Goal: Information Seeking & Learning: Learn about a topic

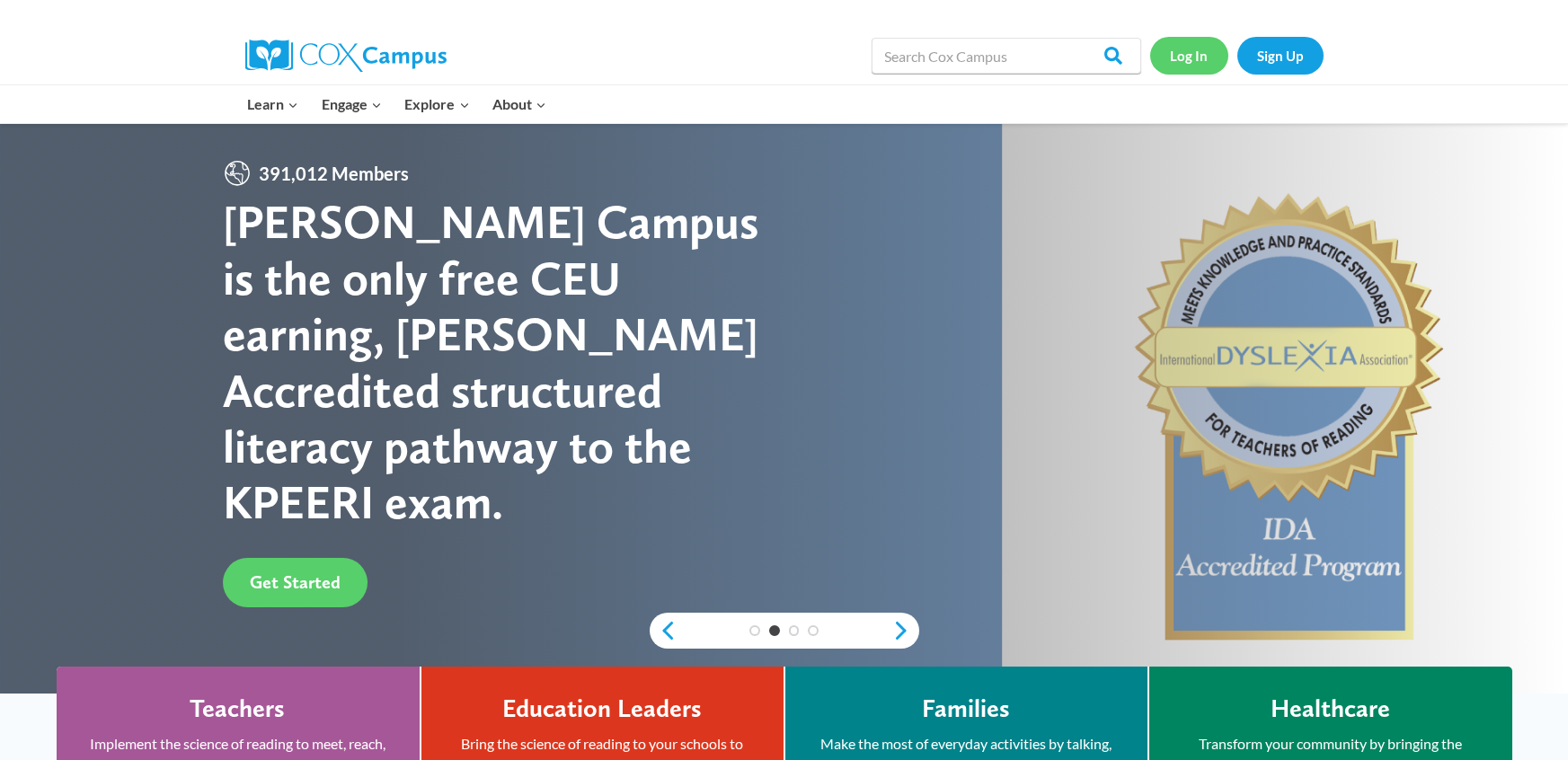
click at [1199, 59] on link "Log In" at bounding box center [1189, 55] width 78 height 37
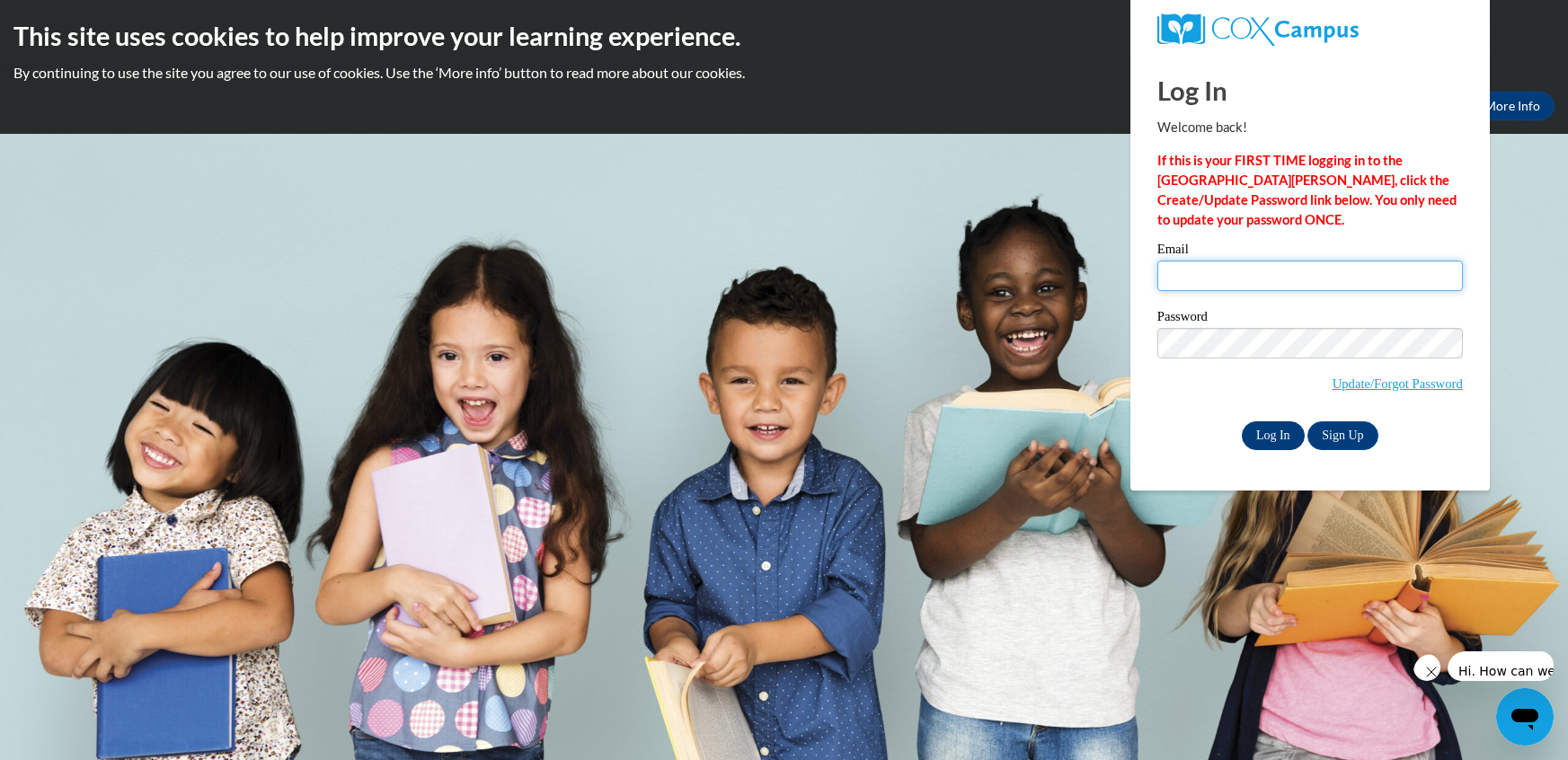
type input "kanetrae@yahoo.com"
click at [1256, 441] on input "Log In" at bounding box center [1273, 436] width 63 height 29
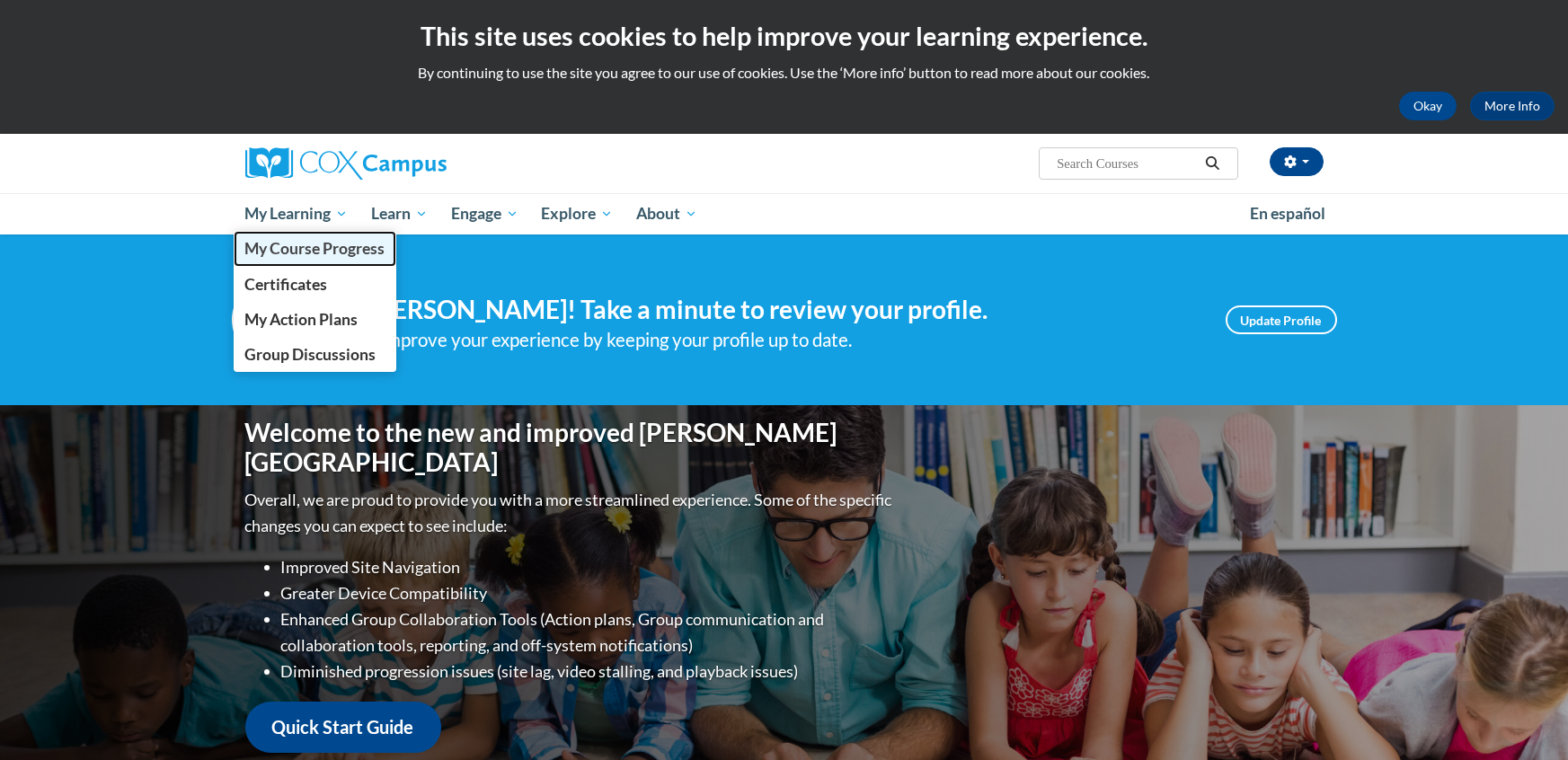
click at [303, 256] on span "My Course Progress" at bounding box center [313, 249] width 140 height 19
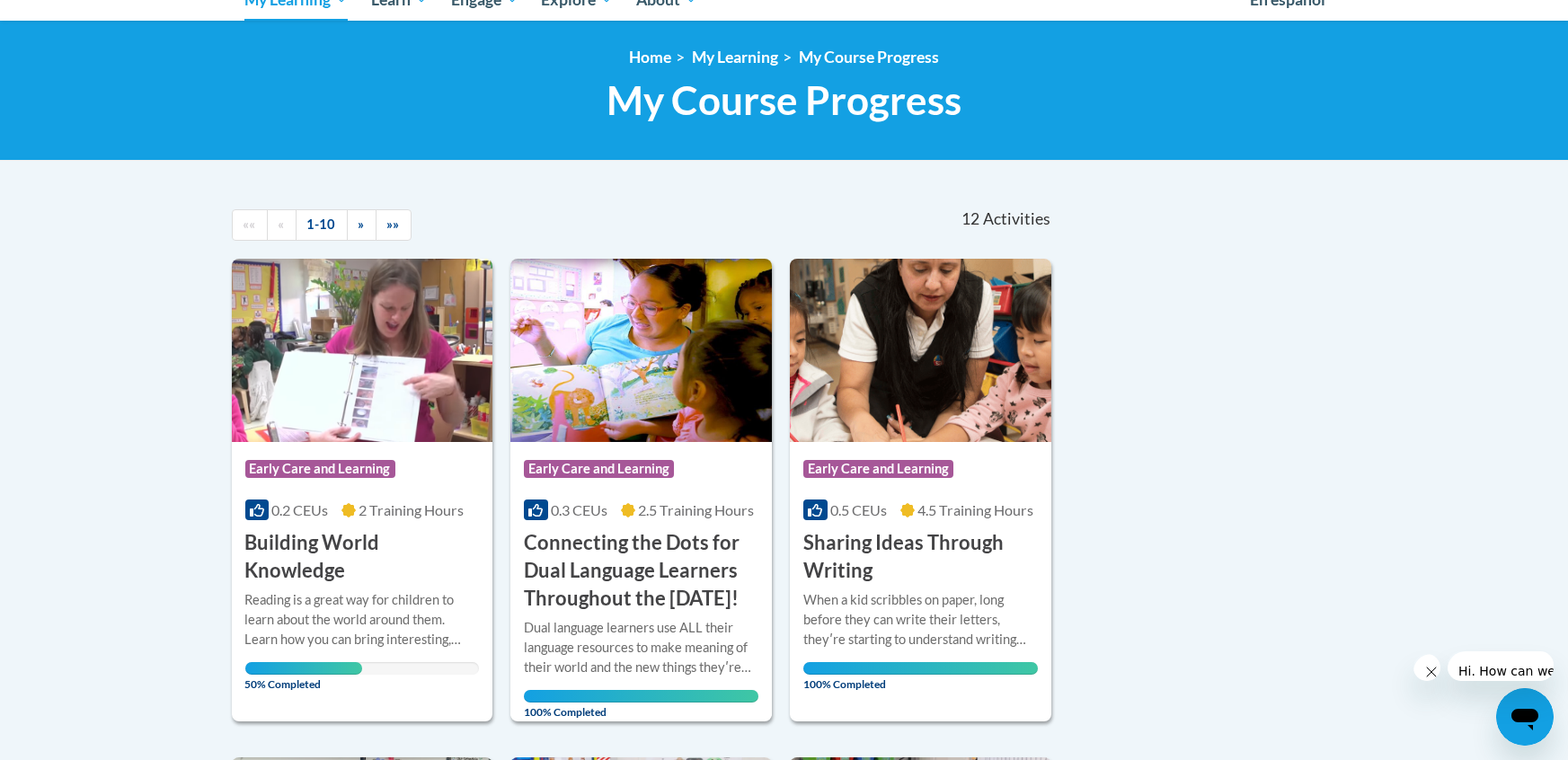
scroll to position [210, 0]
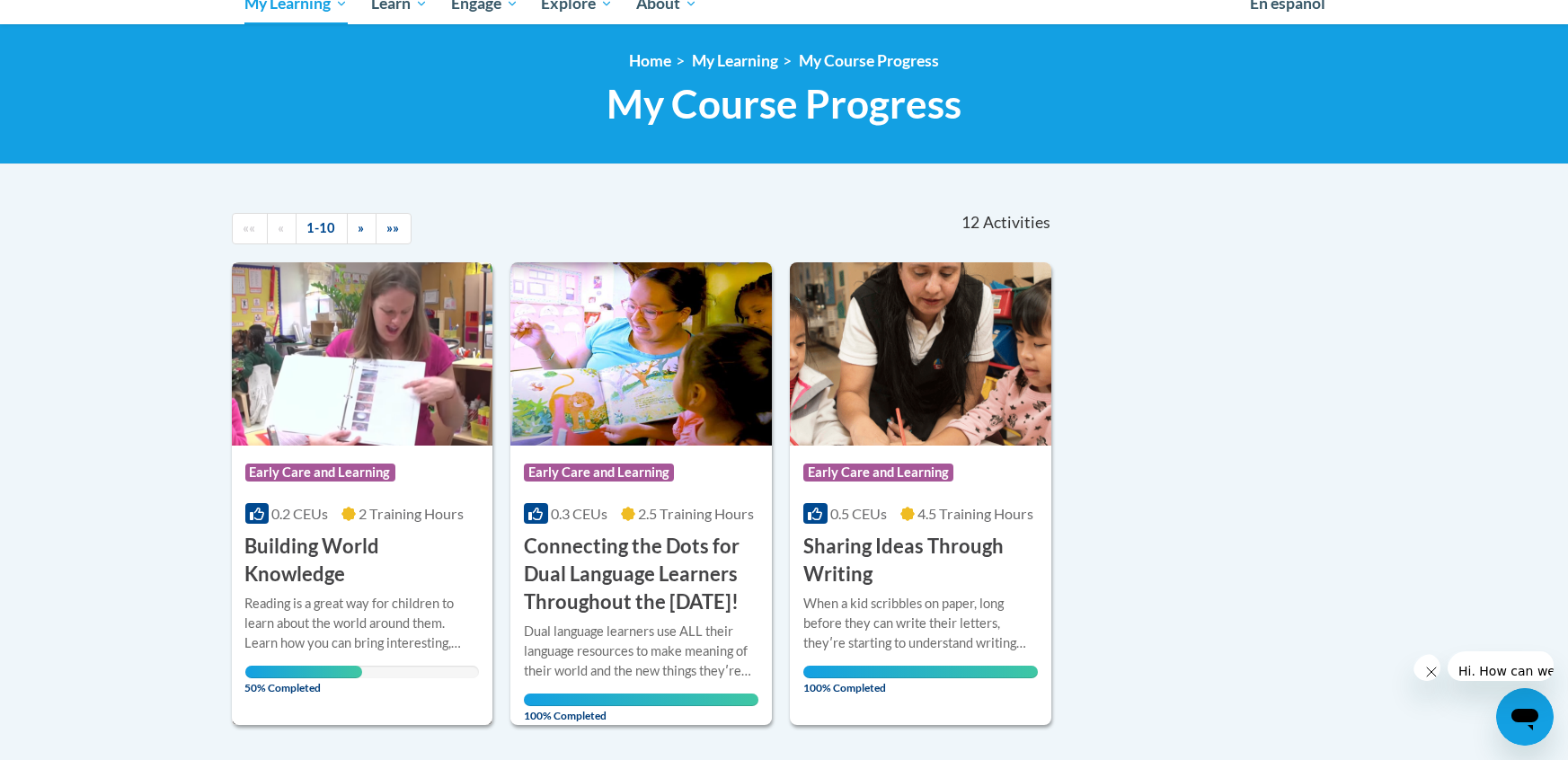
click at [399, 407] on img at bounding box center [362, 354] width 261 height 183
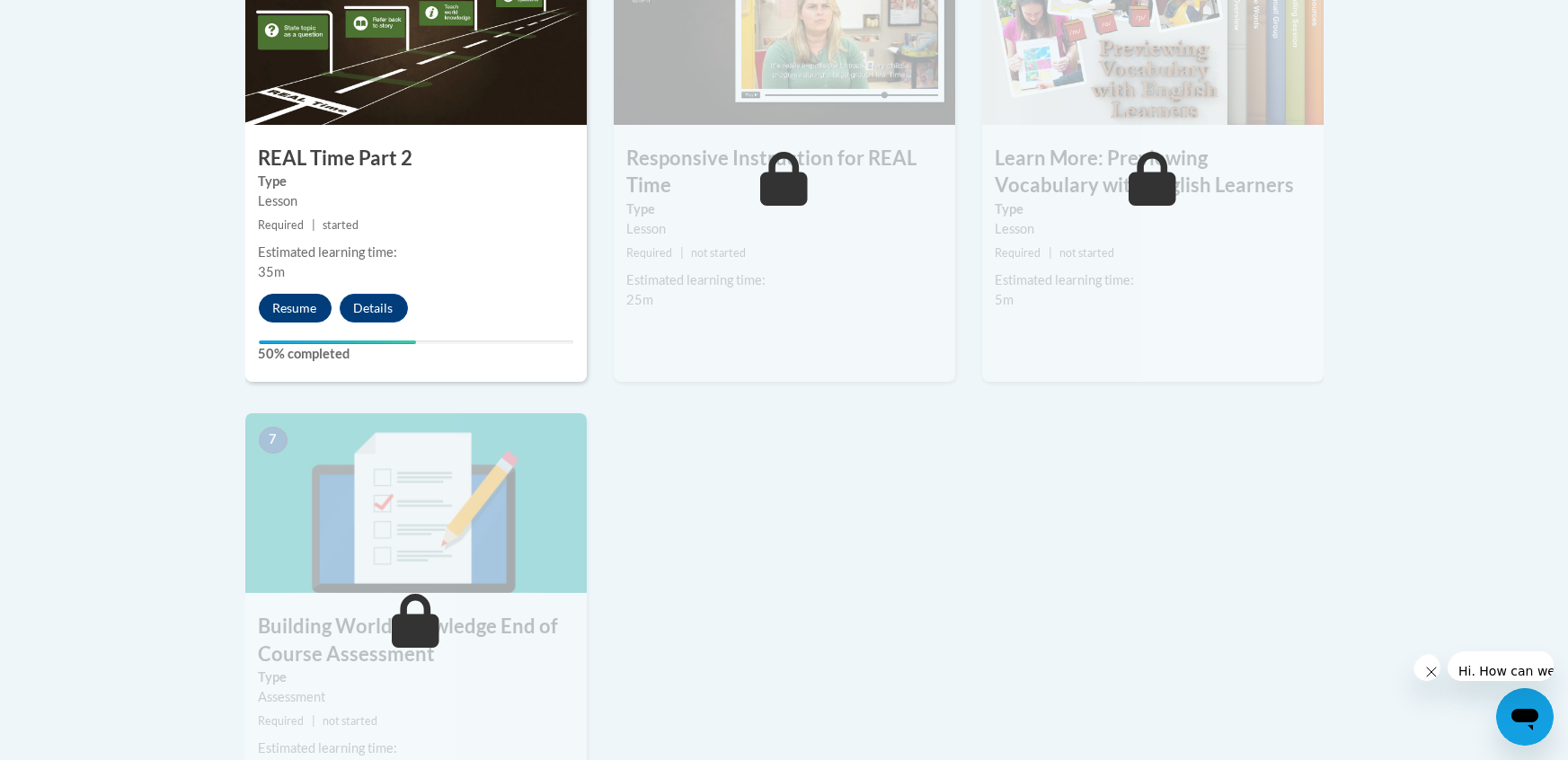
scroll to position [1195, 0]
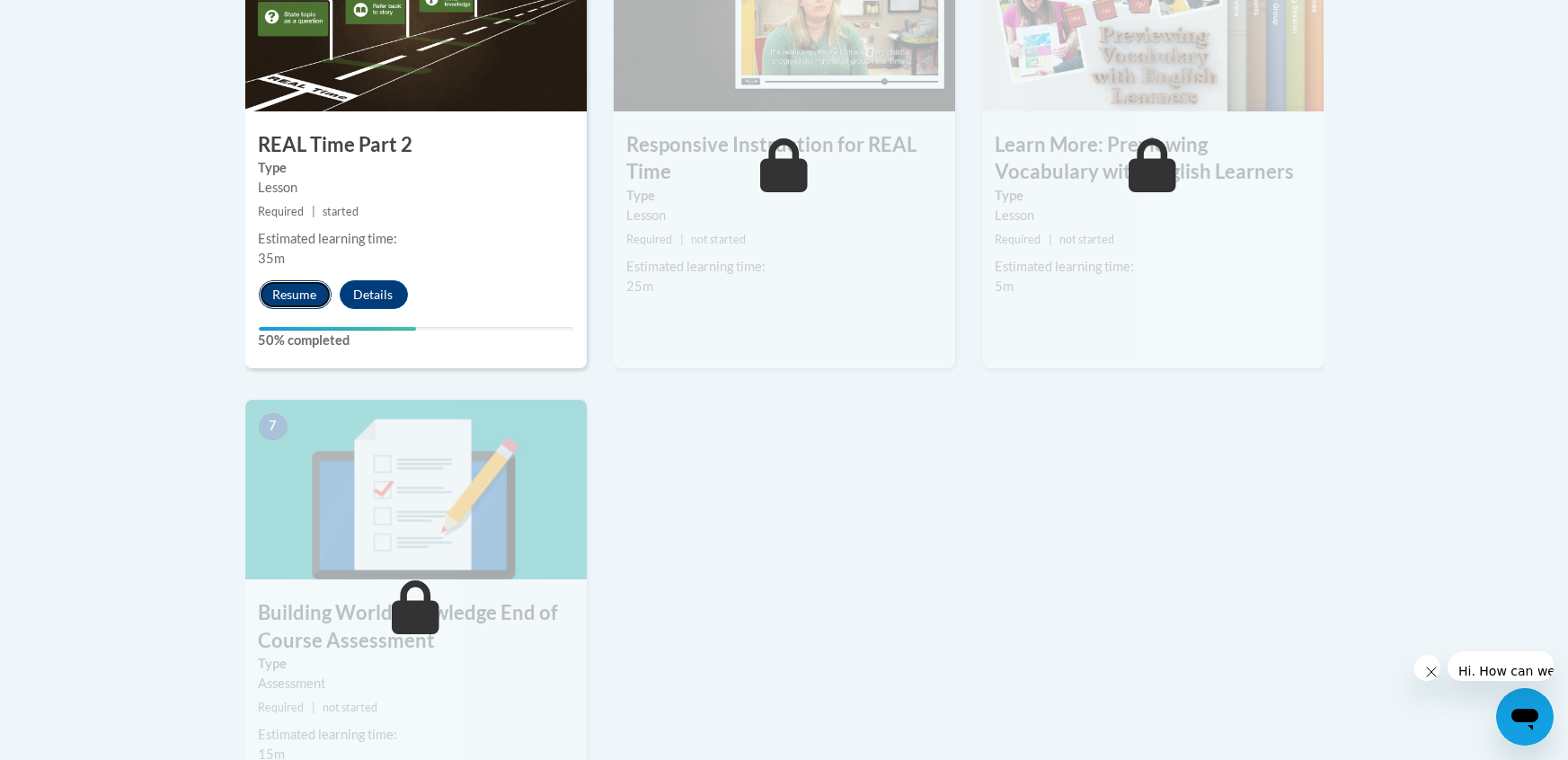
click at [300, 286] on button "Resume" at bounding box center [294, 295] width 72 height 29
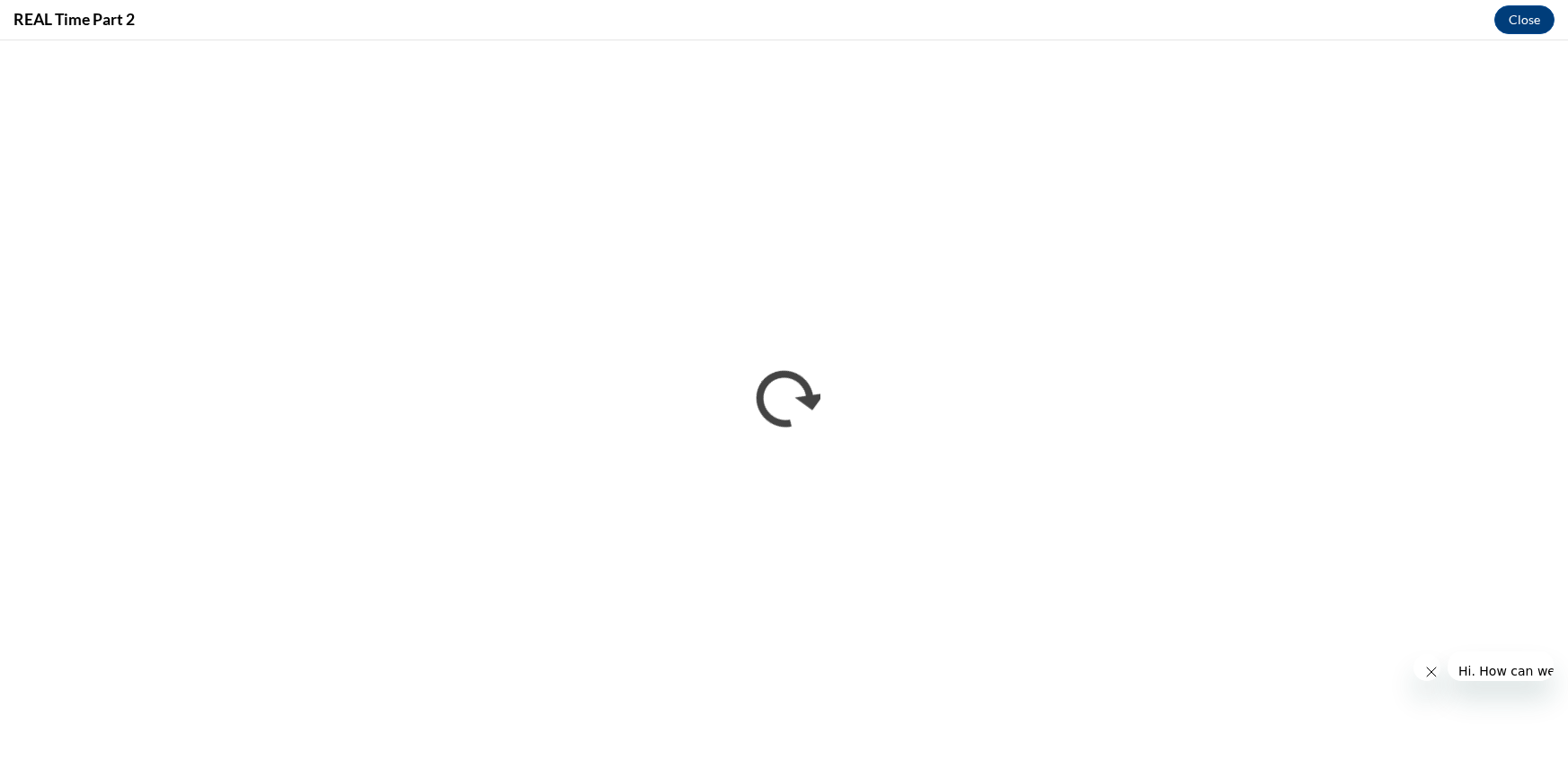
scroll to position [0, 0]
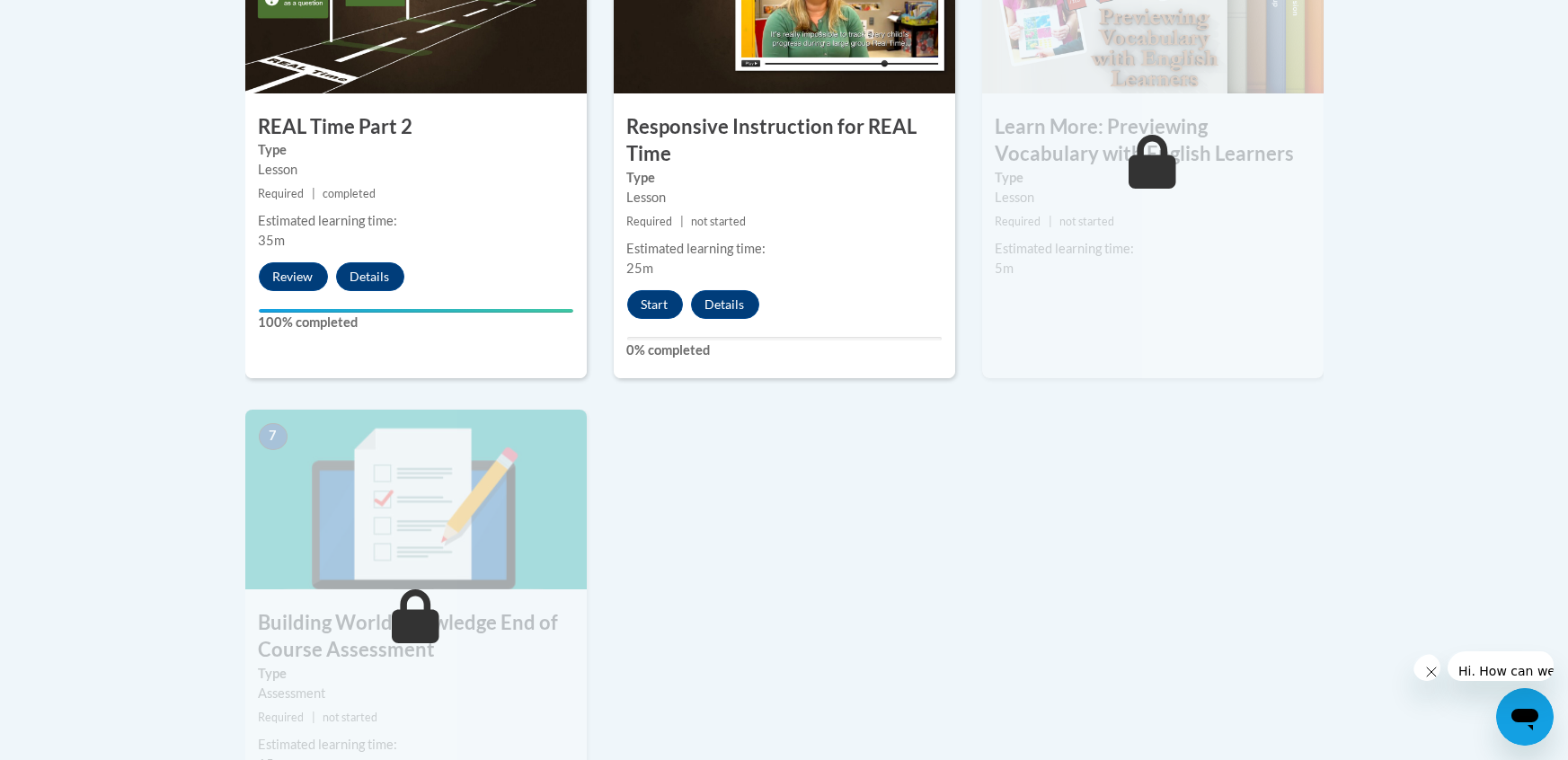
scroll to position [1208, 0]
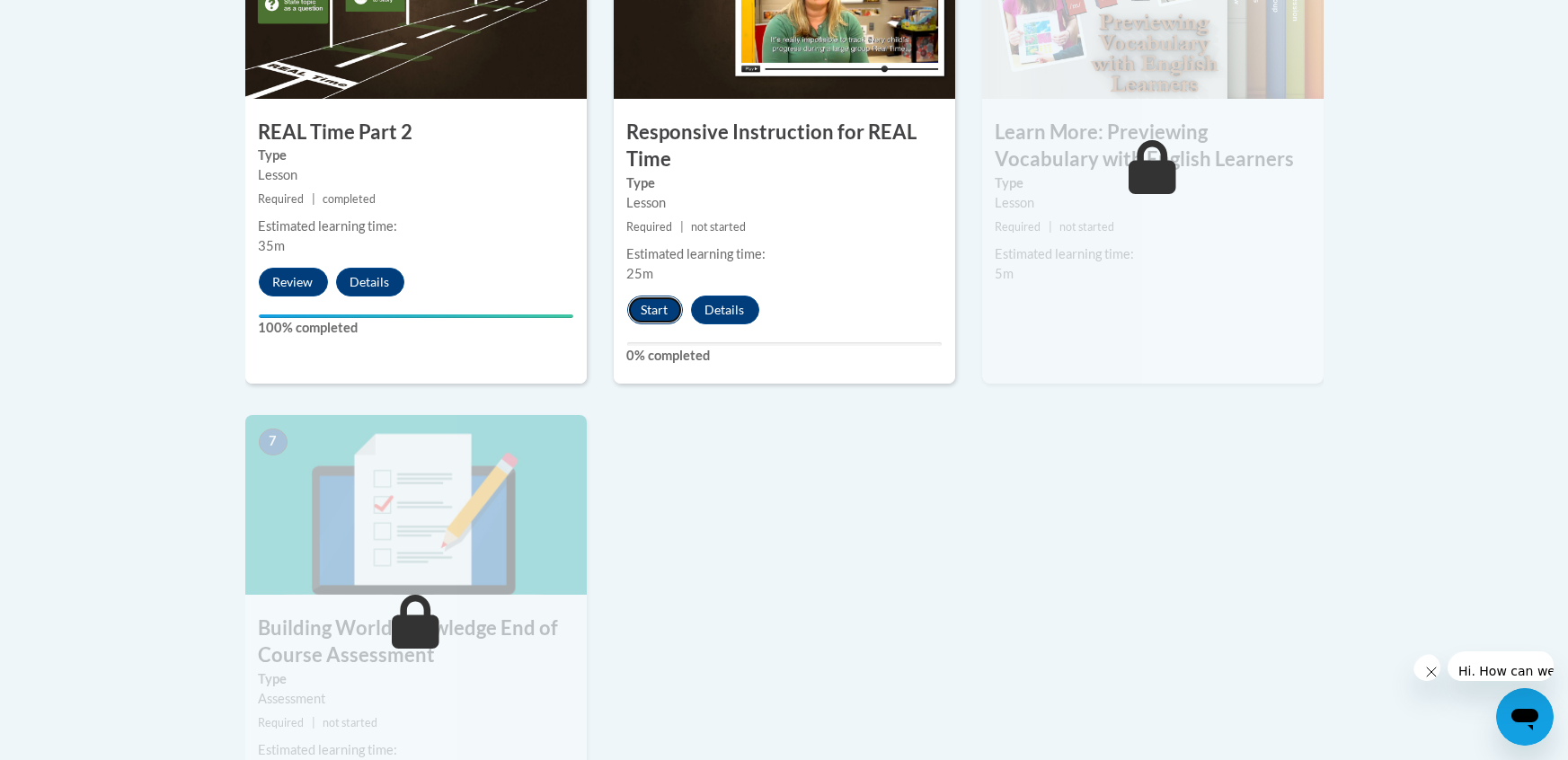
click at [650, 309] on button "Start" at bounding box center [655, 311] width 56 height 29
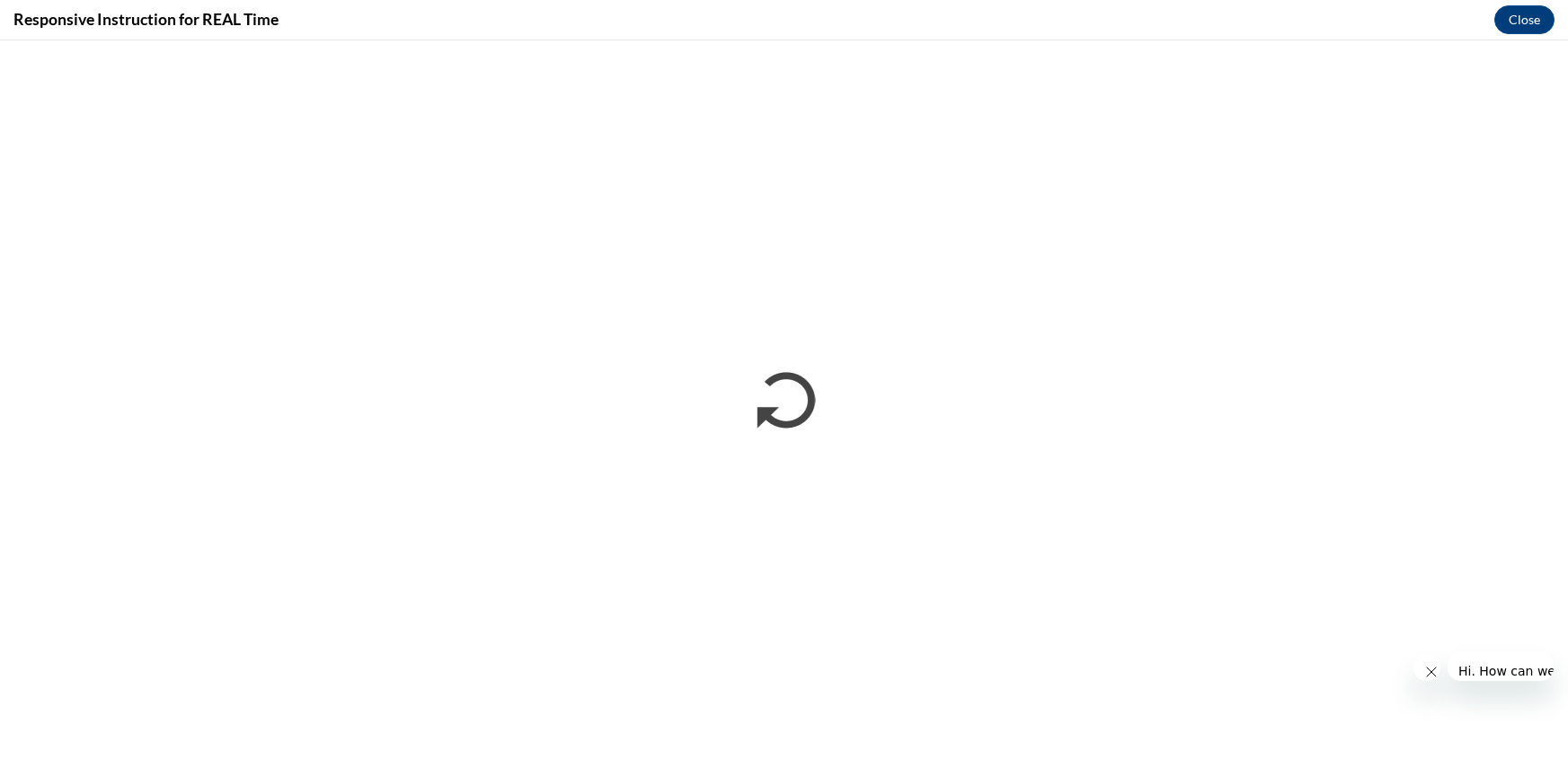
scroll to position [0, 0]
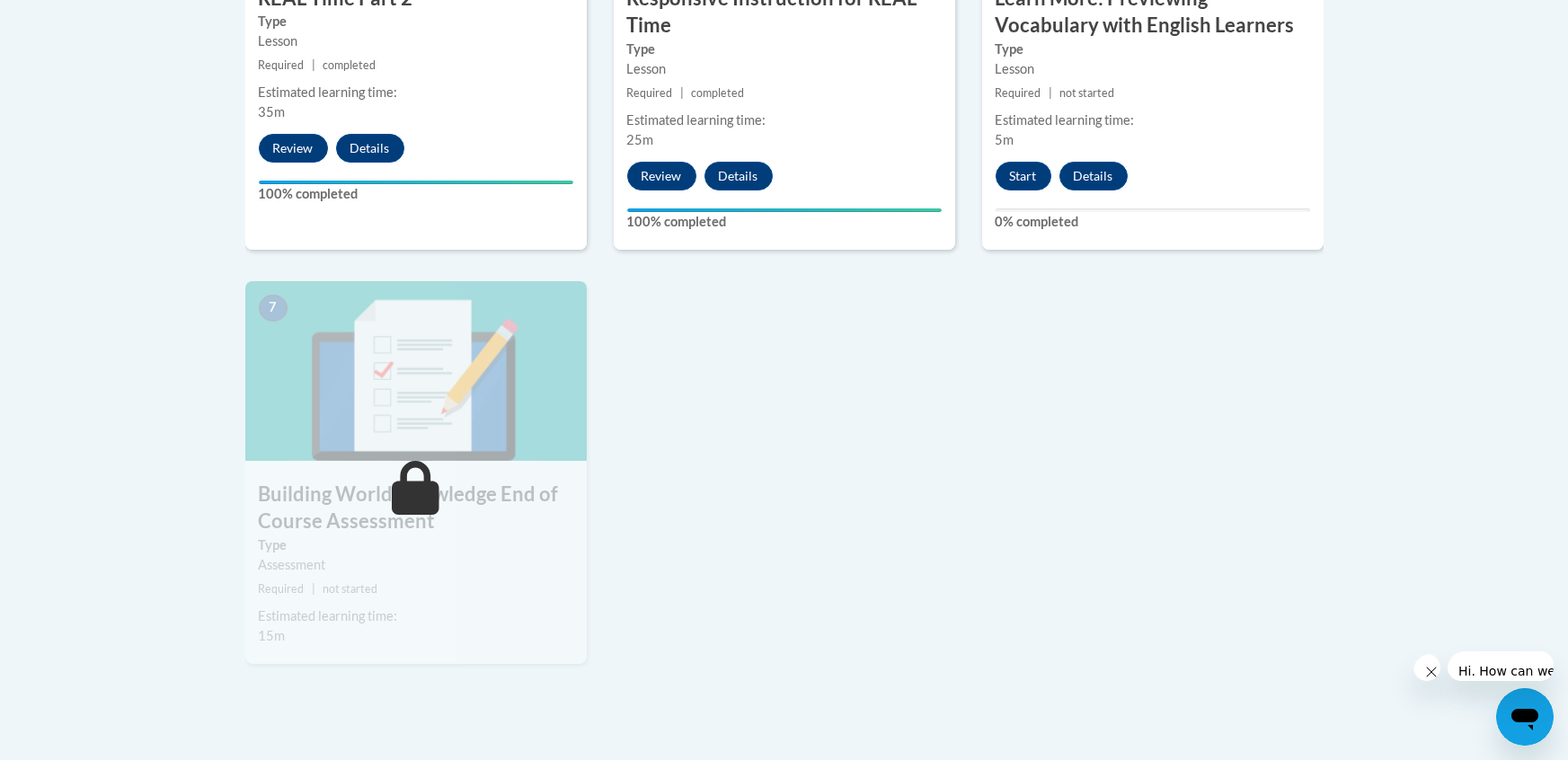
scroll to position [1343, 0]
click at [1028, 169] on button "Start" at bounding box center [1023, 176] width 56 height 29
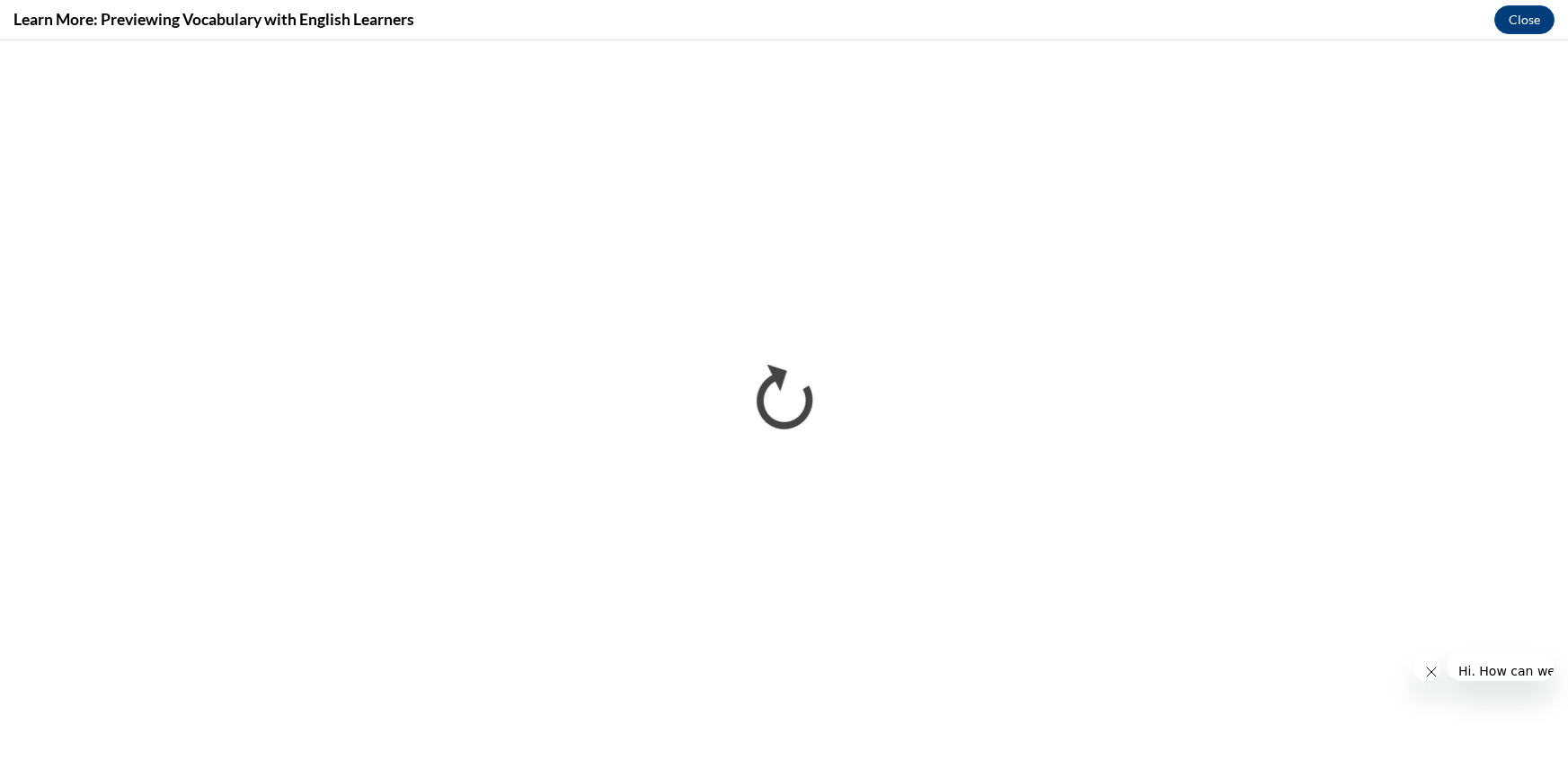
scroll to position [0, 0]
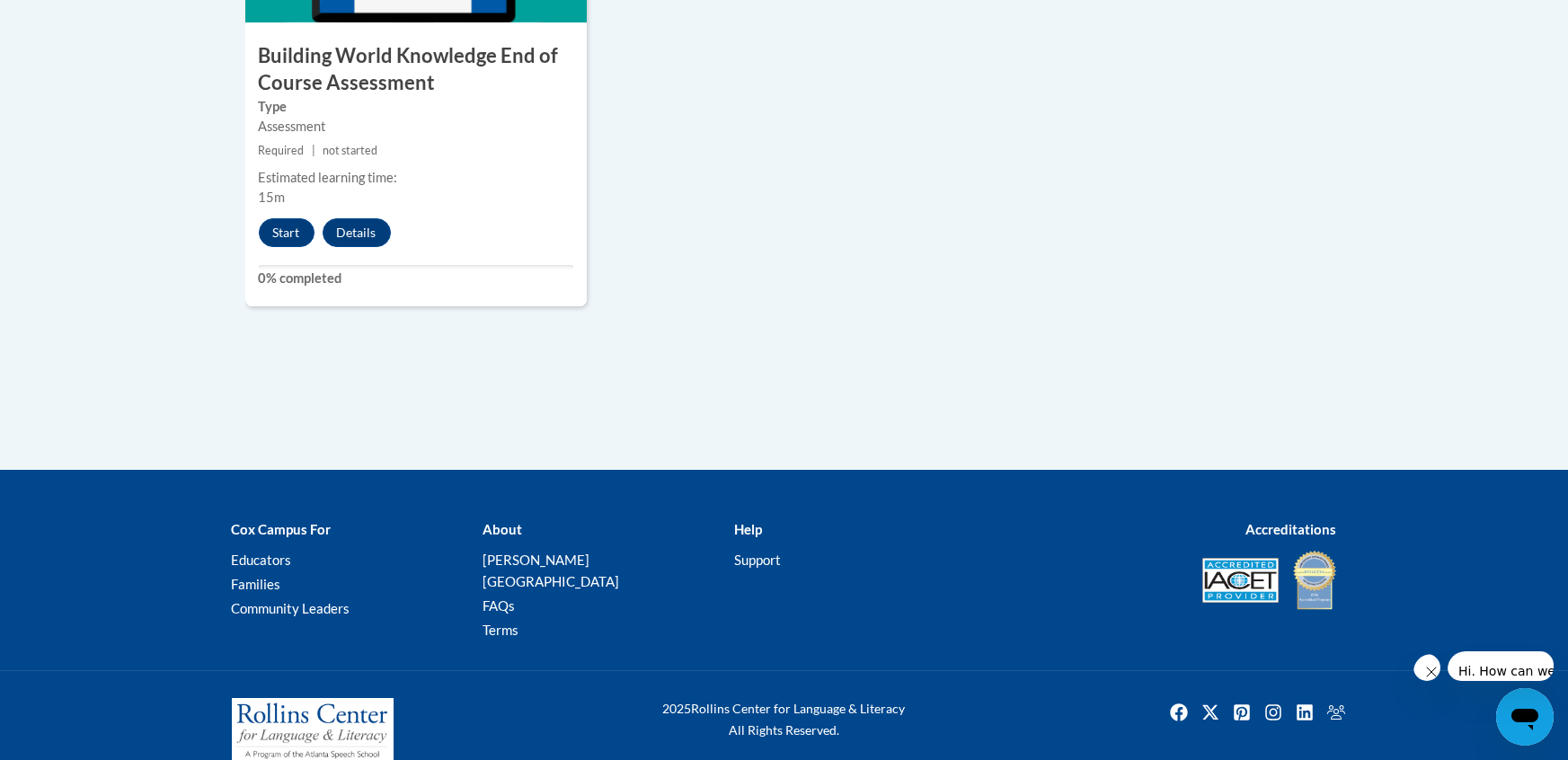
scroll to position [1786, 0]
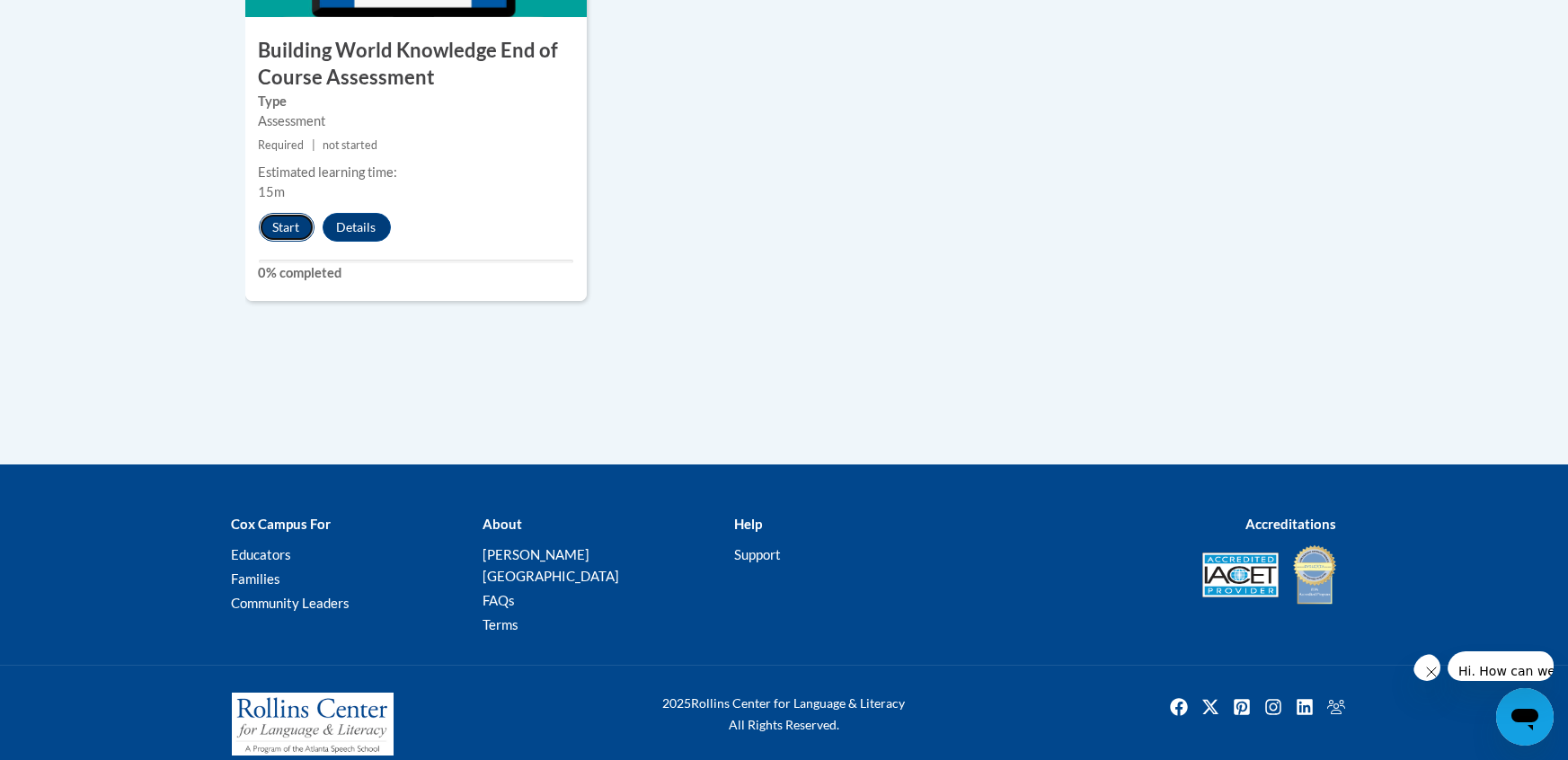
click at [295, 235] on button "Start" at bounding box center [286, 228] width 56 height 29
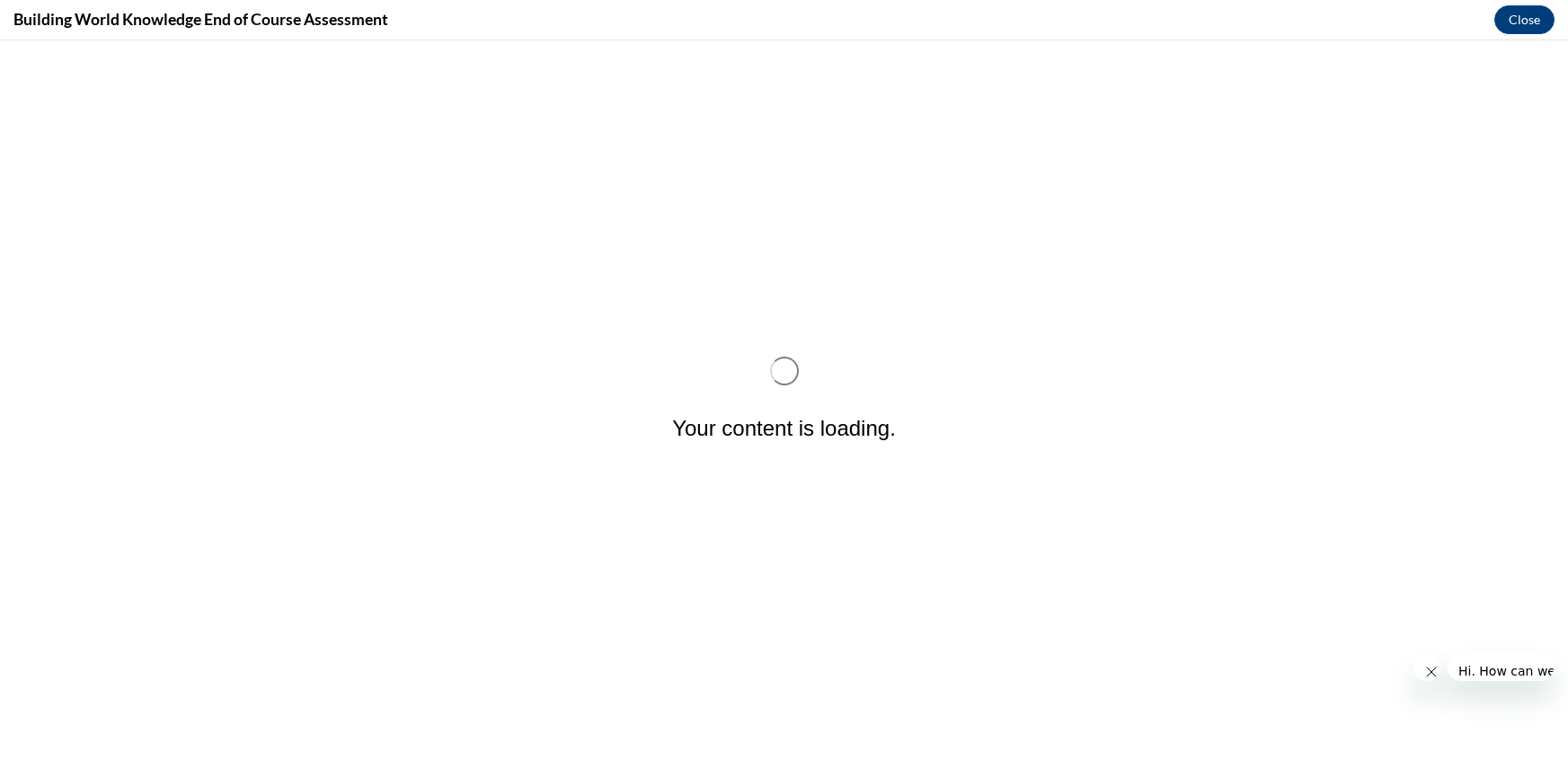
scroll to position [0, 0]
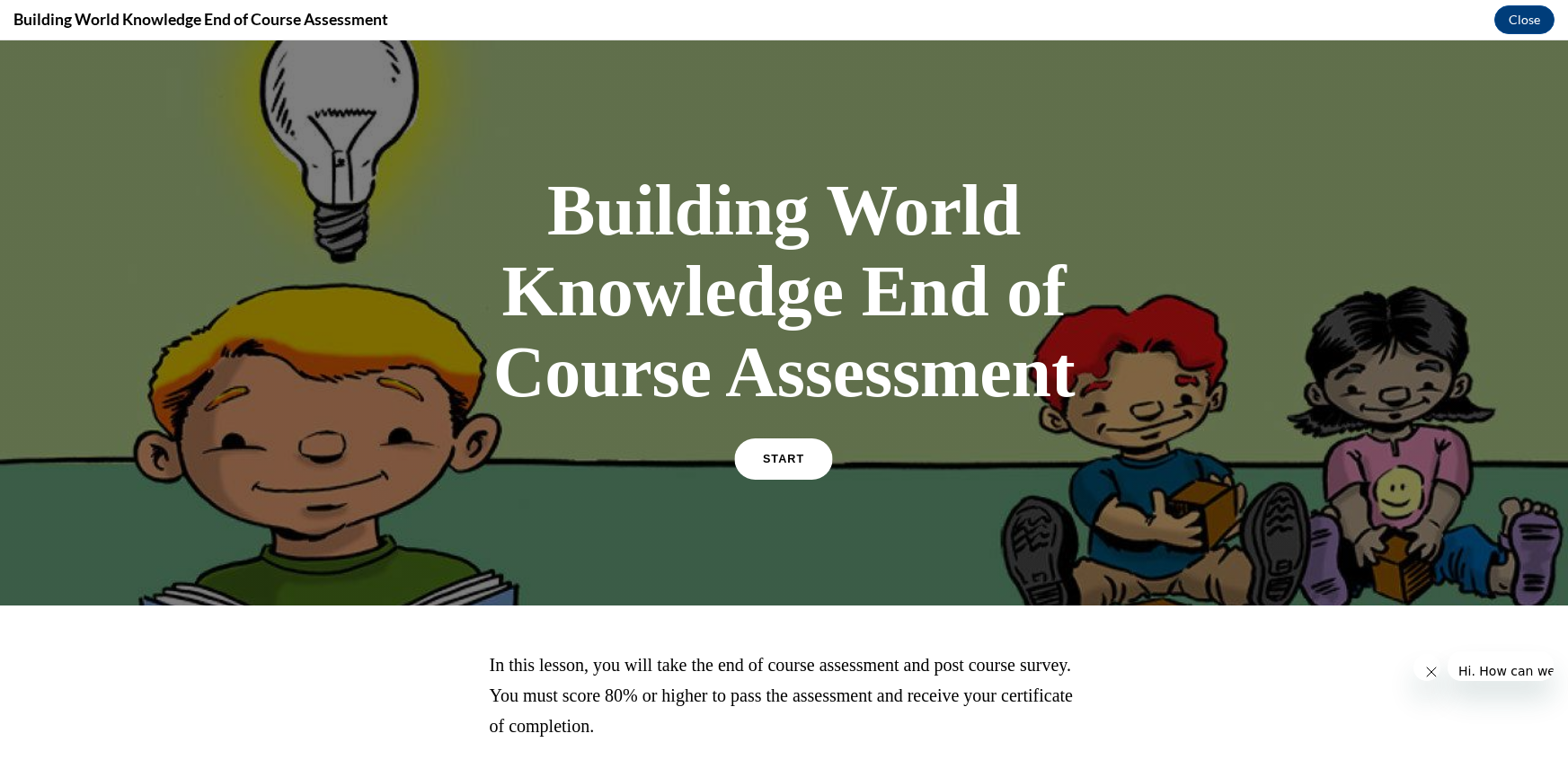
click at [773, 453] on span "START" at bounding box center [783, 460] width 41 height 14
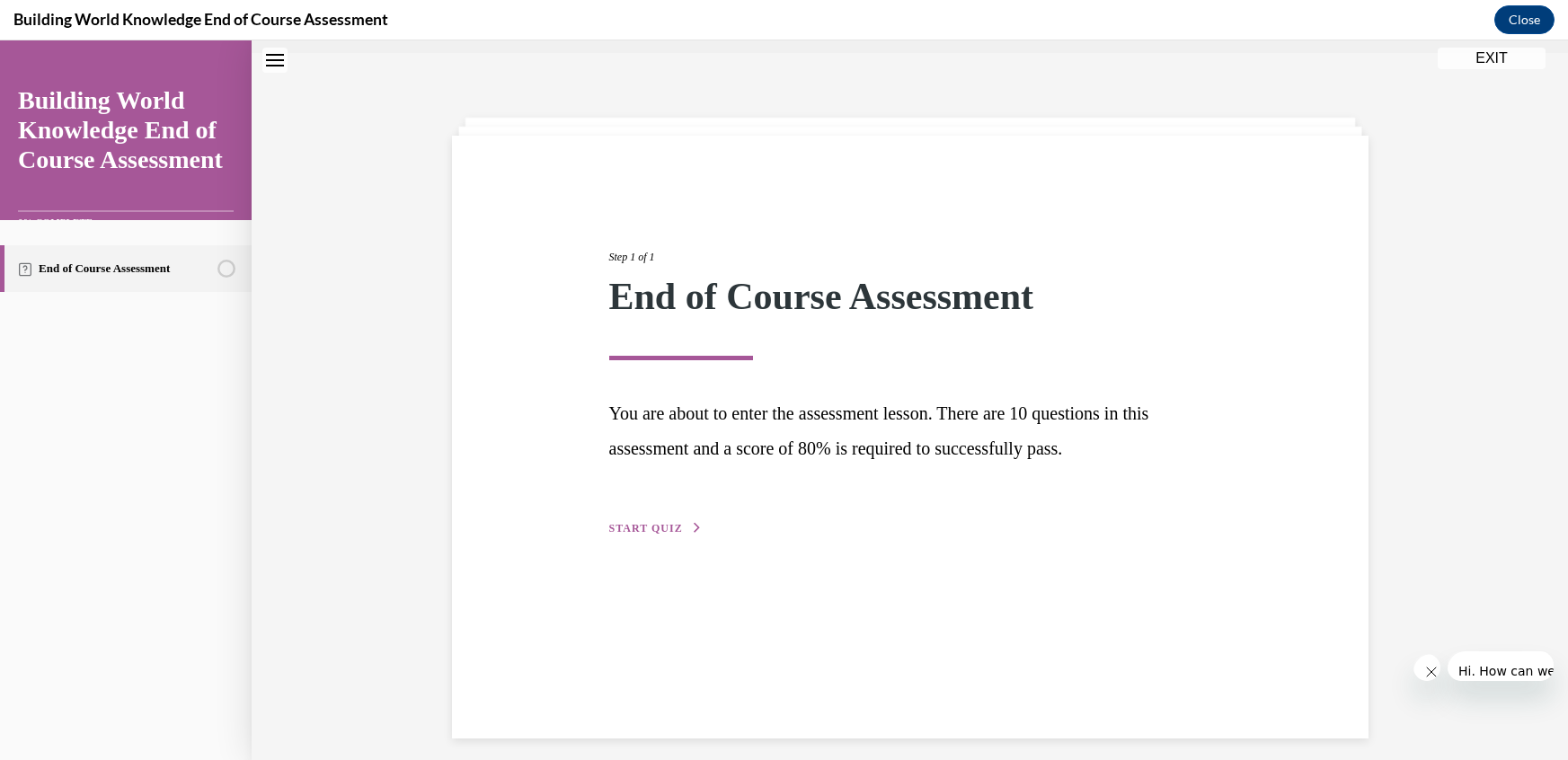
scroll to position [43, 0]
click at [703, 520] on button "START QUIZ" at bounding box center [656, 528] width 94 height 16
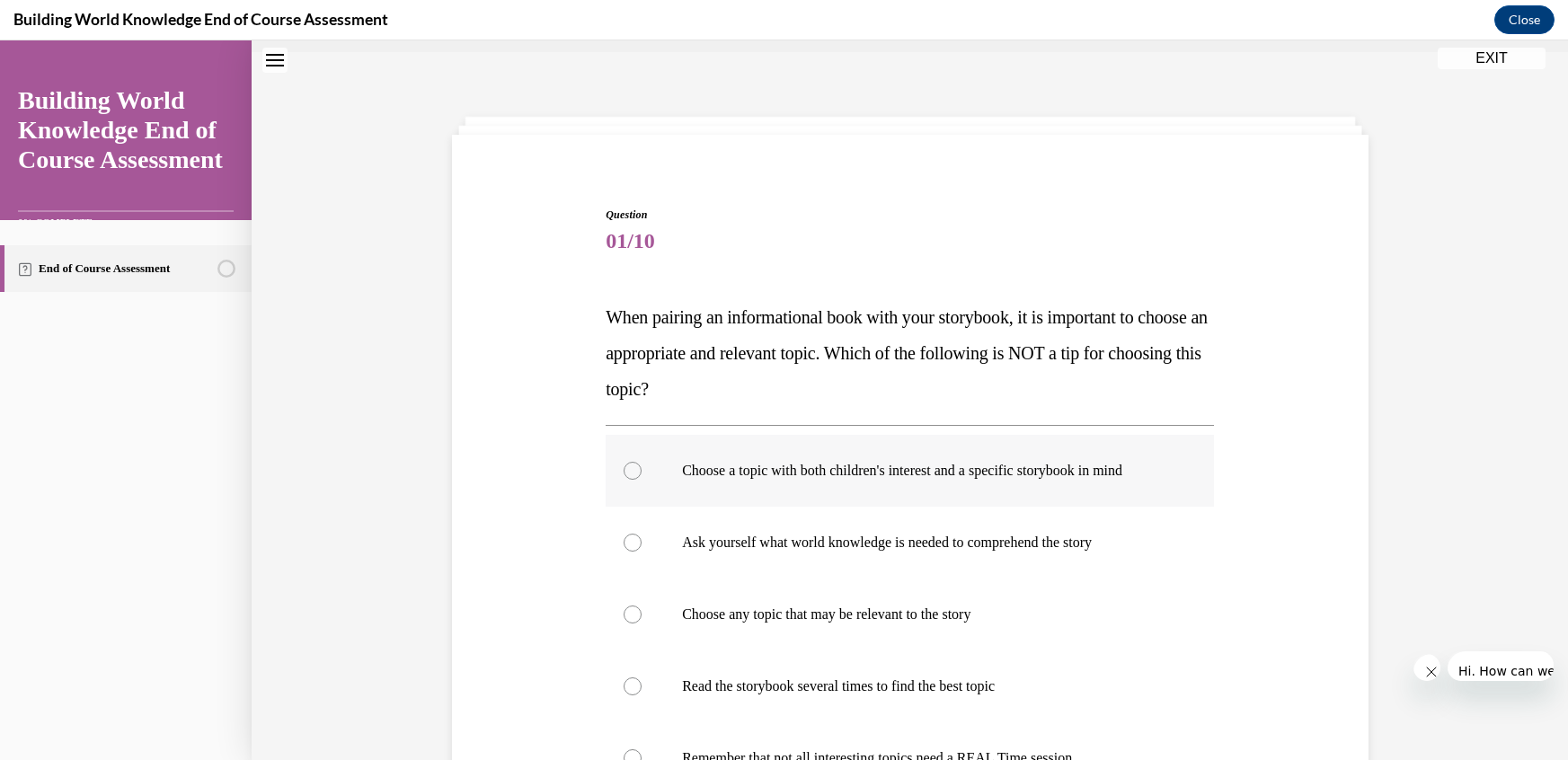
click at [683, 435] on label "Choose a topic with both children's interest and a specific storybook in mind" at bounding box center [909, 471] width 608 height 72
click at [641, 462] on input "Choose a topic with both children's interest and a specific storybook in mind" at bounding box center [633, 471] width 18 height 18
radio input "true"
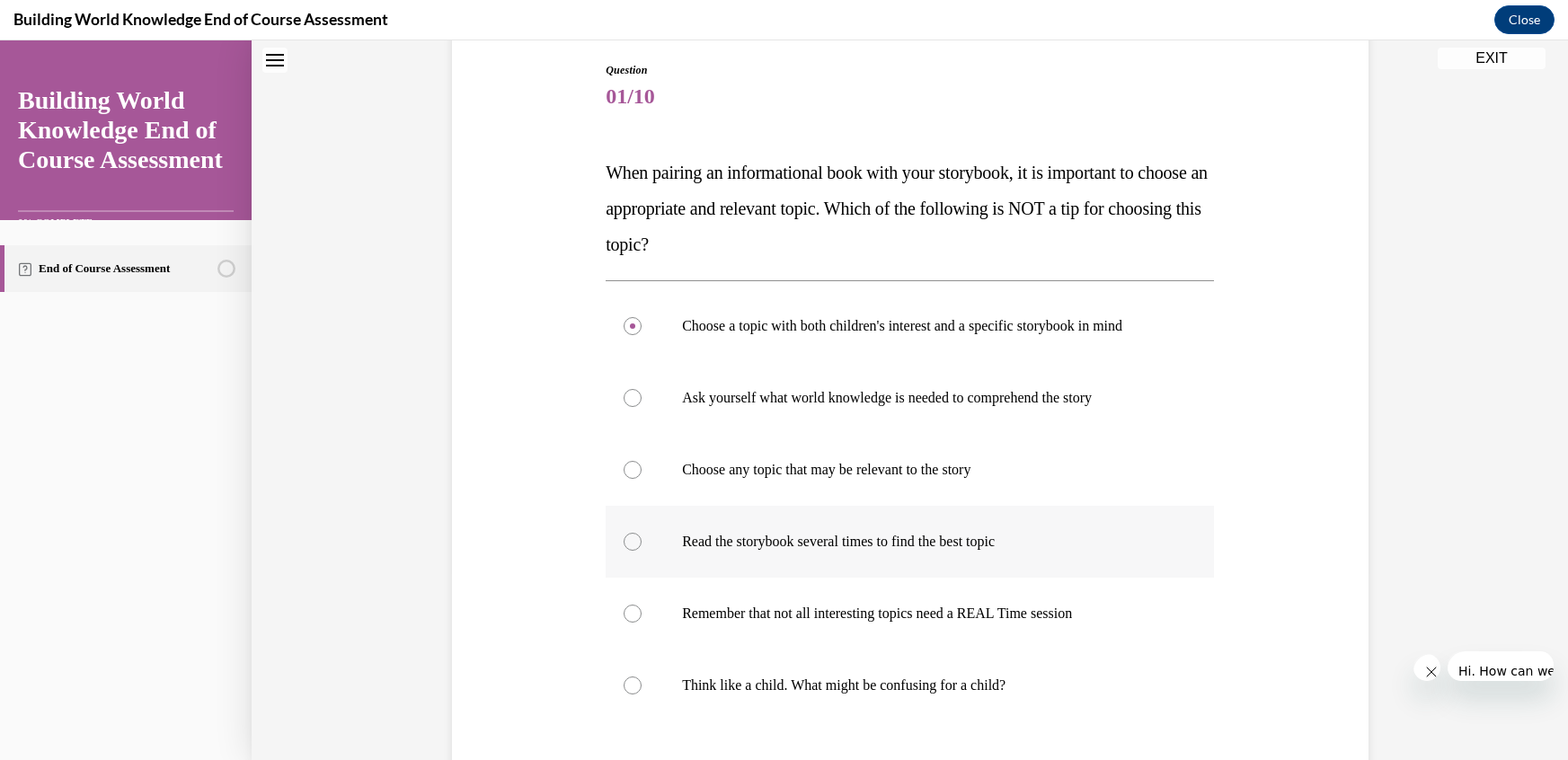
scroll to position [171, 0]
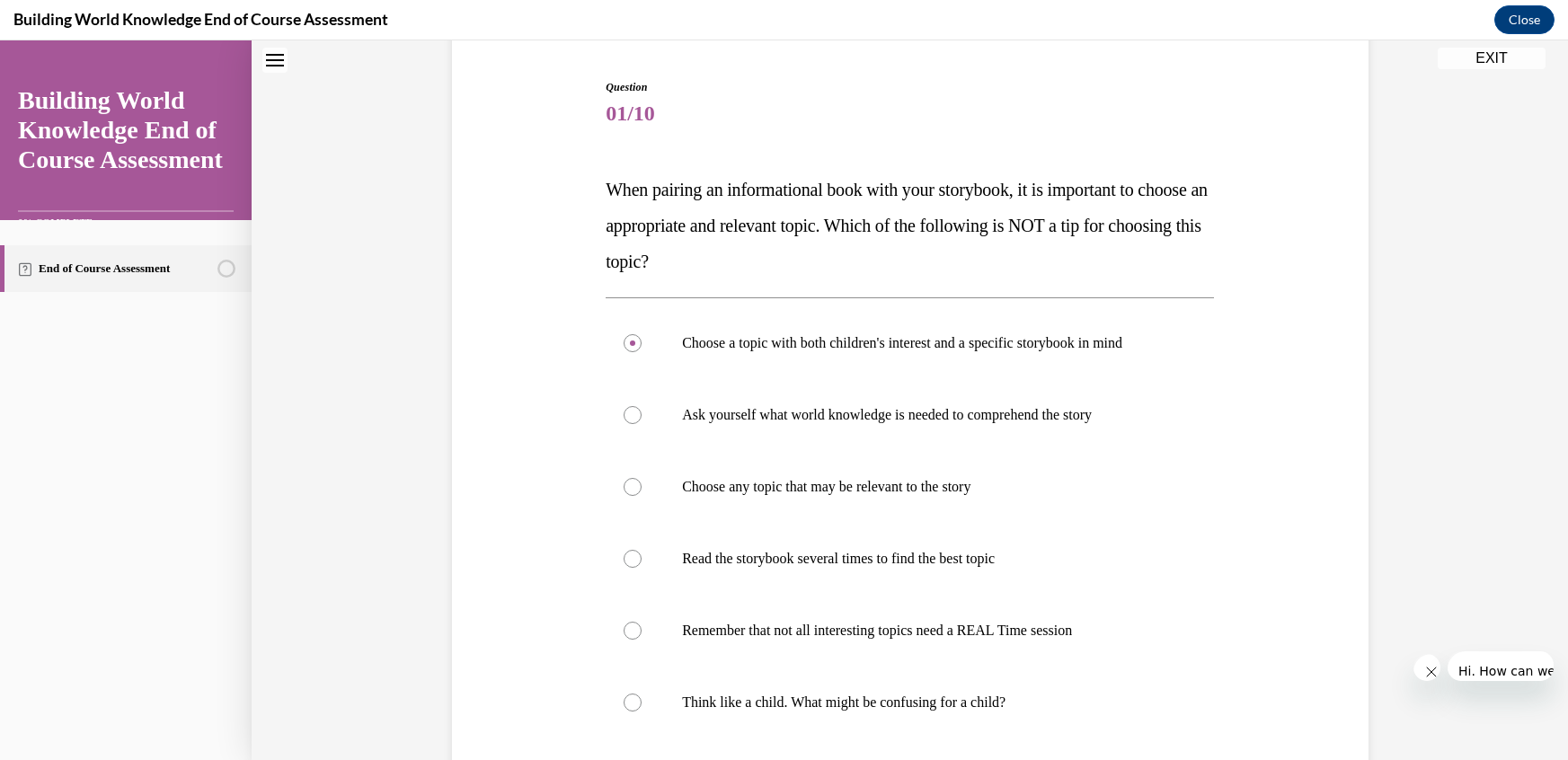
click at [641, 622] on div at bounding box center [633, 631] width 18 height 18
click at [641, 622] on input "Remember that not all interesting topics need a REAL Time session" at bounding box center [633, 631] width 18 height 18
radio input "true"
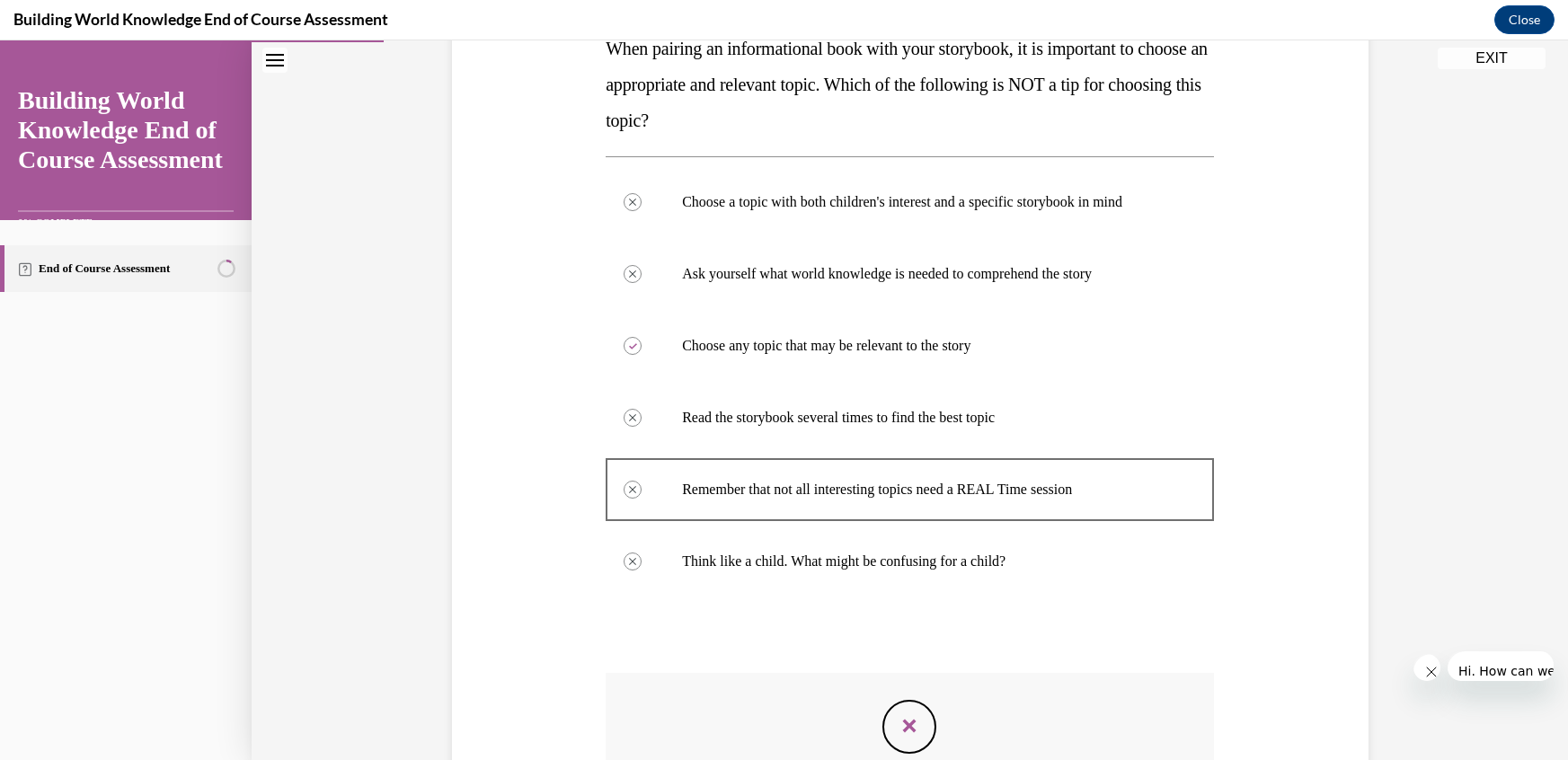
scroll to position [313, 0]
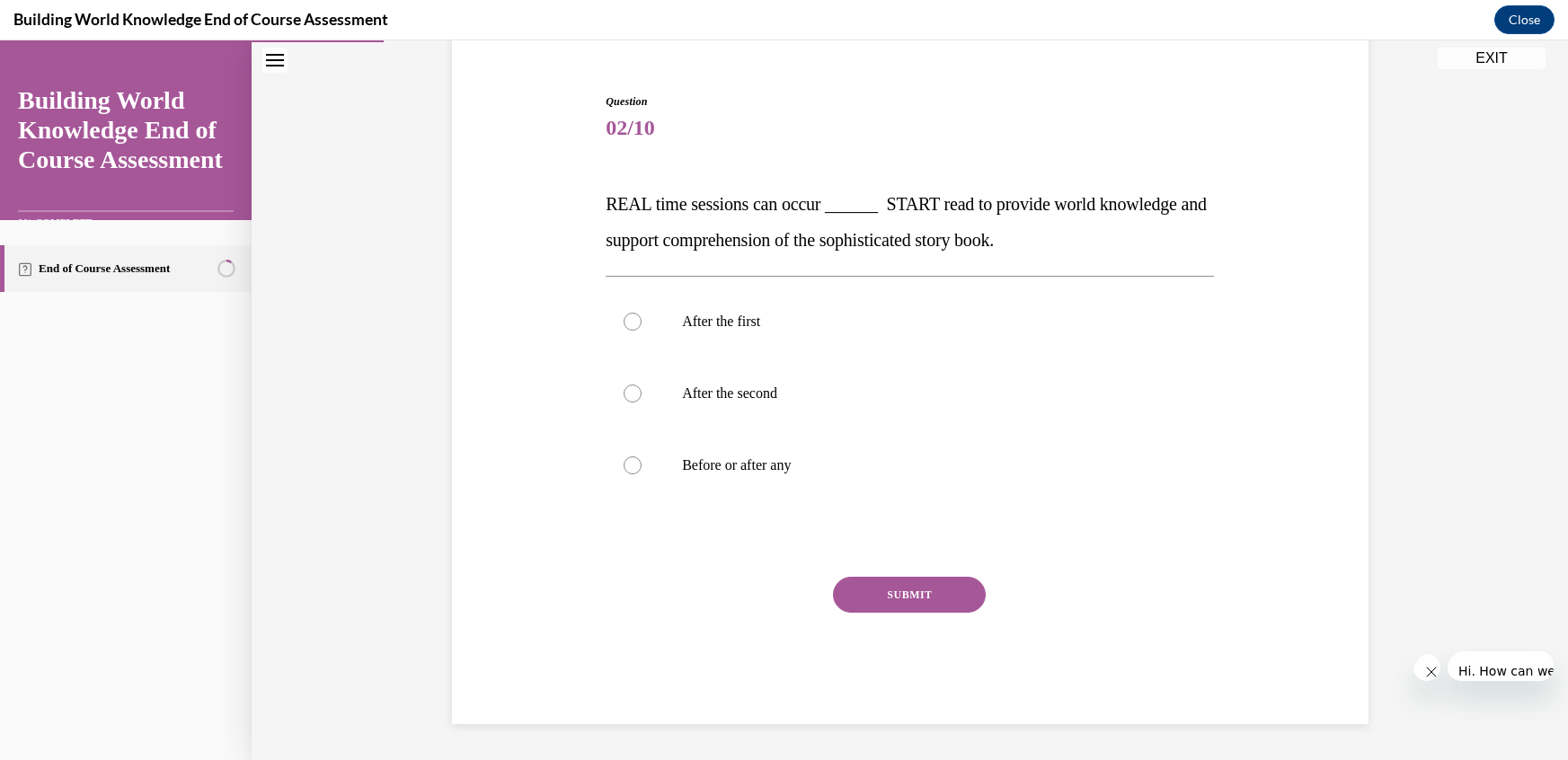
scroll to position [43, 0]
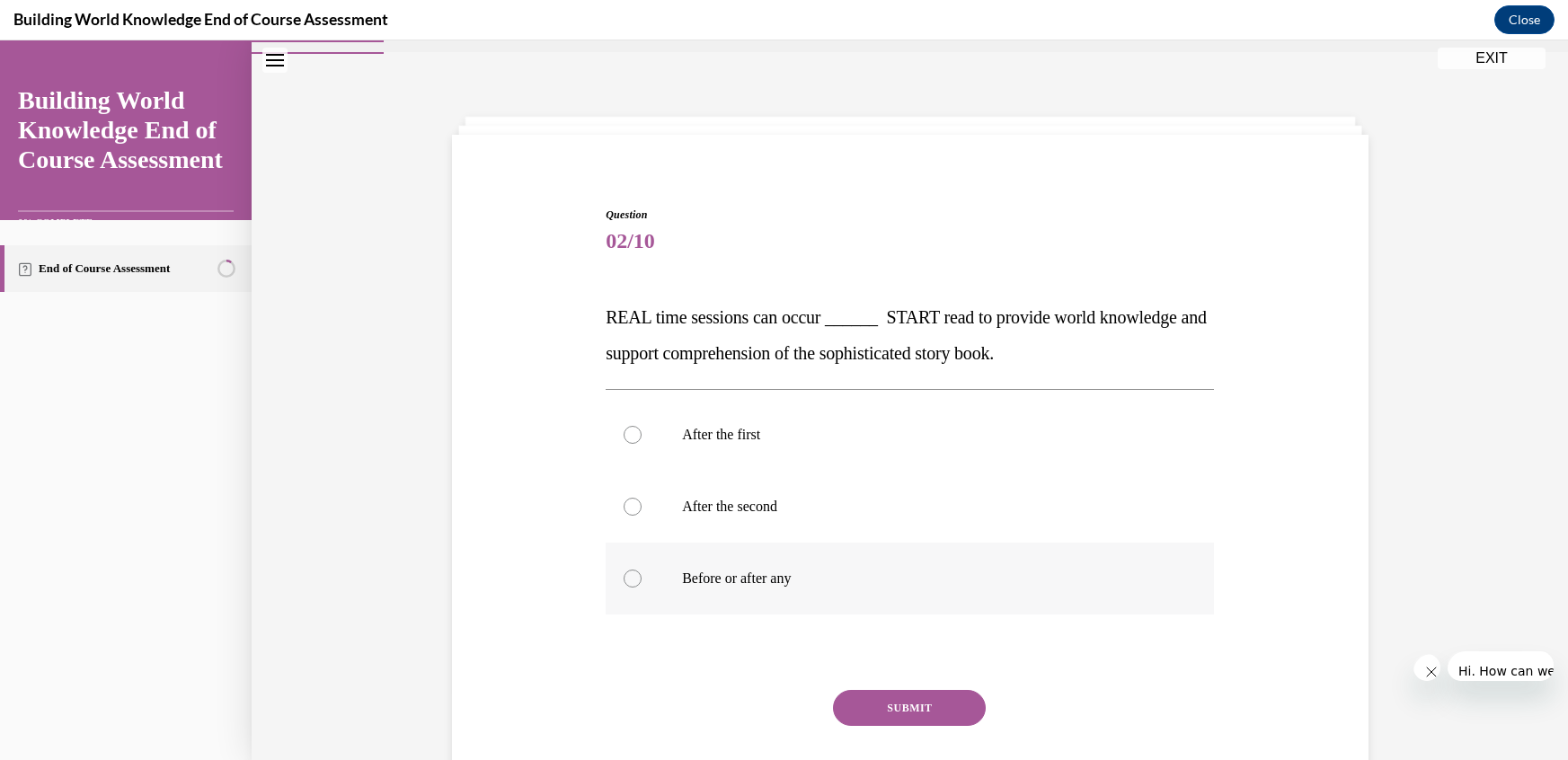
click at [718, 570] on p "Before or after any" at bounding box center [925, 579] width 487 height 18
click at [641, 570] on input "Before or after any" at bounding box center [633, 579] width 18 height 18
radio input "true"
click at [880, 691] on button "SUBMIT" at bounding box center [909, 708] width 152 height 36
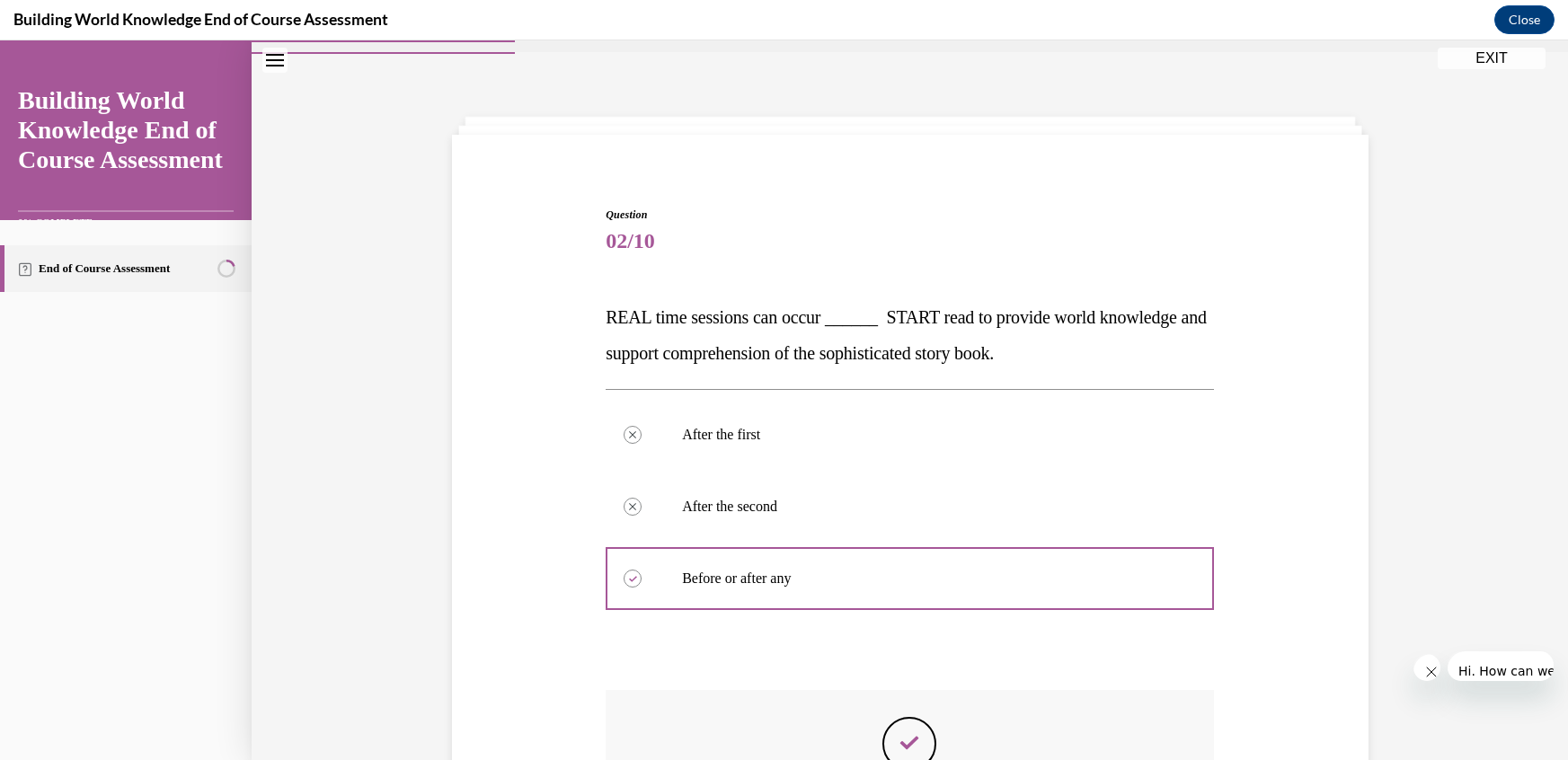
scroll to position [99, 0]
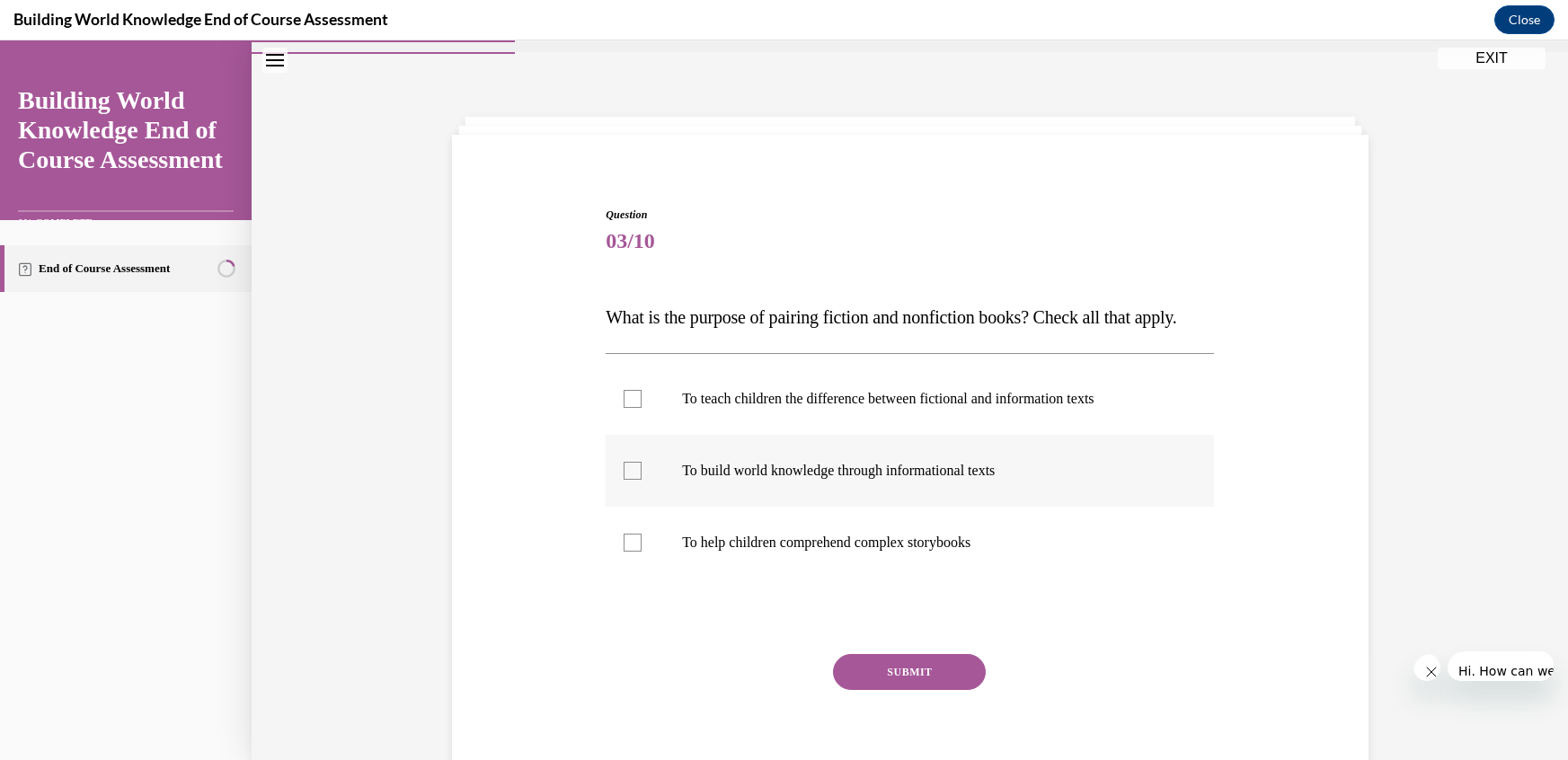
click at [641, 462] on div at bounding box center [633, 471] width 18 height 18
click at [641, 462] on input "To build world knowledge through informational texts" at bounding box center [633, 471] width 18 height 18
checkbox input "true"
click at [877, 654] on button "SUBMIT" at bounding box center [909, 671] width 152 height 36
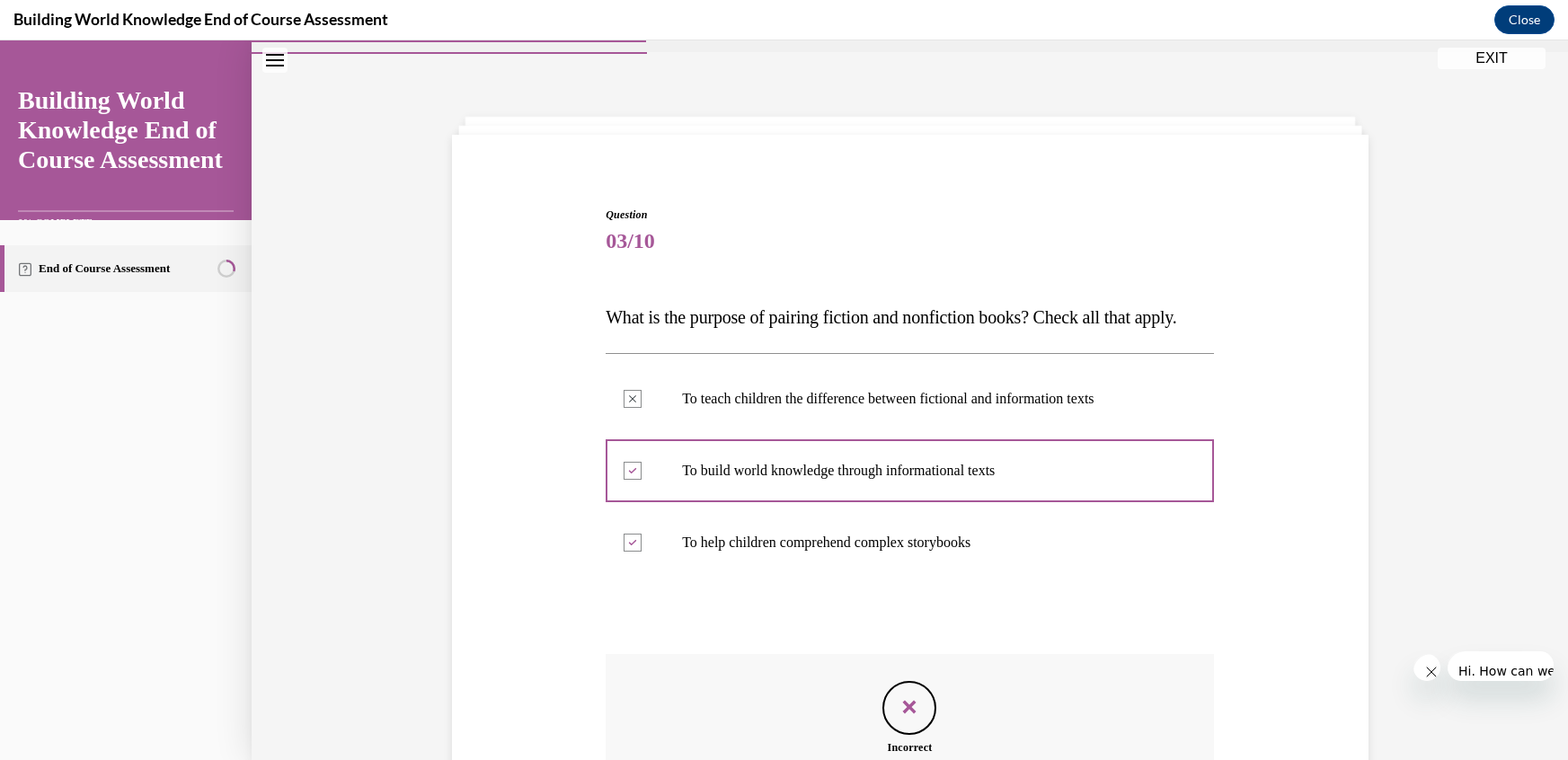
scroll to position [80, 0]
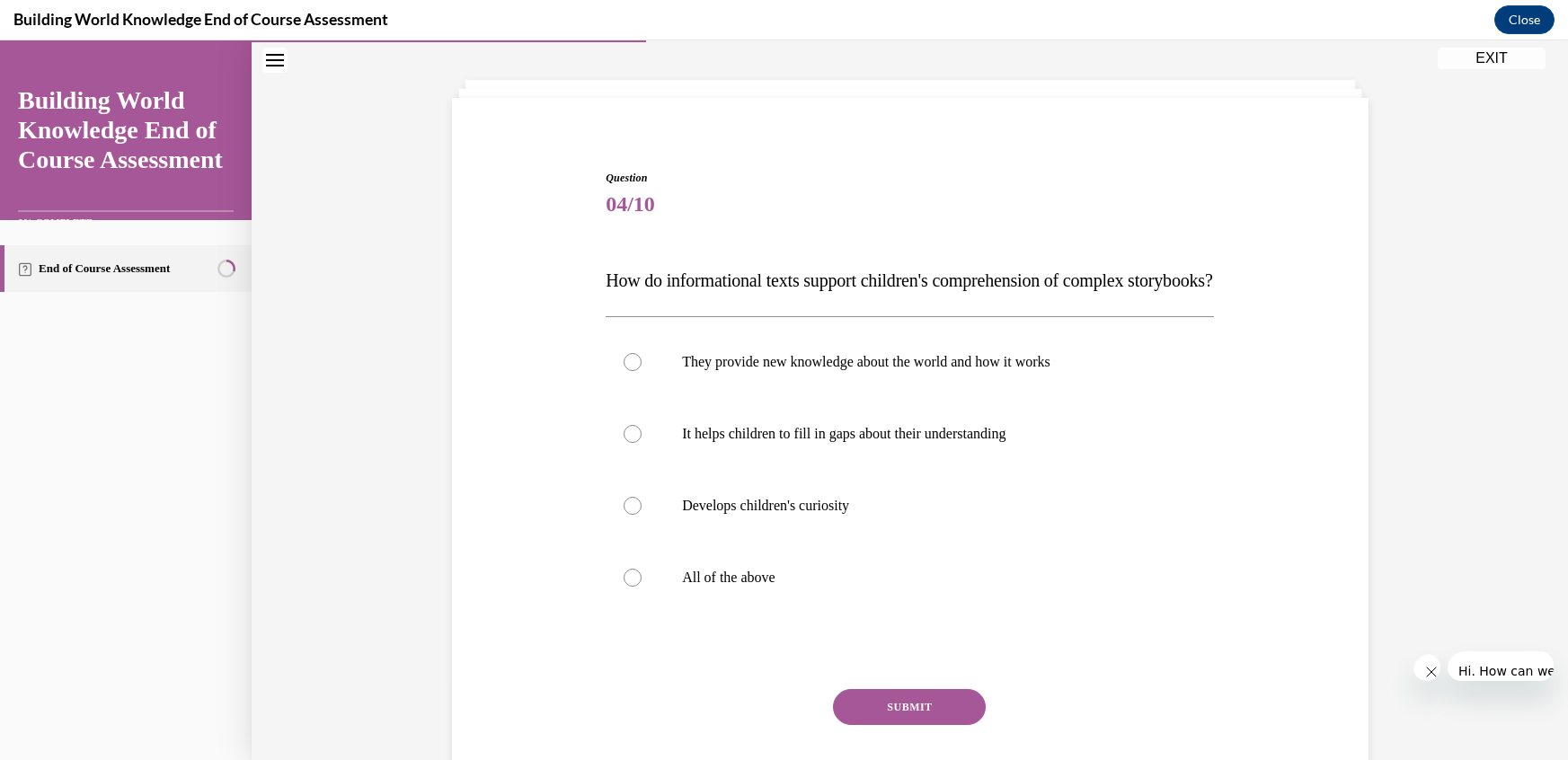
scroll to position [43, 0]
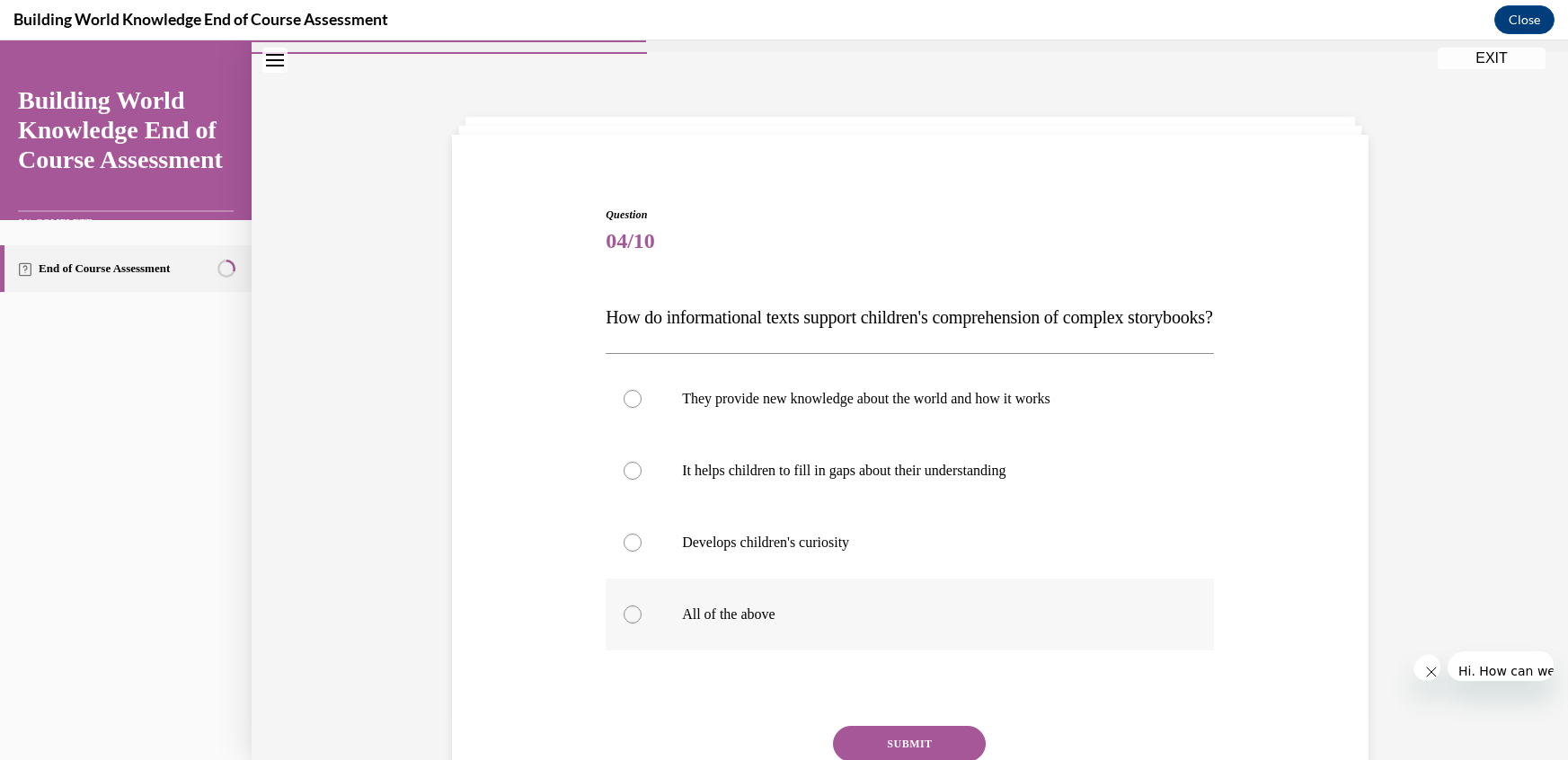
click at [723, 606] on p "All of the above" at bounding box center [925, 614] width 487 height 18
click at [641, 606] on input "All of the above" at bounding box center [633, 614] width 18 height 18
radio input "true"
click at [867, 726] on button "SUBMIT" at bounding box center [909, 744] width 152 height 36
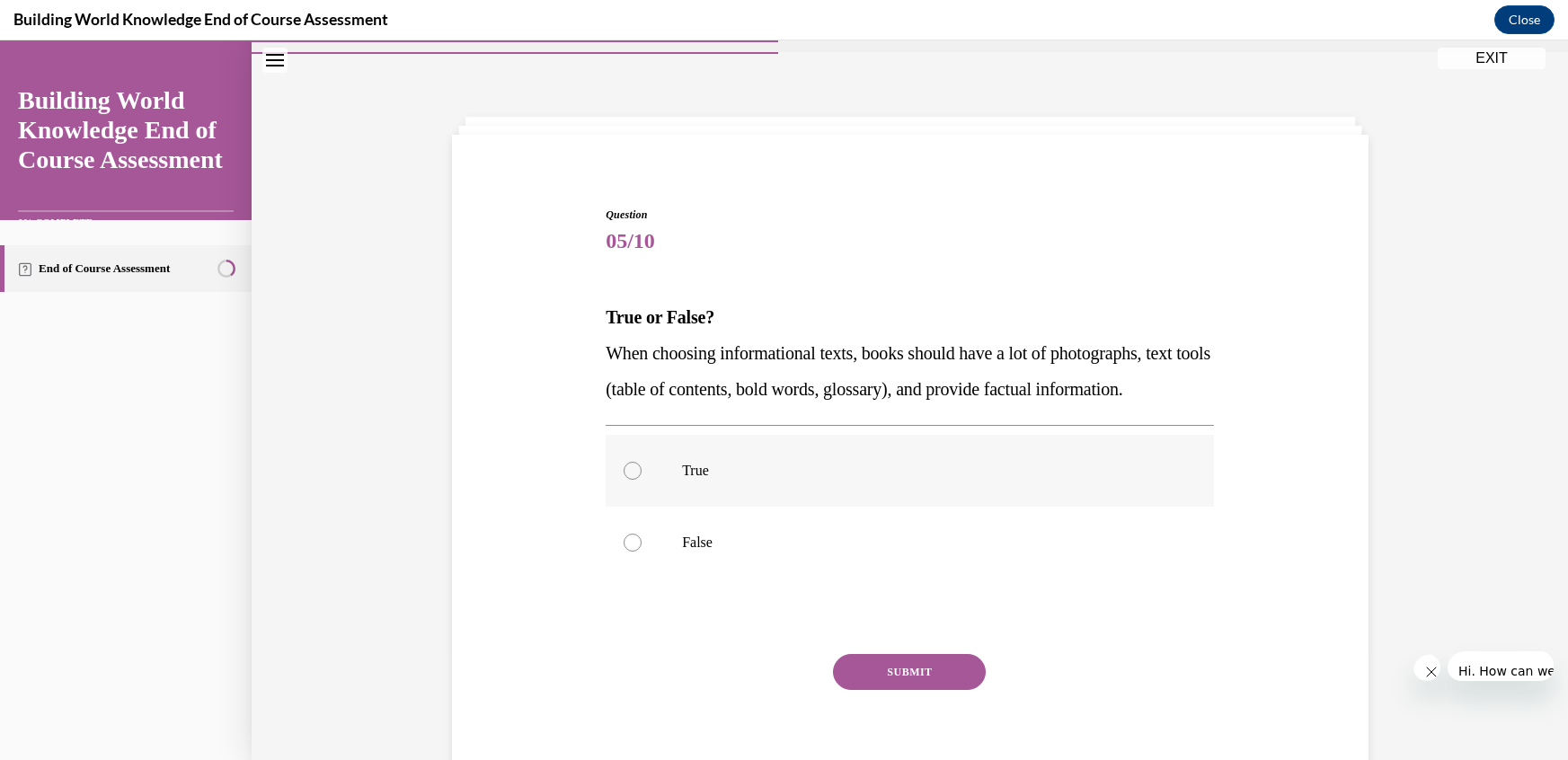
click at [641, 462] on div at bounding box center [633, 471] width 18 height 18
click at [641, 462] on input "True" at bounding box center [633, 471] width 18 height 18
radio input "true"
click at [916, 654] on button "SUBMIT" at bounding box center [909, 671] width 152 height 36
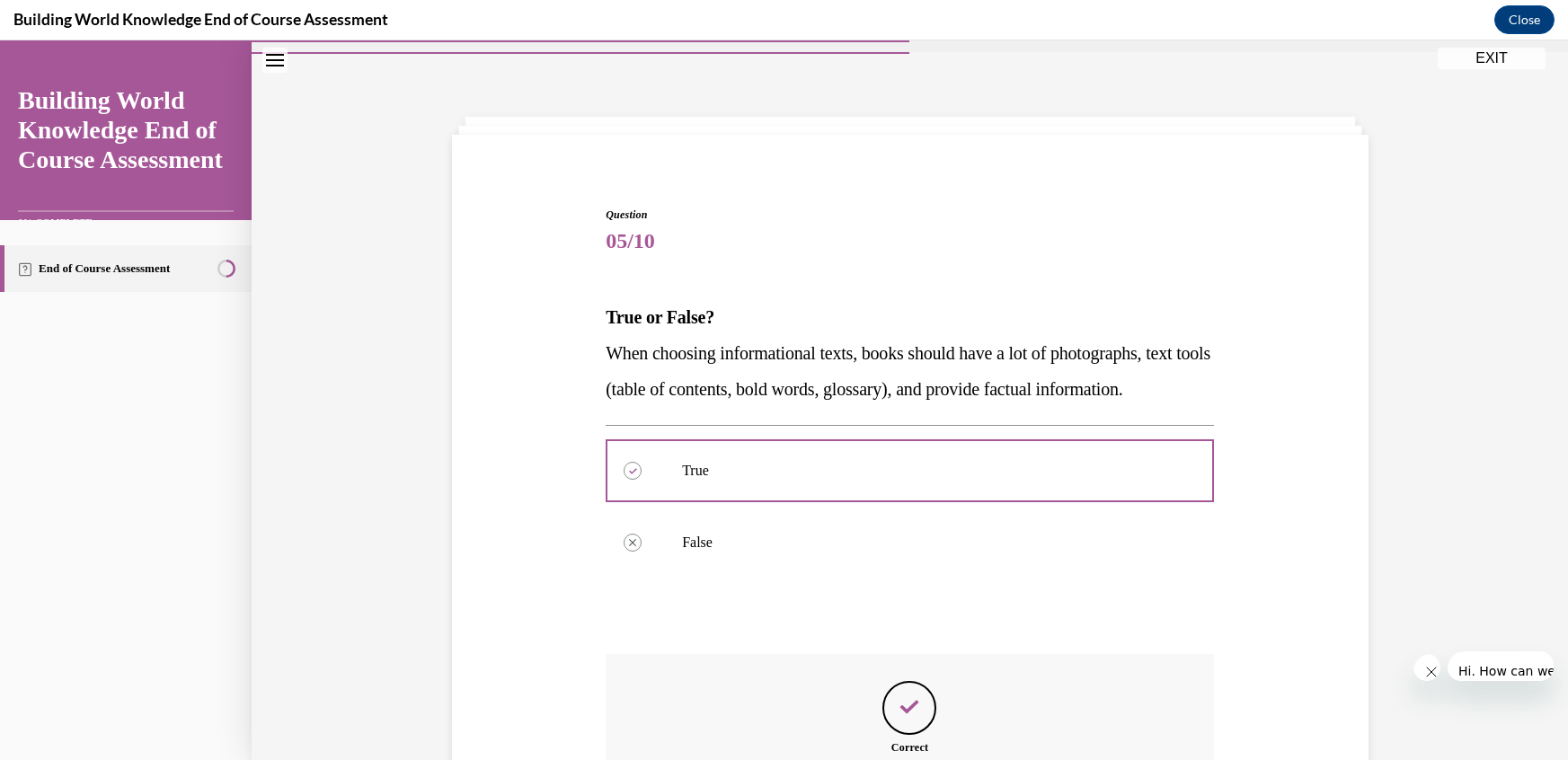
scroll to position [82, 0]
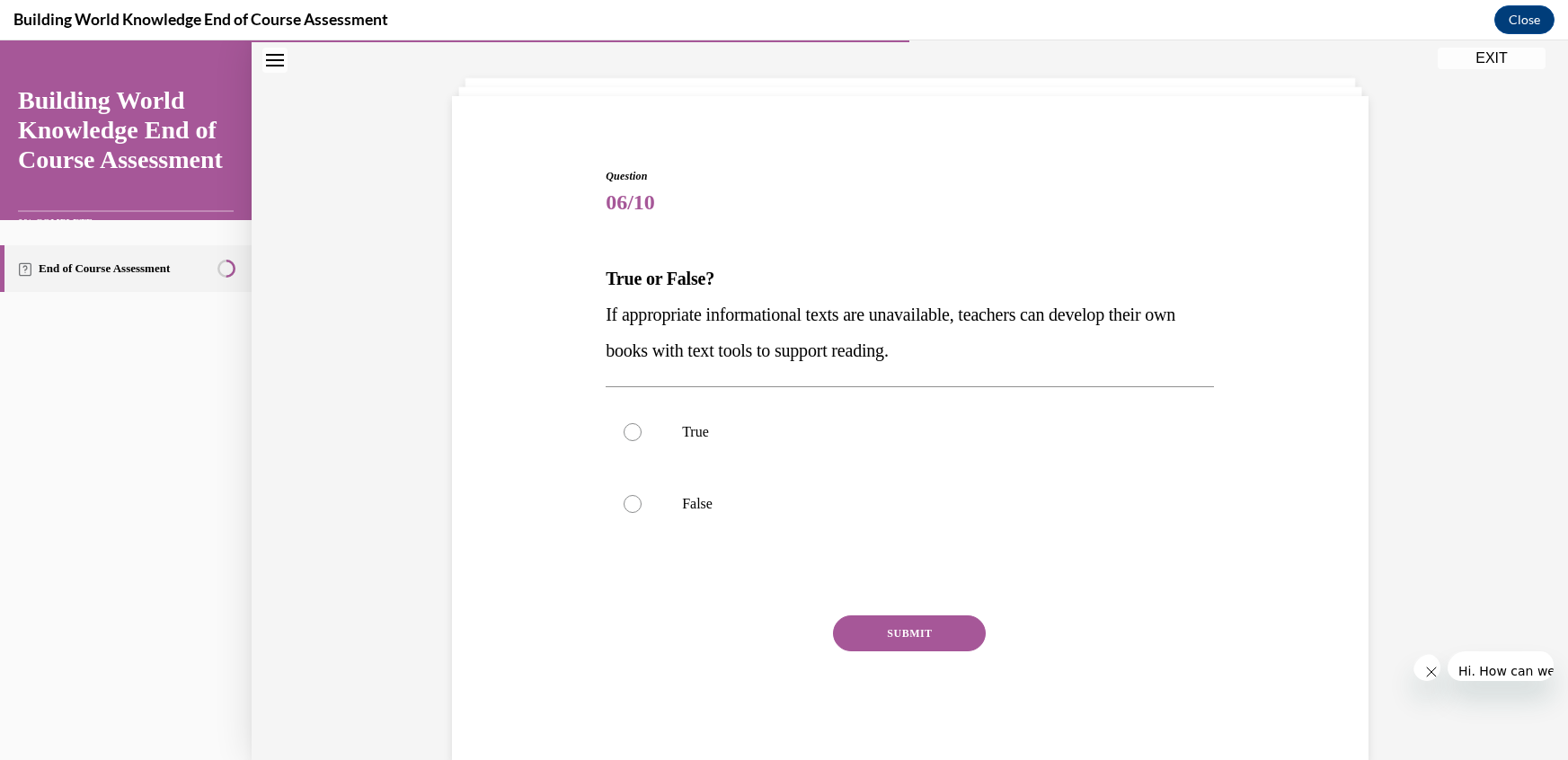
scroll to position [43, 0]
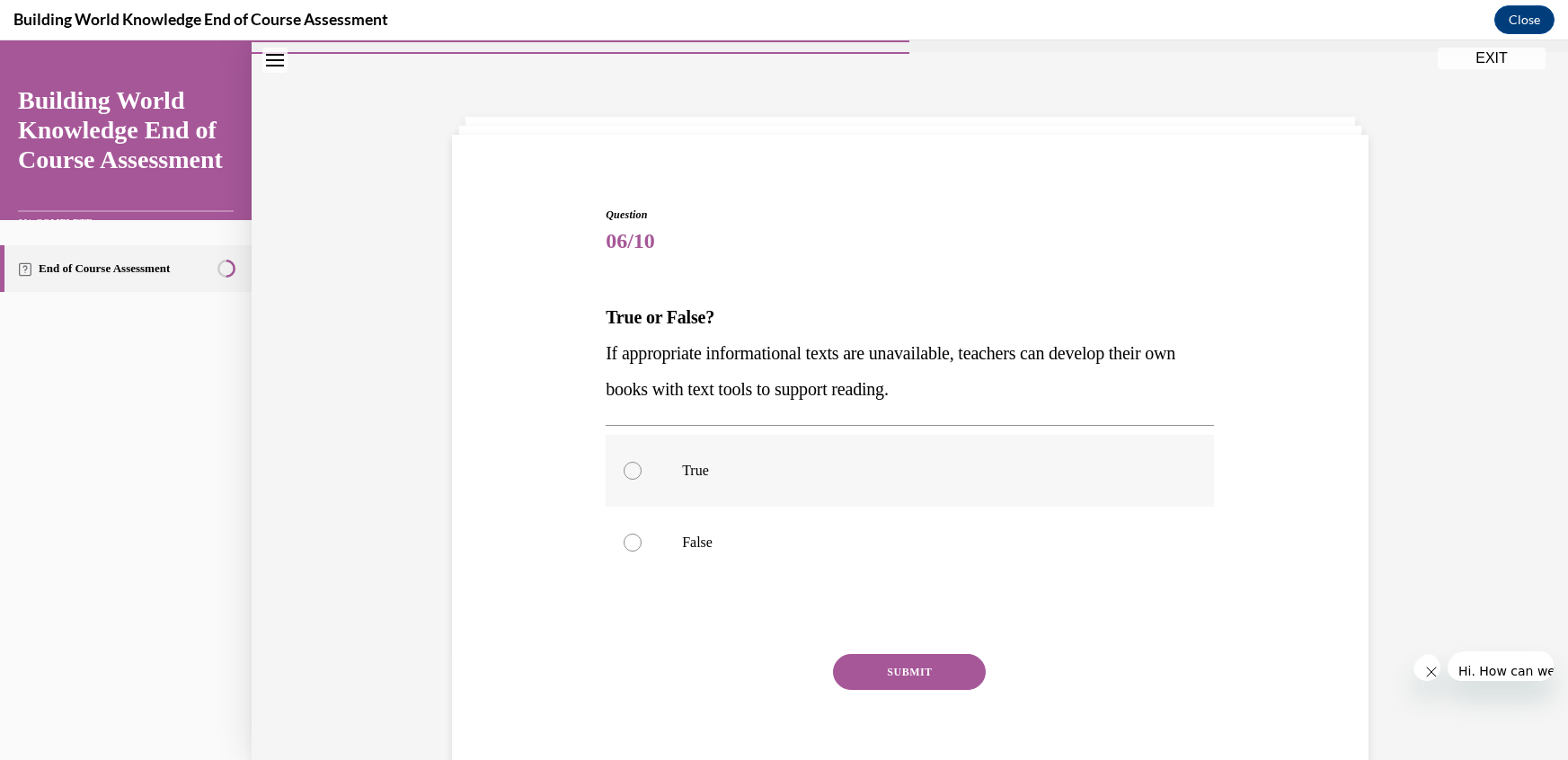
click at [679, 435] on label "True" at bounding box center [909, 471] width 608 height 72
click at [641, 462] on input "True" at bounding box center [633, 471] width 18 height 18
radio input "true"
click at [844, 654] on button "SUBMIT" at bounding box center [909, 671] width 152 height 36
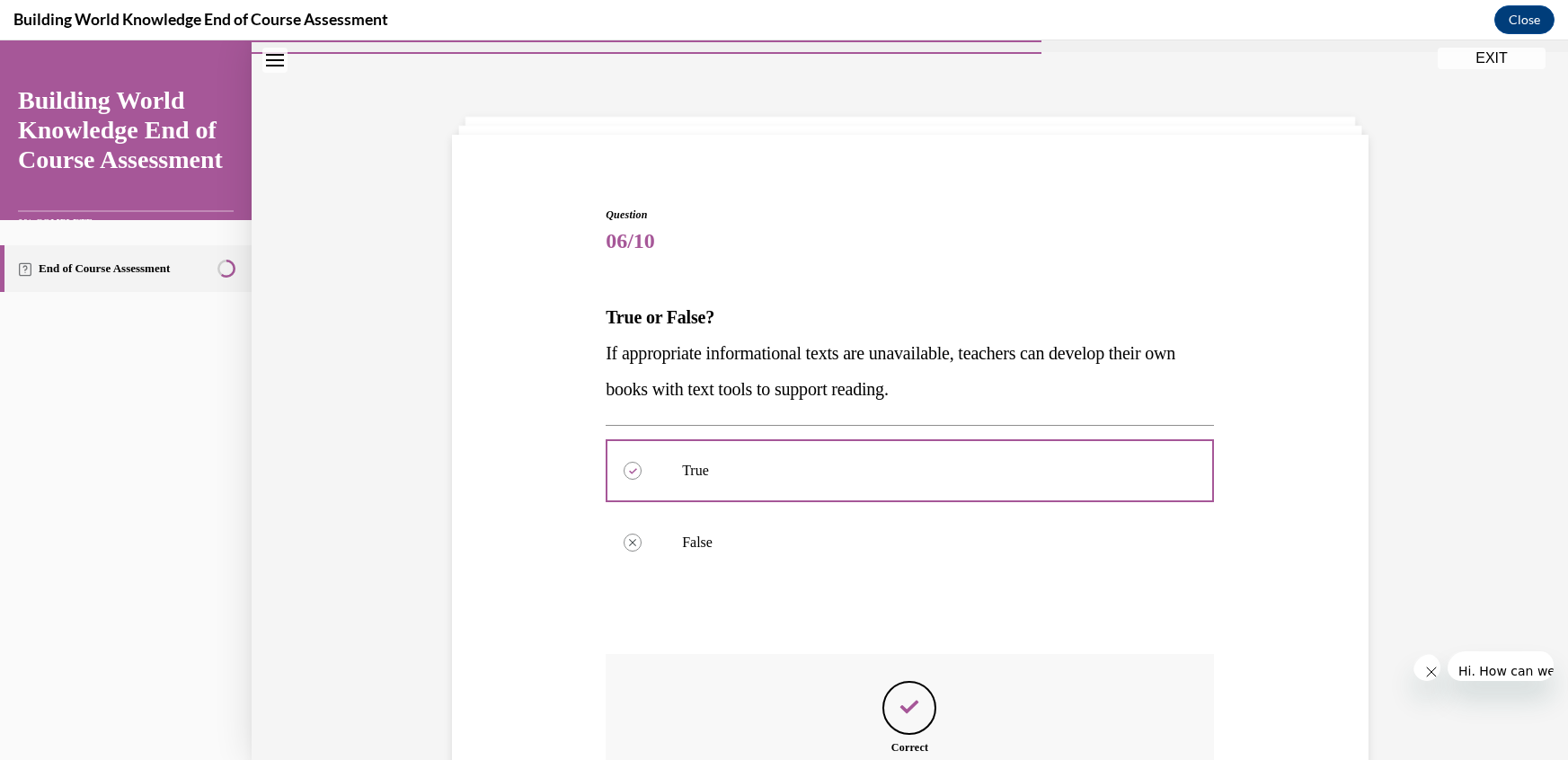
scroll to position [82, 0]
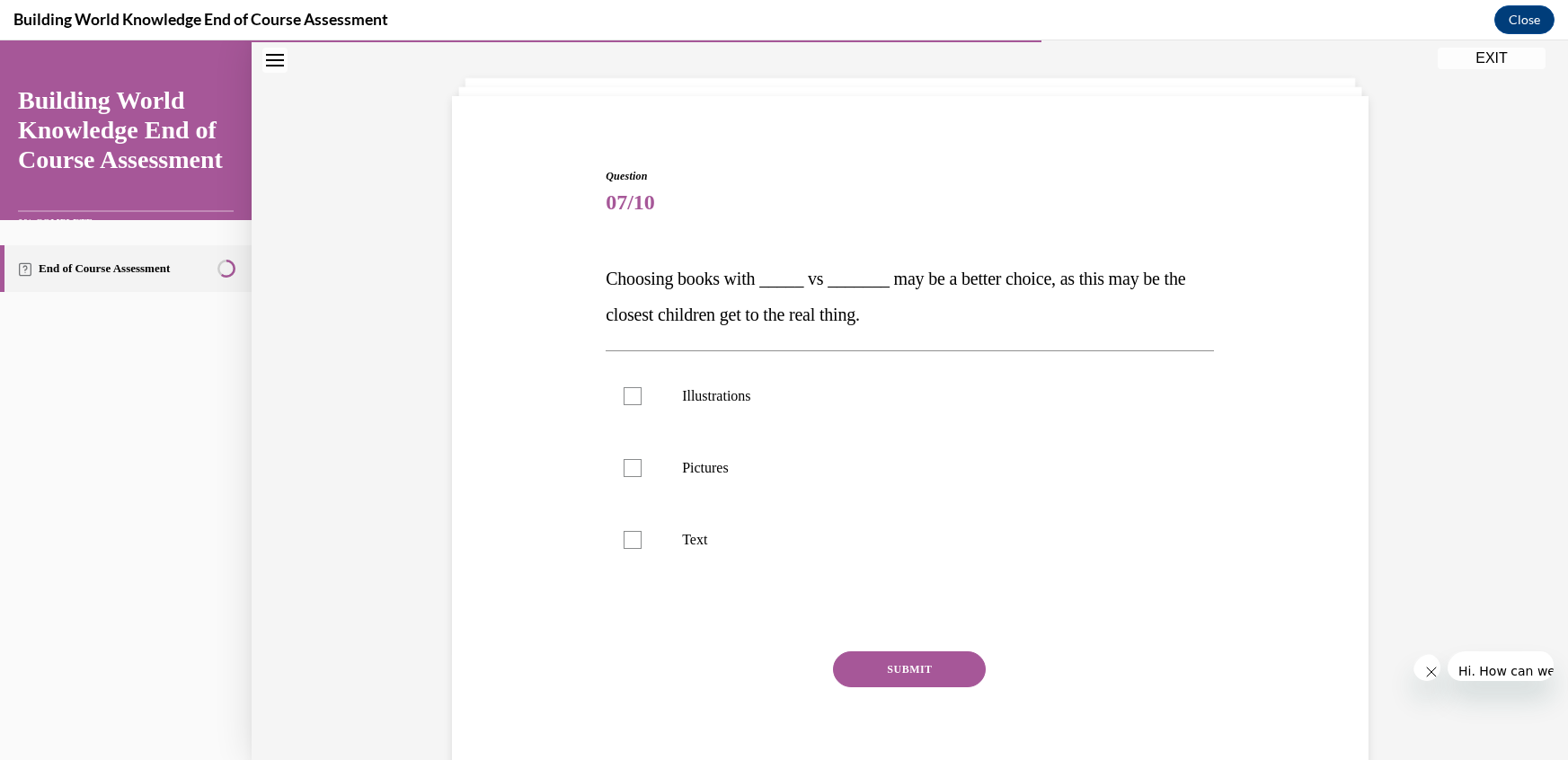
scroll to position [43, 0]
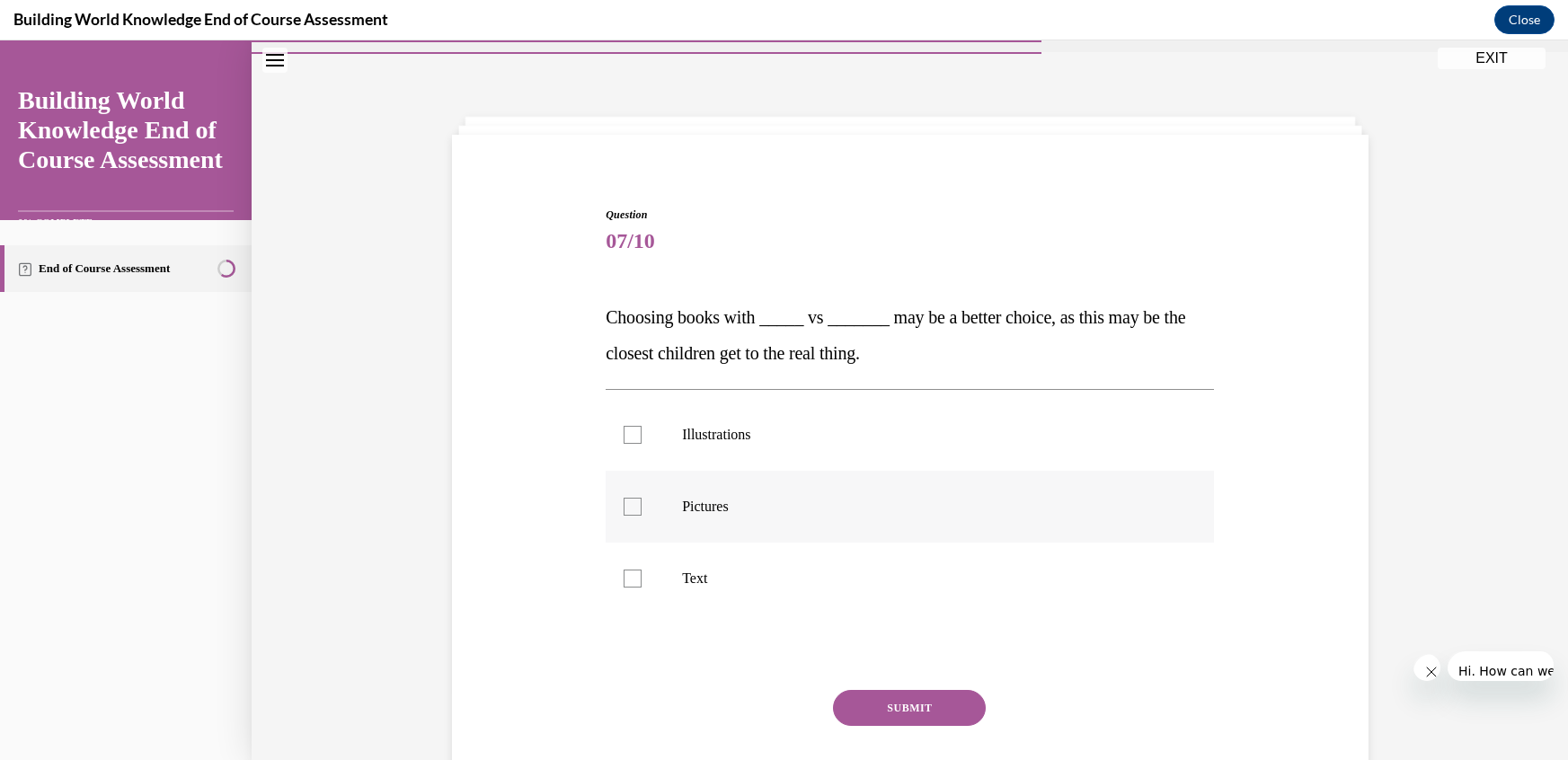
click at [729, 498] on p "Pictures" at bounding box center [925, 506] width 487 height 18
click at [641, 498] on input "Pictures" at bounding box center [633, 506] width 18 height 18
checkbox input "true"
click at [856, 691] on button "SUBMIT" at bounding box center [909, 708] width 152 height 36
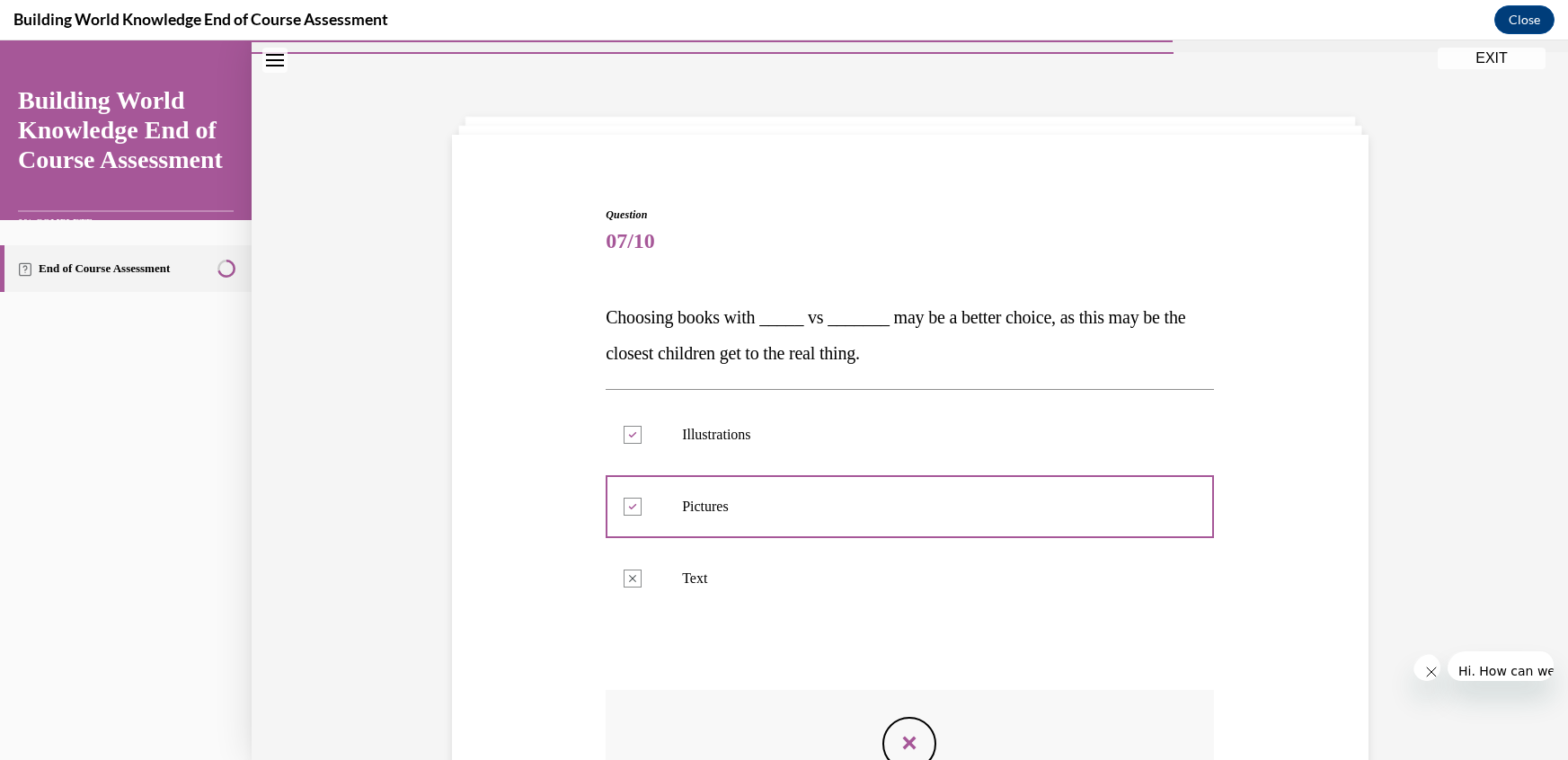
scroll to position [116, 0]
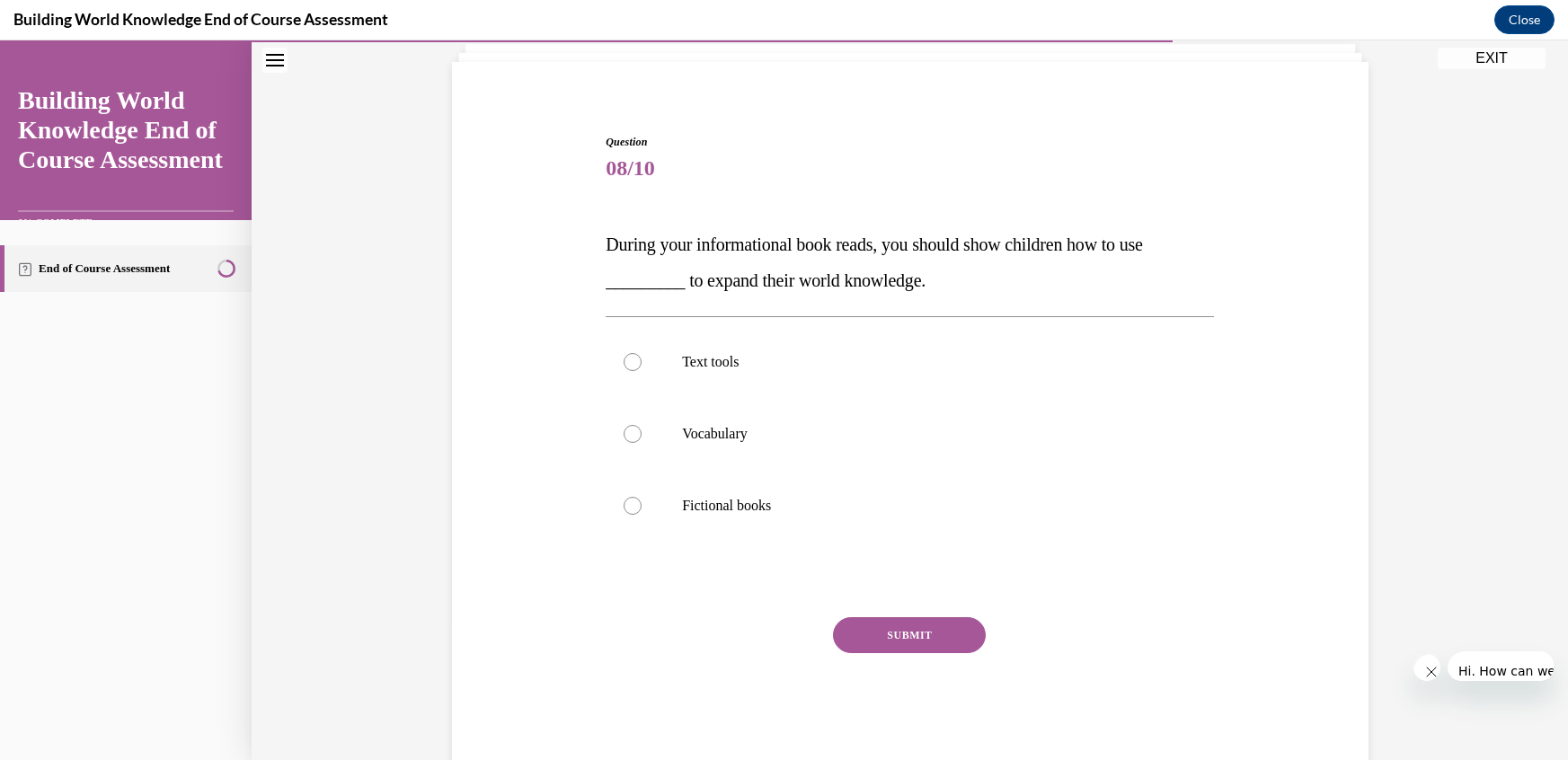
scroll to position [43, 0]
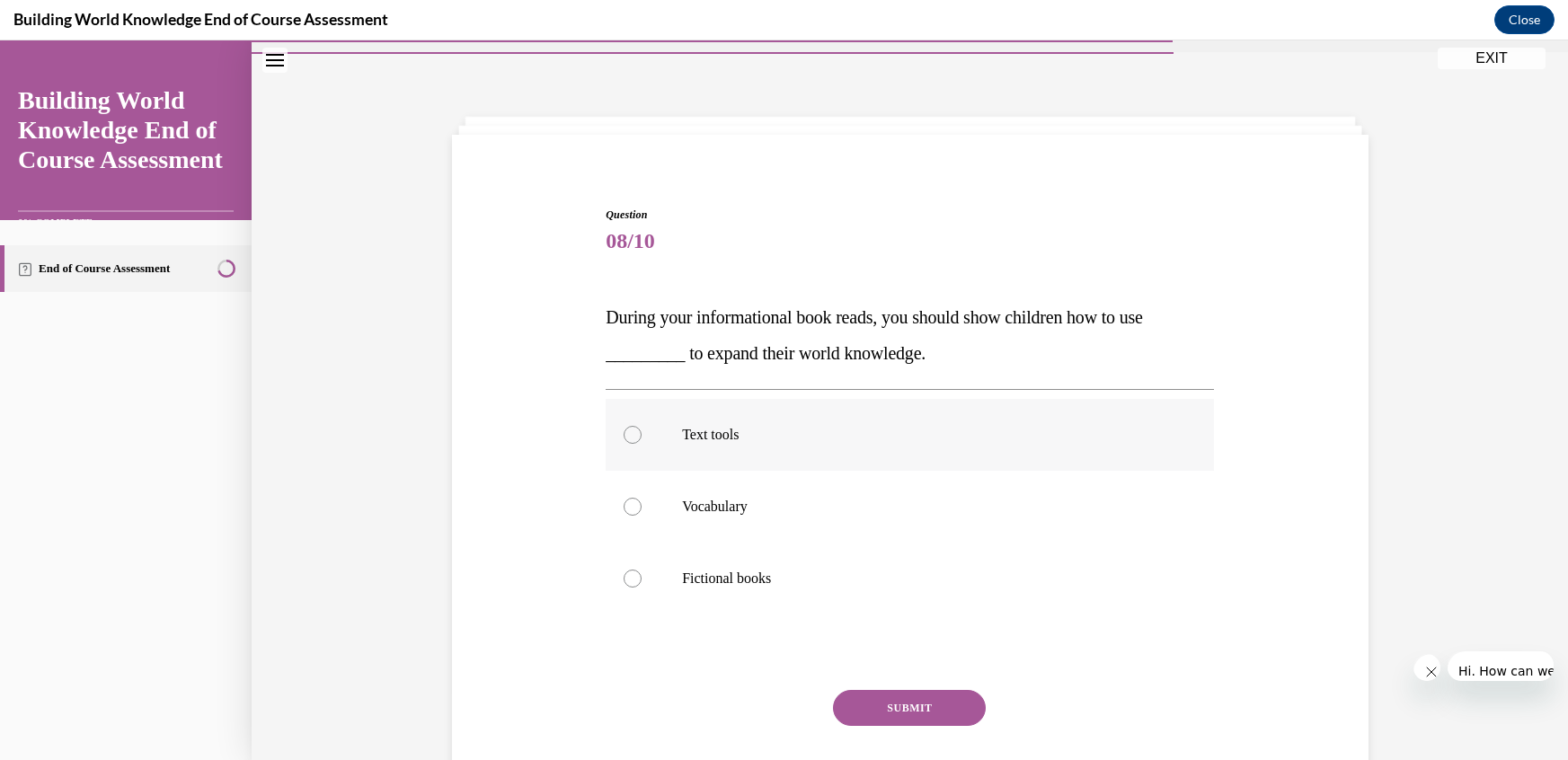
click at [677, 399] on label "Text tools" at bounding box center [909, 435] width 608 height 72
click at [641, 426] on input "Text tools" at bounding box center [633, 435] width 18 height 18
radio input "true"
click at [893, 691] on button "SUBMIT" at bounding box center [909, 708] width 152 height 36
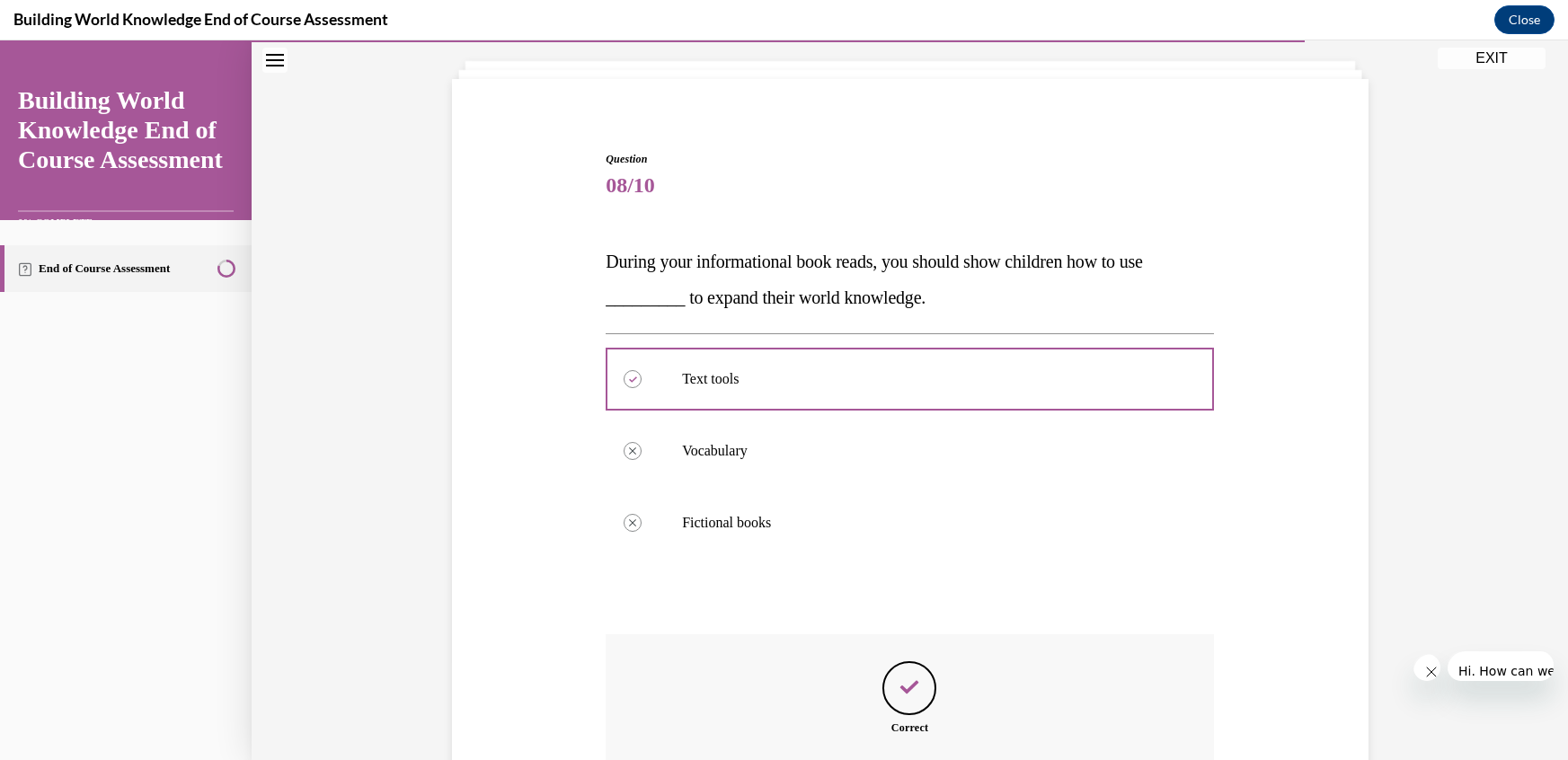
scroll to position [99, 0]
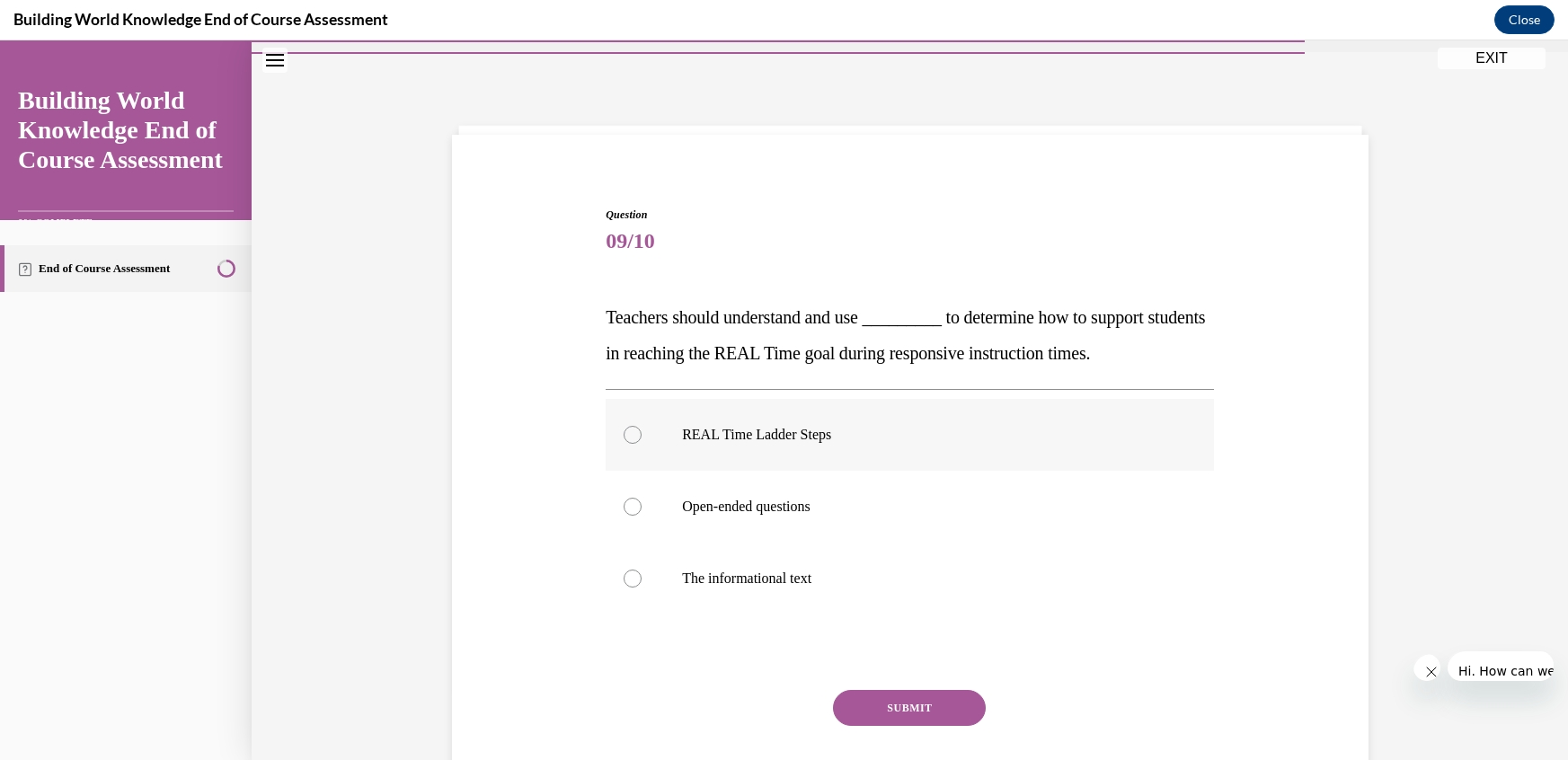
click at [683, 399] on label "REAL Time Ladder Steps" at bounding box center [909, 435] width 608 height 72
click at [641, 426] on input "REAL Time Ladder Steps" at bounding box center [633, 435] width 18 height 18
radio input "true"
click at [862, 691] on button "SUBMIT" at bounding box center [909, 708] width 152 height 36
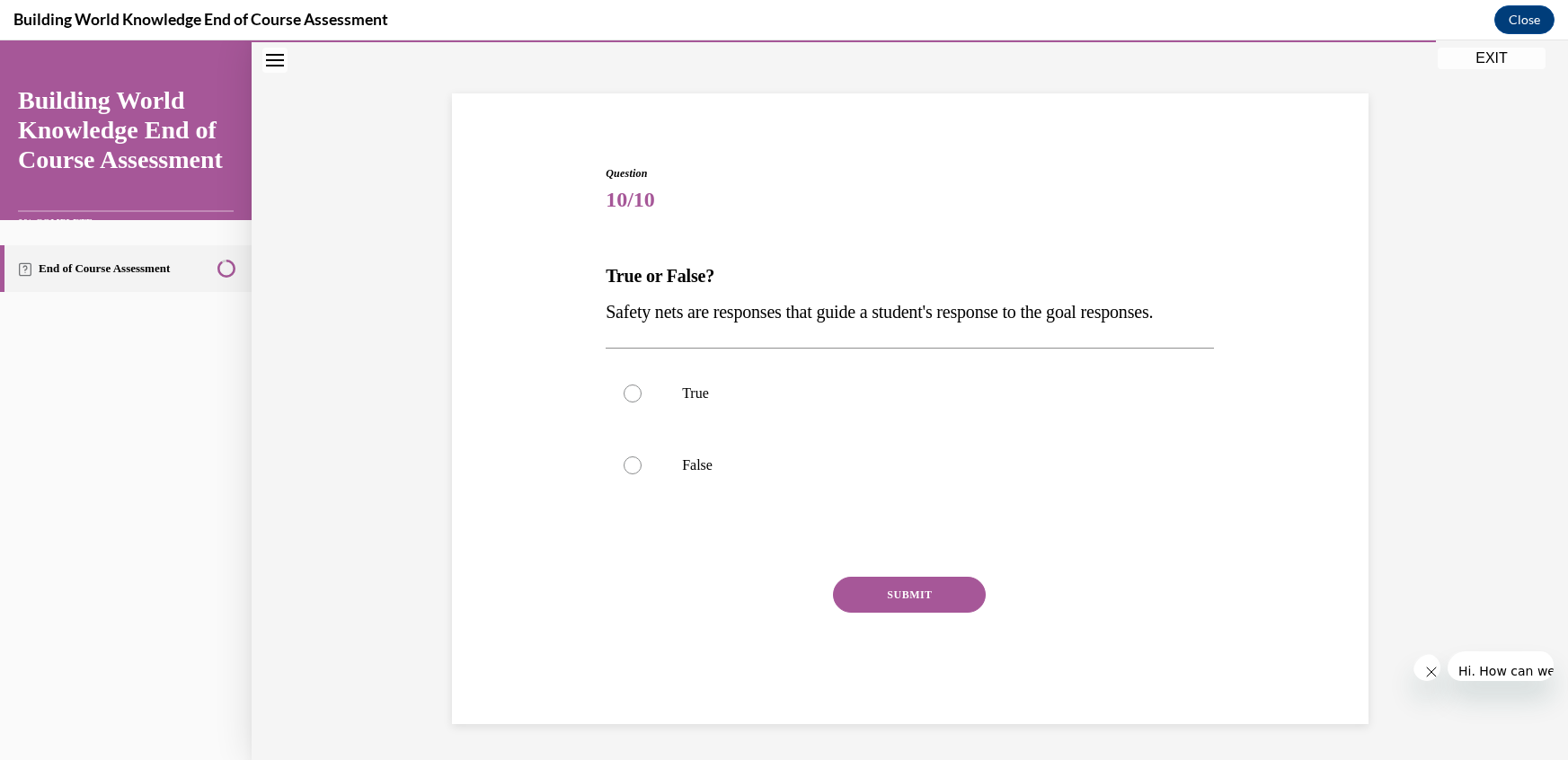
scroll to position [43, 0]
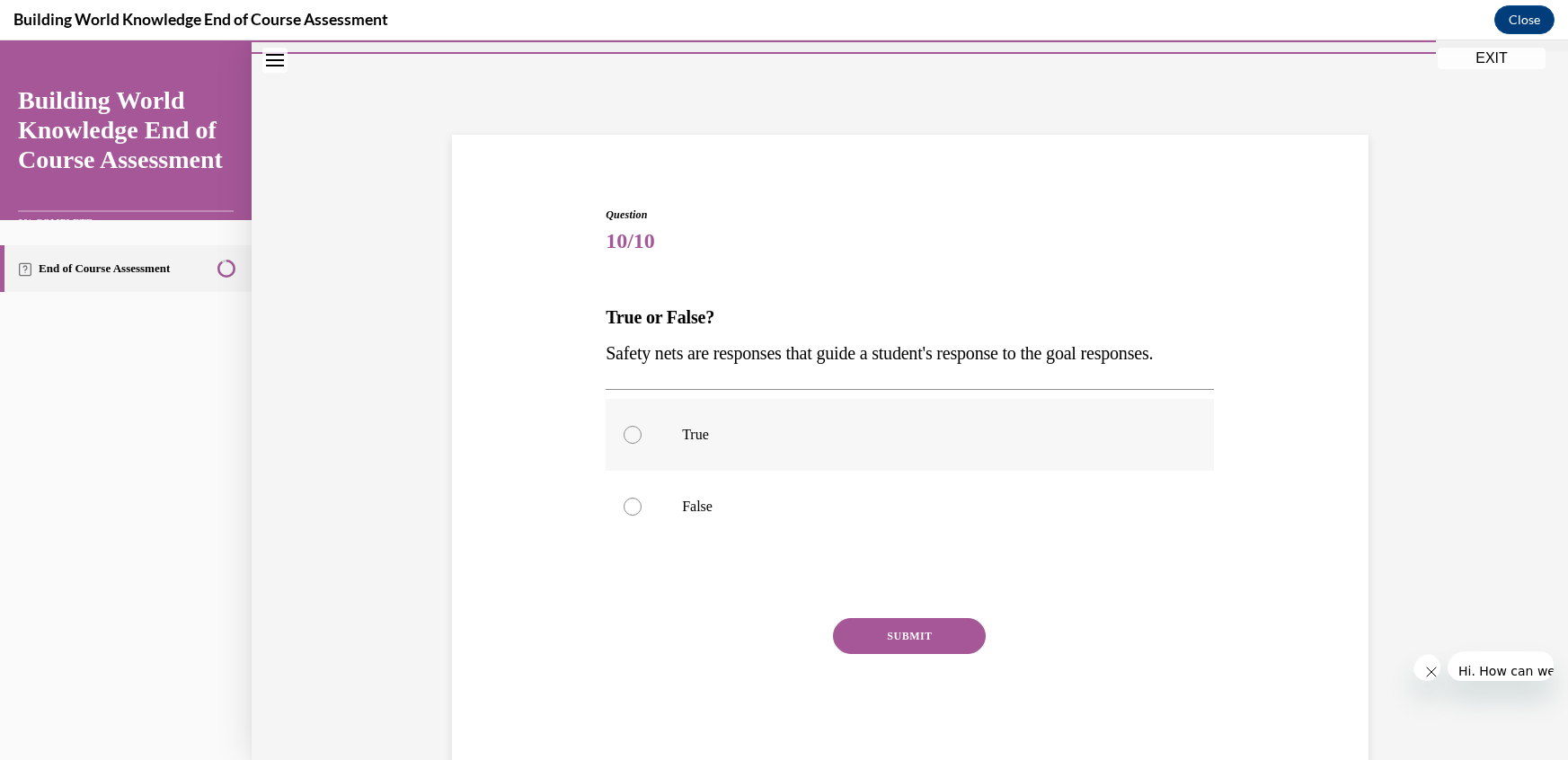
click at [679, 399] on label "True" at bounding box center [909, 435] width 608 height 72
click at [641, 426] on input "True" at bounding box center [633, 435] width 18 height 18
radio input "true"
click at [883, 618] on button "SUBMIT" at bounding box center [909, 636] width 152 height 36
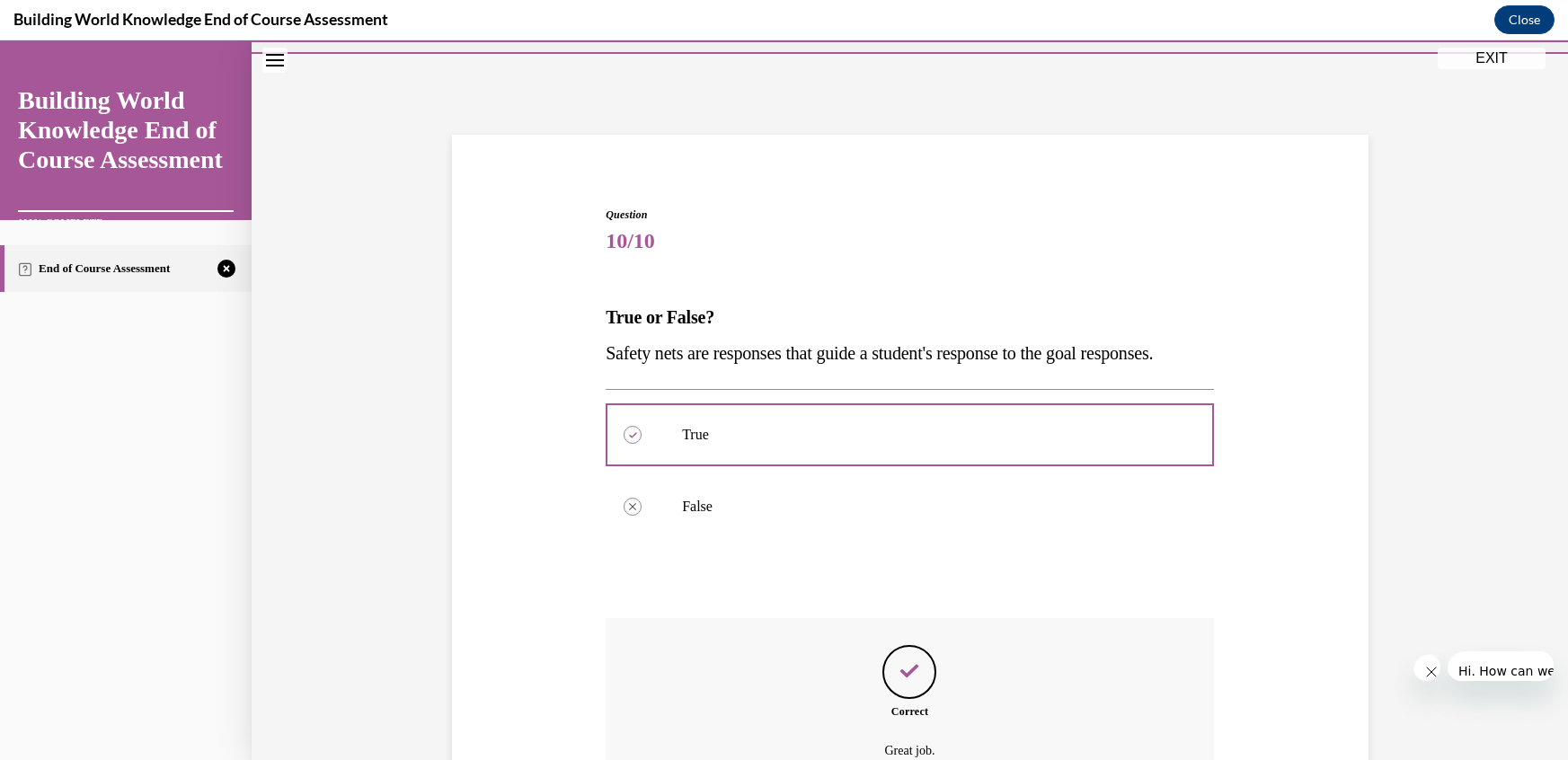
scroll to position [46, 0]
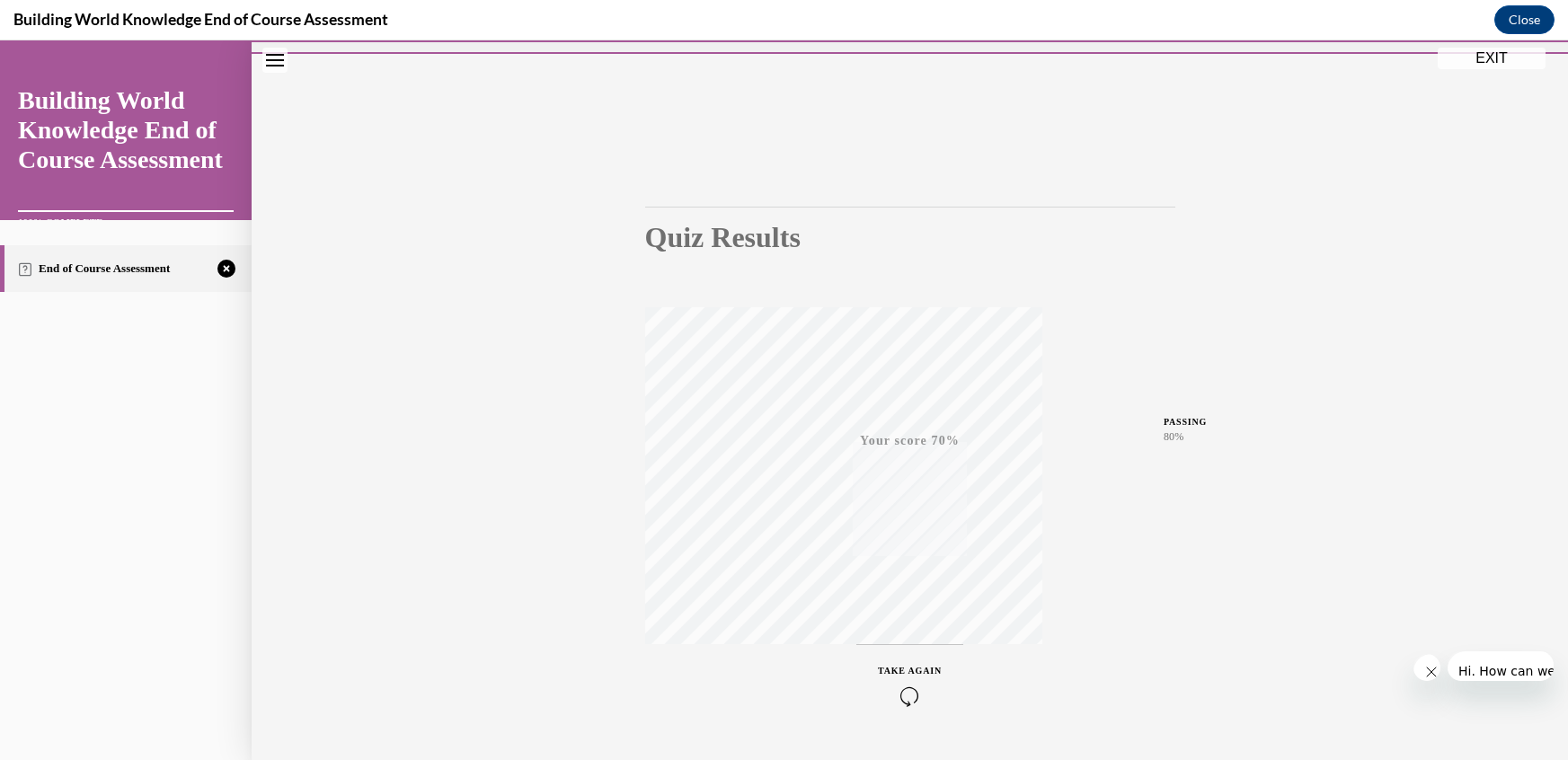
click at [878, 687] on icon "button" at bounding box center [909, 696] width 64 height 19
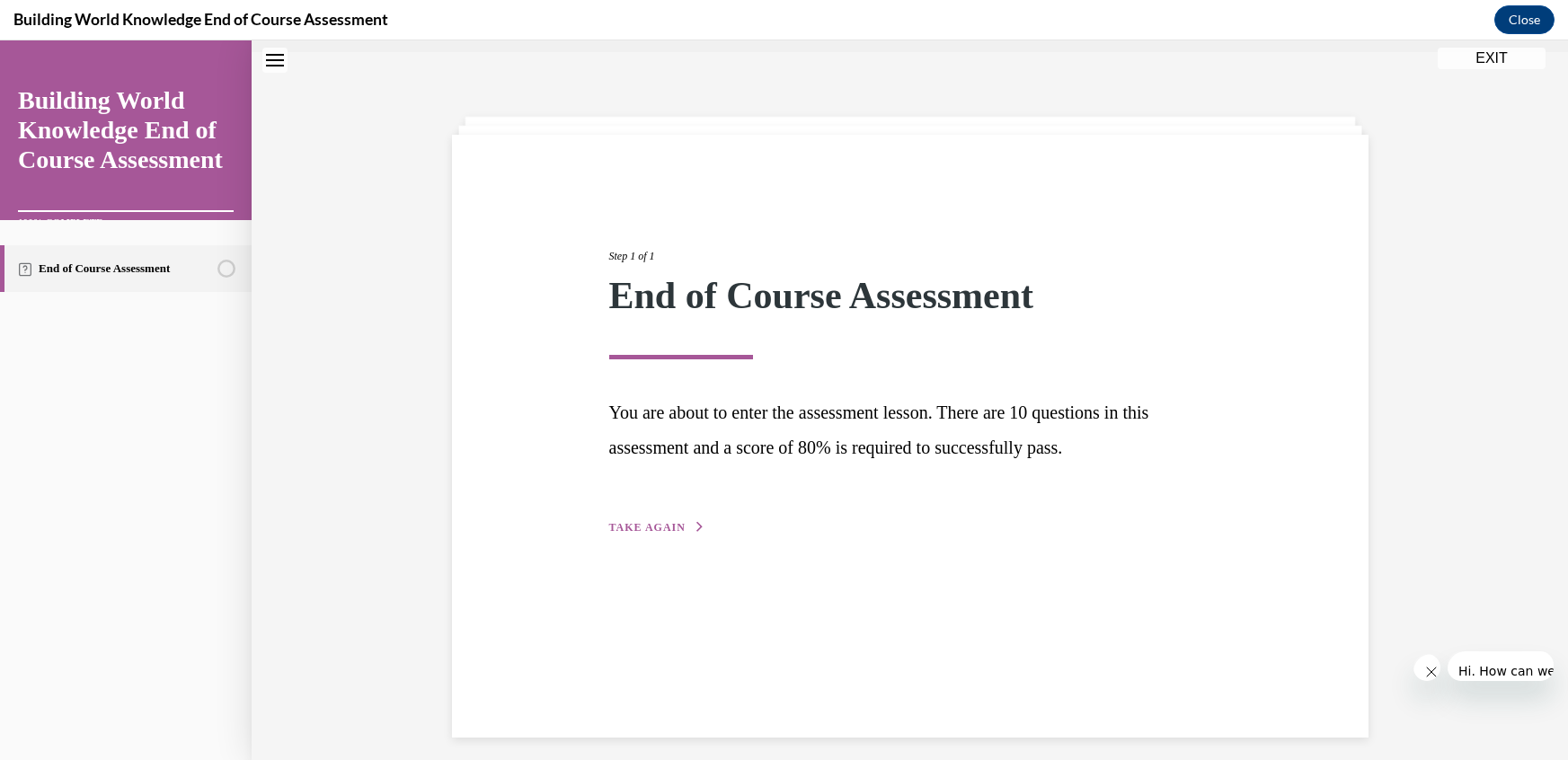
click at [683, 521] on span "TAKE AGAIN" at bounding box center [647, 527] width 76 height 13
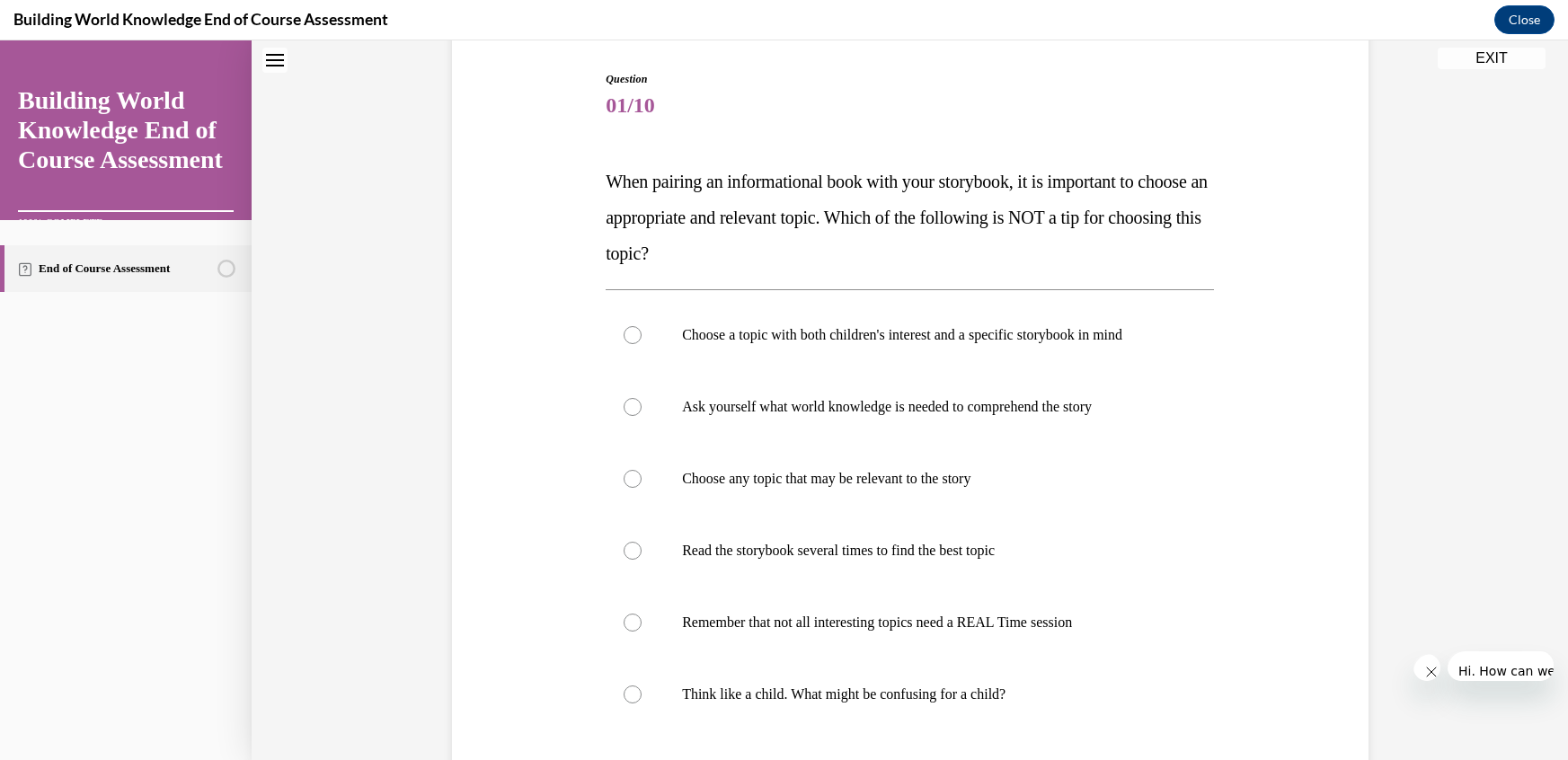
scroll to position [188, 0]
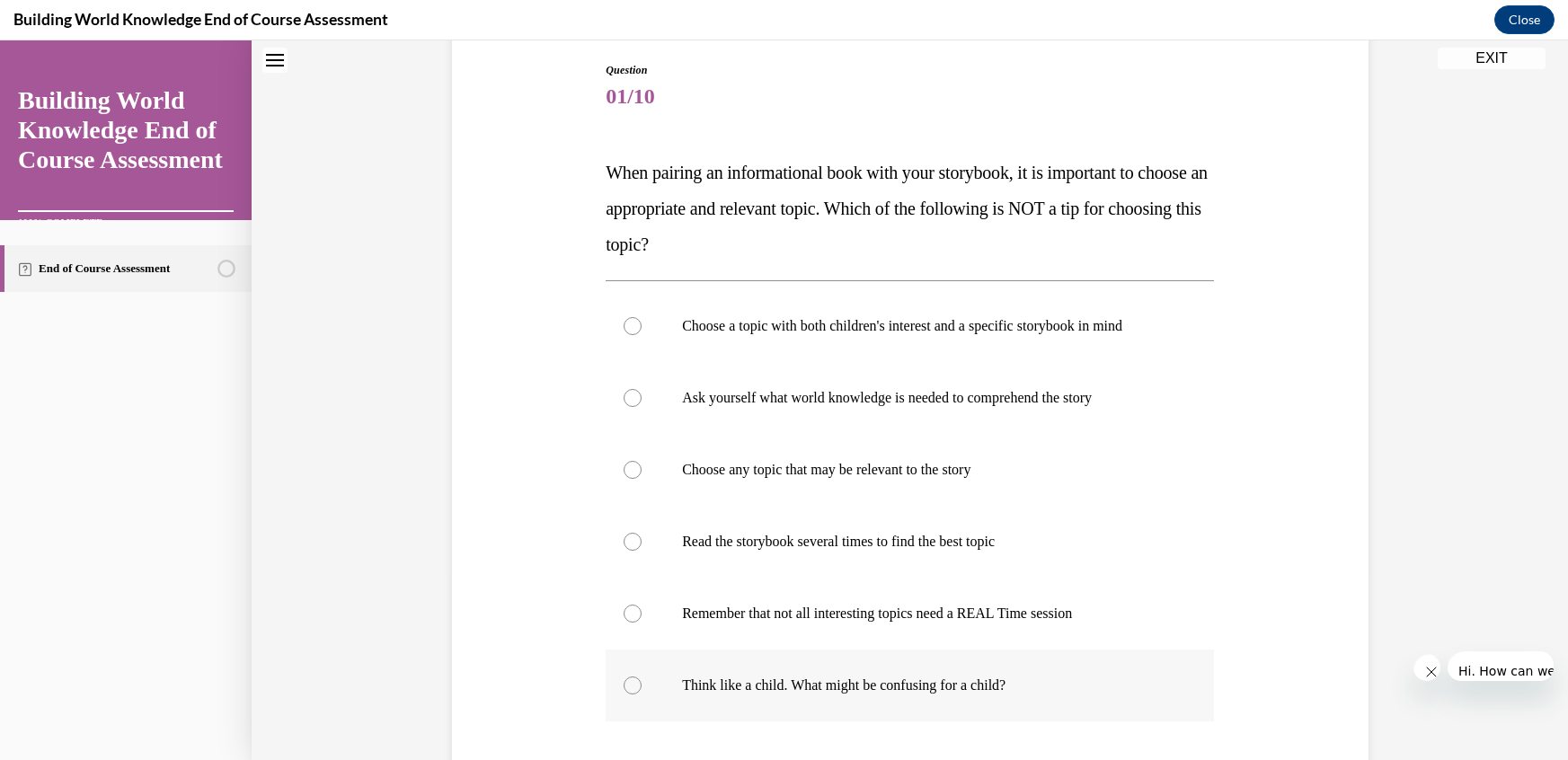
click at [641, 677] on div at bounding box center [633, 686] width 18 height 18
click at [641, 677] on input "Think like a child. What might be confusing for a child?" at bounding box center [633, 686] width 18 height 18
radio input "true"
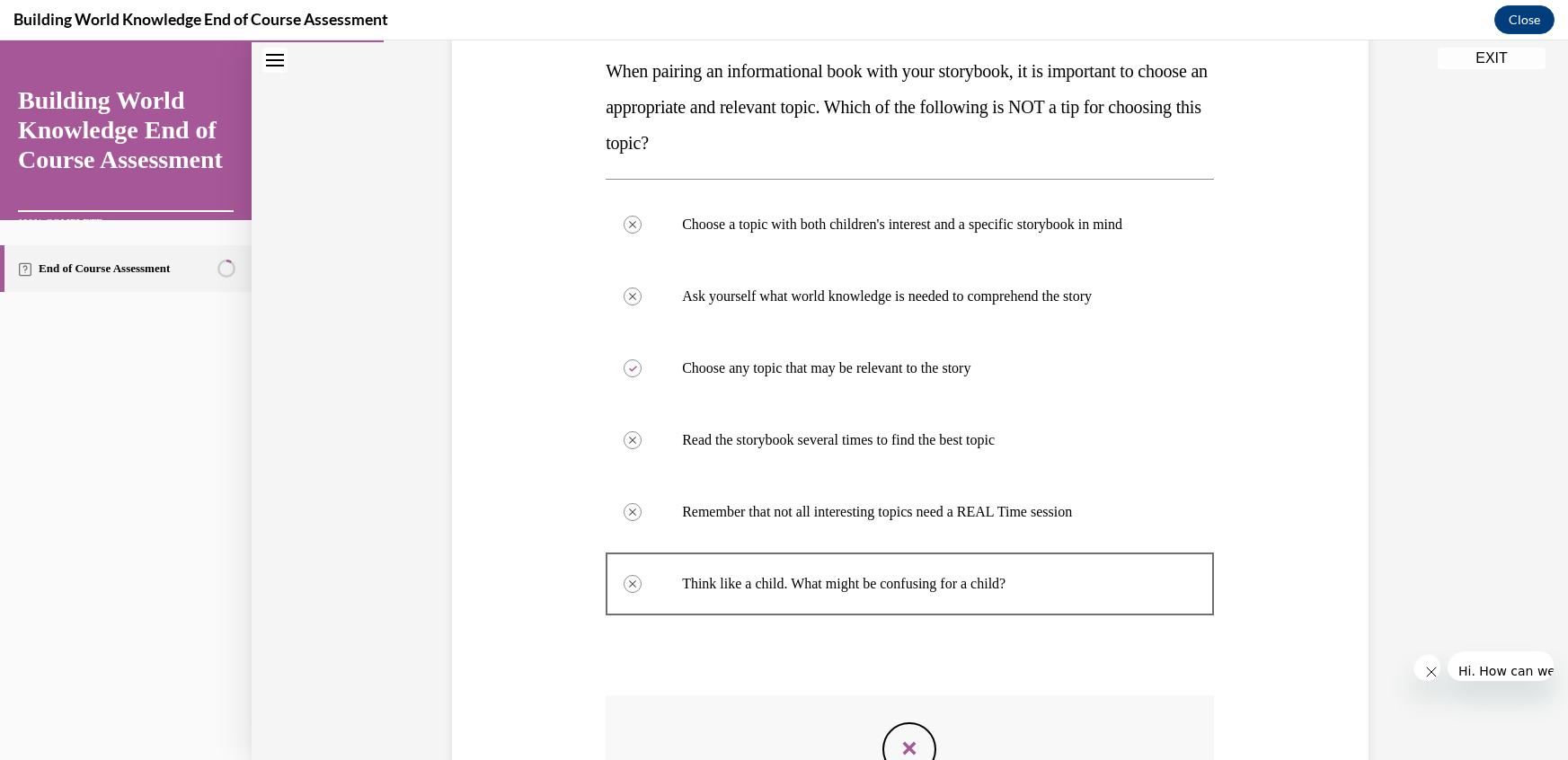
scroll to position [313, 0]
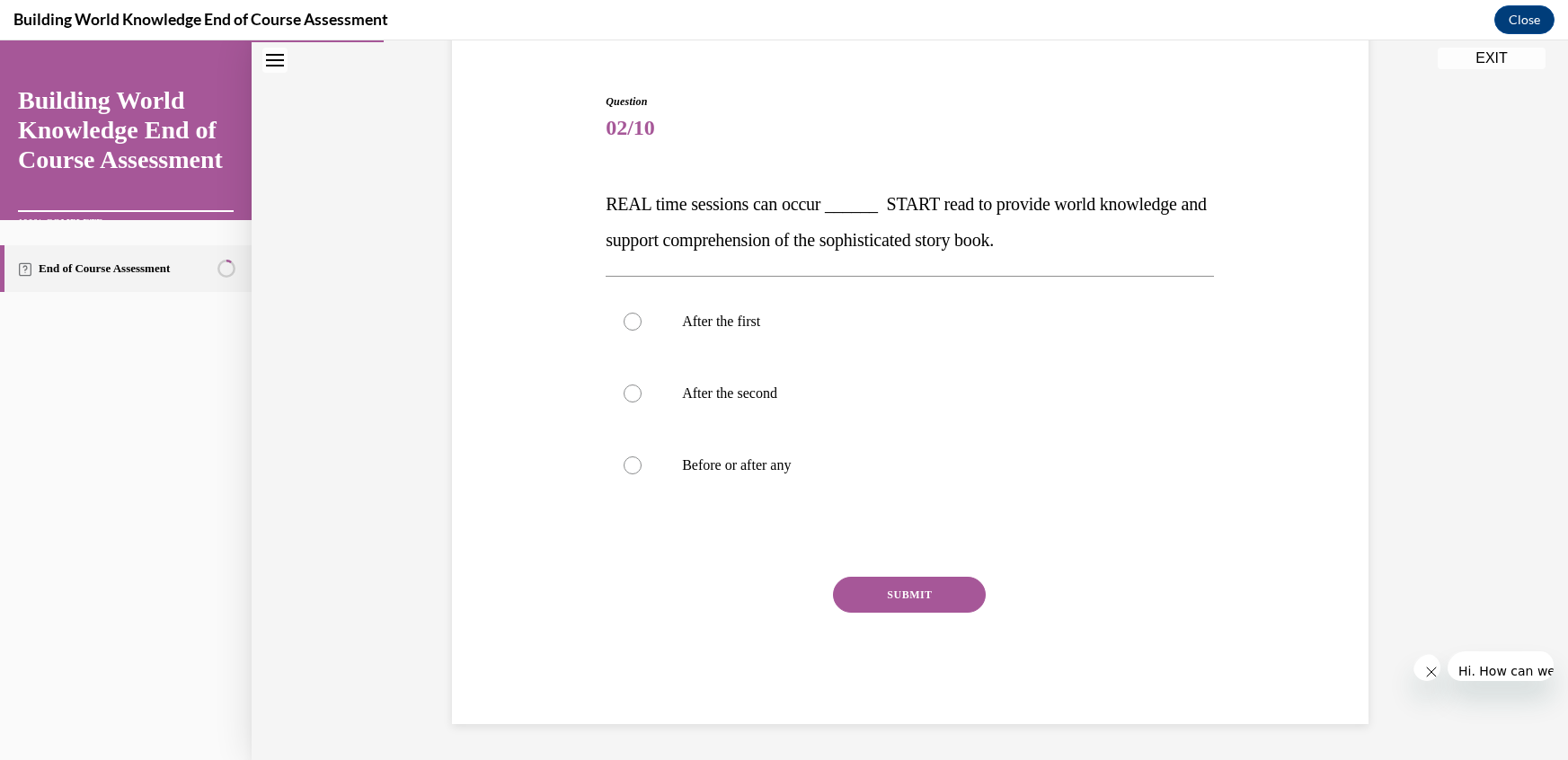
scroll to position [43, 0]
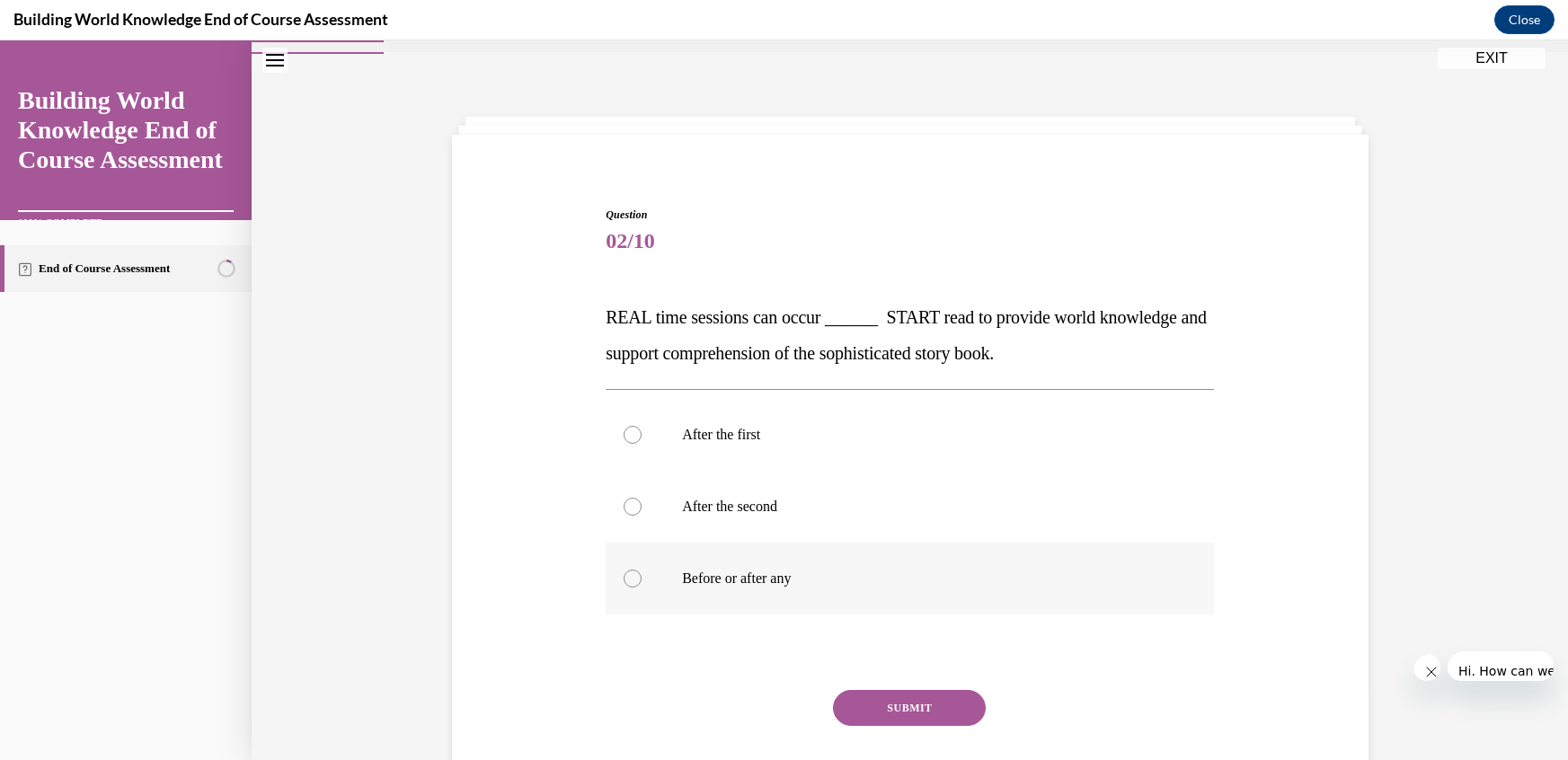
click at [735, 570] on p "Before or after any" at bounding box center [925, 579] width 487 height 18
click at [641, 570] on input "Before or after any" at bounding box center [633, 579] width 18 height 18
radio input "true"
click at [861, 691] on button "SUBMIT" at bounding box center [909, 708] width 152 height 36
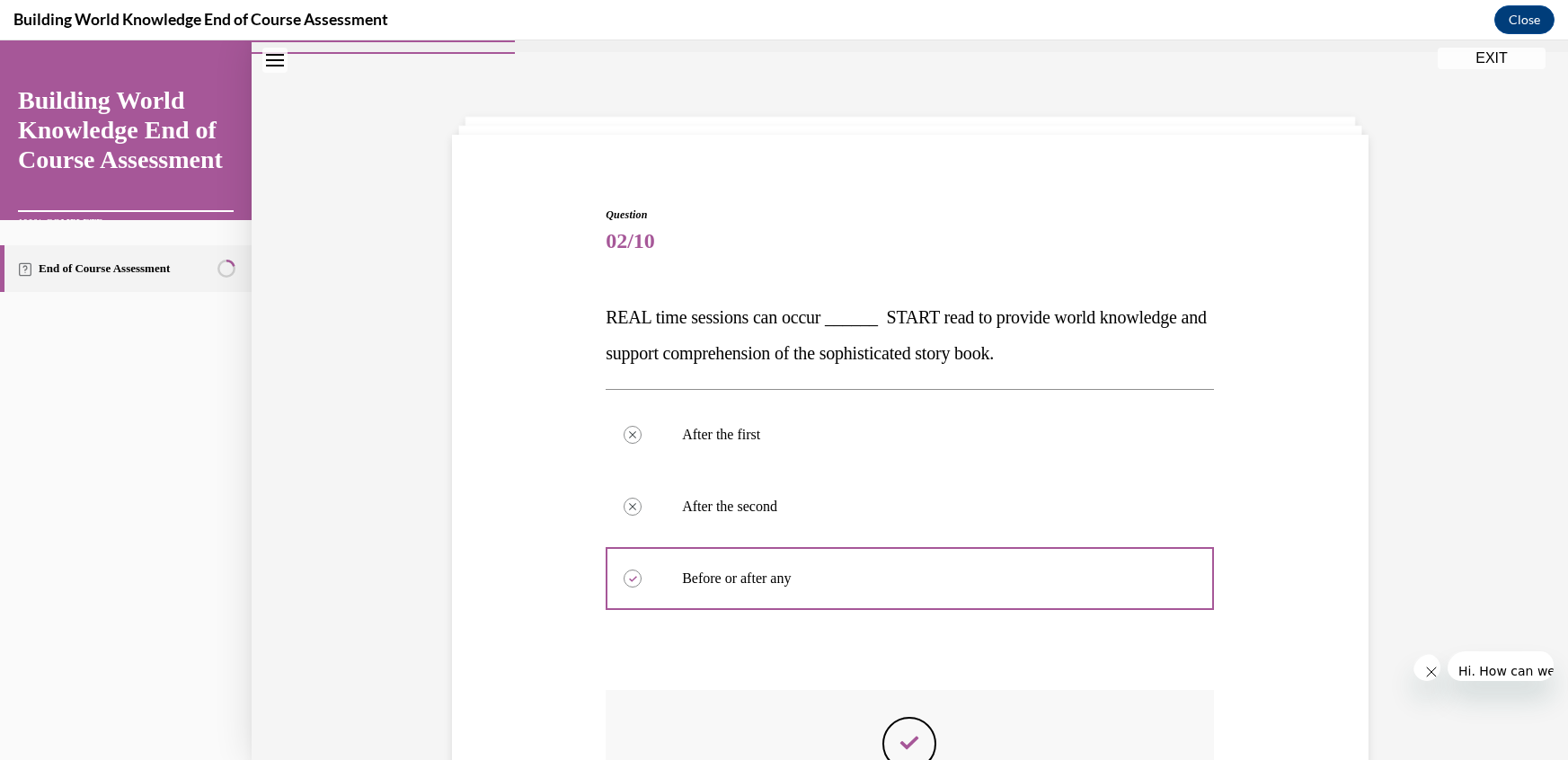
scroll to position [99, 0]
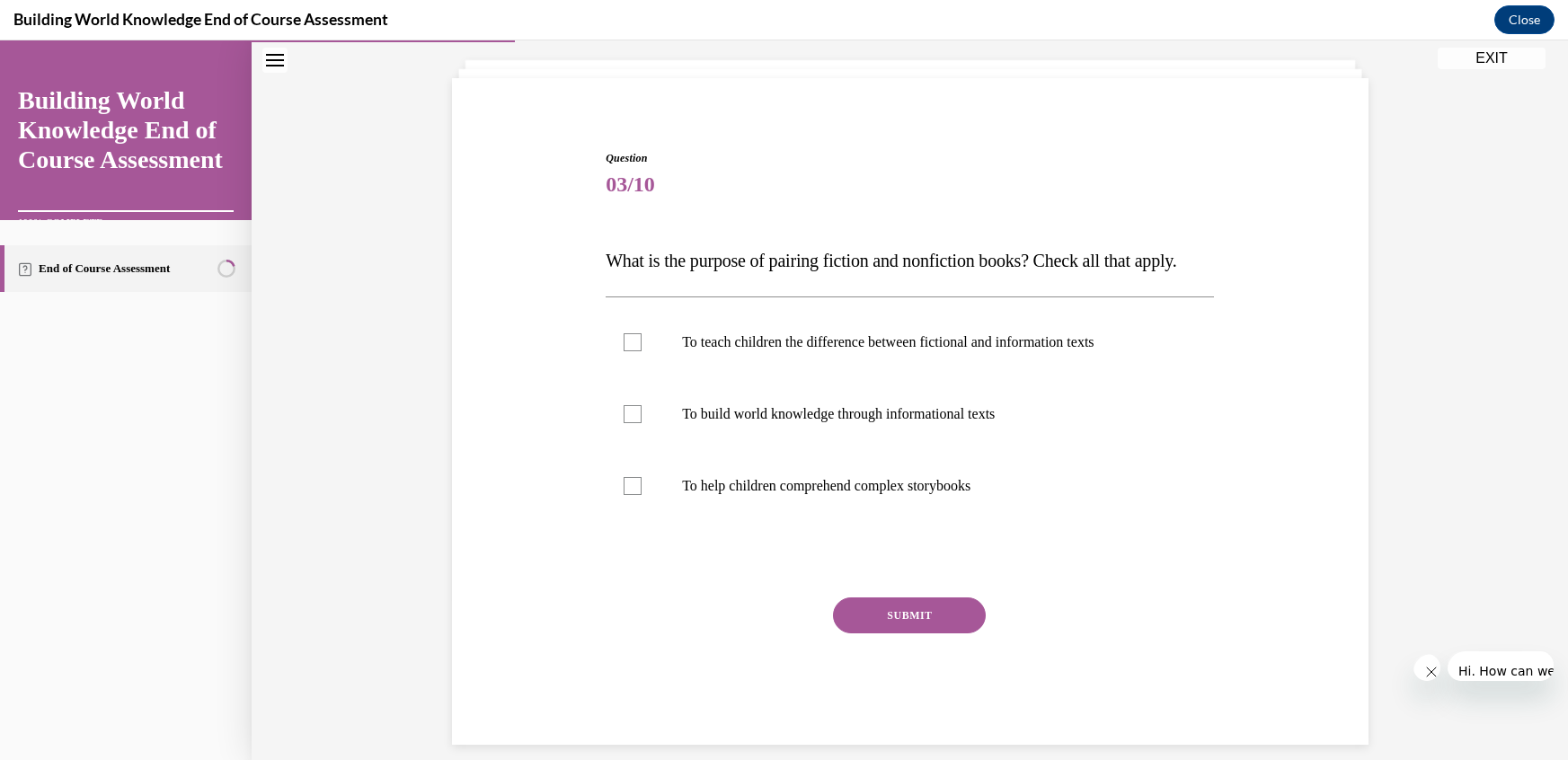
scroll to position [43, 0]
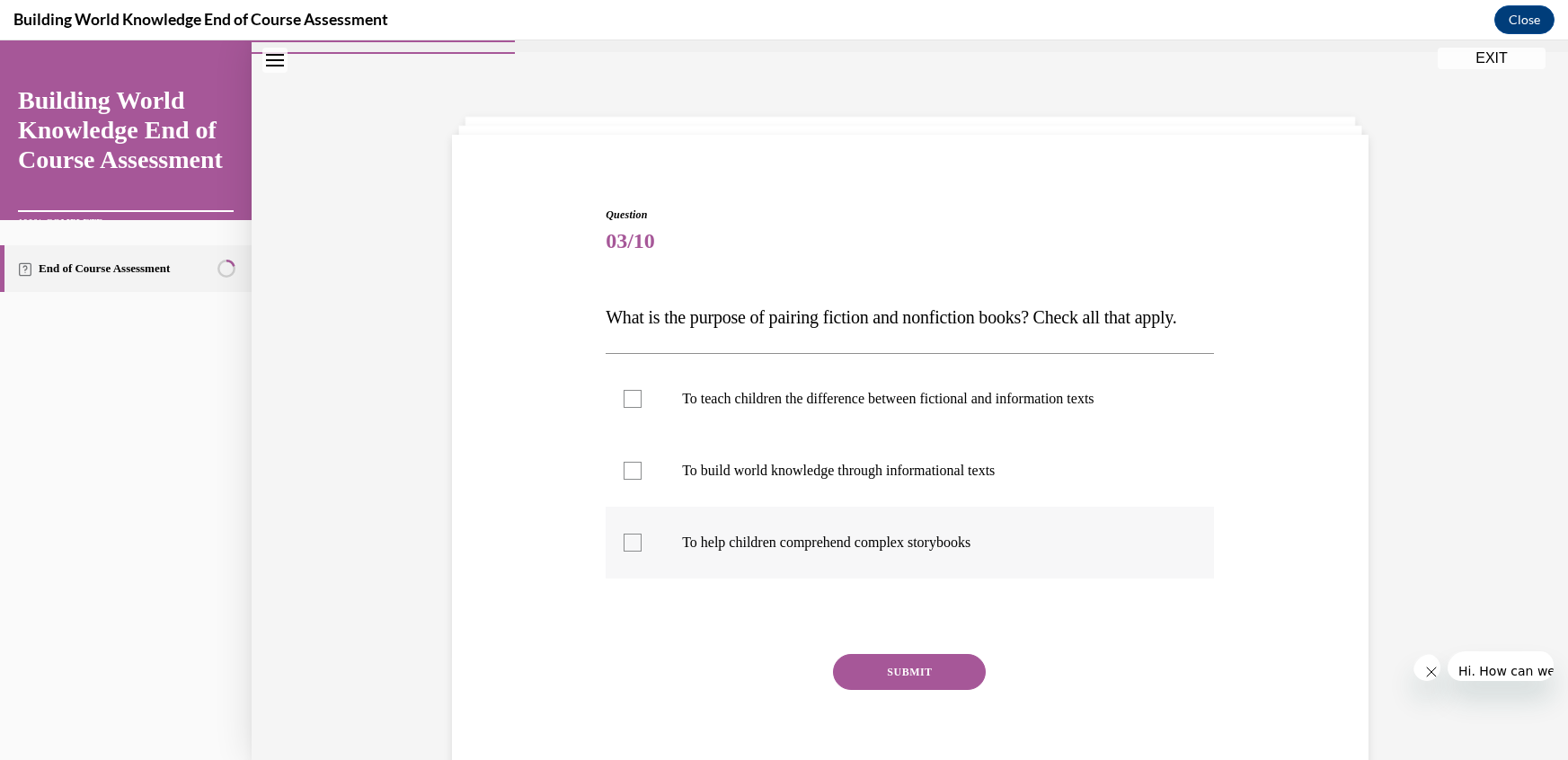
click at [679, 507] on label "To help children comprehend complex storybooks" at bounding box center [909, 543] width 608 height 72
click at [641, 533] on input "To help children comprehend complex storybooks" at bounding box center [633, 542] width 18 height 18
checkbox input "true"
click at [867, 654] on button "SUBMIT" at bounding box center [909, 671] width 152 height 36
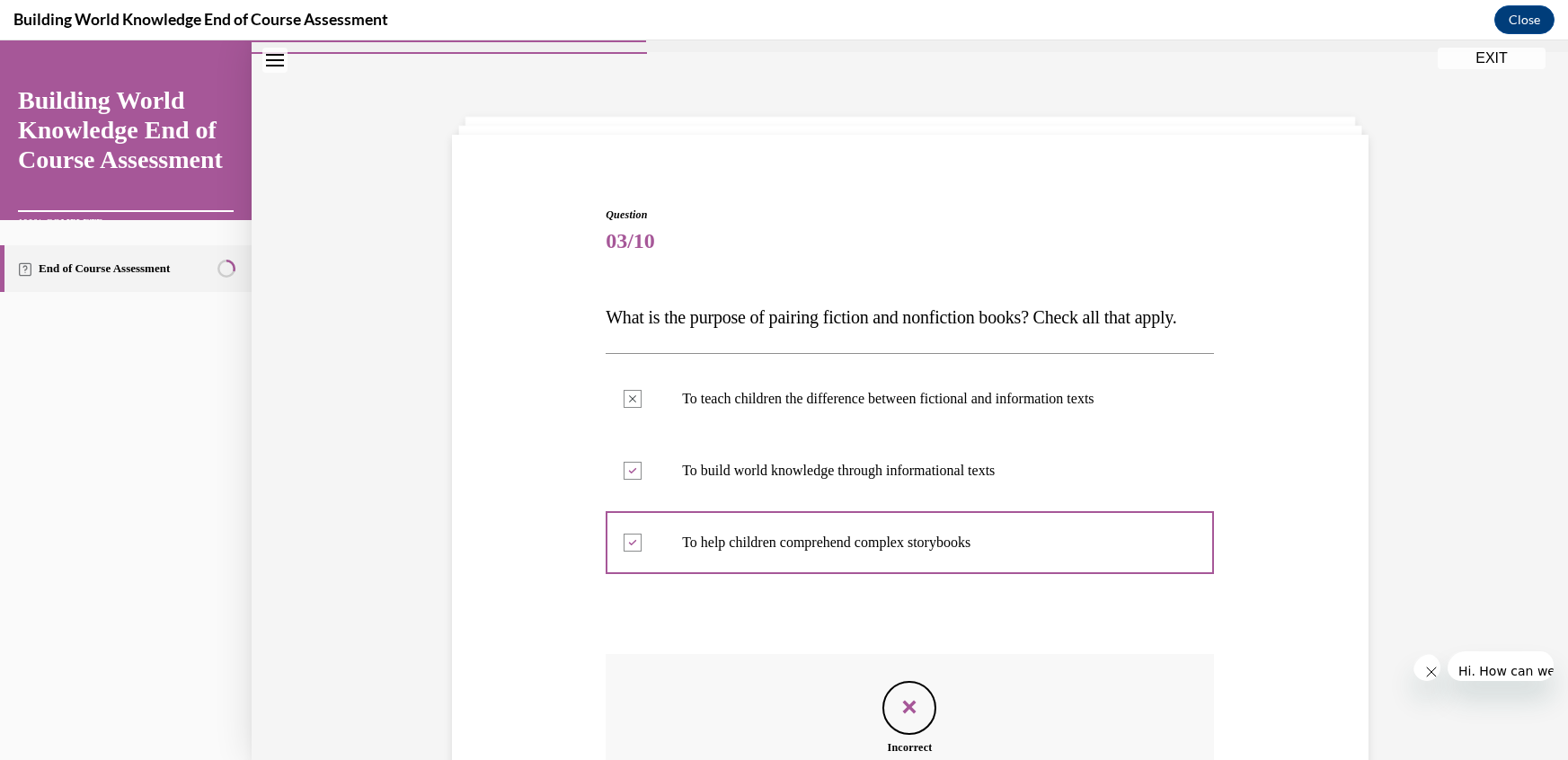
scroll to position [80, 0]
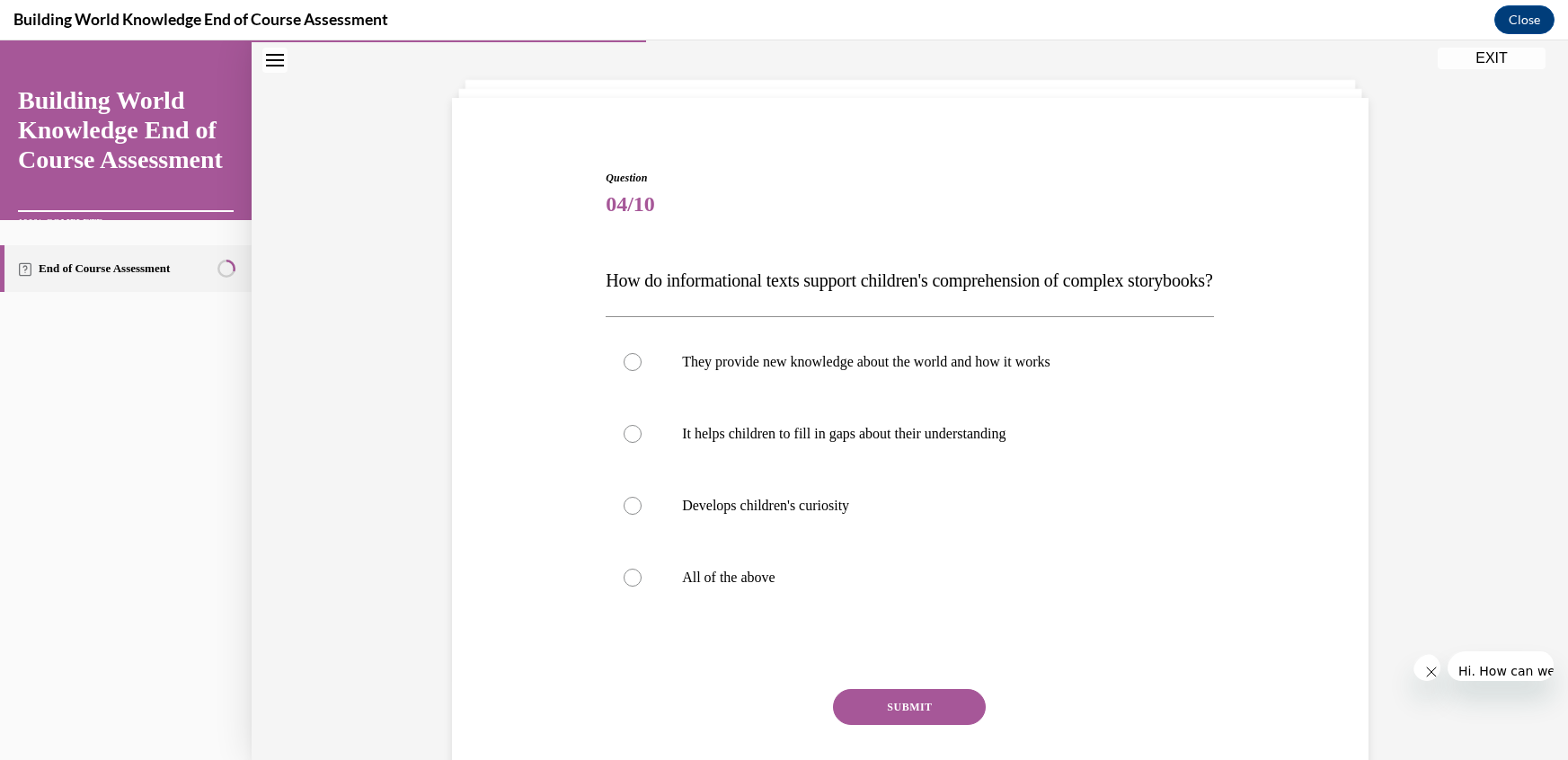
scroll to position [43, 0]
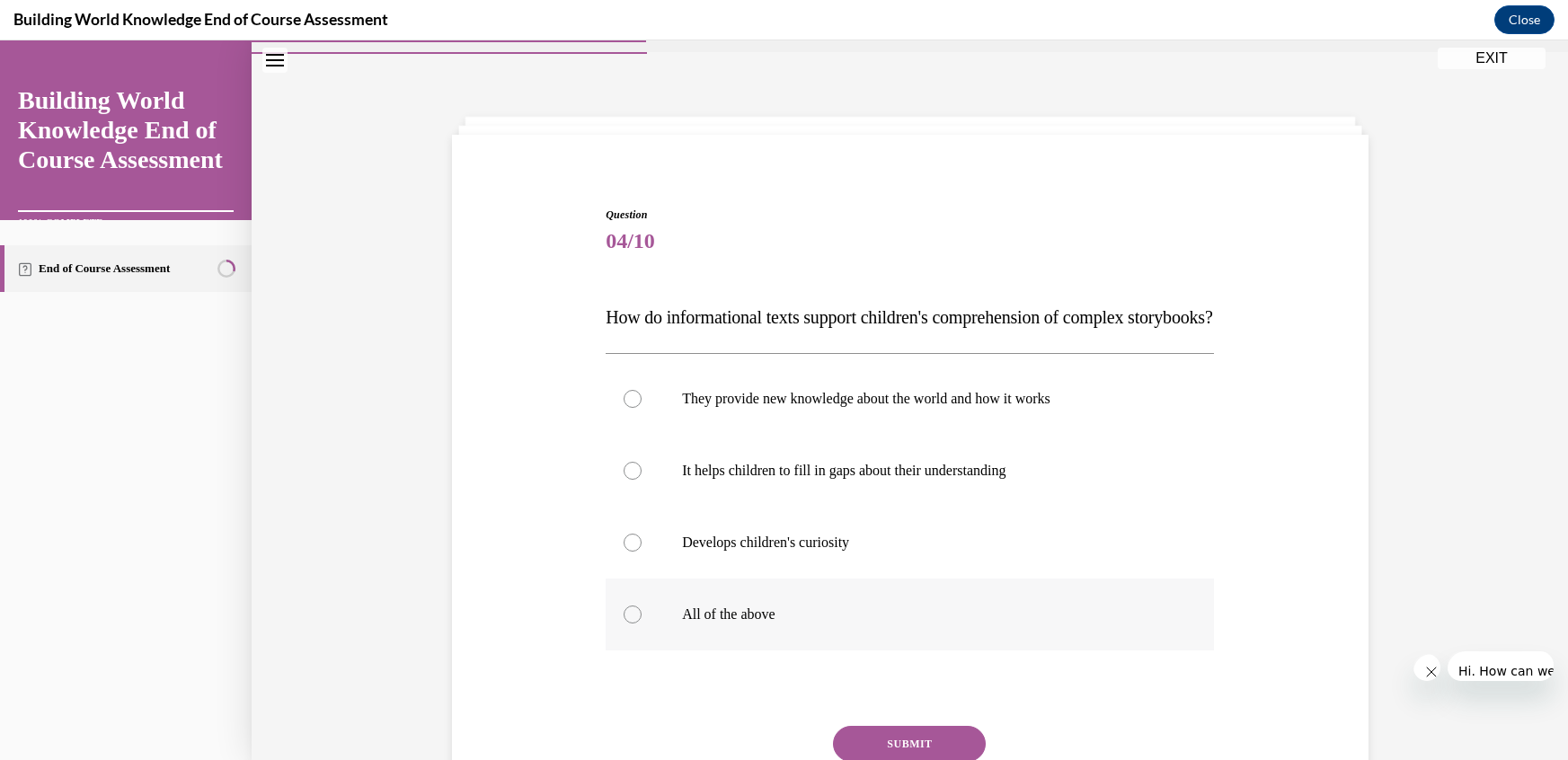
click at [693, 579] on label "All of the above" at bounding box center [909, 614] width 608 height 72
click at [641, 606] on input "All of the above" at bounding box center [633, 614] width 18 height 18
radio input "true"
click at [859, 726] on button "SUBMIT" at bounding box center [909, 744] width 152 height 36
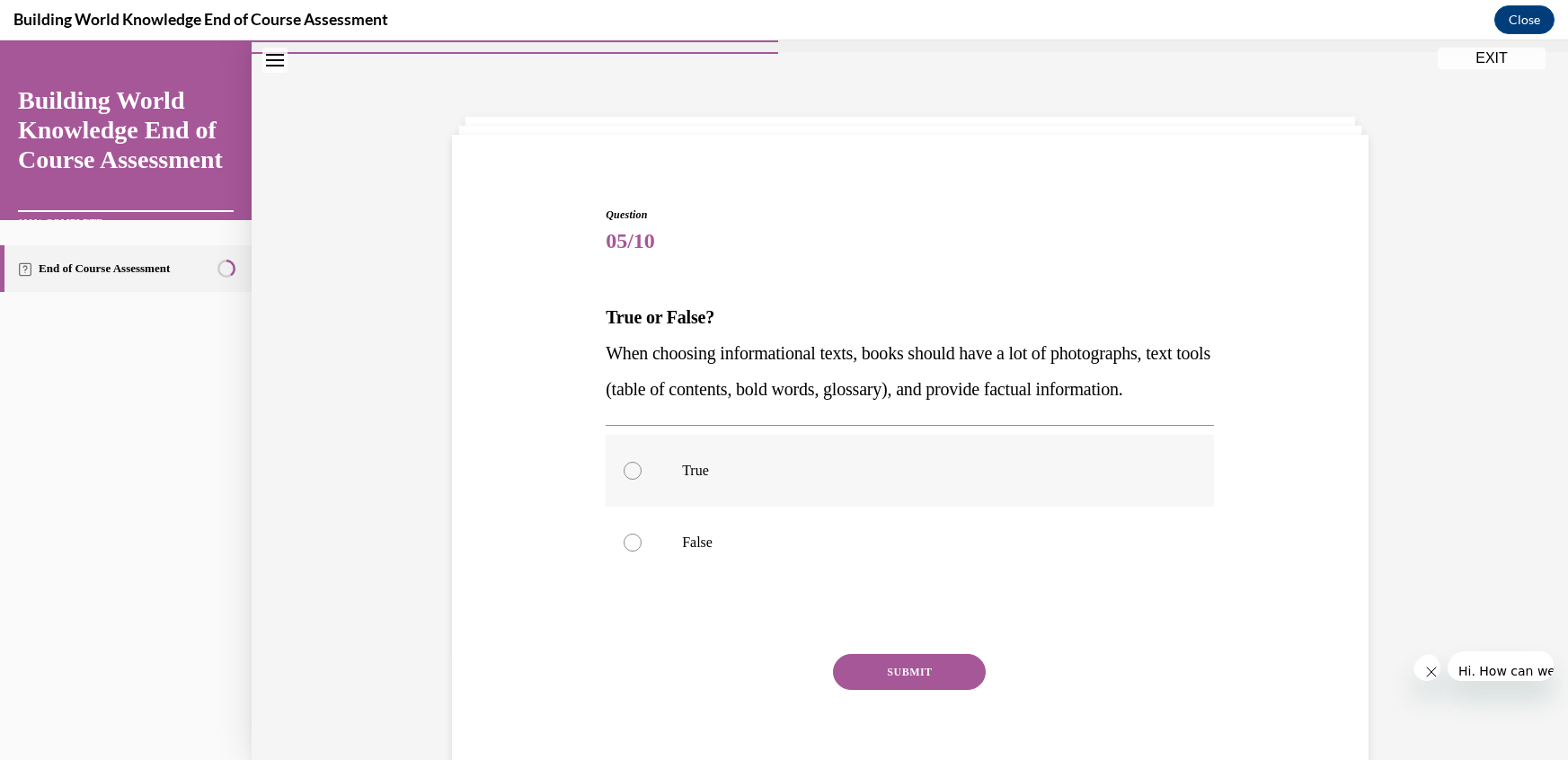
click at [667, 435] on label "True" at bounding box center [909, 471] width 608 height 72
click at [641, 462] on input "True" at bounding box center [633, 471] width 18 height 18
radio input "true"
click at [890, 654] on button "SUBMIT" at bounding box center [909, 671] width 152 height 36
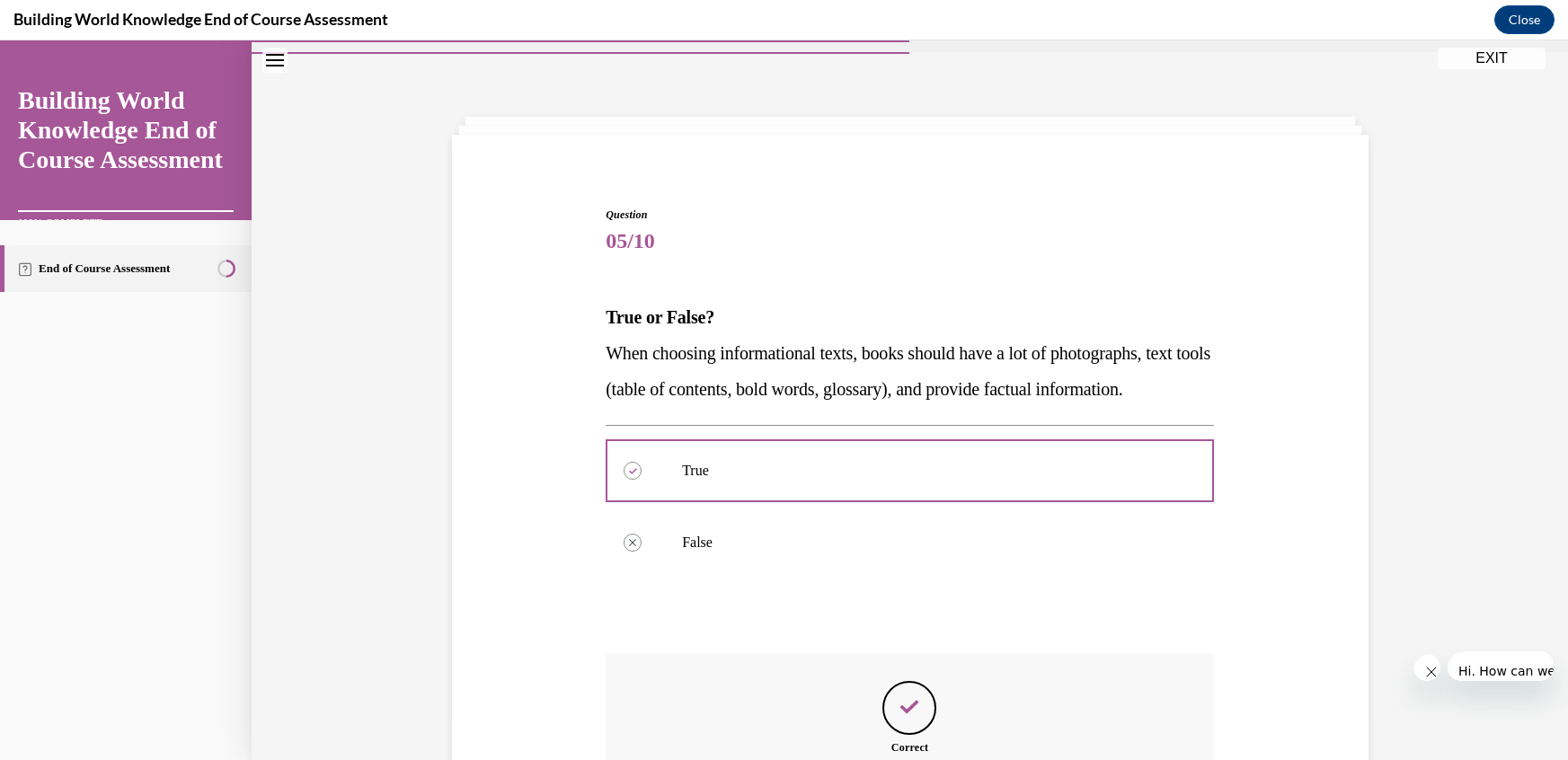
scroll to position [82, 0]
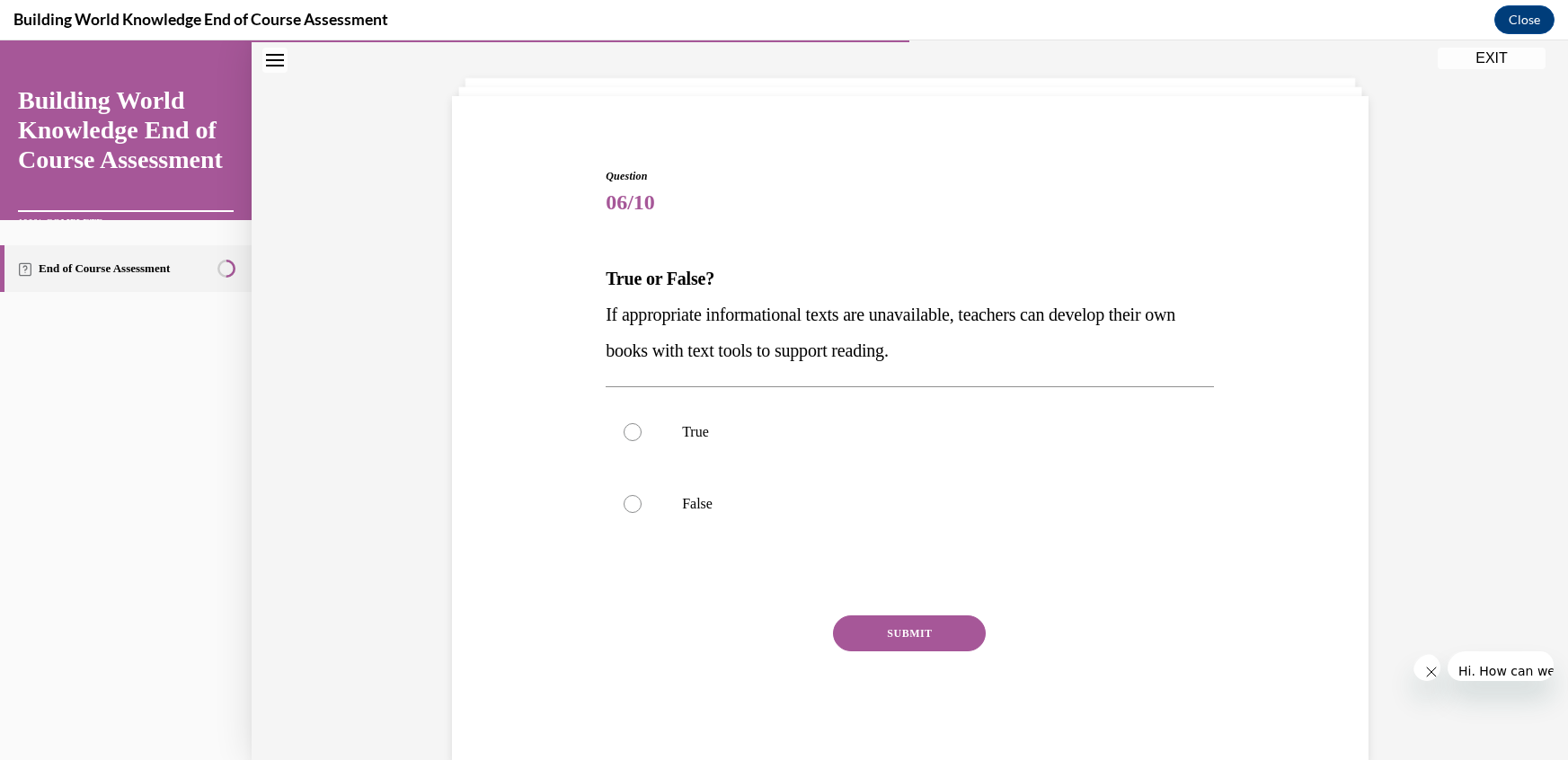
scroll to position [43, 0]
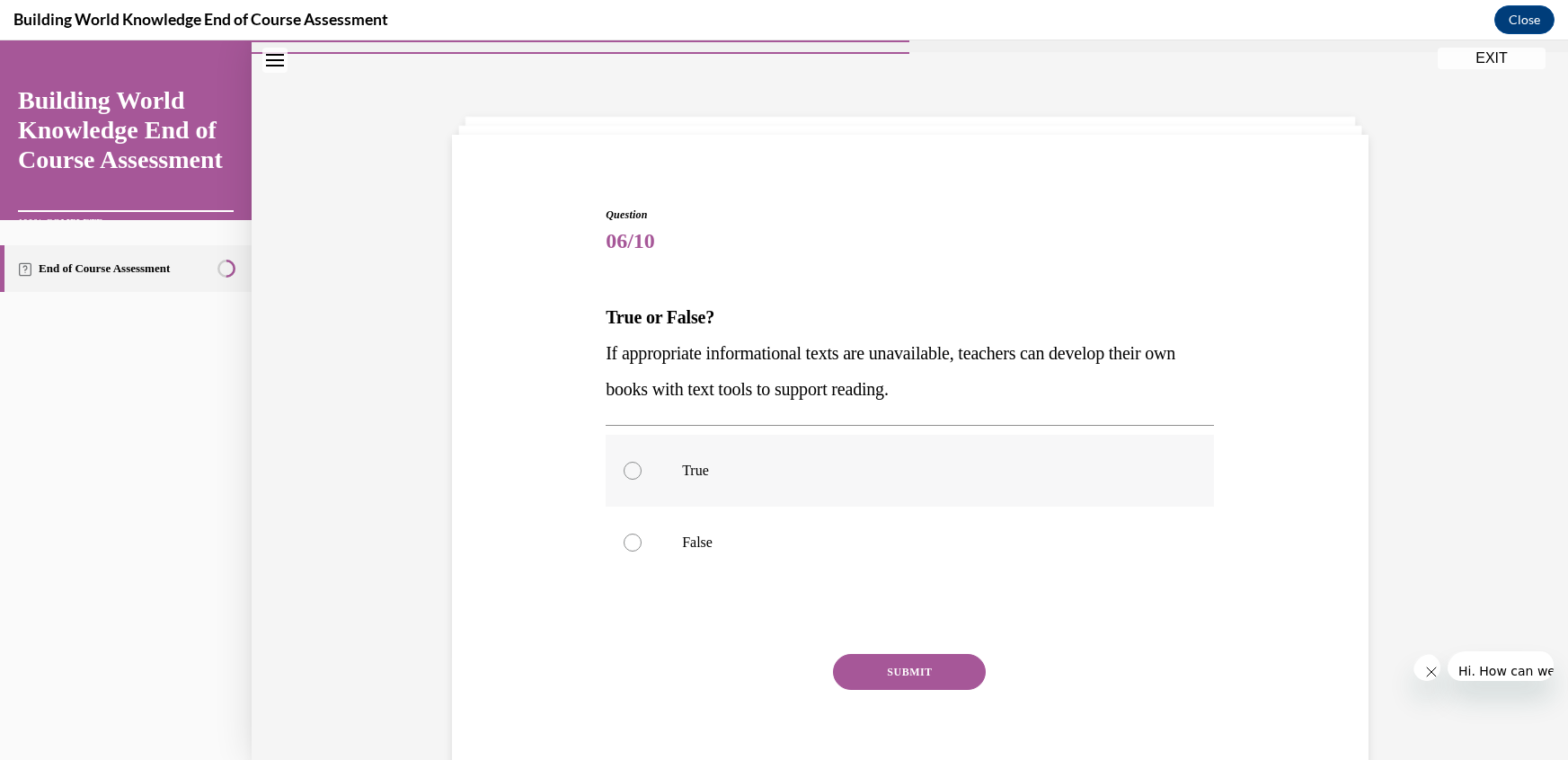
click at [641, 462] on div at bounding box center [633, 471] width 18 height 18
click at [641, 462] on input "True" at bounding box center [633, 471] width 18 height 18
radio input "true"
click at [868, 654] on button "SUBMIT" at bounding box center [909, 671] width 152 height 36
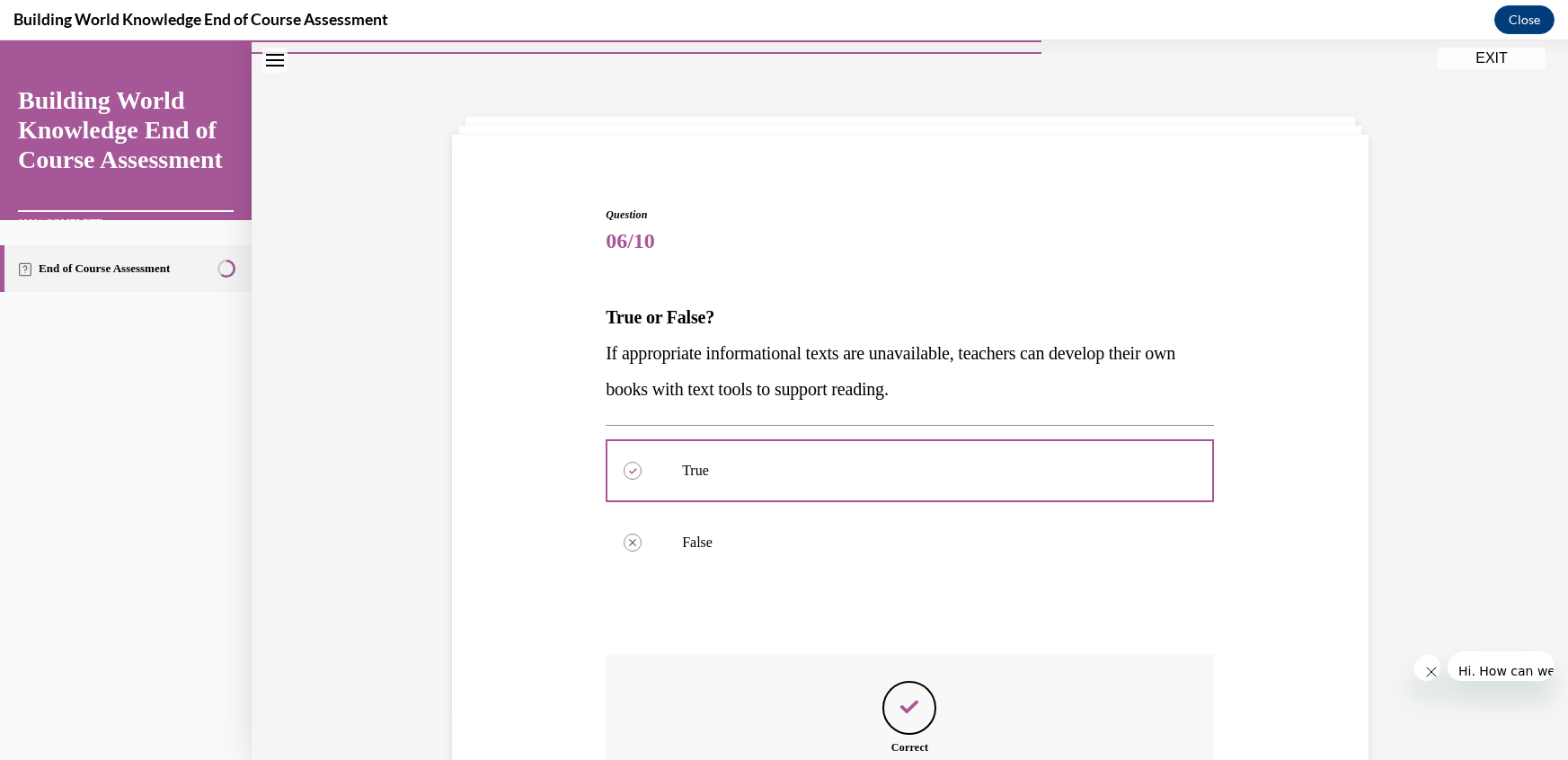
scroll to position [82, 0]
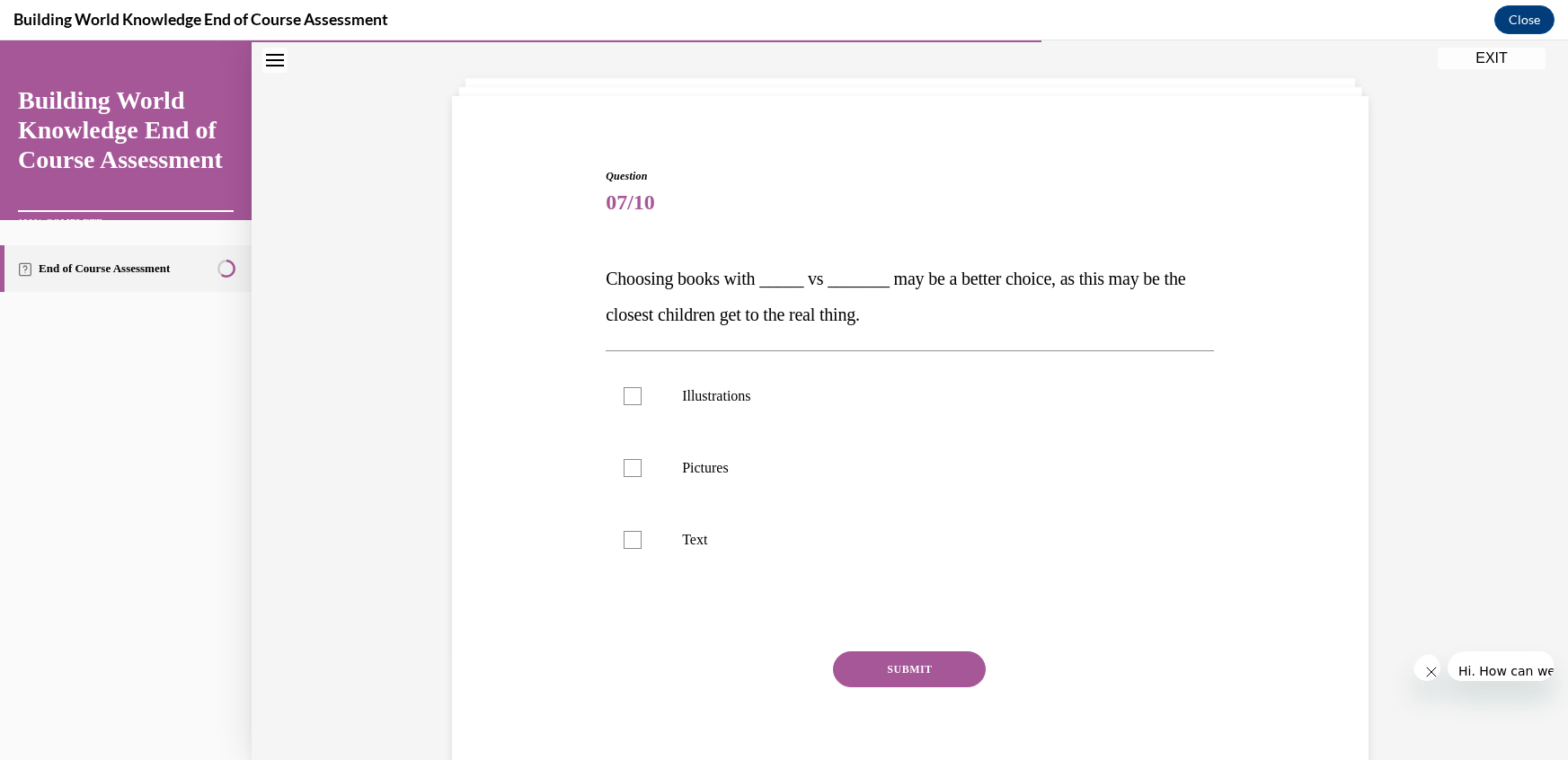
scroll to position [43, 0]
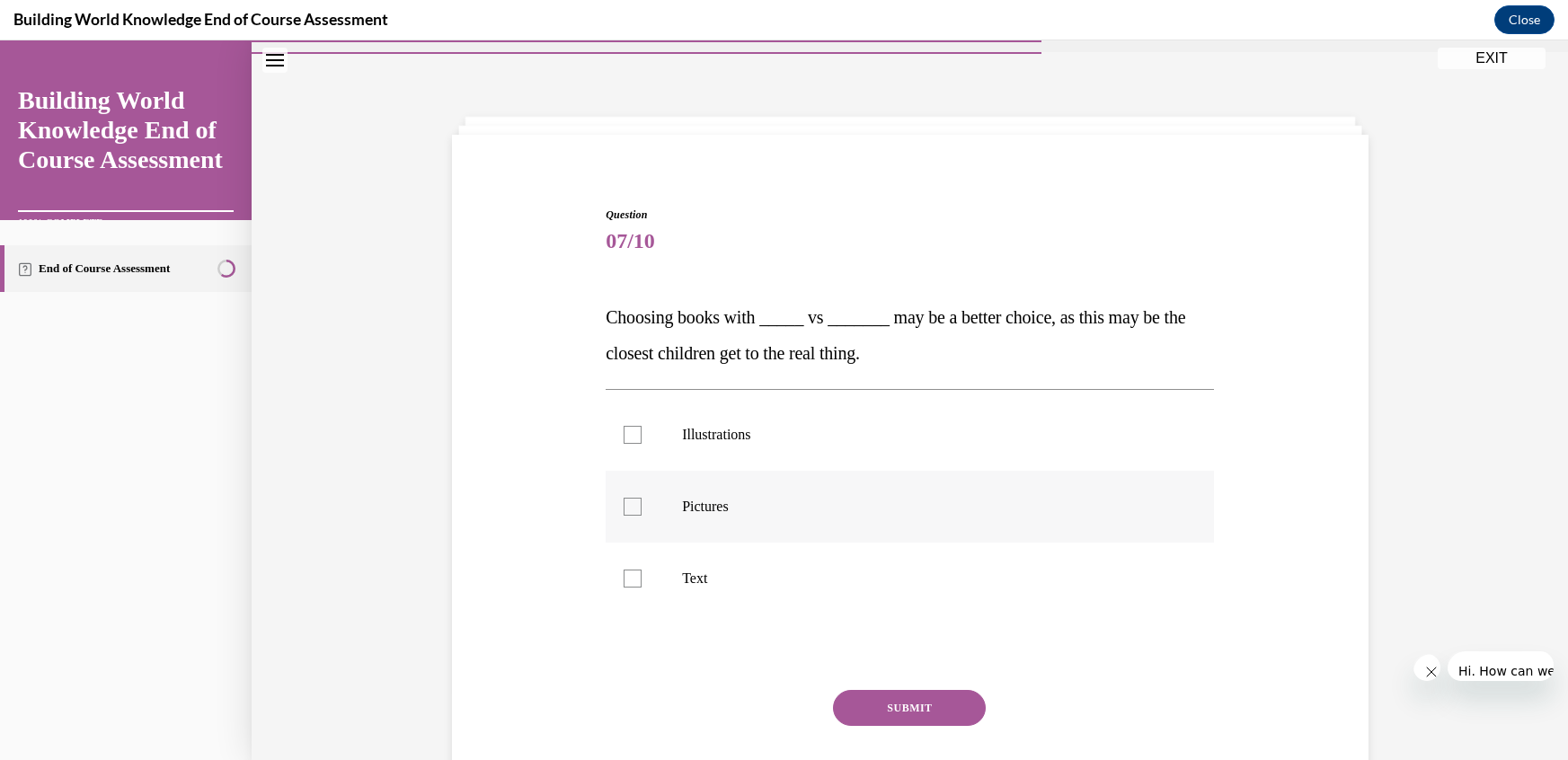
click at [641, 498] on div at bounding box center [633, 506] width 18 height 18
click at [641, 498] on input "Pictures" at bounding box center [633, 506] width 18 height 18
checkbox input "true"
click at [889, 691] on button "SUBMIT" at bounding box center [909, 708] width 152 height 36
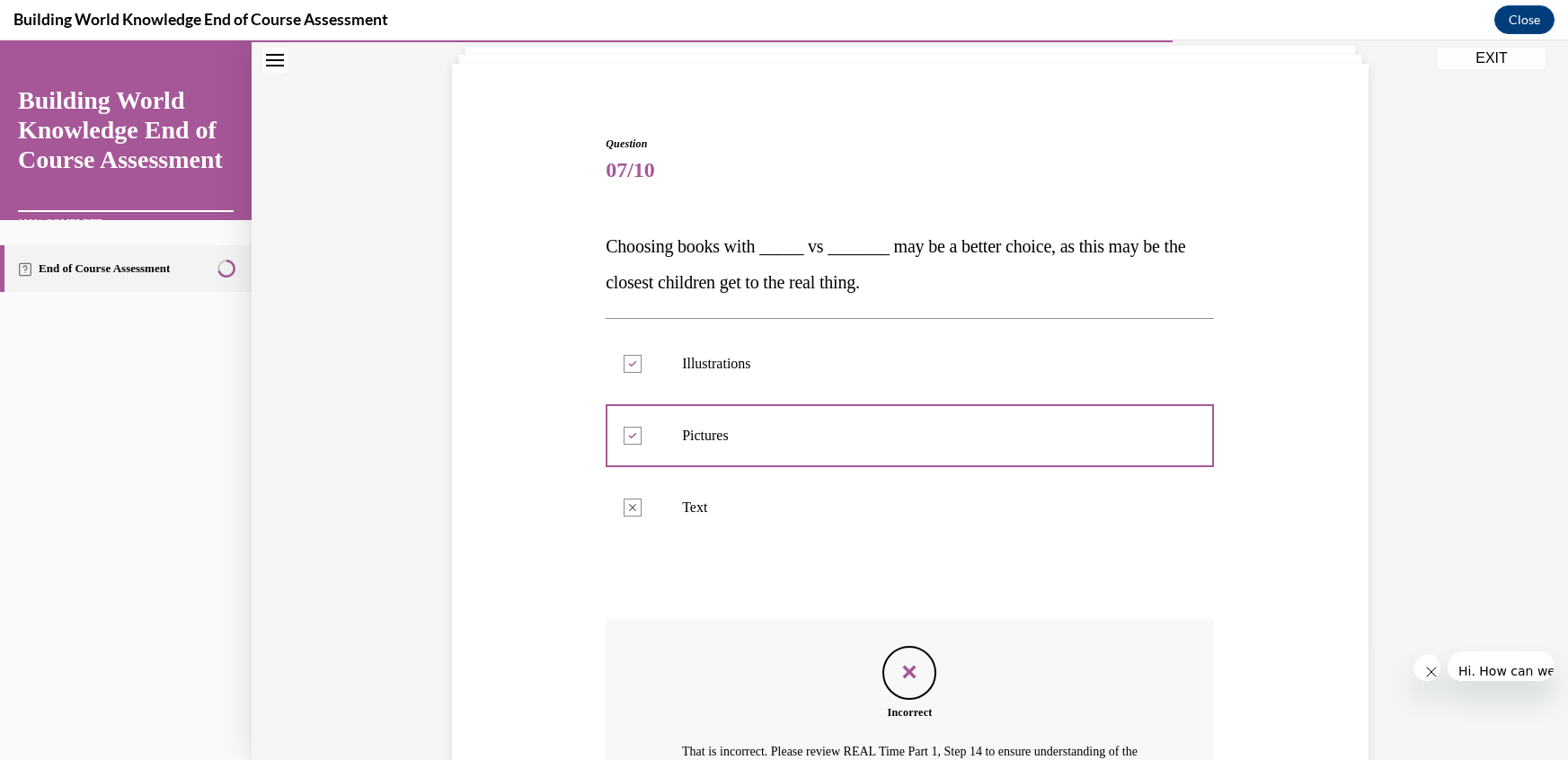
scroll to position [116, 0]
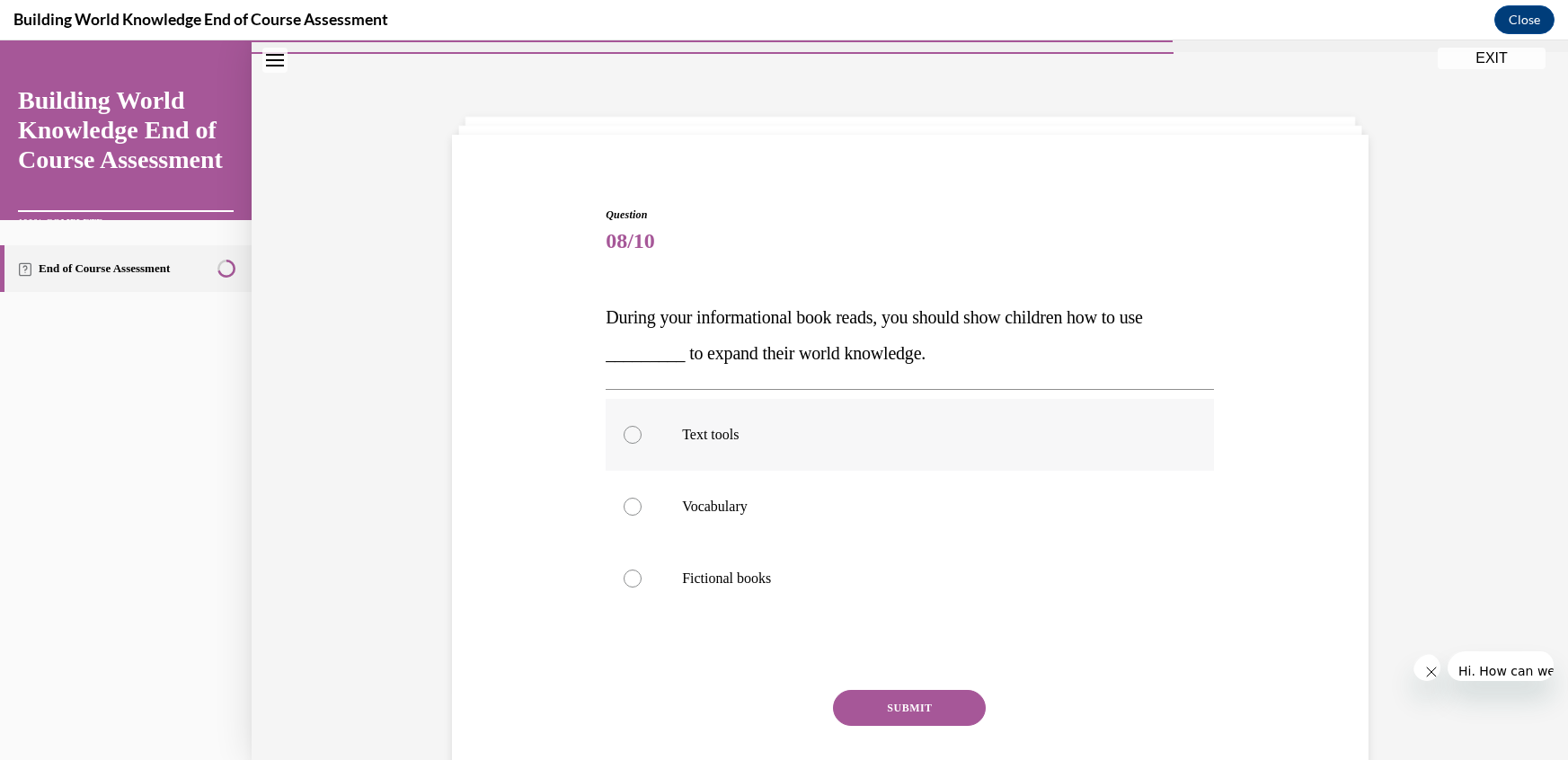
click at [729, 426] on p "Text tools" at bounding box center [925, 435] width 487 height 18
click at [641, 426] on input "Text tools" at bounding box center [633, 435] width 18 height 18
radio input "true"
click at [863, 691] on button "SUBMIT" at bounding box center [909, 708] width 152 height 36
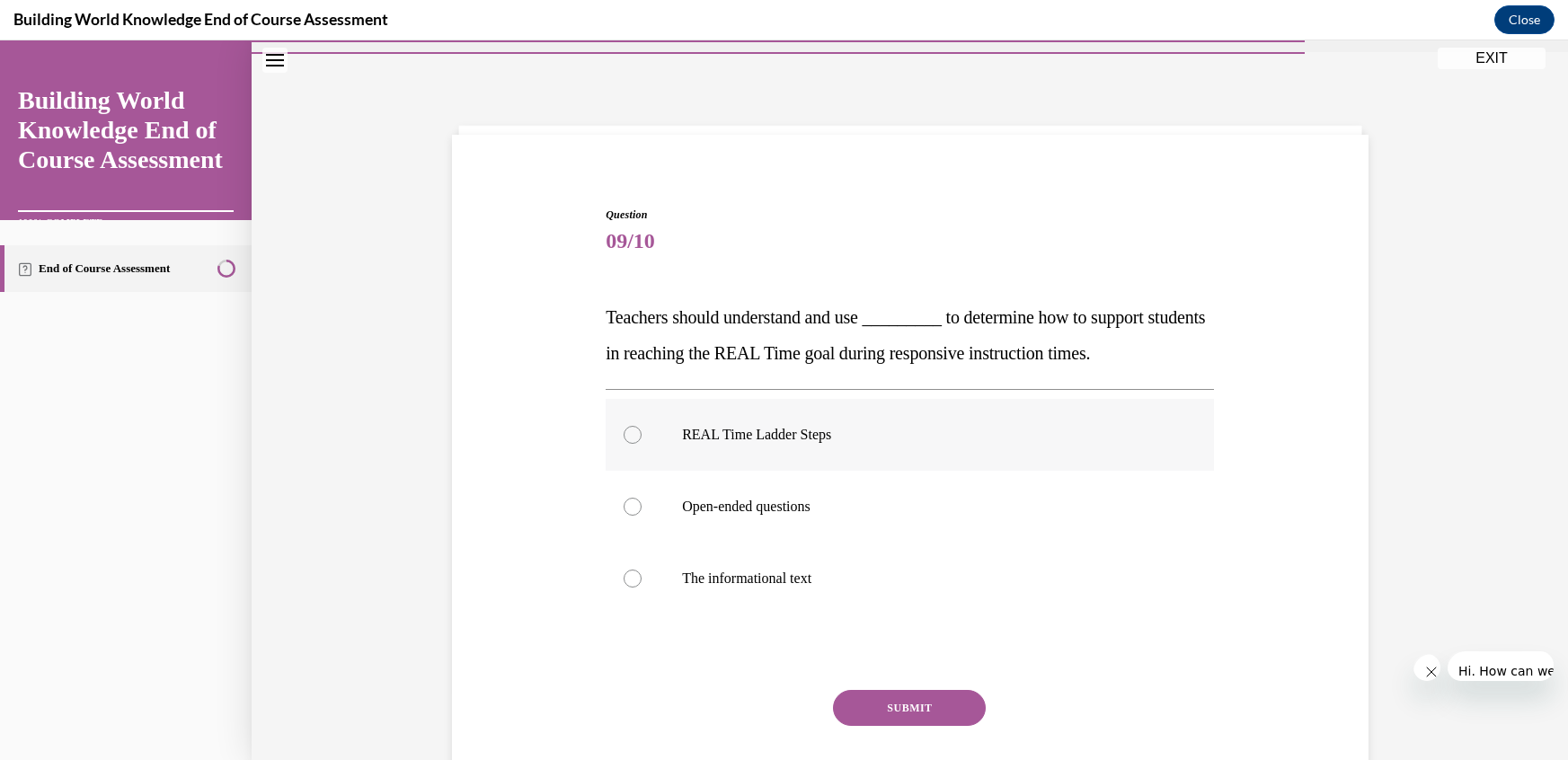
click at [667, 399] on label "REAL Time Ladder Steps" at bounding box center [909, 435] width 608 height 72
click at [641, 426] on input "REAL Time Ladder Steps" at bounding box center [633, 435] width 18 height 18
radio input "true"
click at [879, 691] on button "SUBMIT" at bounding box center [909, 708] width 152 height 36
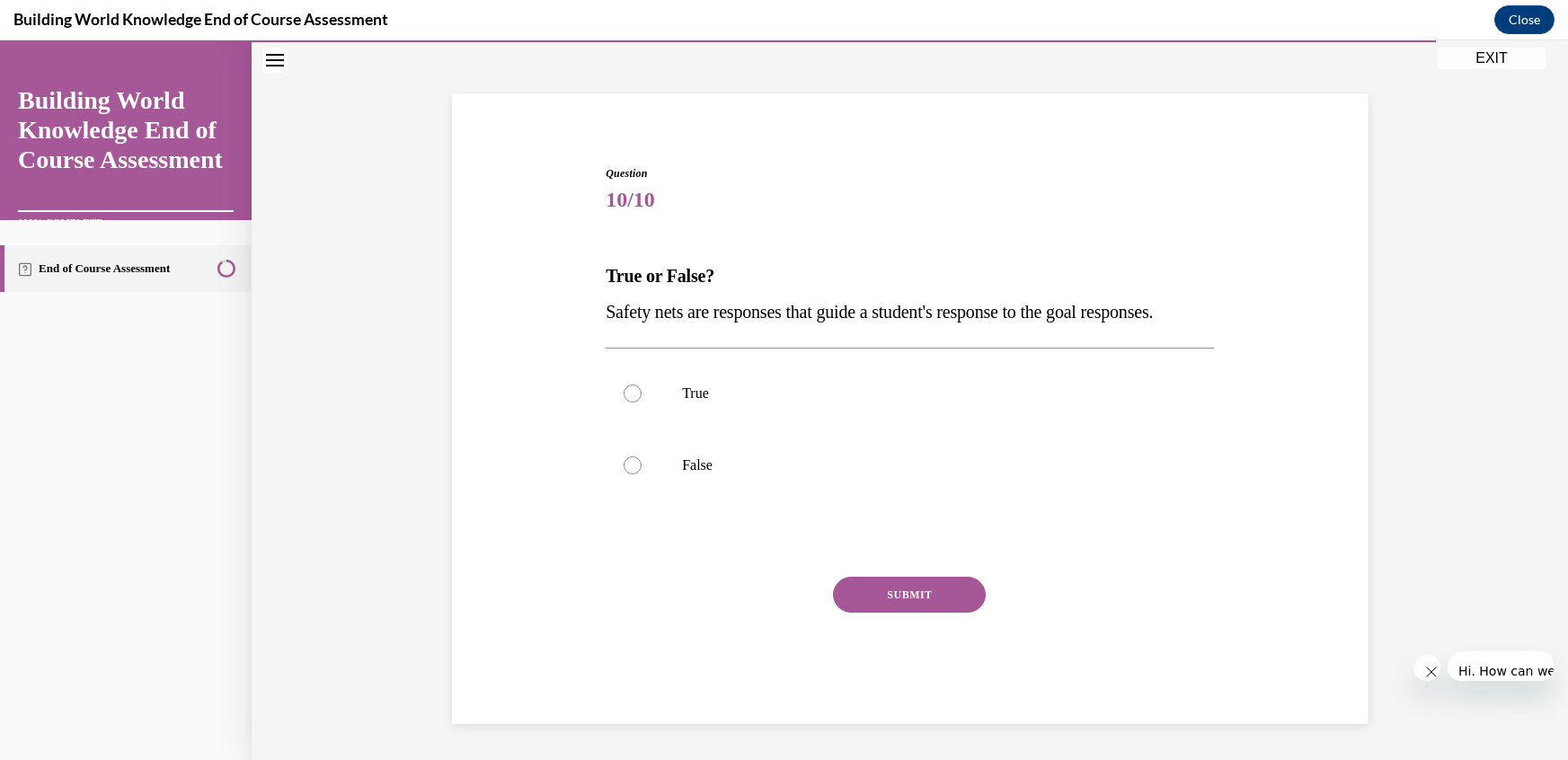
scroll to position [43, 0]
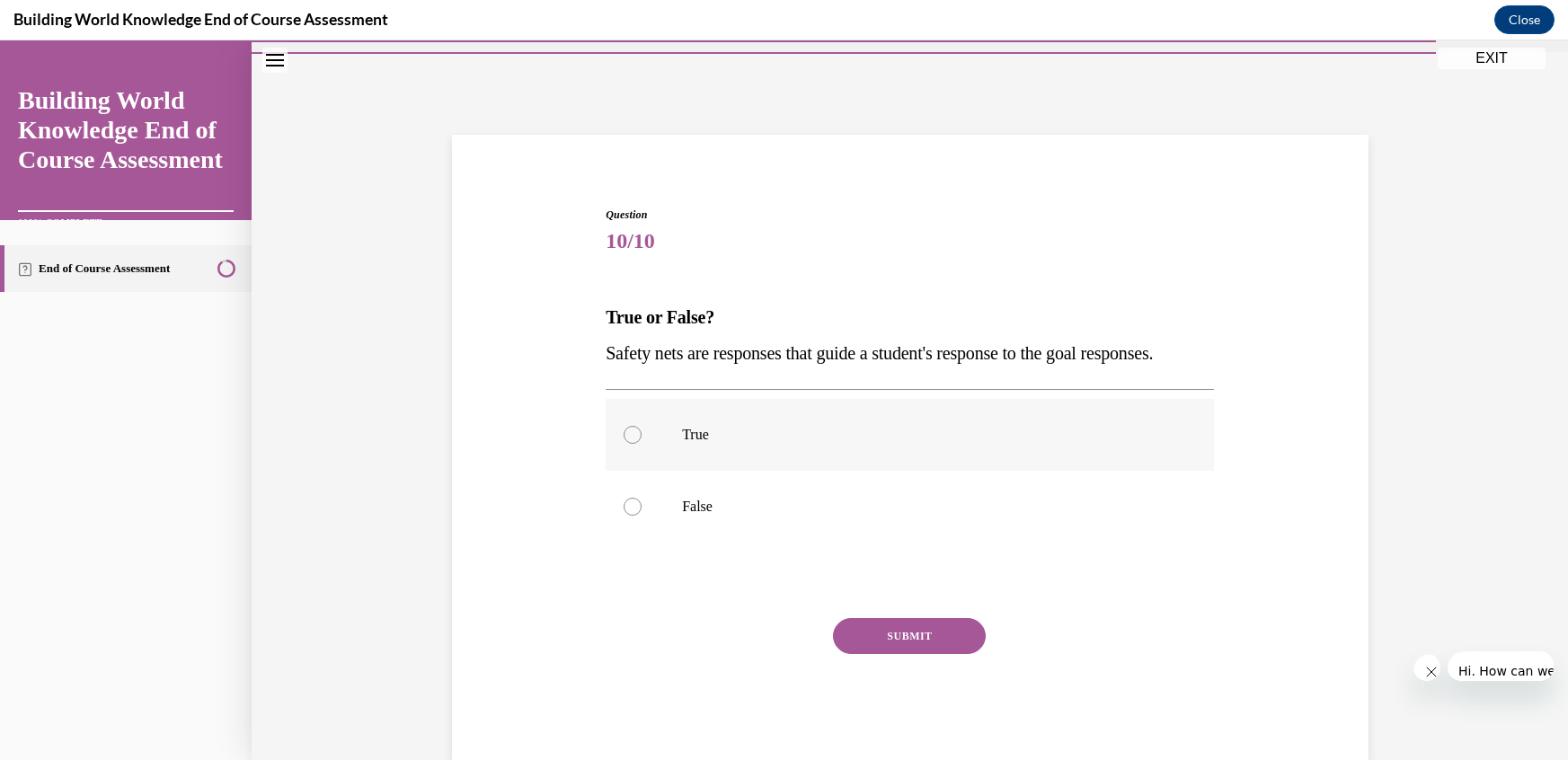
click at [641, 426] on div at bounding box center [633, 435] width 18 height 18
click at [641, 426] on input "True" at bounding box center [633, 435] width 18 height 18
radio input "true"
click at [866, 618] on button "SUBMIT" at bounding box center [909, 636] width 152 height 36
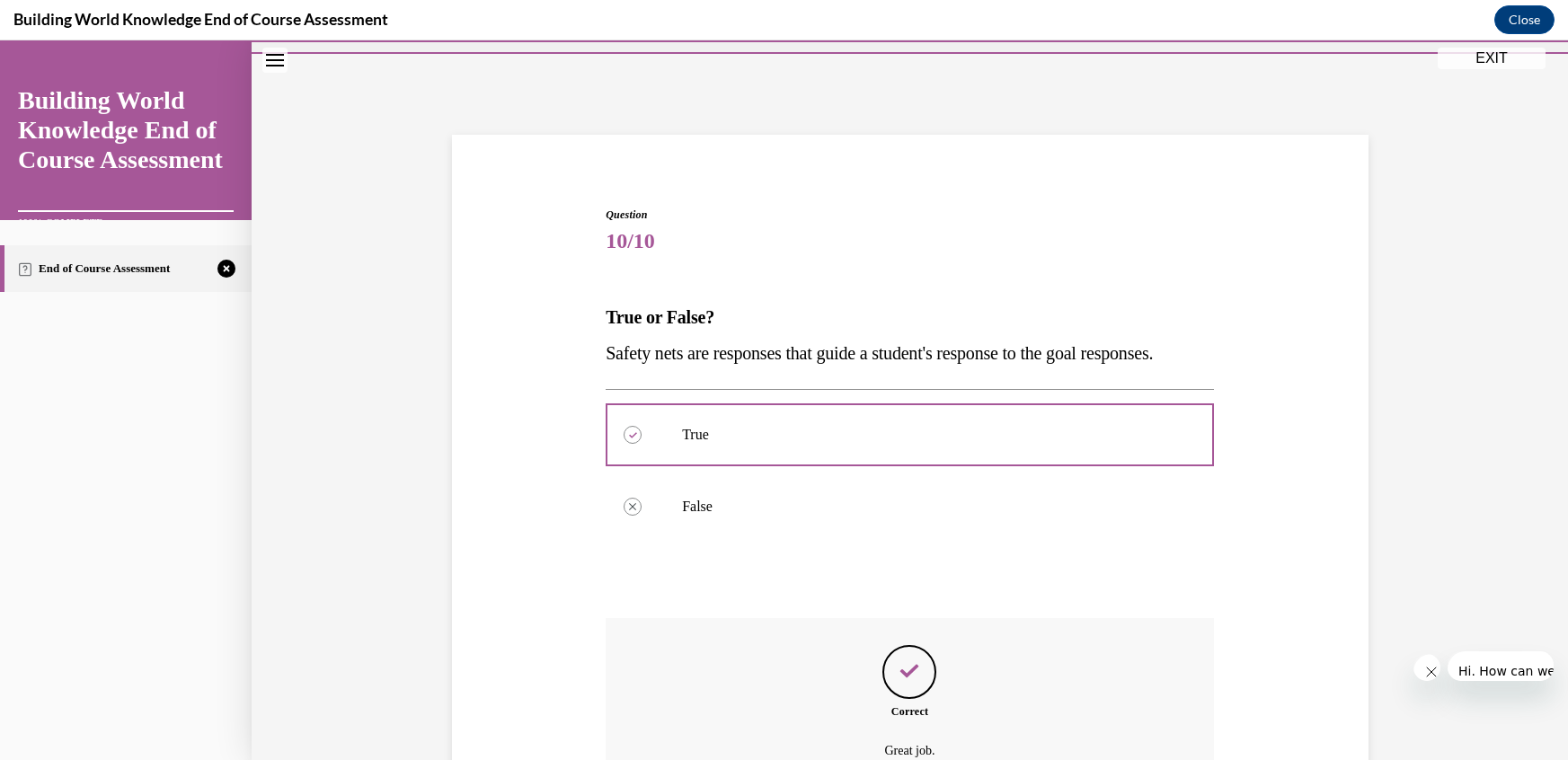
scroll to position [46, 0]
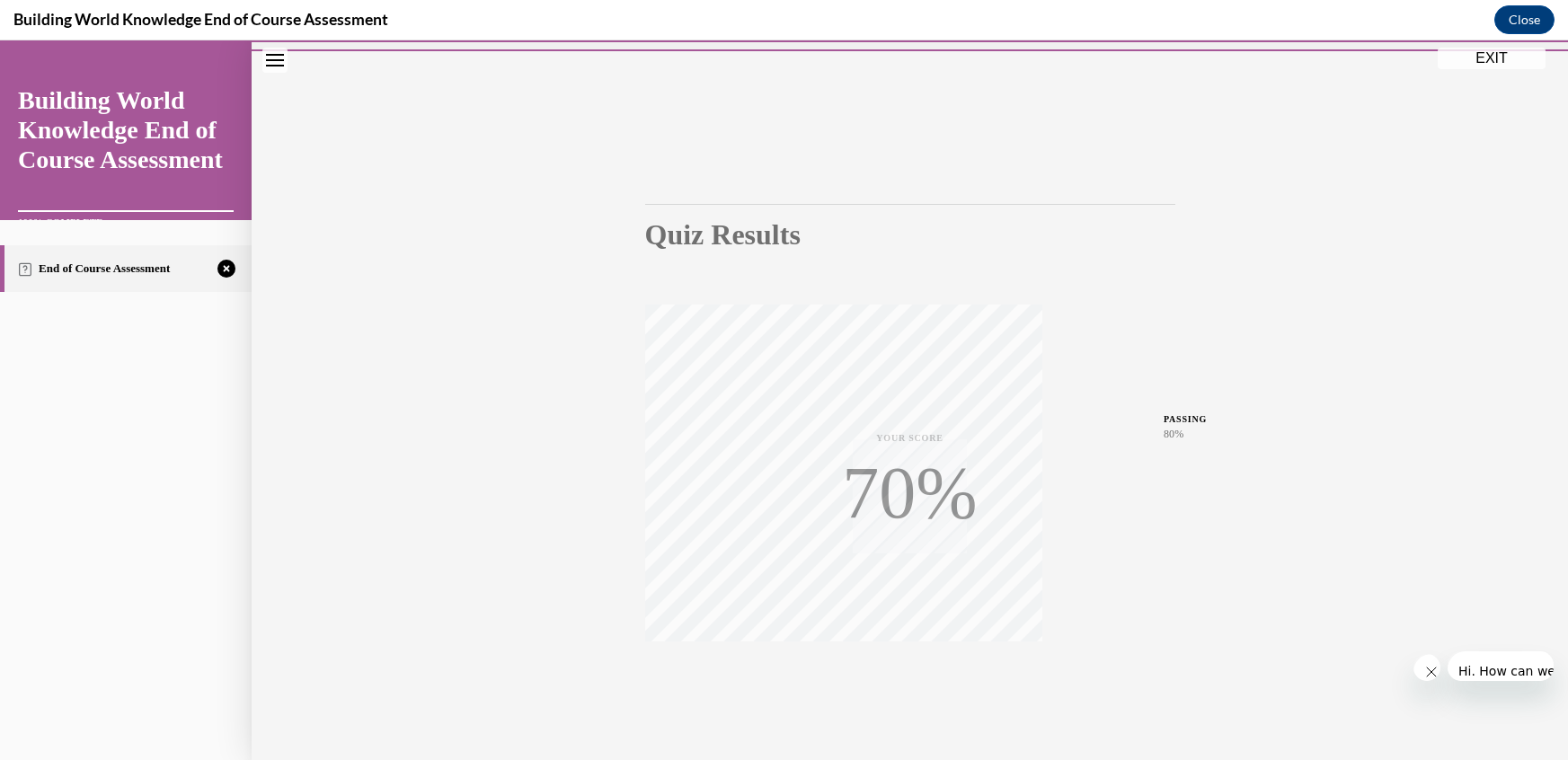
scroll to position [43, 0]
click at [878, 687] on icon "button" at bounding box center [909, 696] width 64 height 19
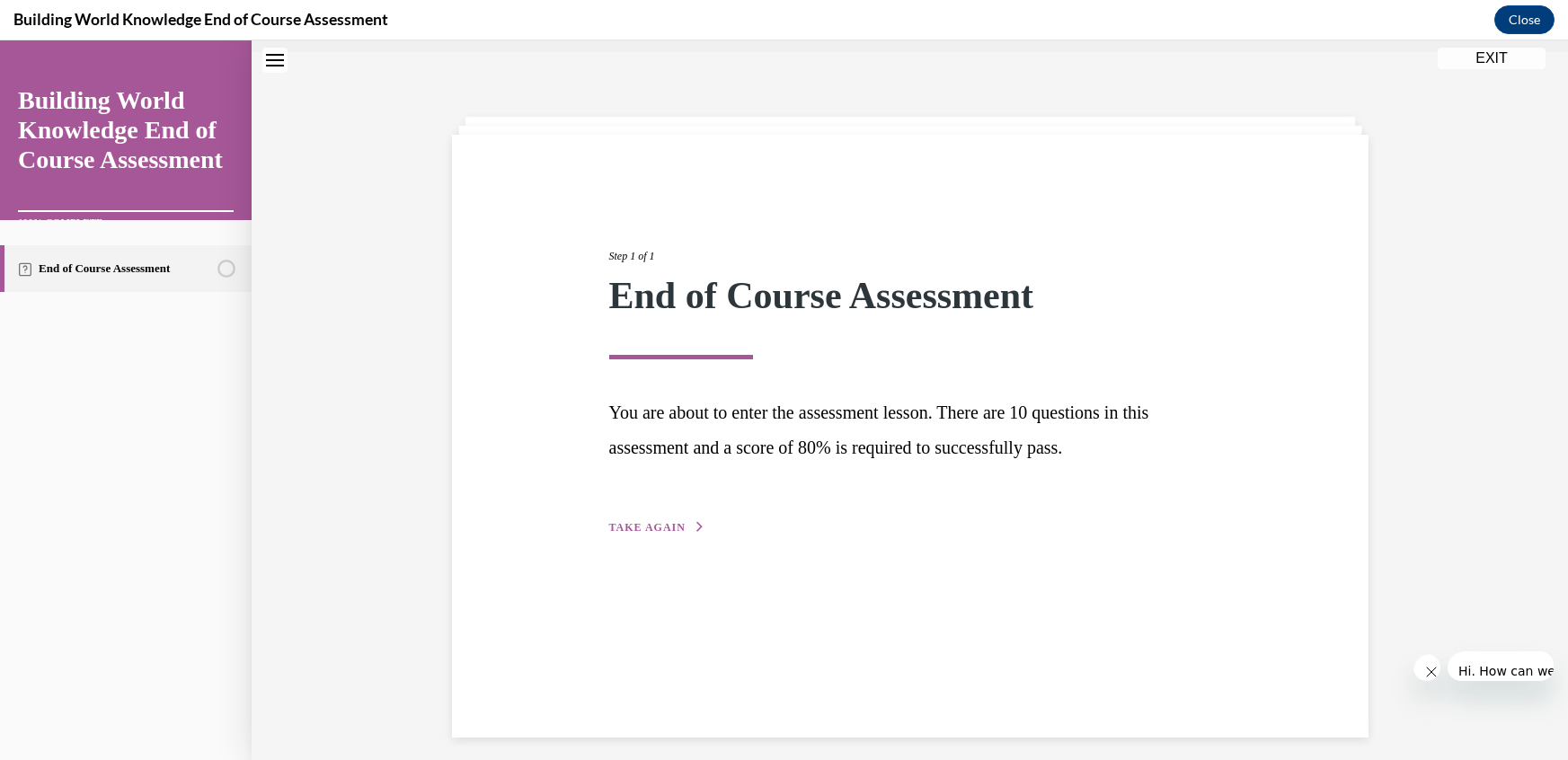
click at [686, 521] on span "TAKE AGAIN" at bounding box center [647, 527] width 76 height 13
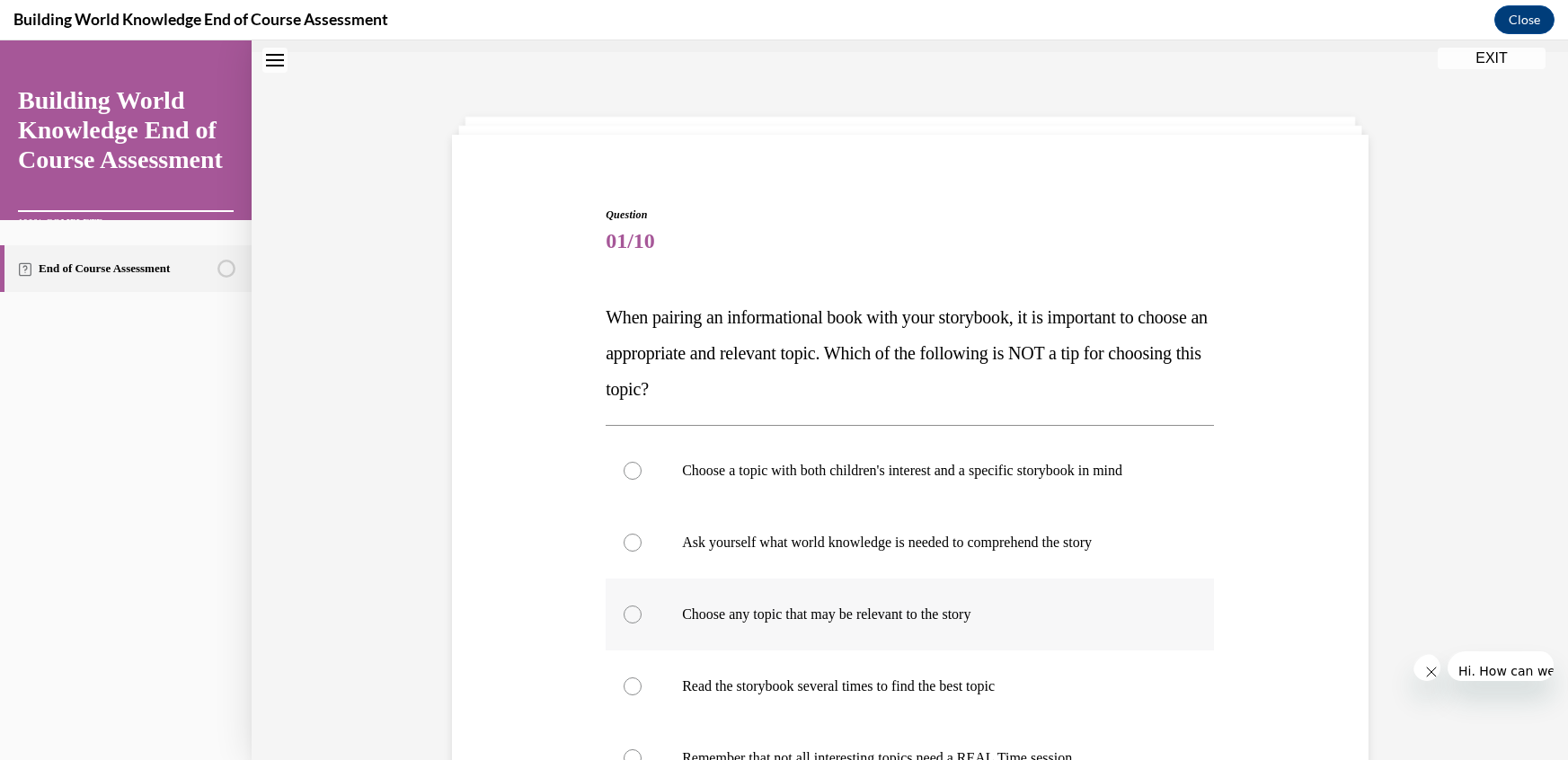
click at [774, 606] on p "Choose any topic that may be relevant to the story" at bounding box center [925, 614] width 487 height 18
click at [641, 606] on input "Choose any topic that may be relevant to the story" at bounding box center [633, 614] width 18 height 18
radio input "true"
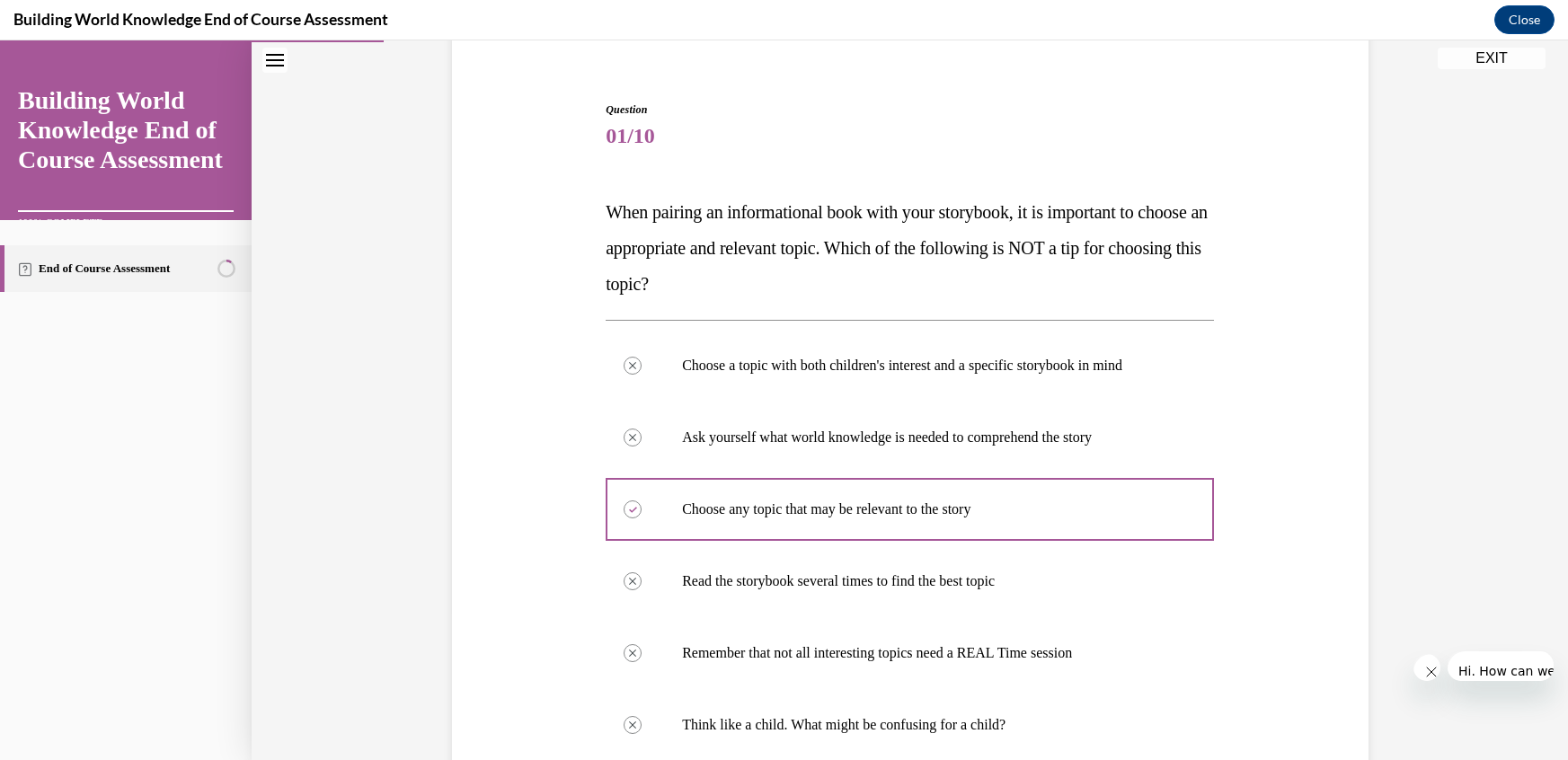
scroll to position [297, 0]
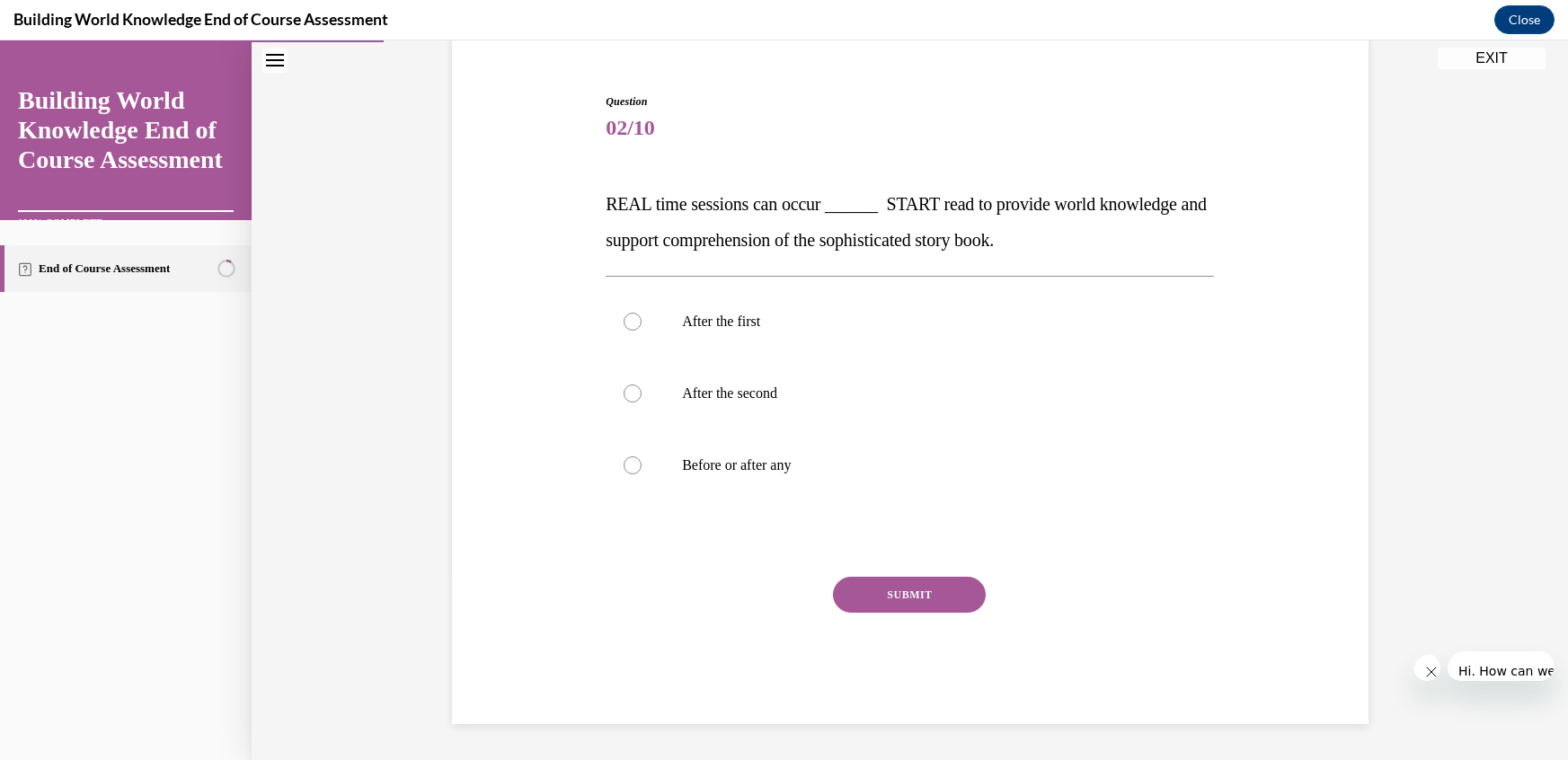
scroll to position [43, 0]
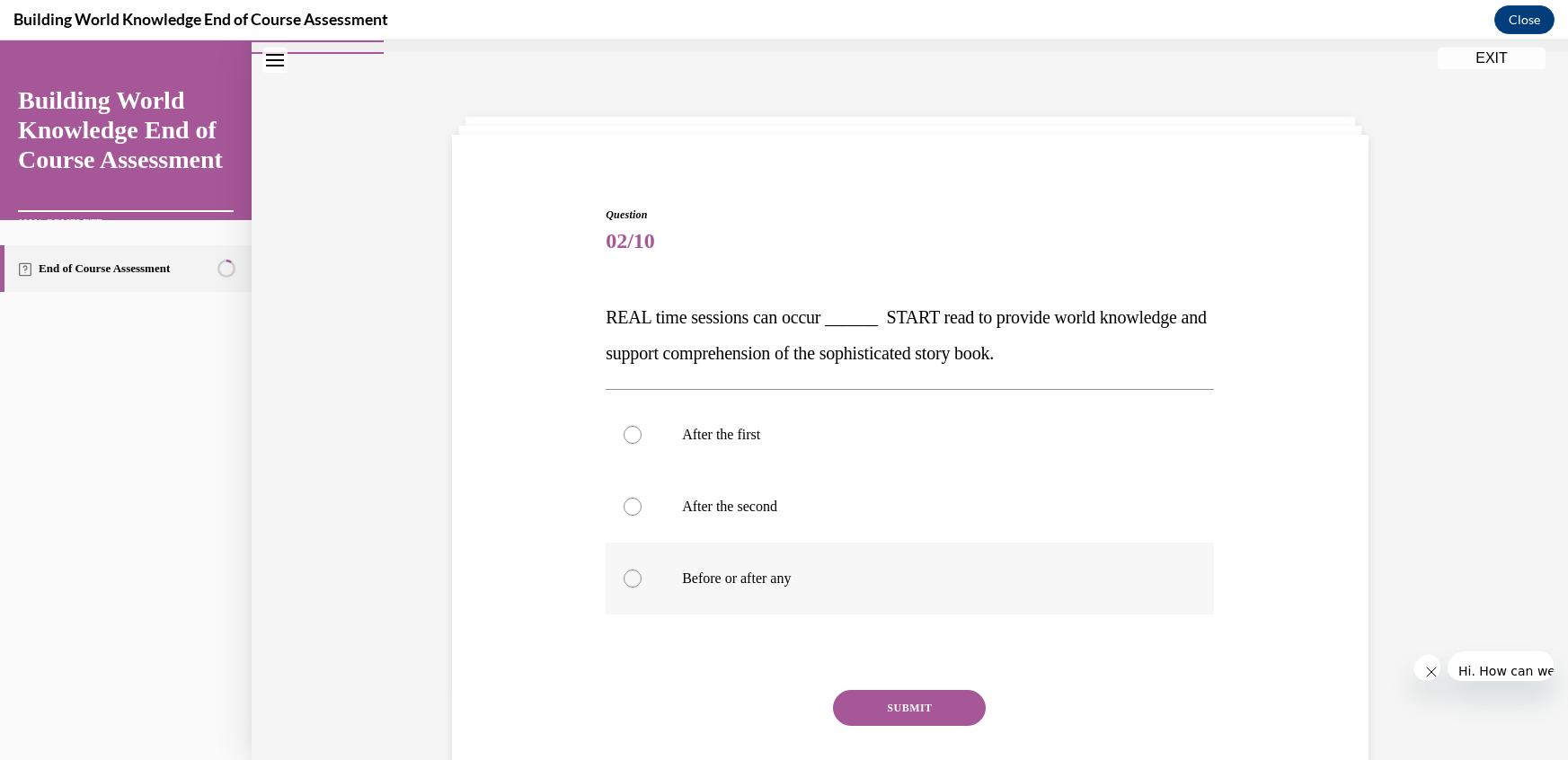
click at [712, 570] on p "Before or after any" at bounding box center [925, 579] width 487 height 18
click at [641, 570] on input "Before or after any" at bounding box center [633, 579] width 18 height 18
radio input "true"
click at [897, 691] on button "SUBMIT" at bounding box center [909, 708] width 152 height 36
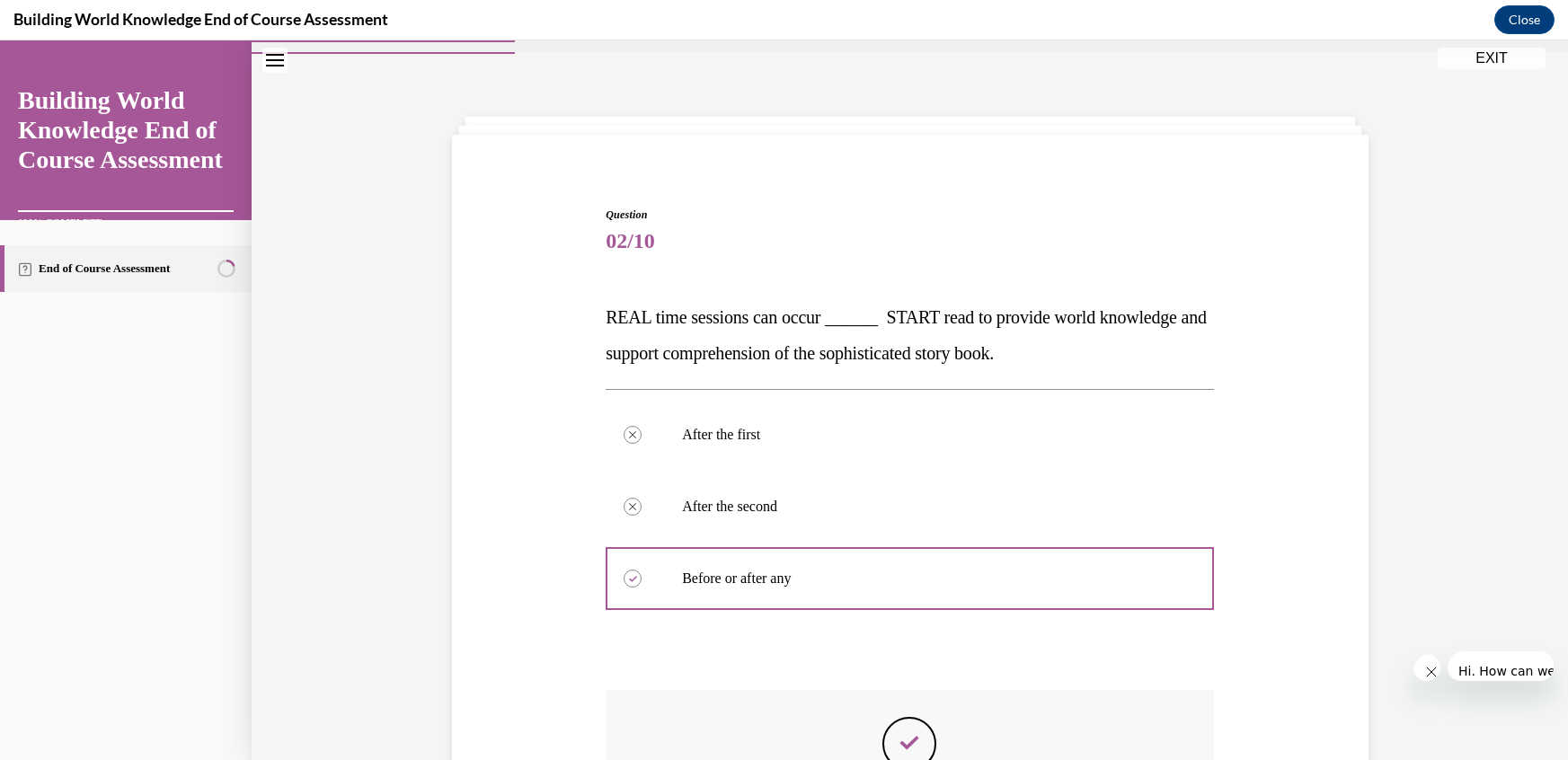
scroll to position [99, 0]
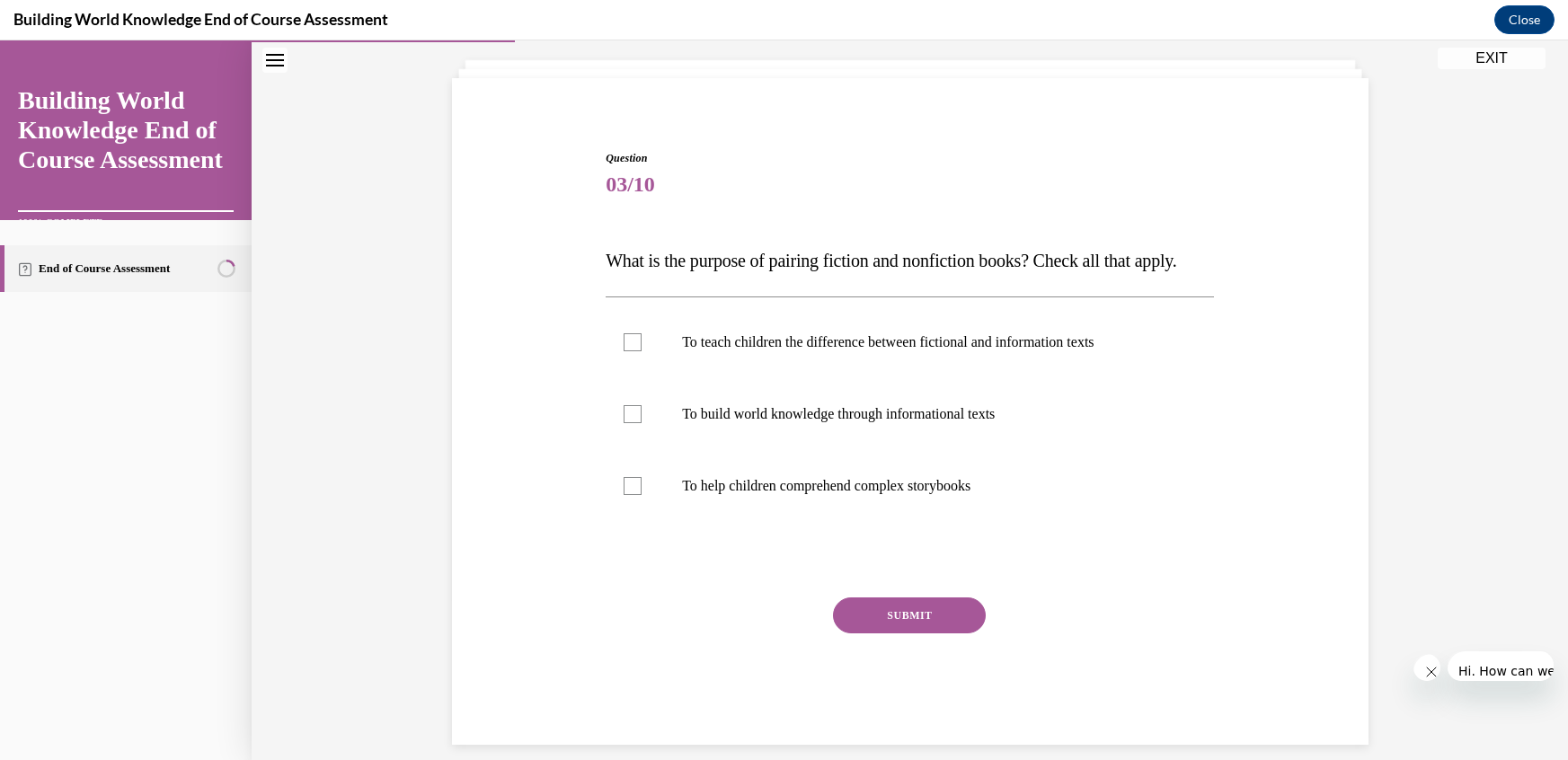
scroll to position [43, 0]
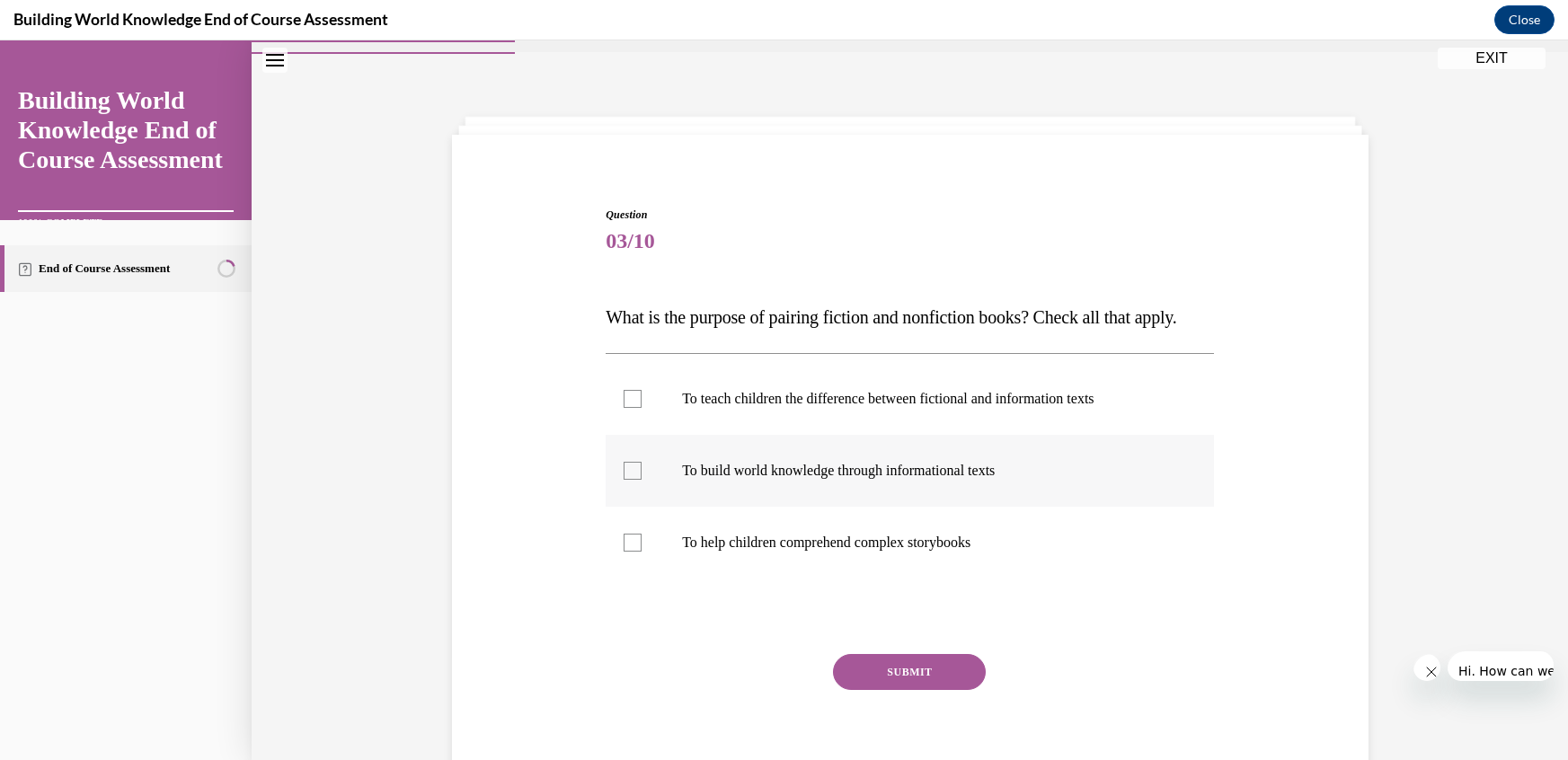
click at [683, 435] on label "To build world knowledge through informational texts" at bounding box center [909, 471] width 608 height 72
click at [641, 462] on input "To build world knowledge through informational texts" at bounding box center [633, 471] width 18 height 18
checkbox input "true"
click at [679, 507] on label "To help children comprehend complex storybooks" at bounding box center [909, 543] width 608 height 72
click at [641, 533] on input "To help children comprehend complex storybooks" at bounding box center [633, 542] width 18 height 18
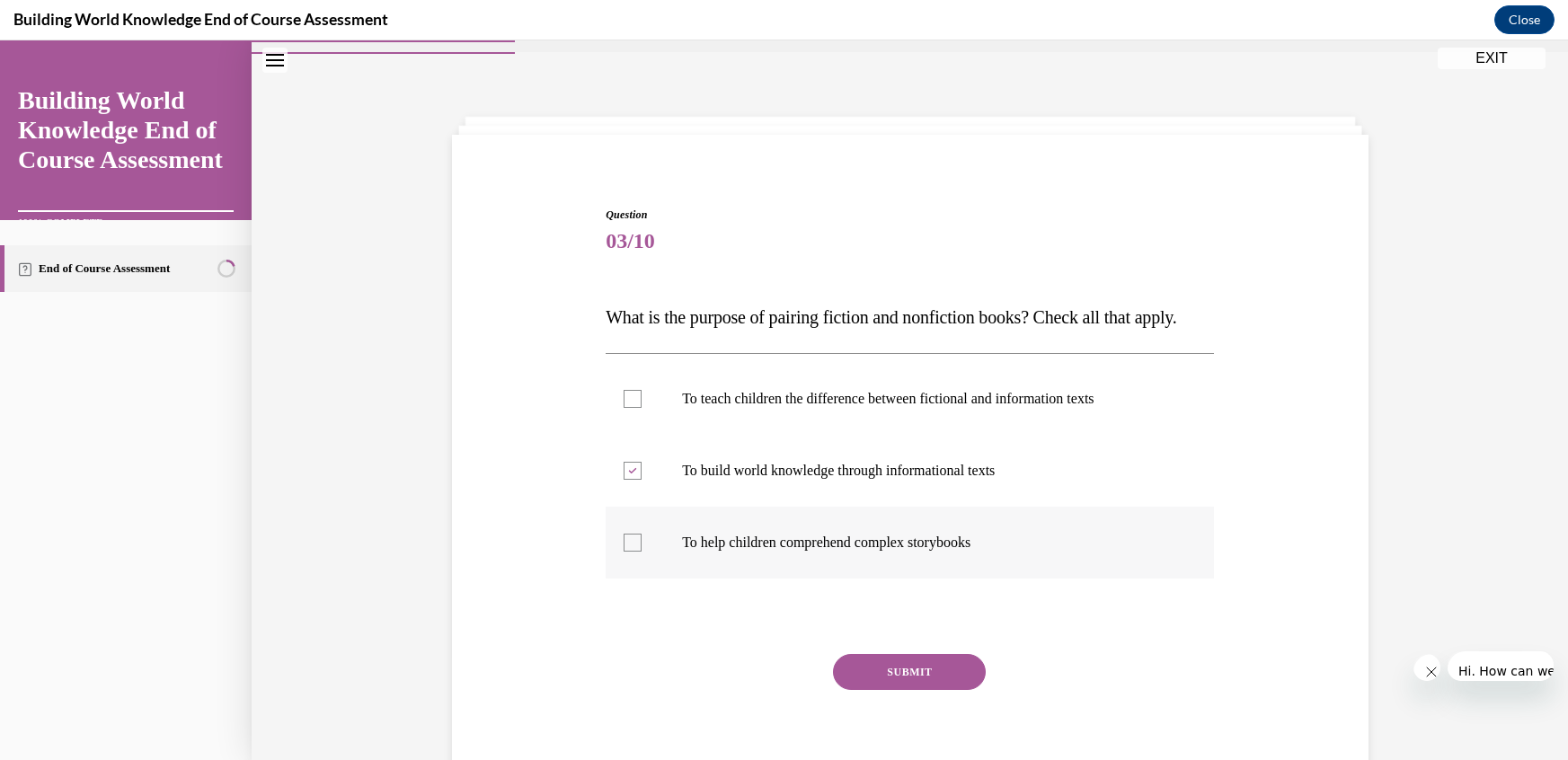
checkbox input "true"
click at [882, 654] on button "SUBMIT" at bounding box center [909, 671] width 152 height 36
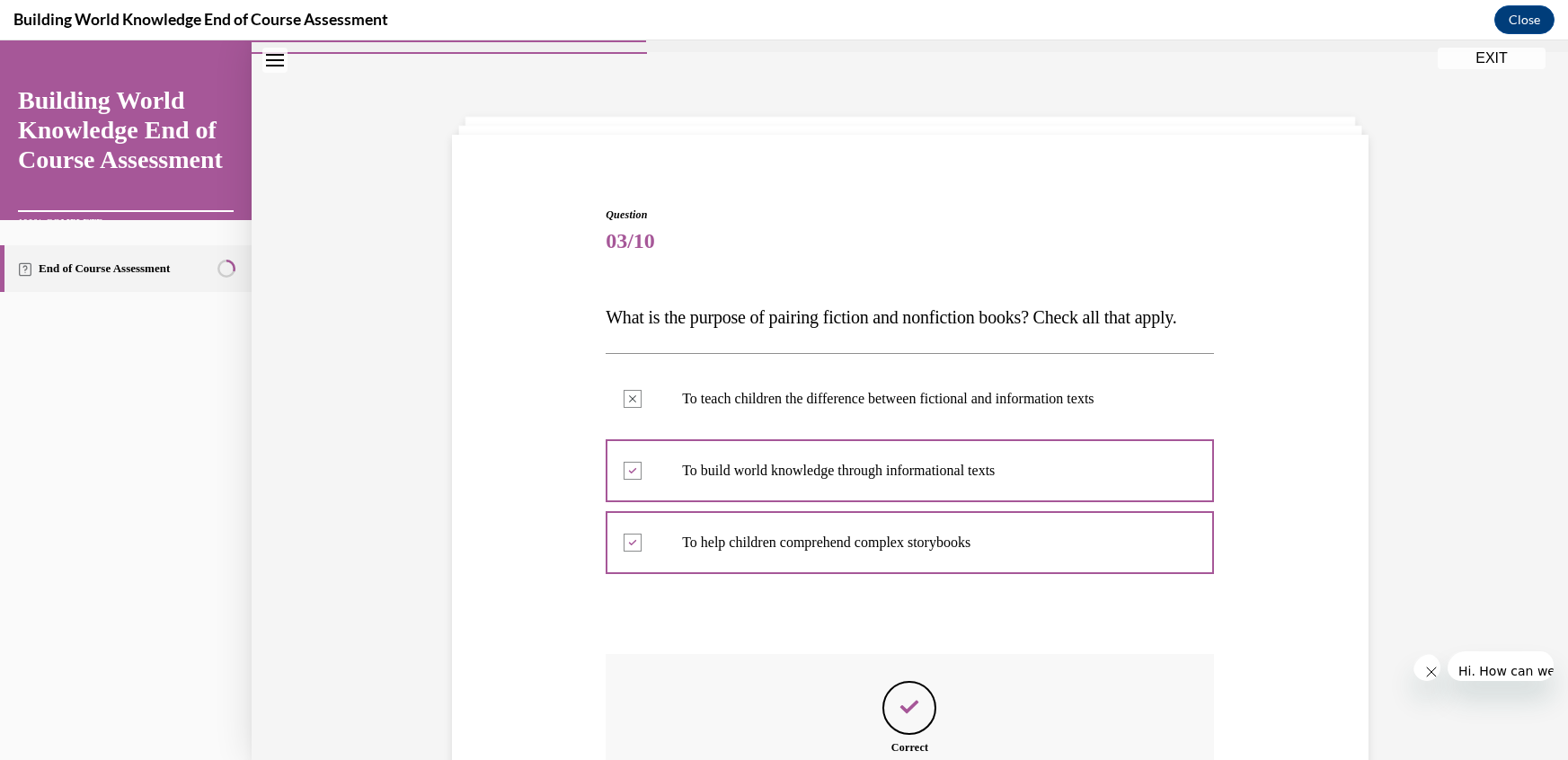
scroll to position [64, 0]
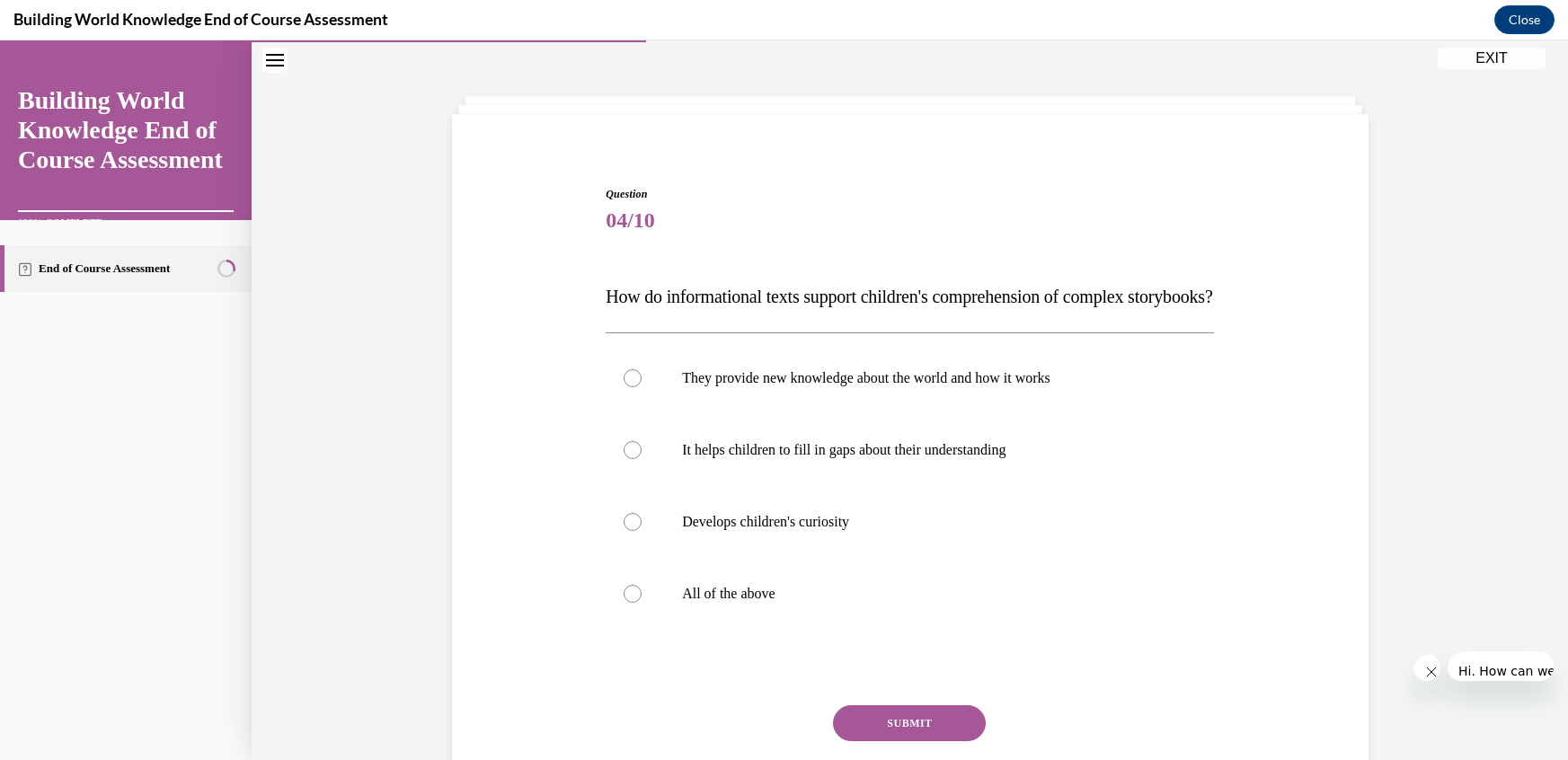
scroll to position [43, 0]
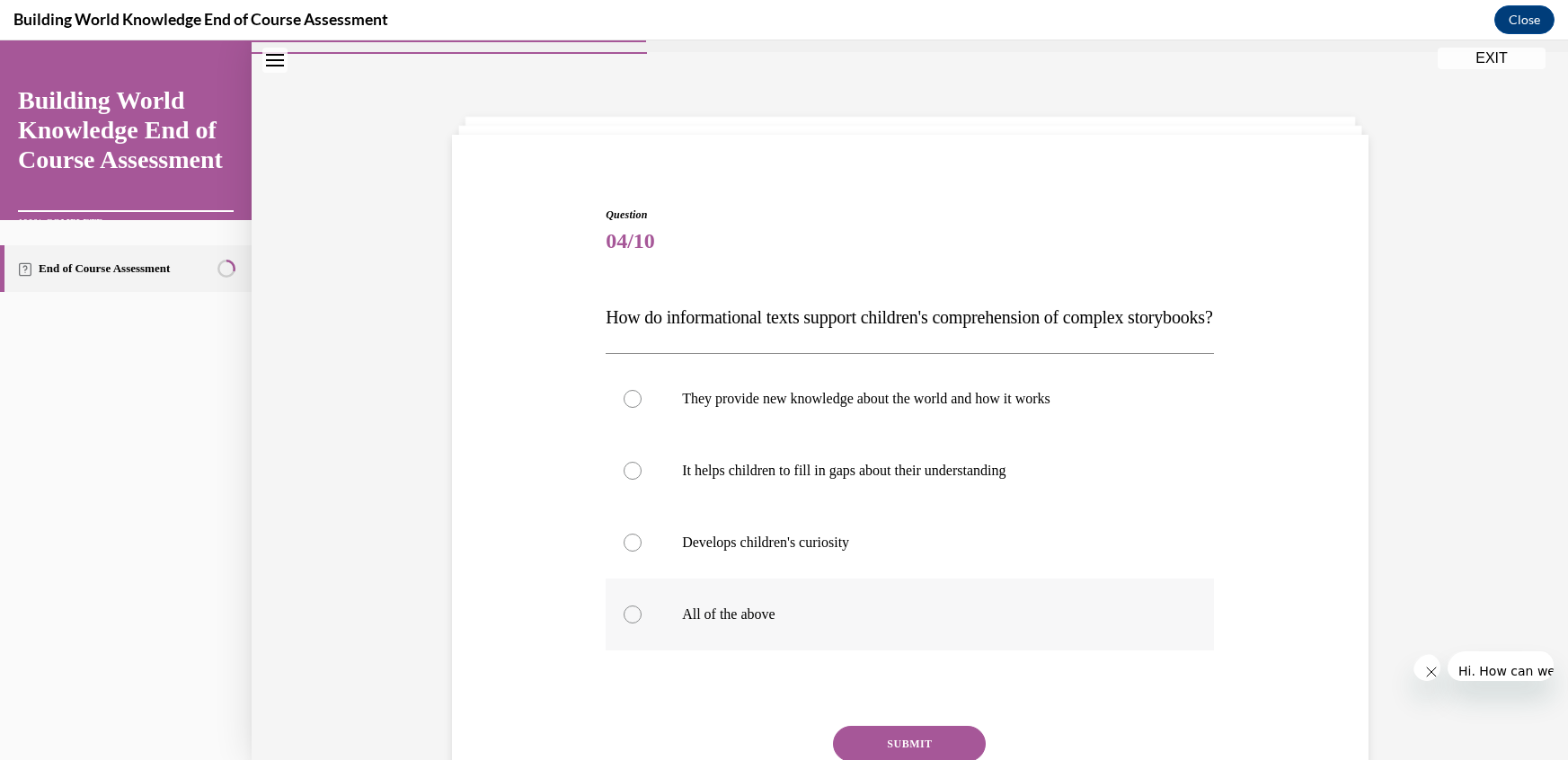
click at [726, 579] on label "All of the above" at bounding box center [909, 614] width 608 height 72
click at [641, 606] on input "All of the above" at bounding box center [633, 614] width 18 height 18
radio input "true"
click at [850, 726] on button "SUBMIT" at bounding box center [909, 744] width 152 height 36
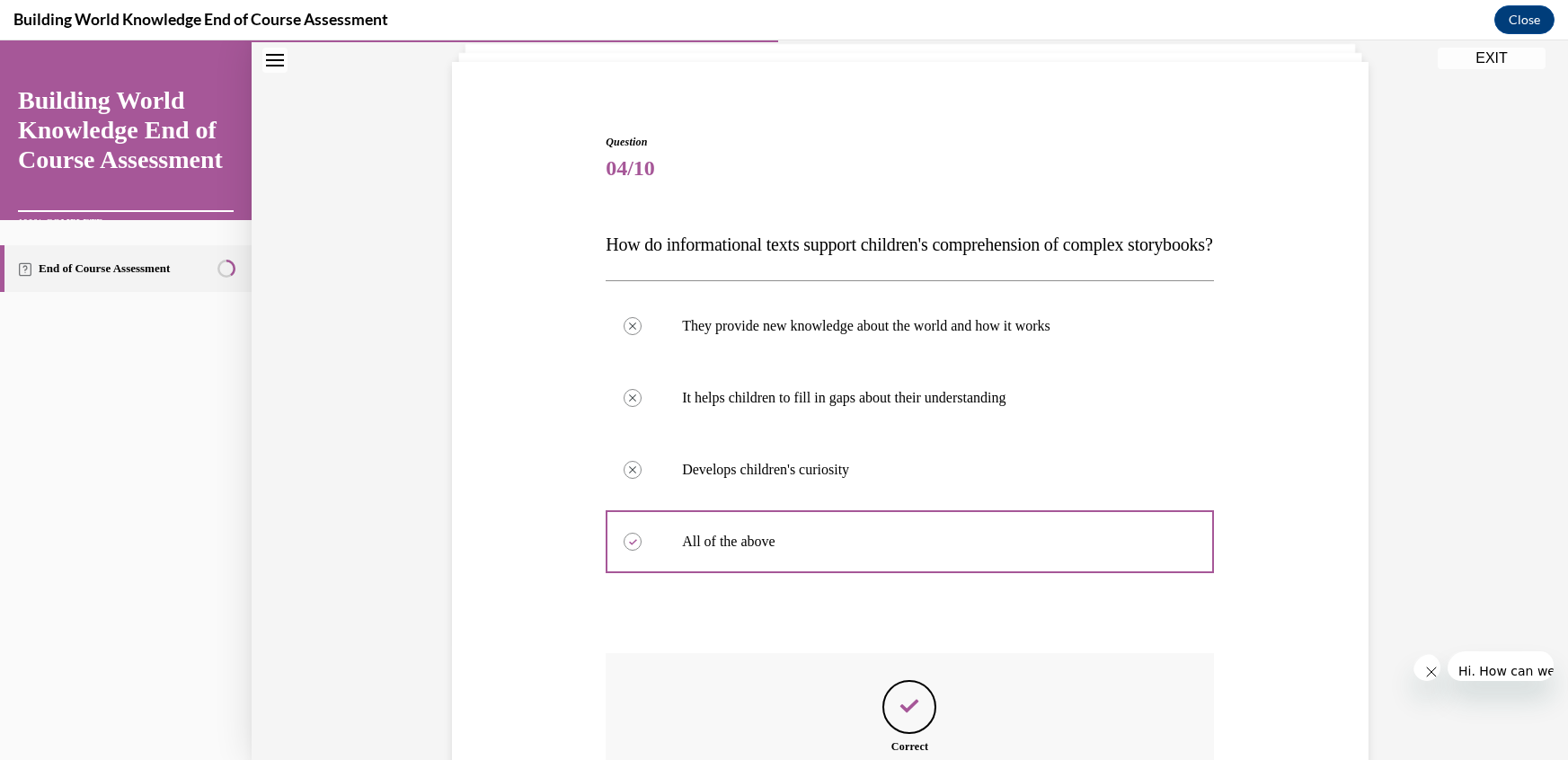
scroll to position [118, 0]
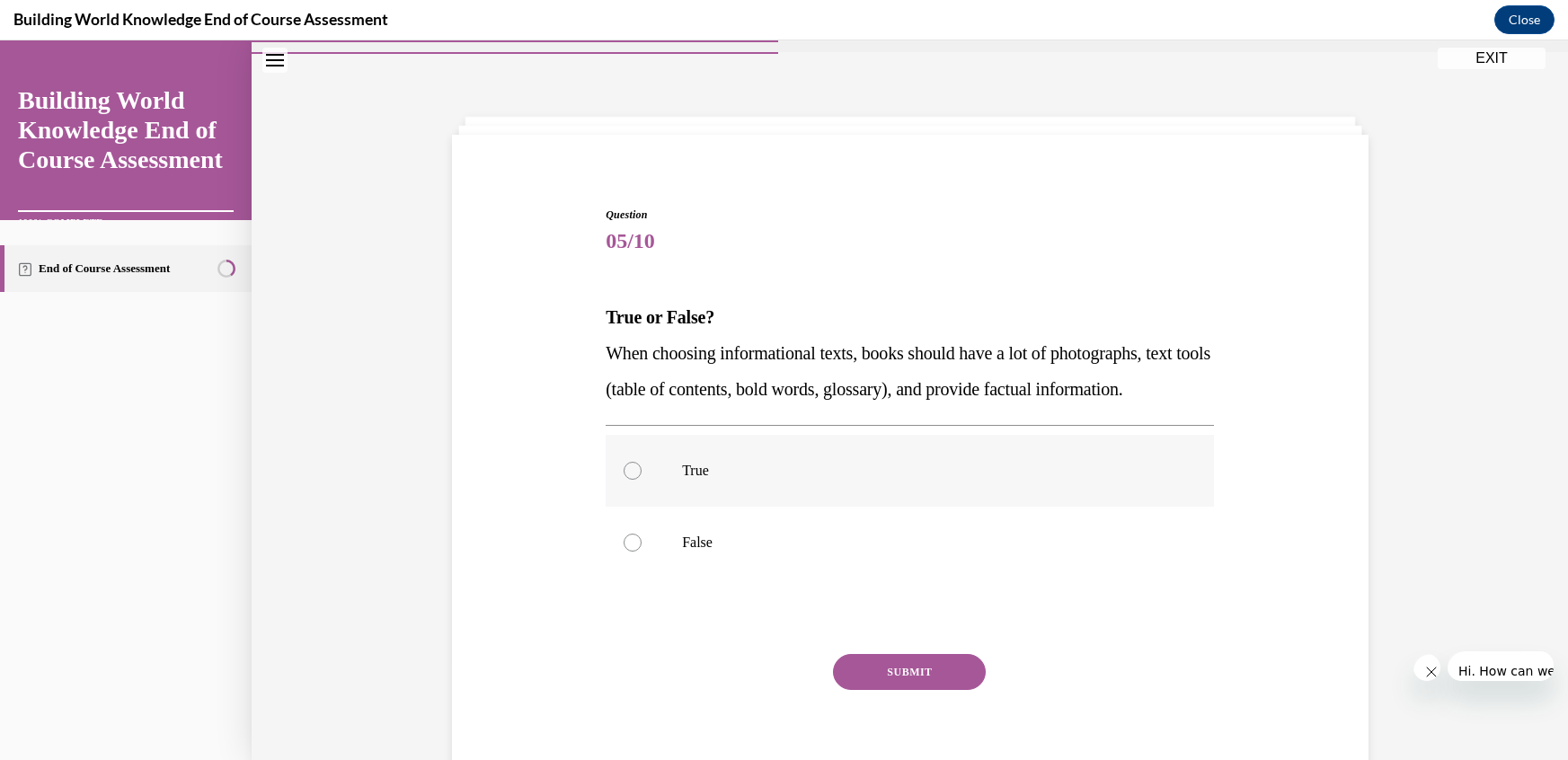
click at [678, 435] on label "True" at bounding box center [909, 471] width 608 height 72
click at [641, 462] on input "True" at bounding box center [633, 471] width 18 height 18
radio input "true"
click at [845, 654] on button "SUBMIT" at bounding box center [909, 671] width 152 height 36
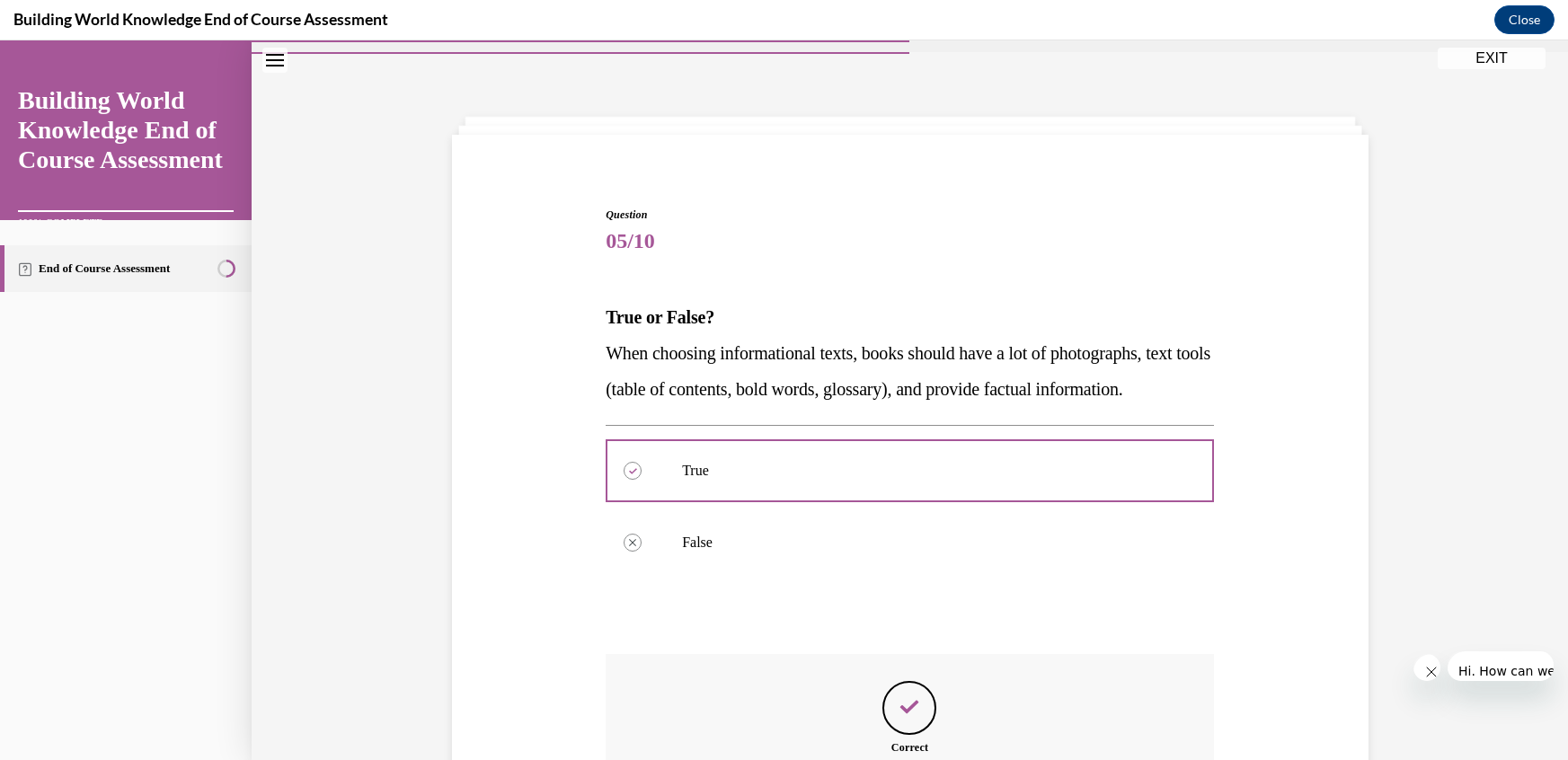
scroll to position [82, 0]
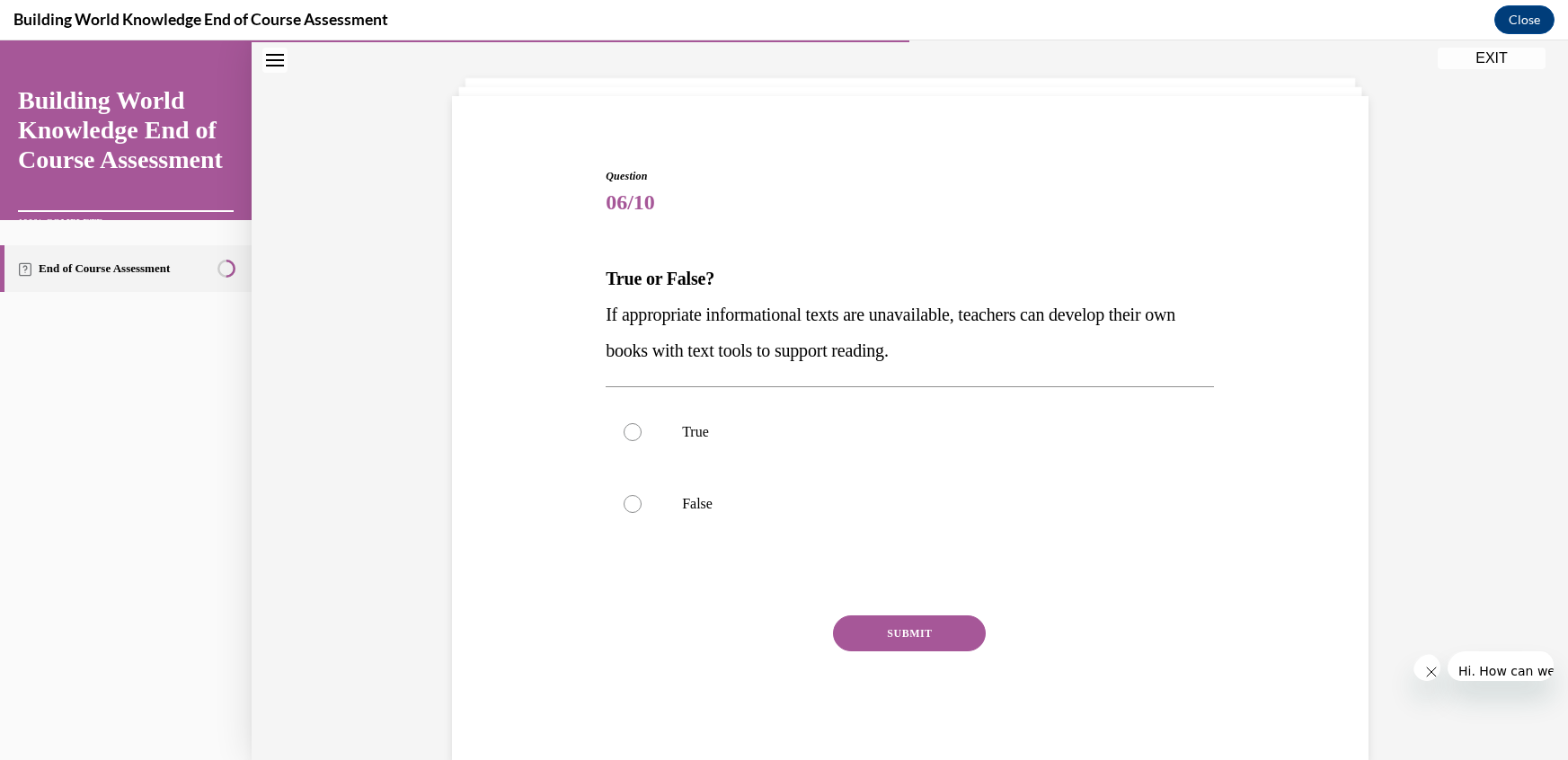
scroll to position [43, 0]
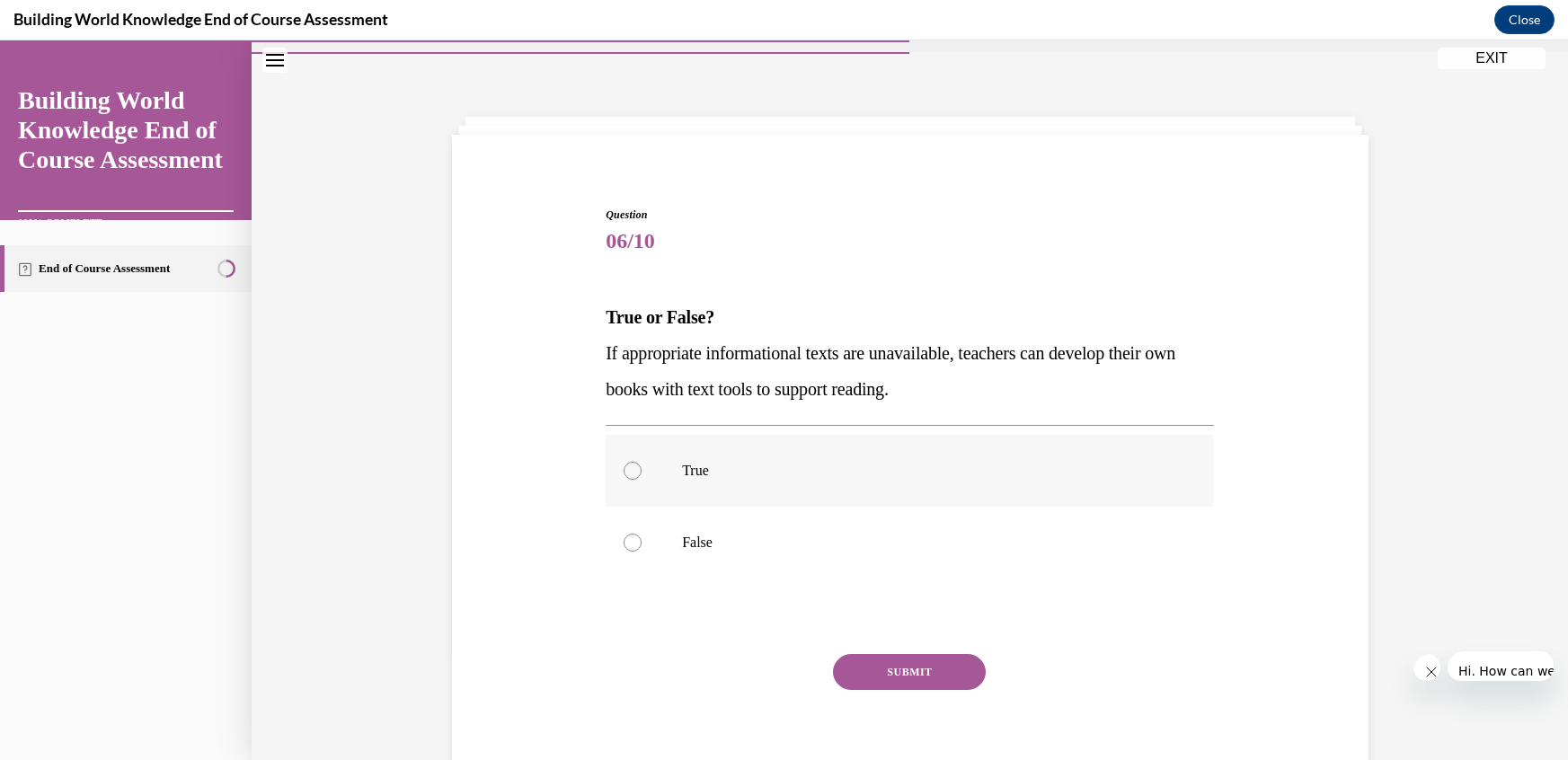
click at [641, 462] on div at bounding box center [633, 471] width 18 height 18
click at [641, 462] on input "True" at bounding box center [633, 471] width 18 height 18
radio input "true"
click at [871, 654] on button "SUBMIT" at bounding box center [909, 671] width 152 height 36
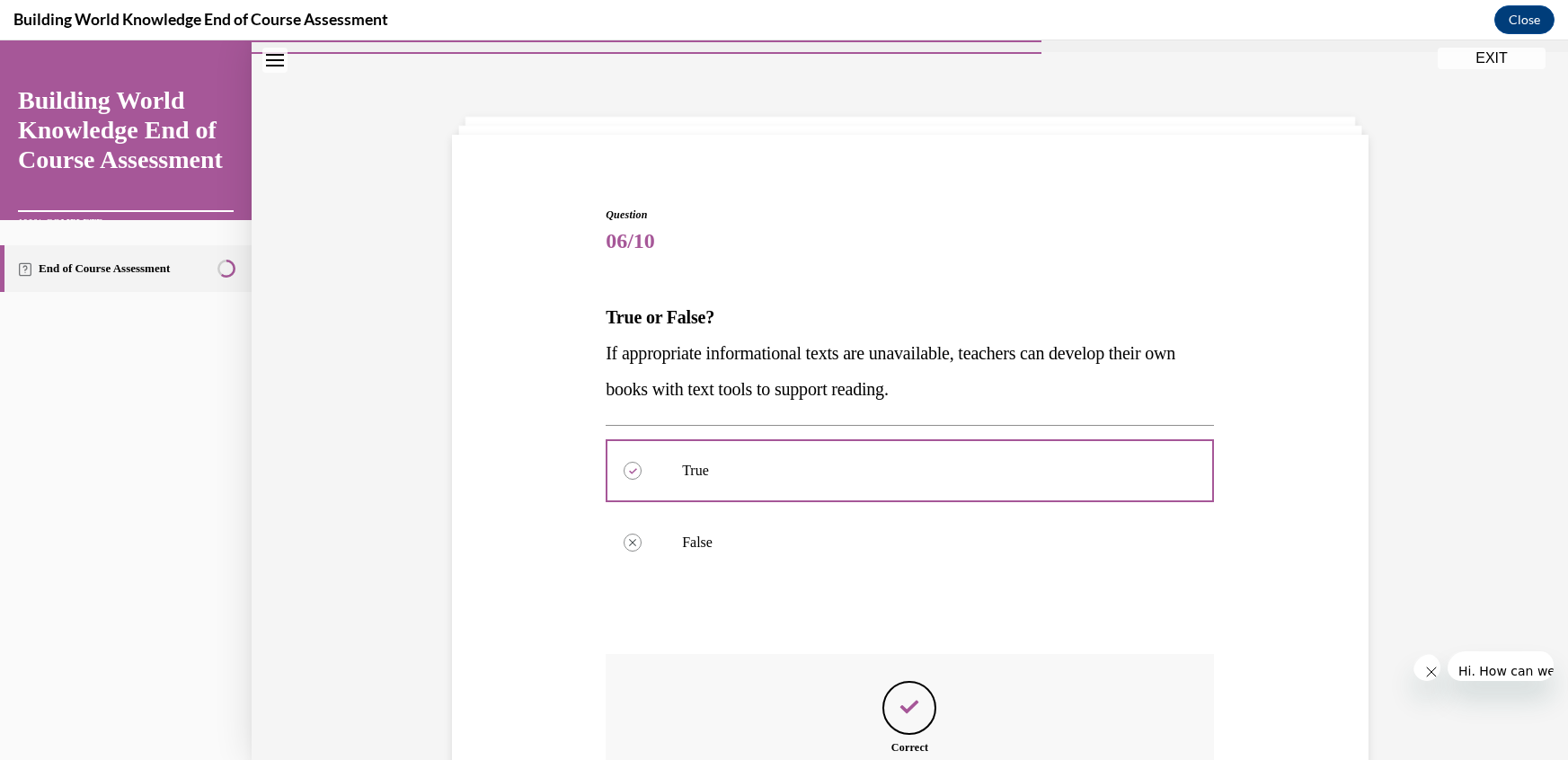
scroll to position [82, 0]
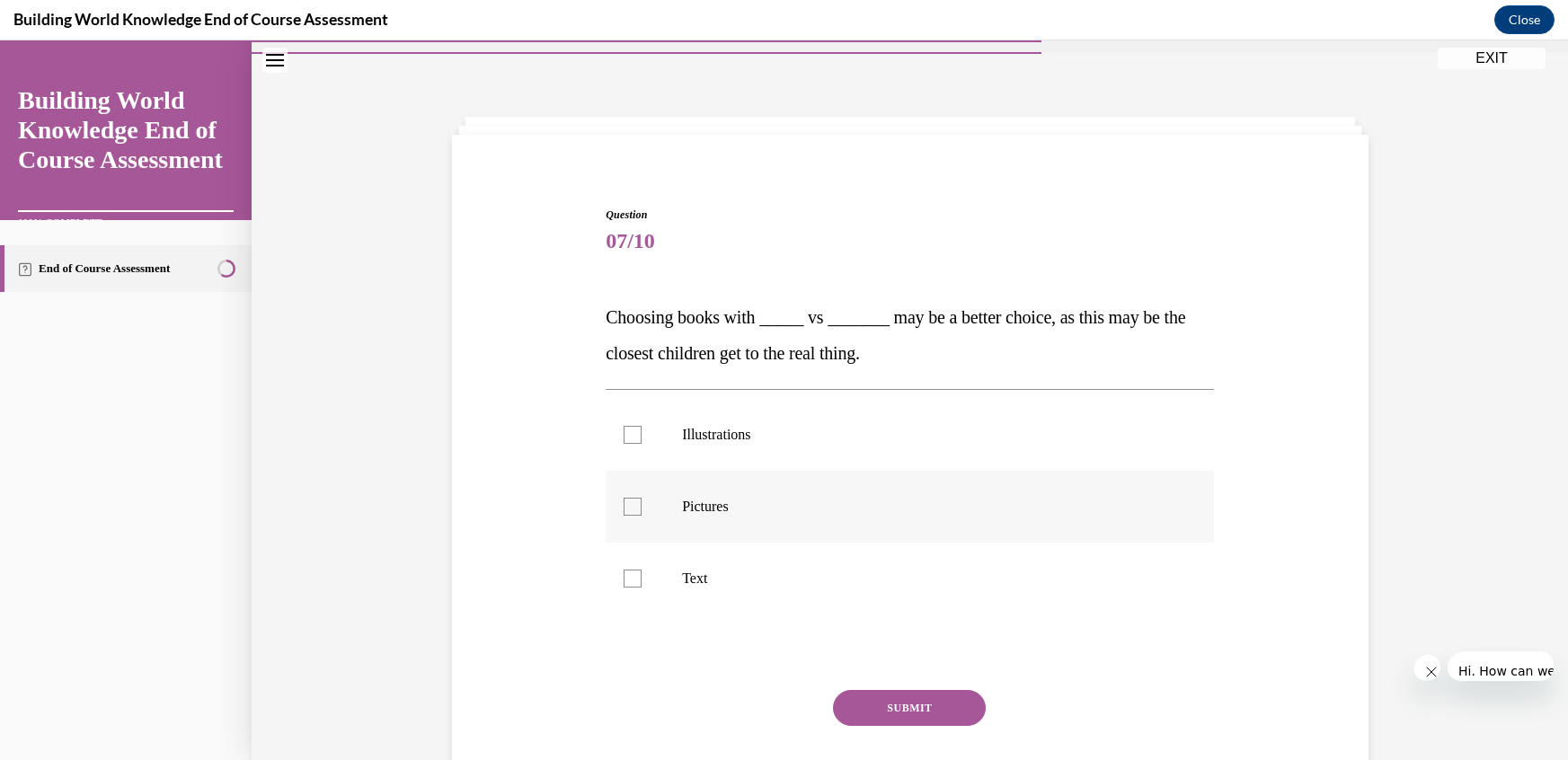
click at [728, 471] on label "Pictures" at bounding box center [909, 506] width 608 height 72
click at [641, 498] on input "Pictures" at bounding box center [633, 506] width 18 height 18
checkbox input "true"
click at [849, 691] on button "SUBMIT" at bounding box center [909, 708] width 152 height 36
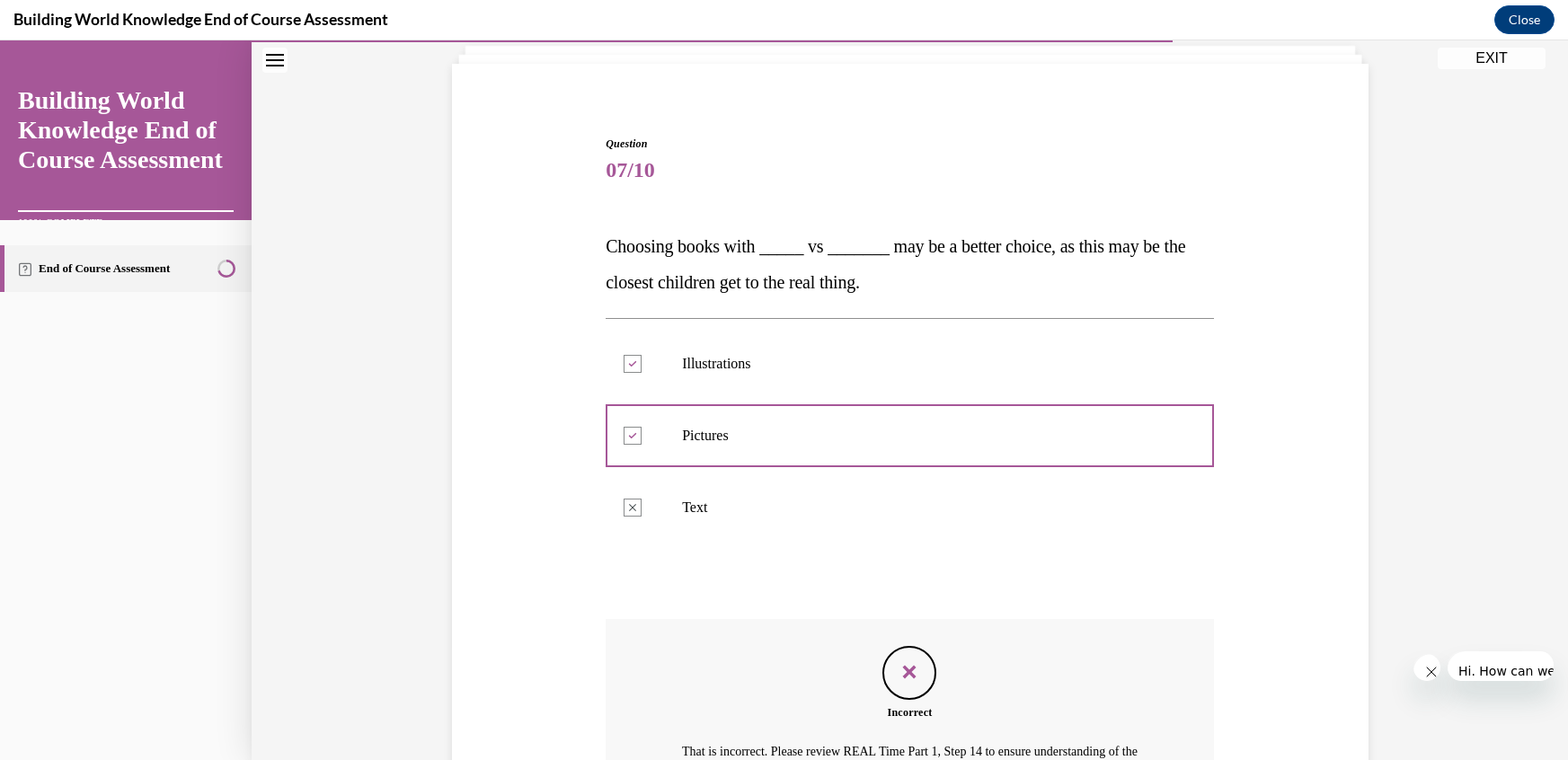
scroll to position [116, 0]
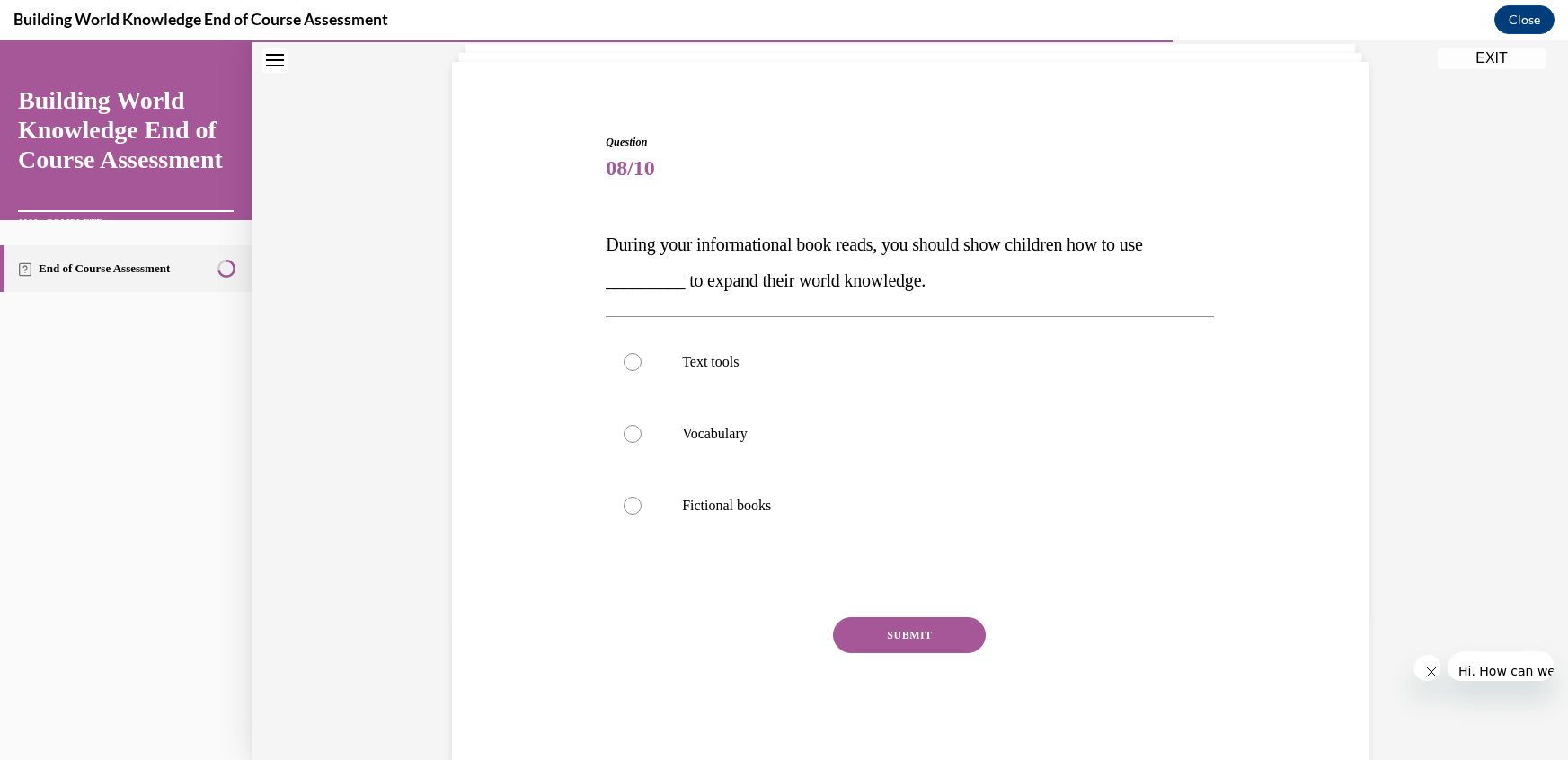
scroll to position [43, 0]
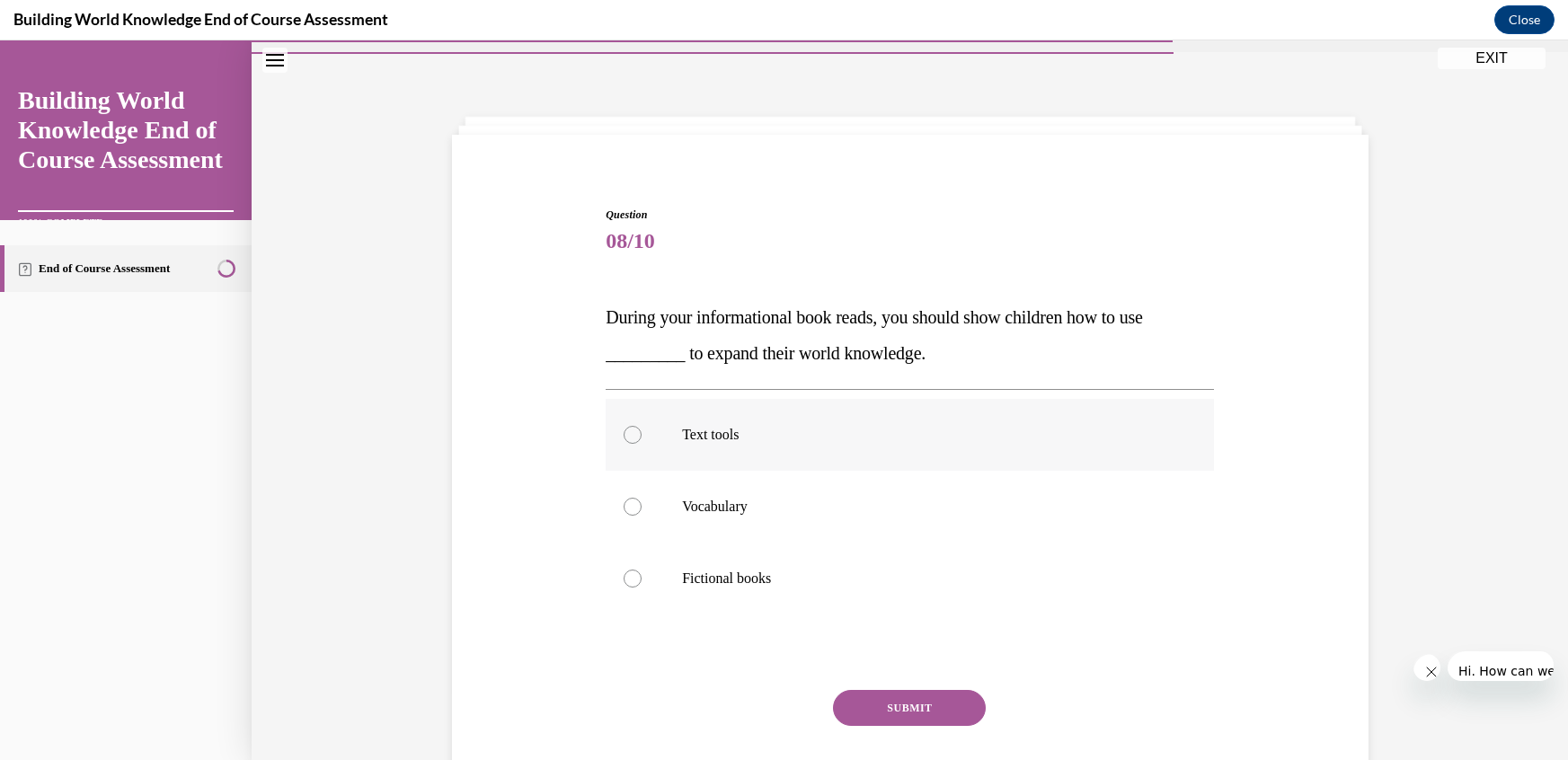
click at [710, 399] on label "Text tools" at bounding box center [909, 435] width 608 height 72
click at [641, 426] on input "Text tools" at bounding box center [633, 435] width 18 height 18
radio input "true"
click at [882, 691] on button "SUBMIT" at bounding box center [909, 708] width 152 height 36
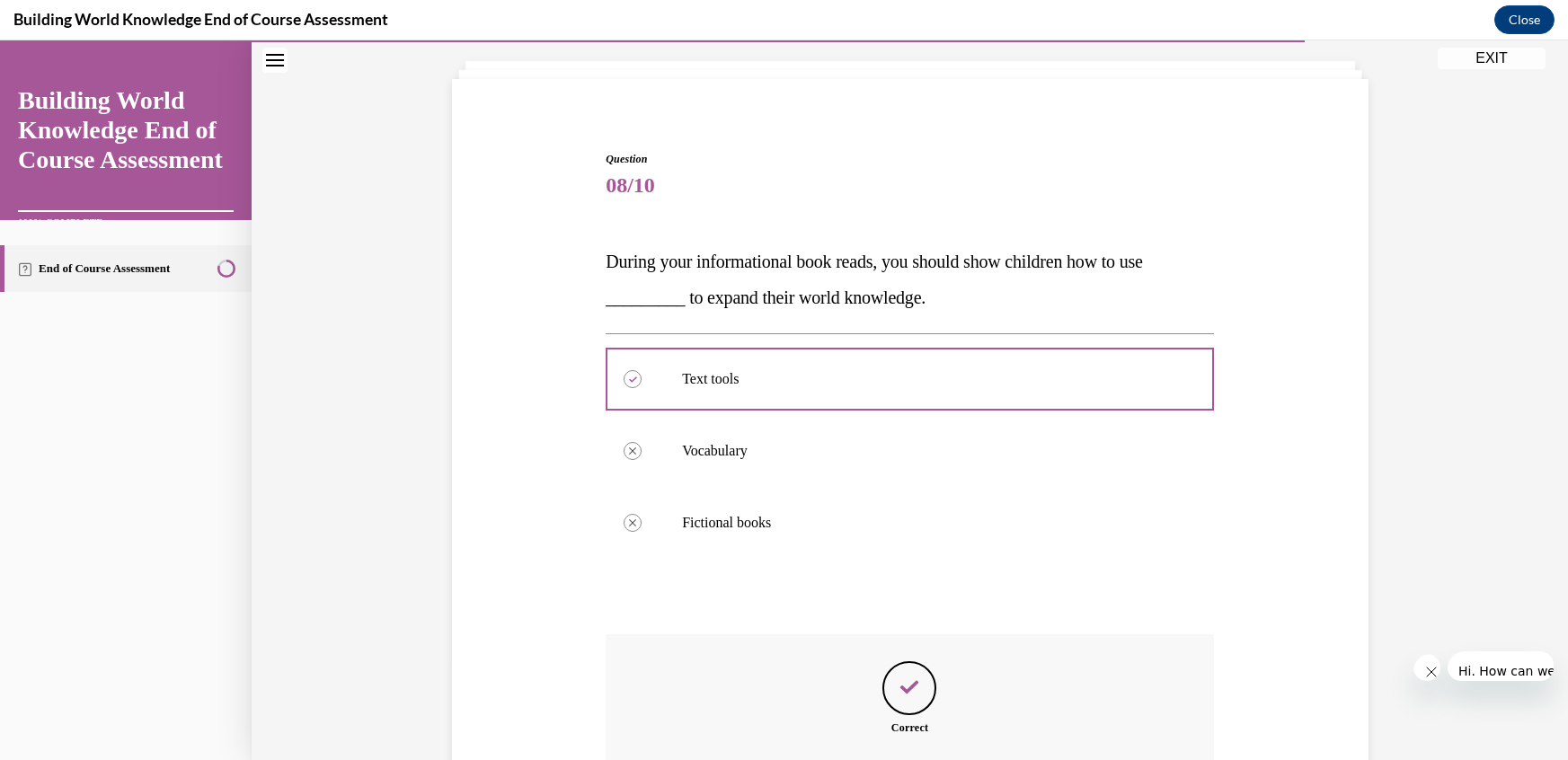
scroll to position [99, 0]
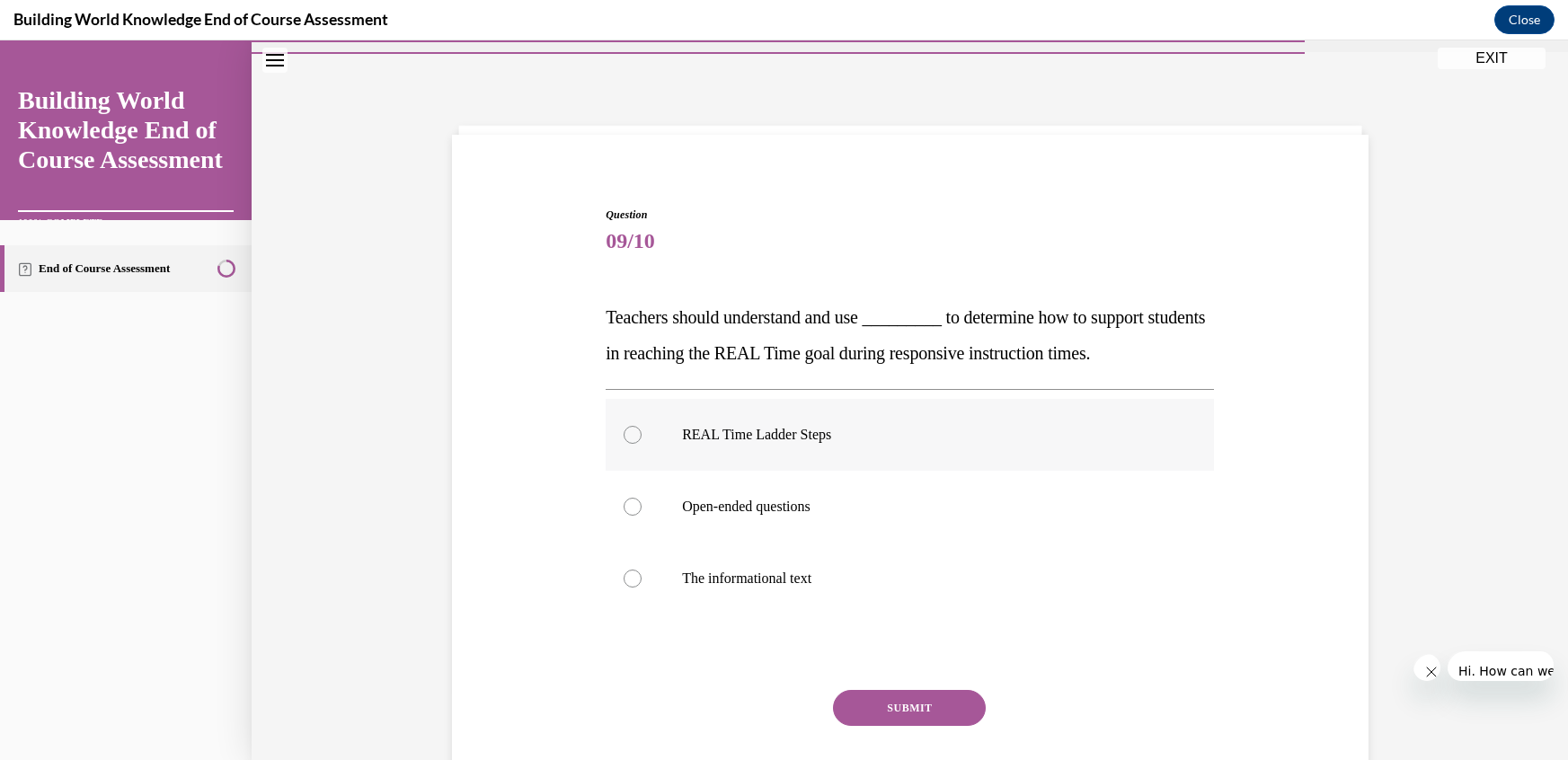
click at [761, 426] on p "REAL Time Ladder Steps" at bounding box center [925, 435] width 487 height 18
click at [641, 426] on input "REAL Time Ladder Steps" at bounding box center [633, 435] width 18 height 18
radio input "true"
click at [854, 691] on button "SUBMIT" at bounding box center [909, 708] width 152 height 36
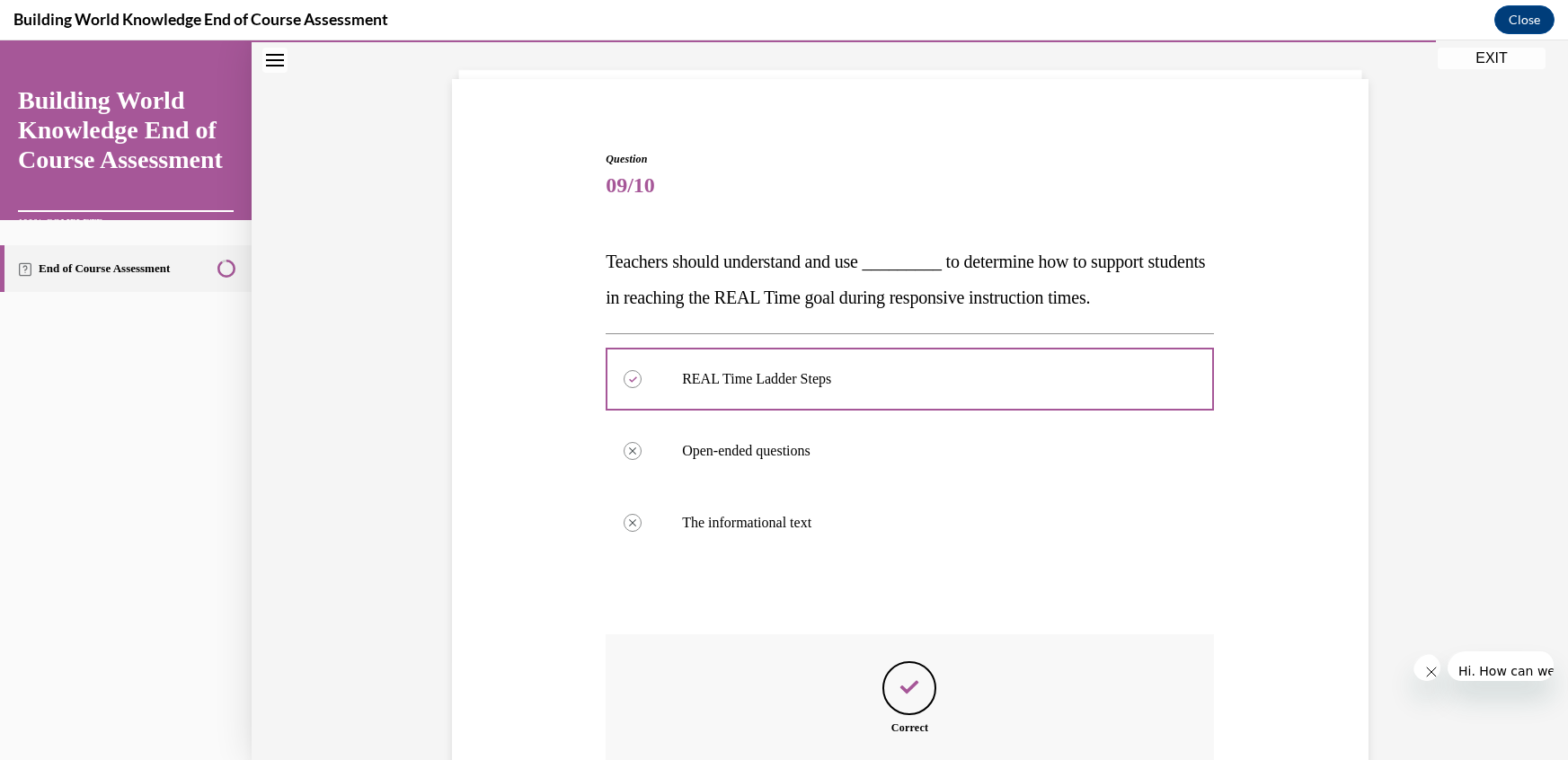
scroll to position [99, 0]
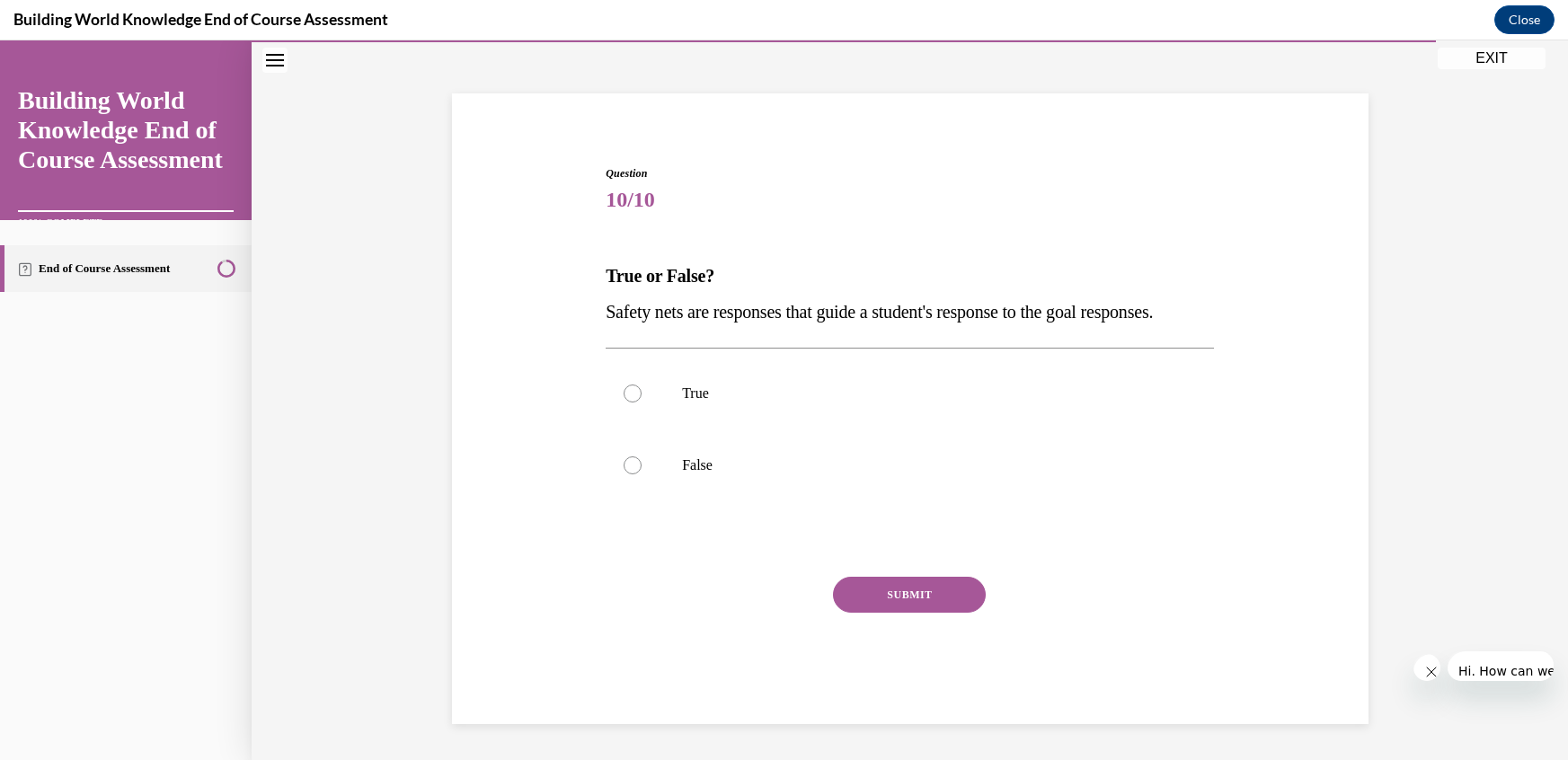
scroll to position [43, 0]
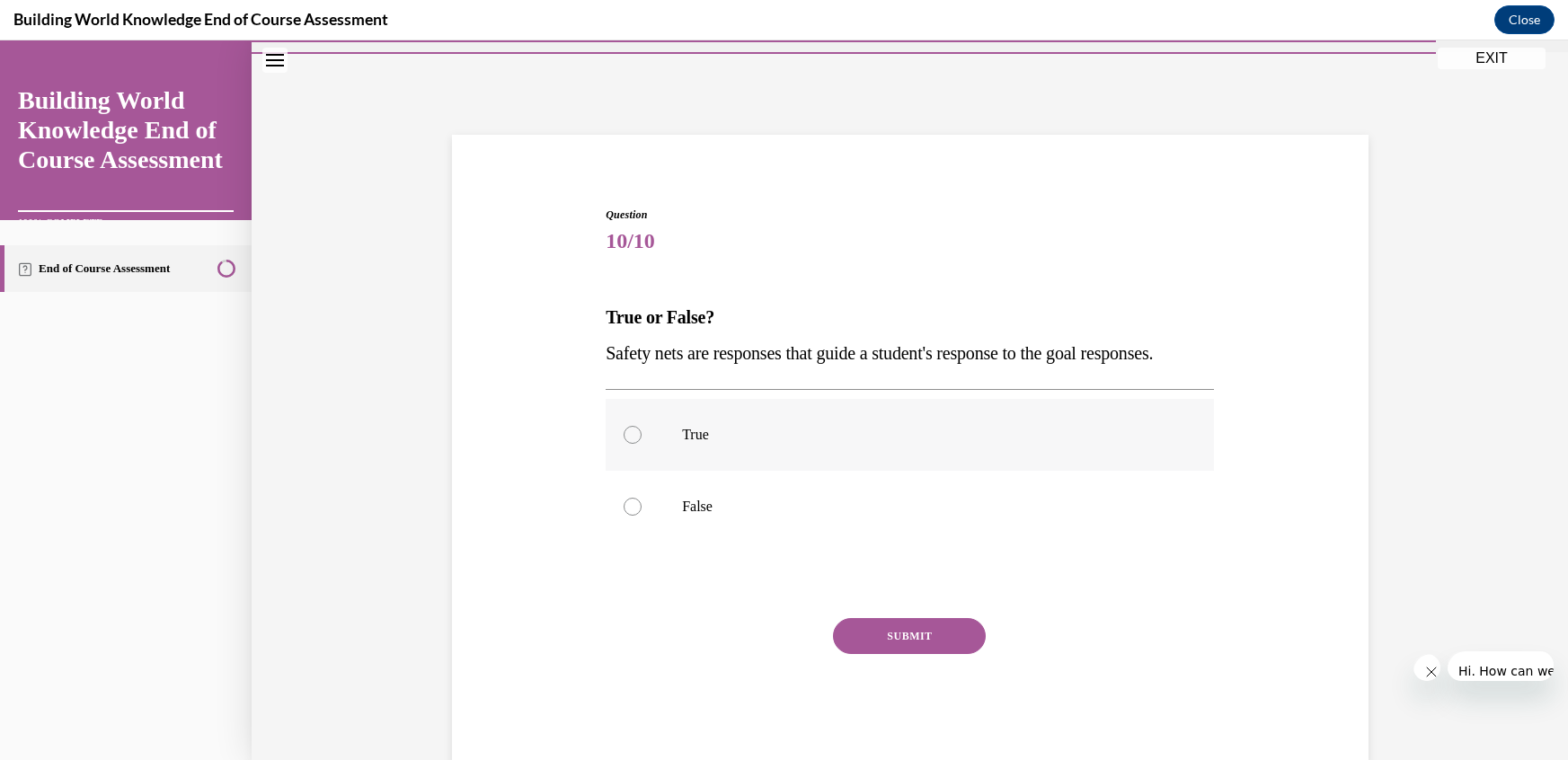
click at [720, 426] on p "True" at bounding box center [925, 435] width 487 height 18
click at [641, 426] on input "True" at bounding box center [633, 435] width 18 height 18
radio input "true"
click at [852, 618] on button "SUBMIT" at bounding box center [909, 636] width 152 height 36
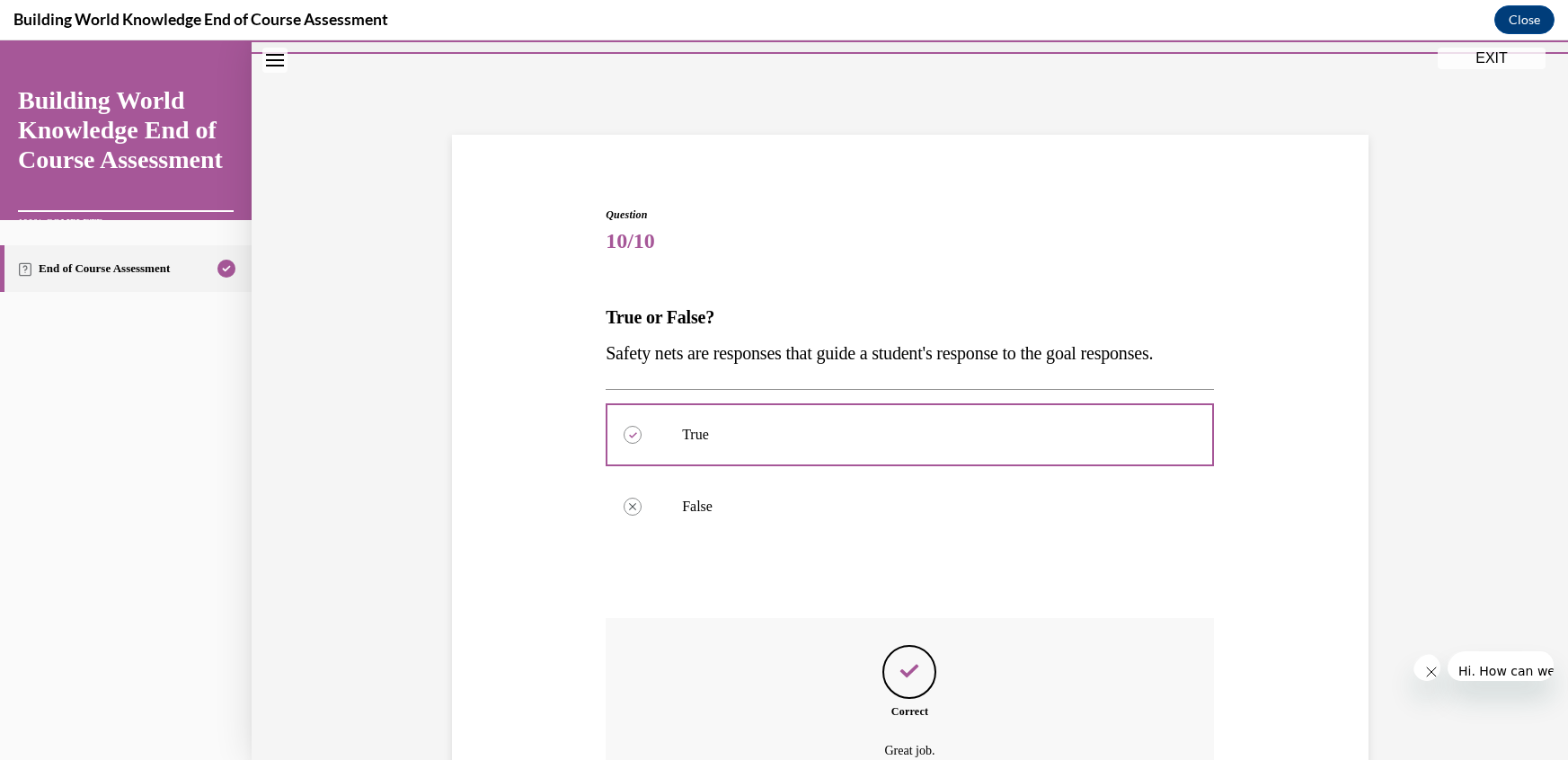
scroll to position [46, 0]
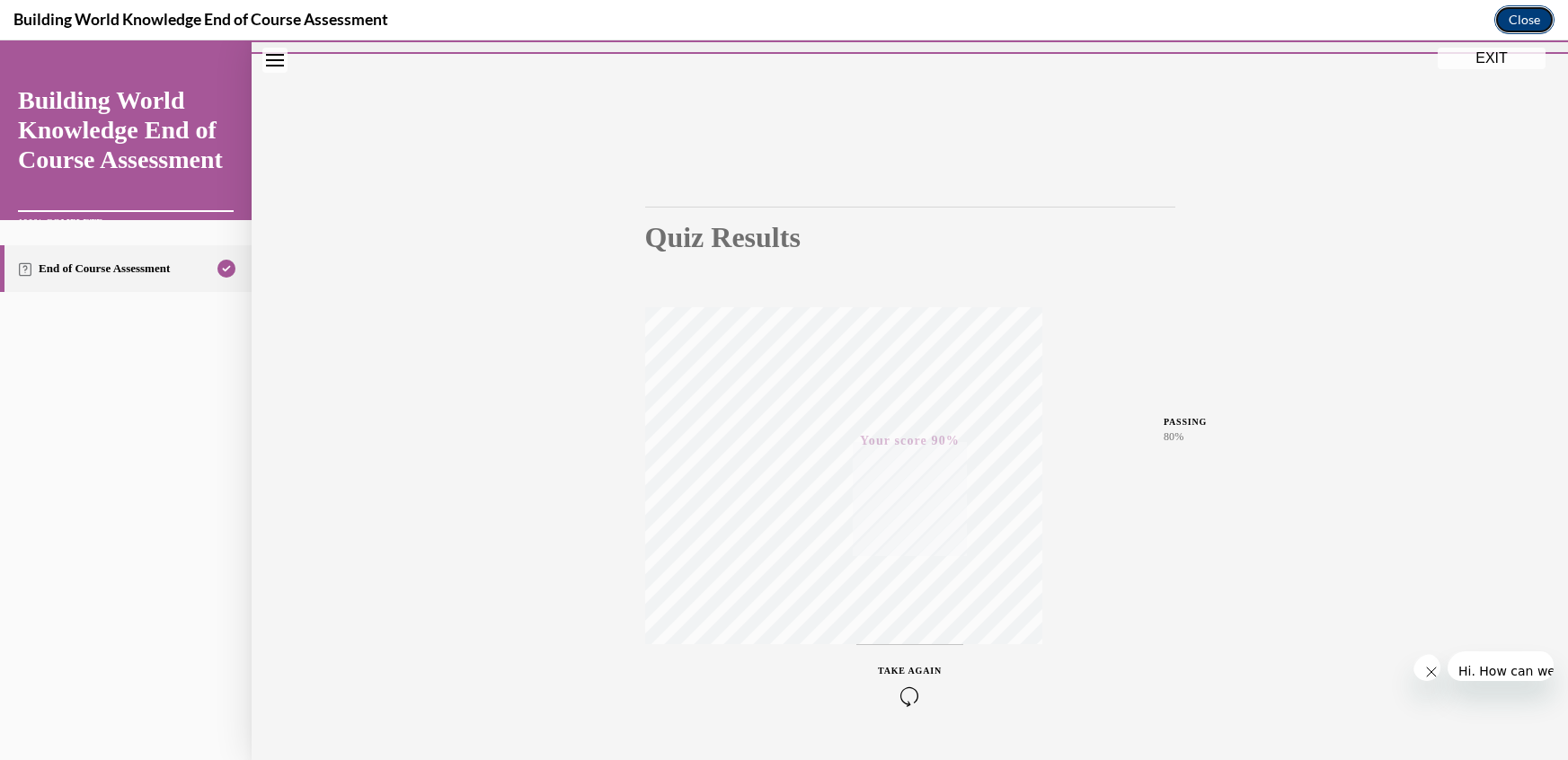
click at [1521, 27] on button "Close" at bounding box center [1525, 20] width 60 height 29
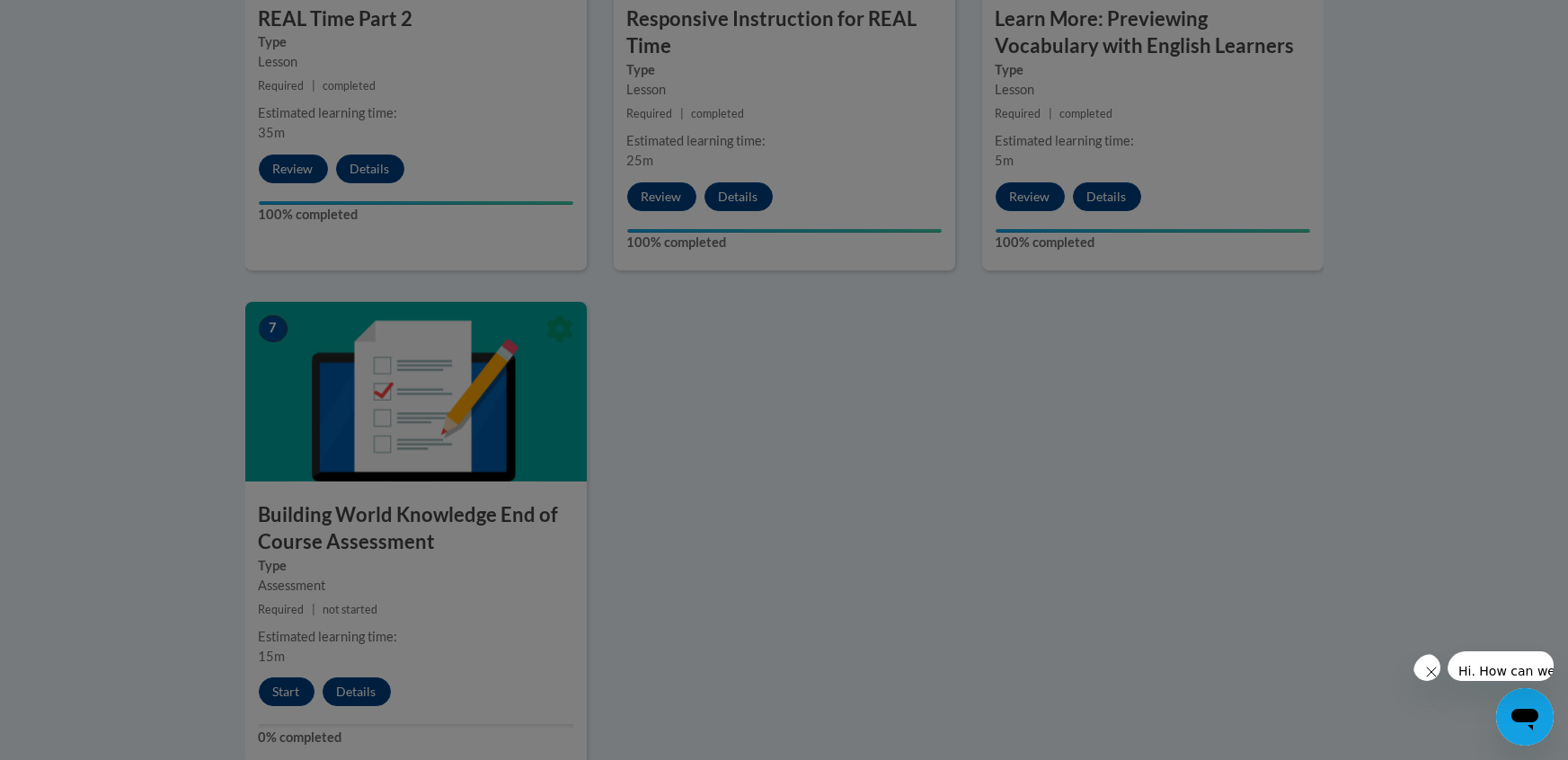
scroll to position [1324, 0]
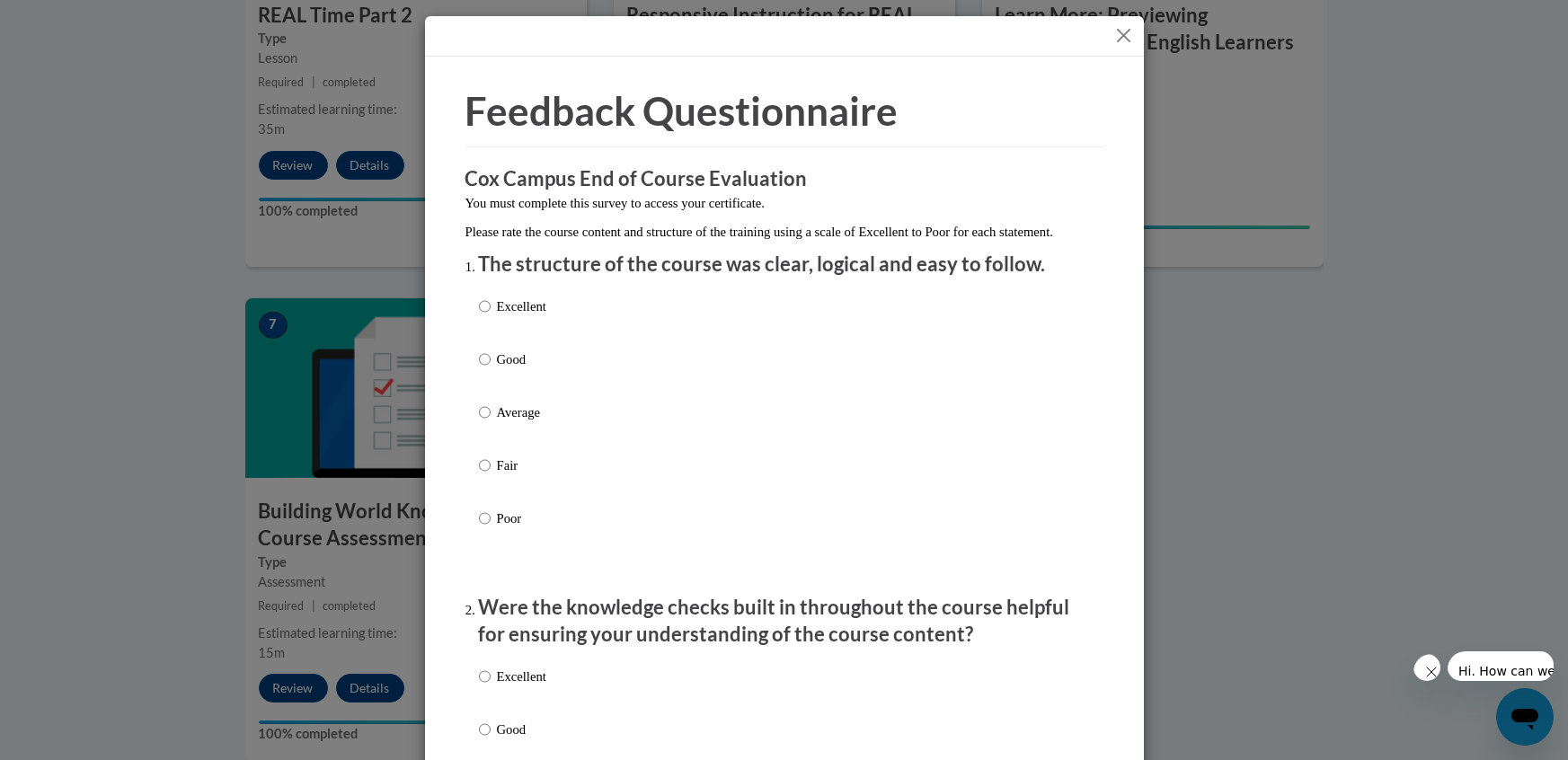
click at [497, 316] on p "Excellent" at bounding box center [521, 306] width 49 height 19
click at [491, 316] on input "Excellent" at bounding box center [485, 306] width 12 height 19
radio input "true"
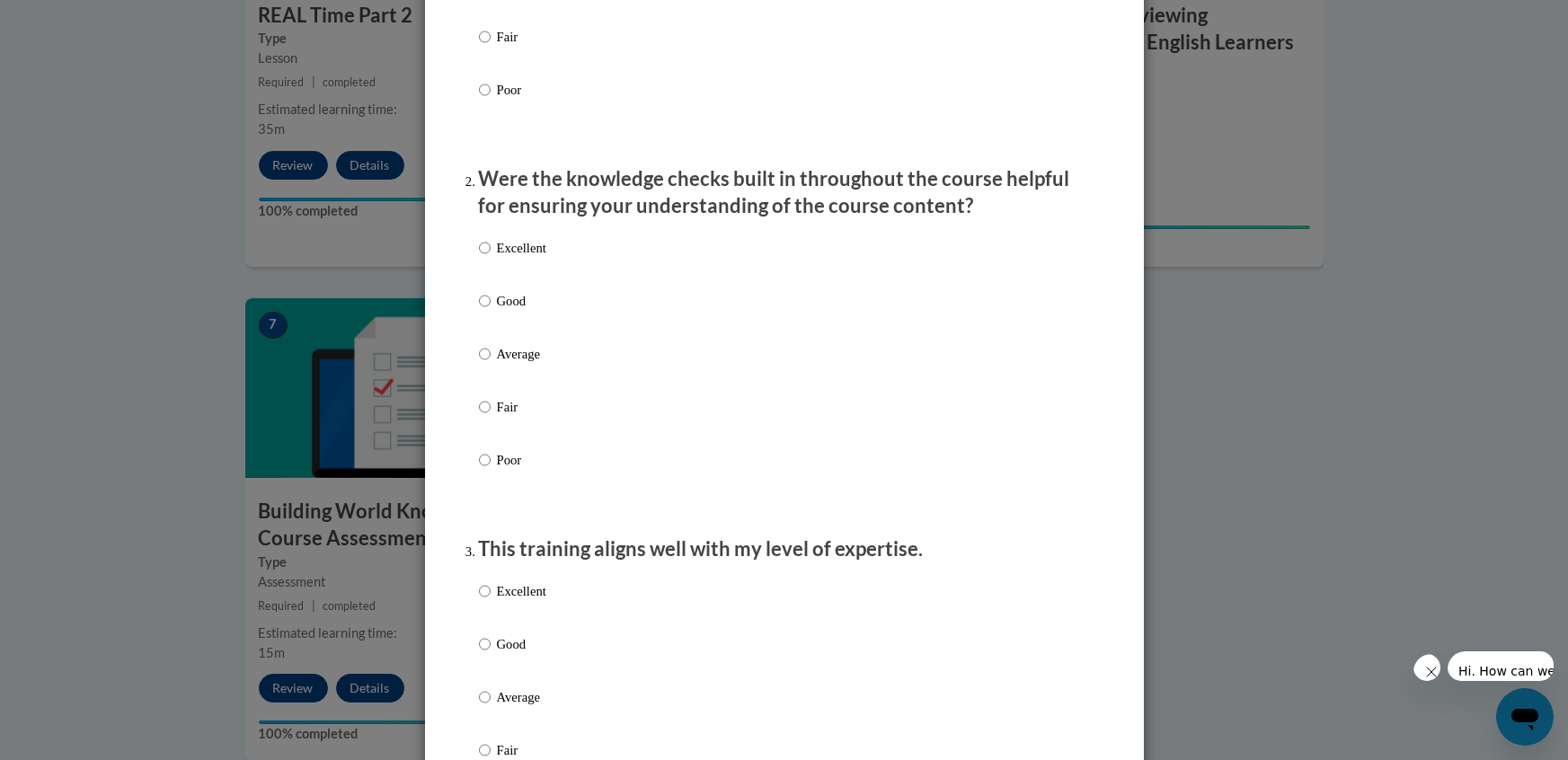
scroll to position [412, 0]
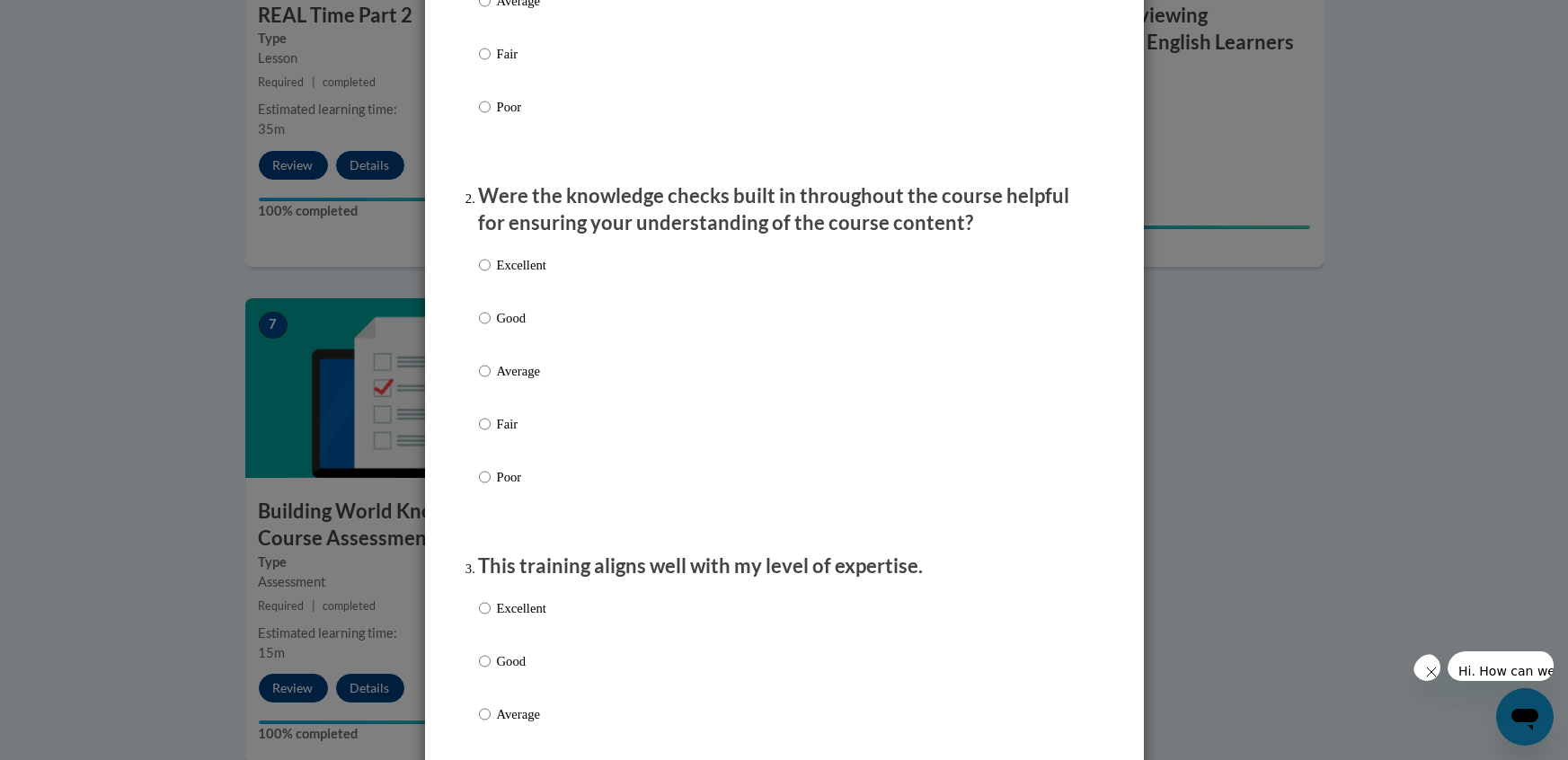
click at [491, 285] on label "Excellent" at bounding box center [513, 280] width 68 height 48
click at [491, 275] on input "Excellent" at bounding box center [485, 265] width 12 height 19
radio input "true"
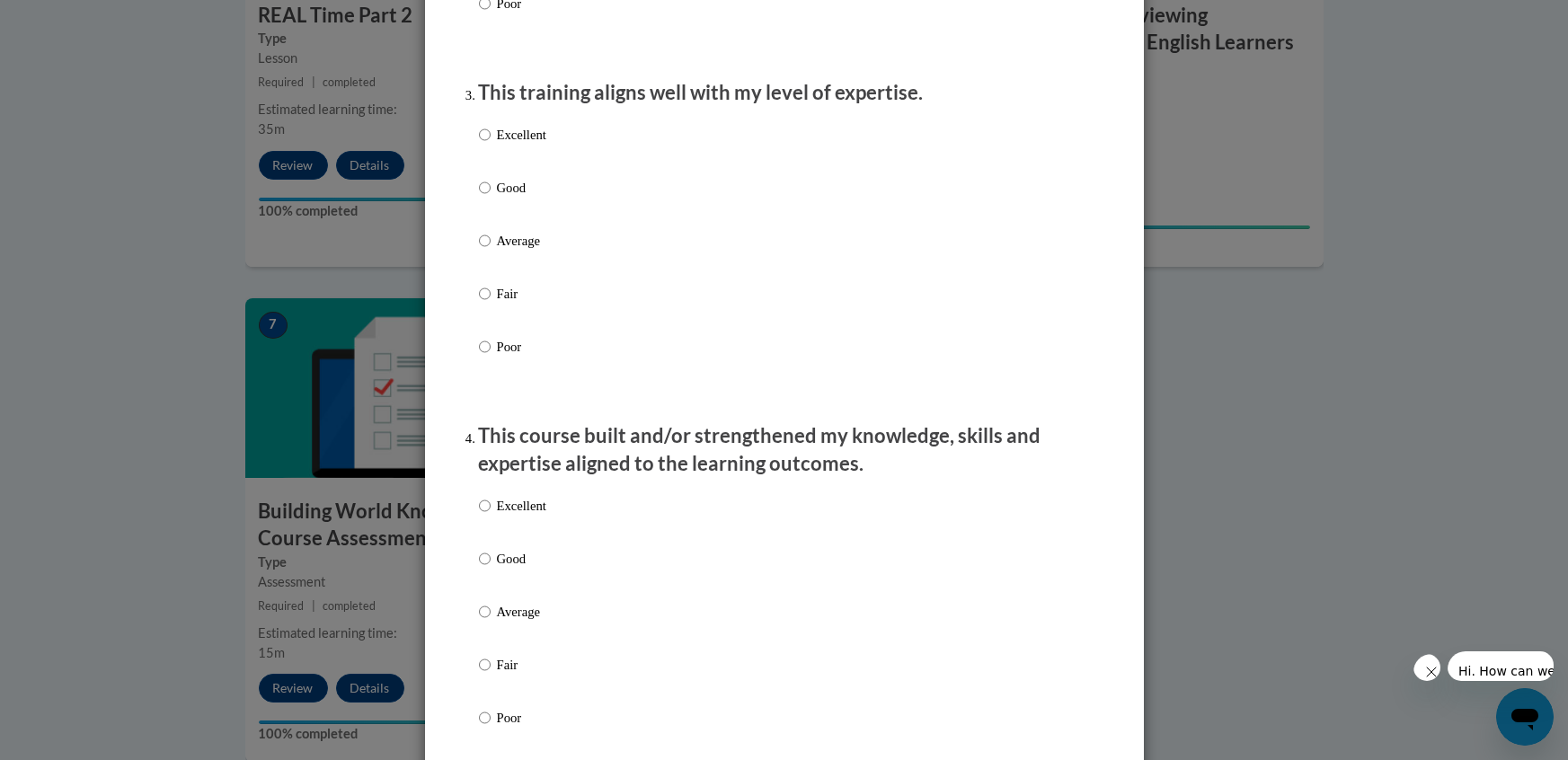
scroll to position [956, 0]
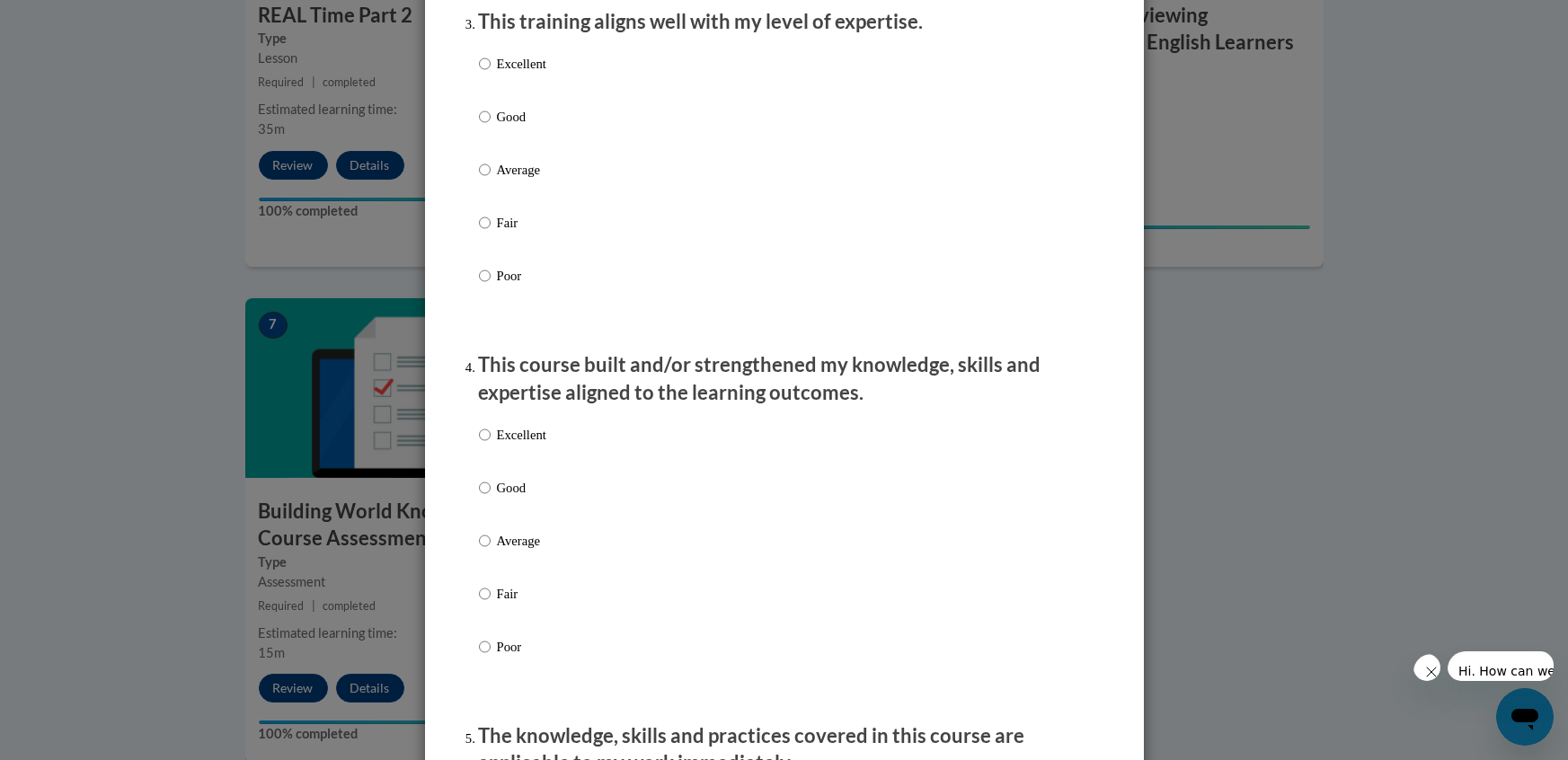
click at [481, 95] on label "Excellent" at bounding box center [513, 78] width 68 height 48
click at [481, 73] on input "Excellent" at bounding box center [485, 64] width 12 height 19
radio input "true"
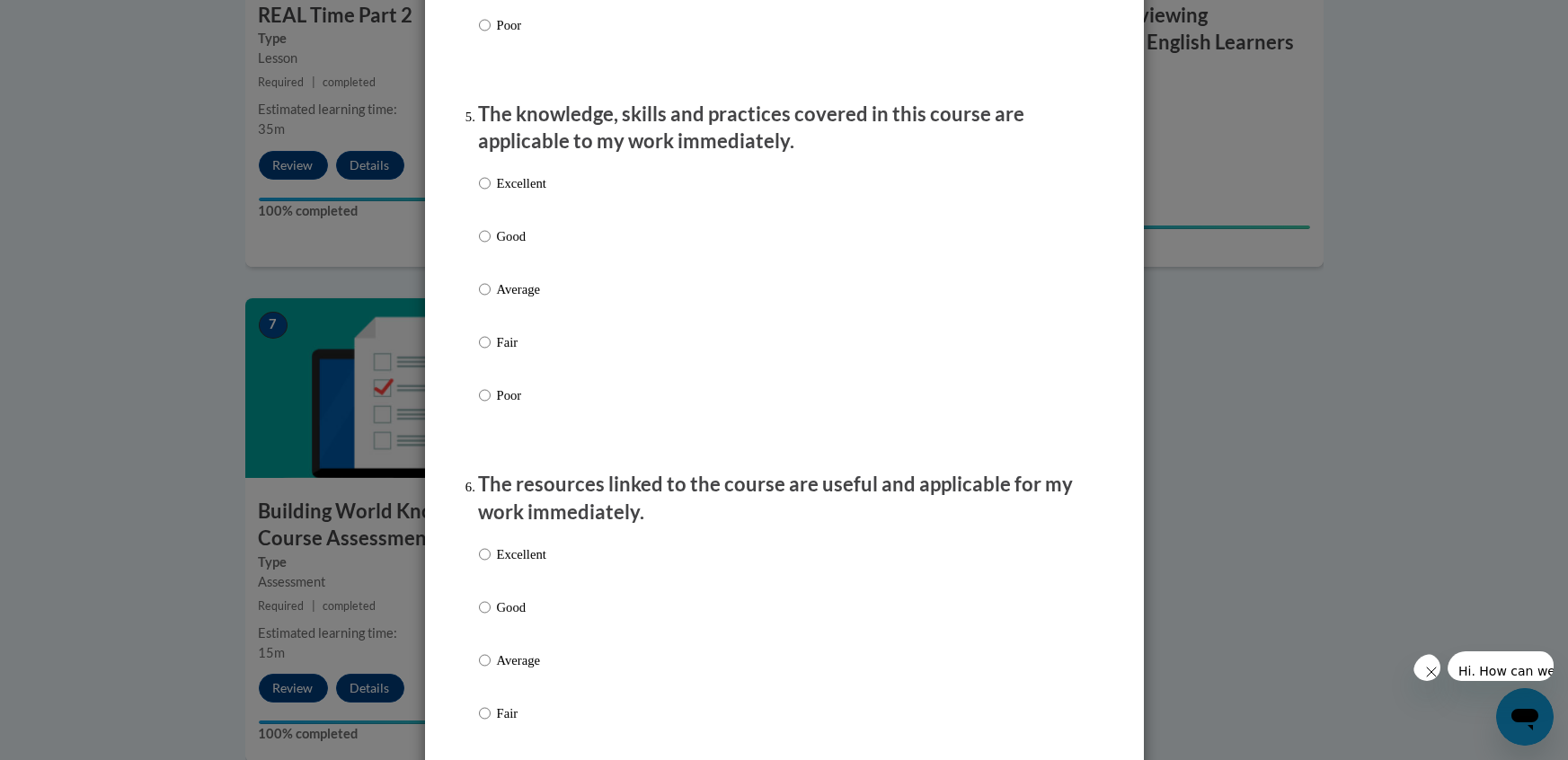
scroll to position [1628, 0]
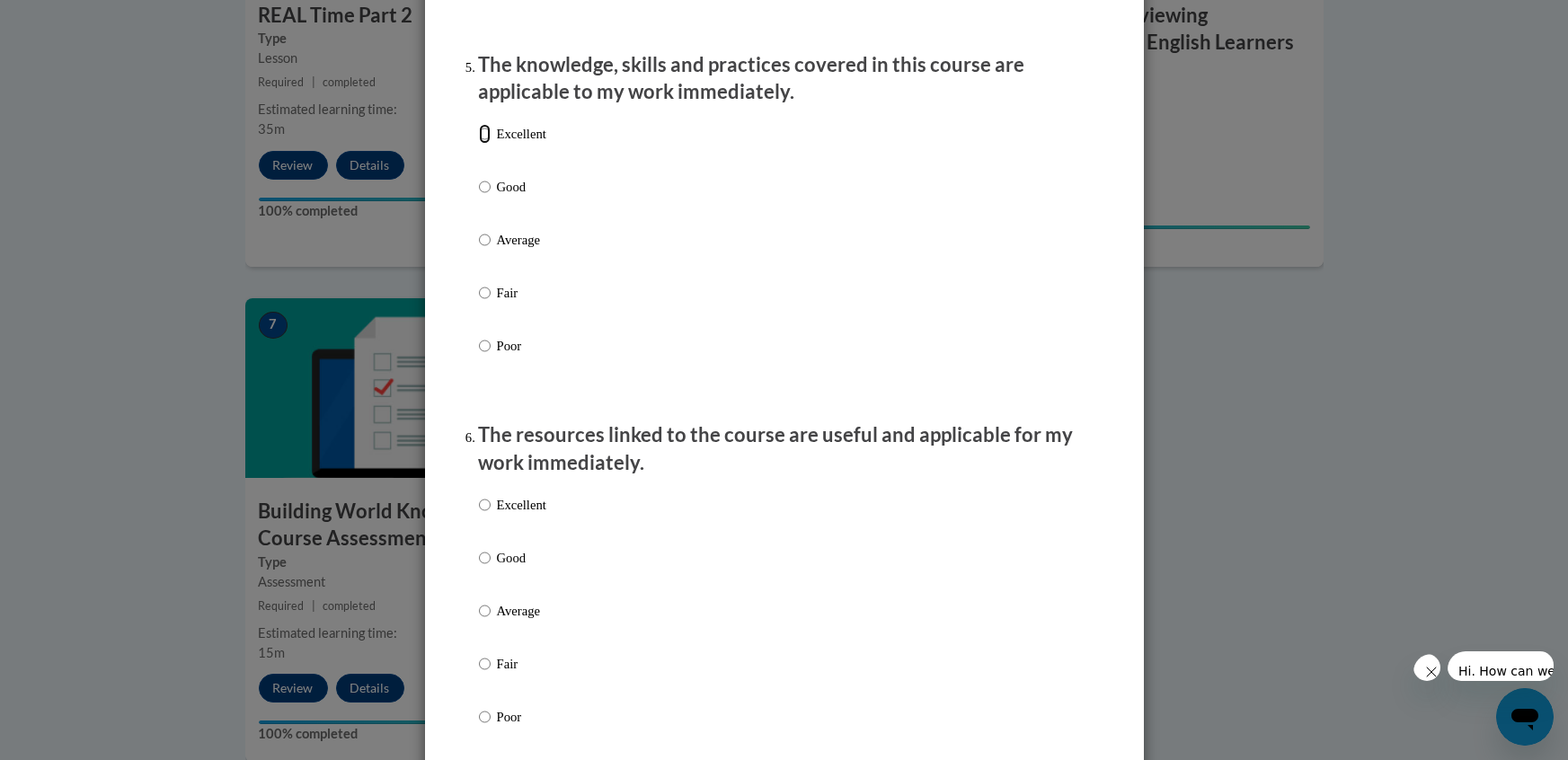
click at [488, 144] on input "Excellent" at bounding box center [485, 134] width 12 height 19
radio input "true"
click at [486, 515] on input "Excellent" at bounding box center [485, 504] width 12 height 19
radio input "true"
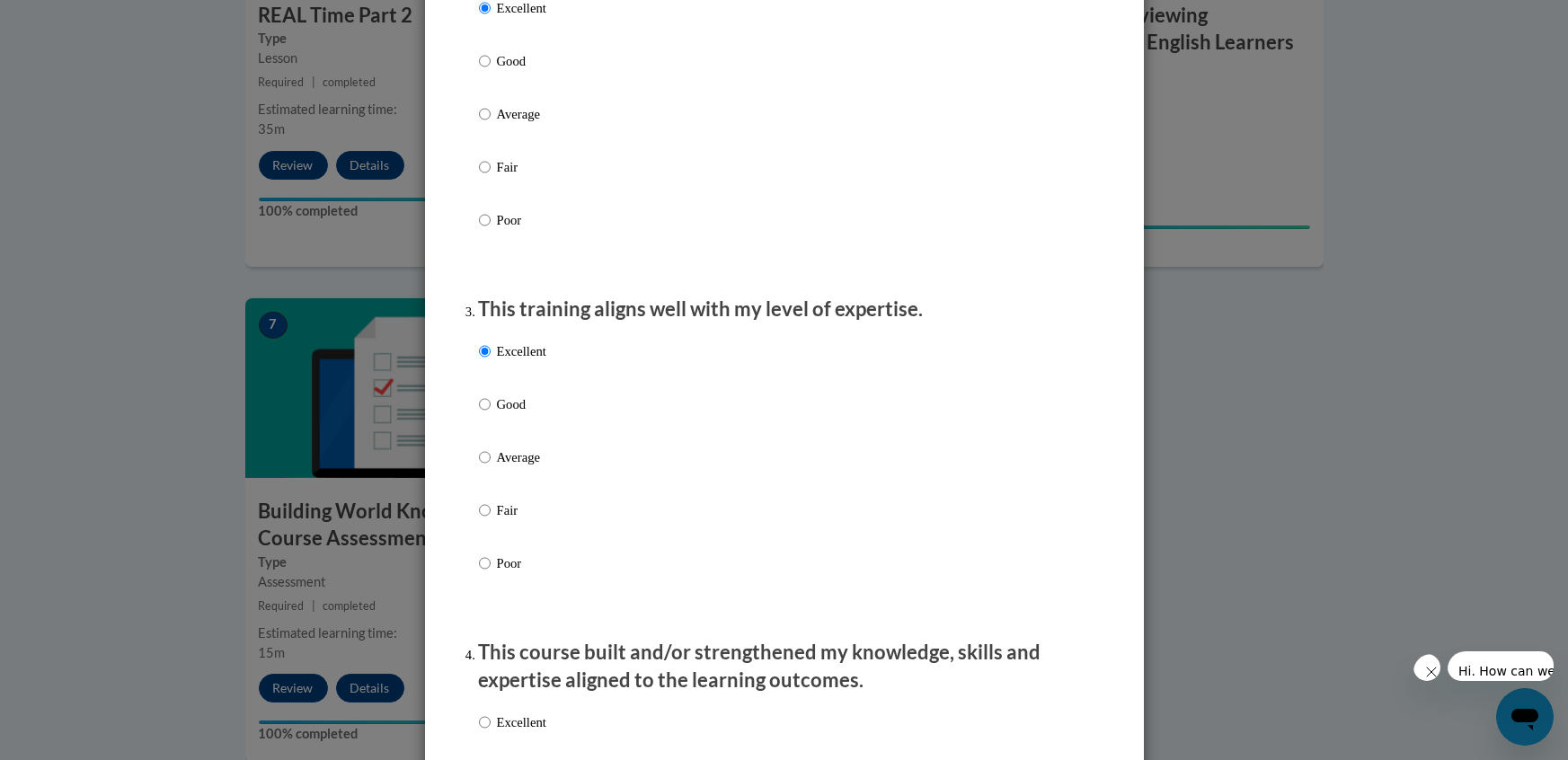
scroll to position [0, 0]
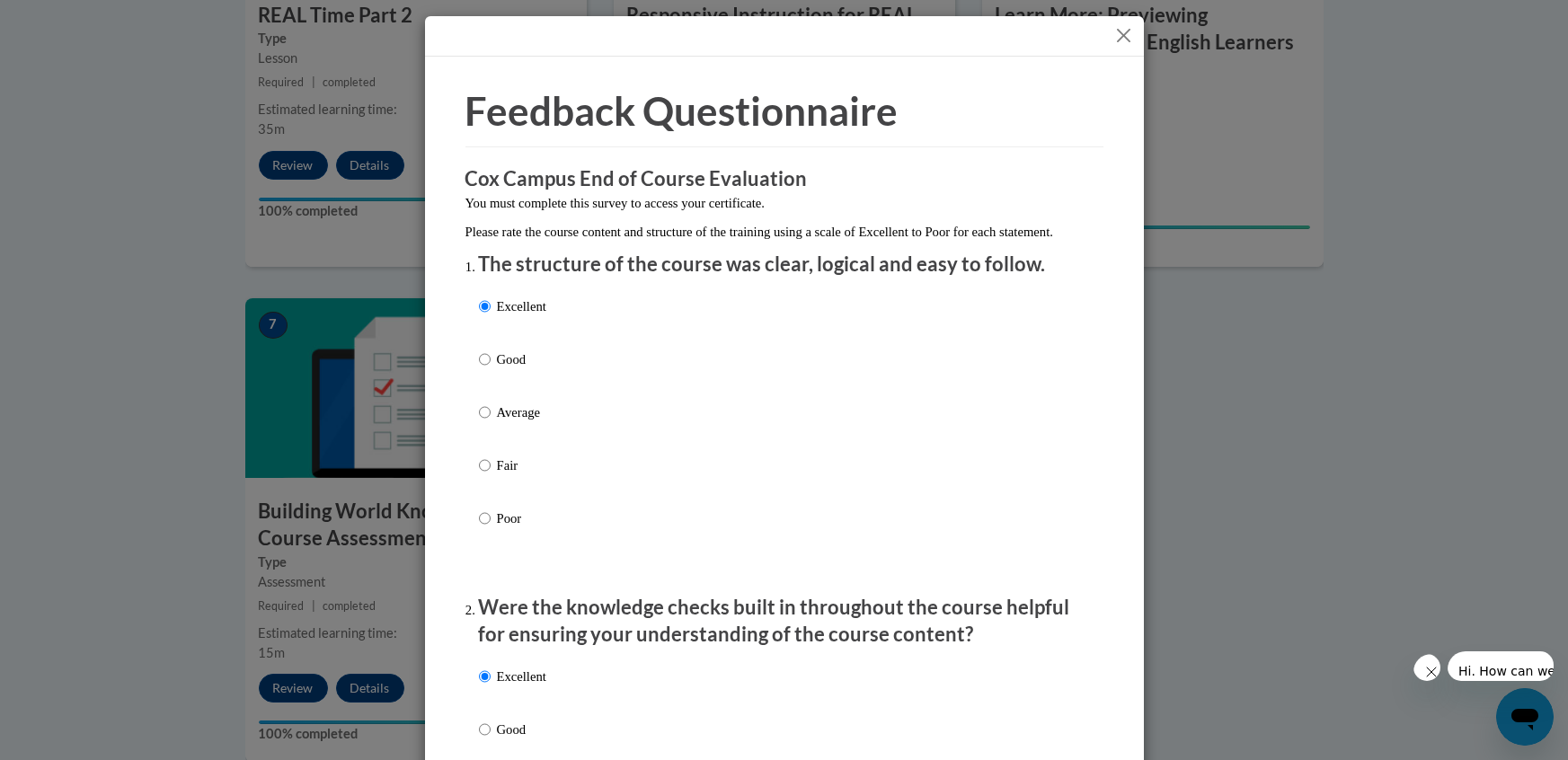
click at [1122, 33] on button "Close" at bounding box center [1123, 35] width 22 height 22
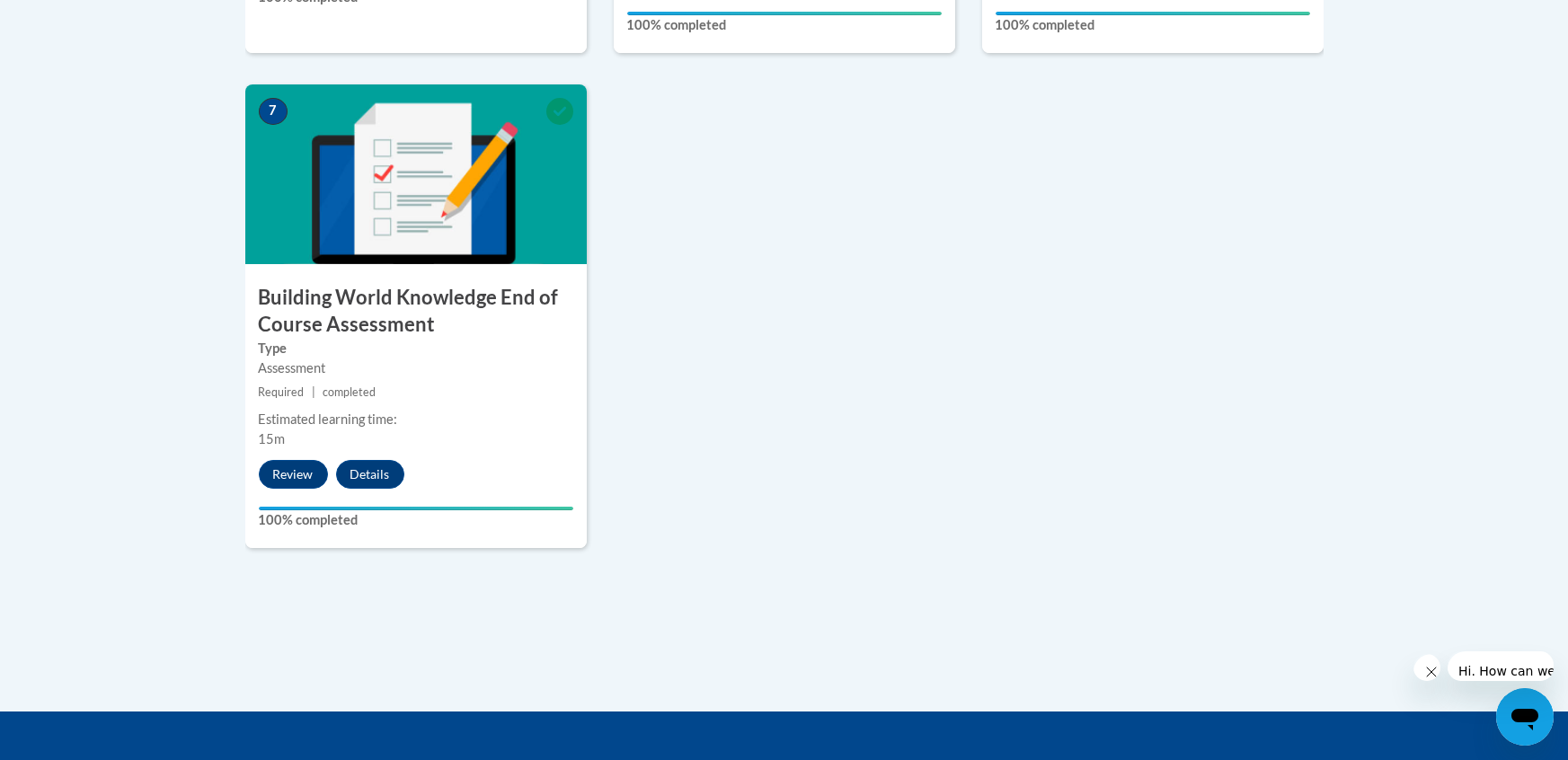
scroll to position [1540, 0]
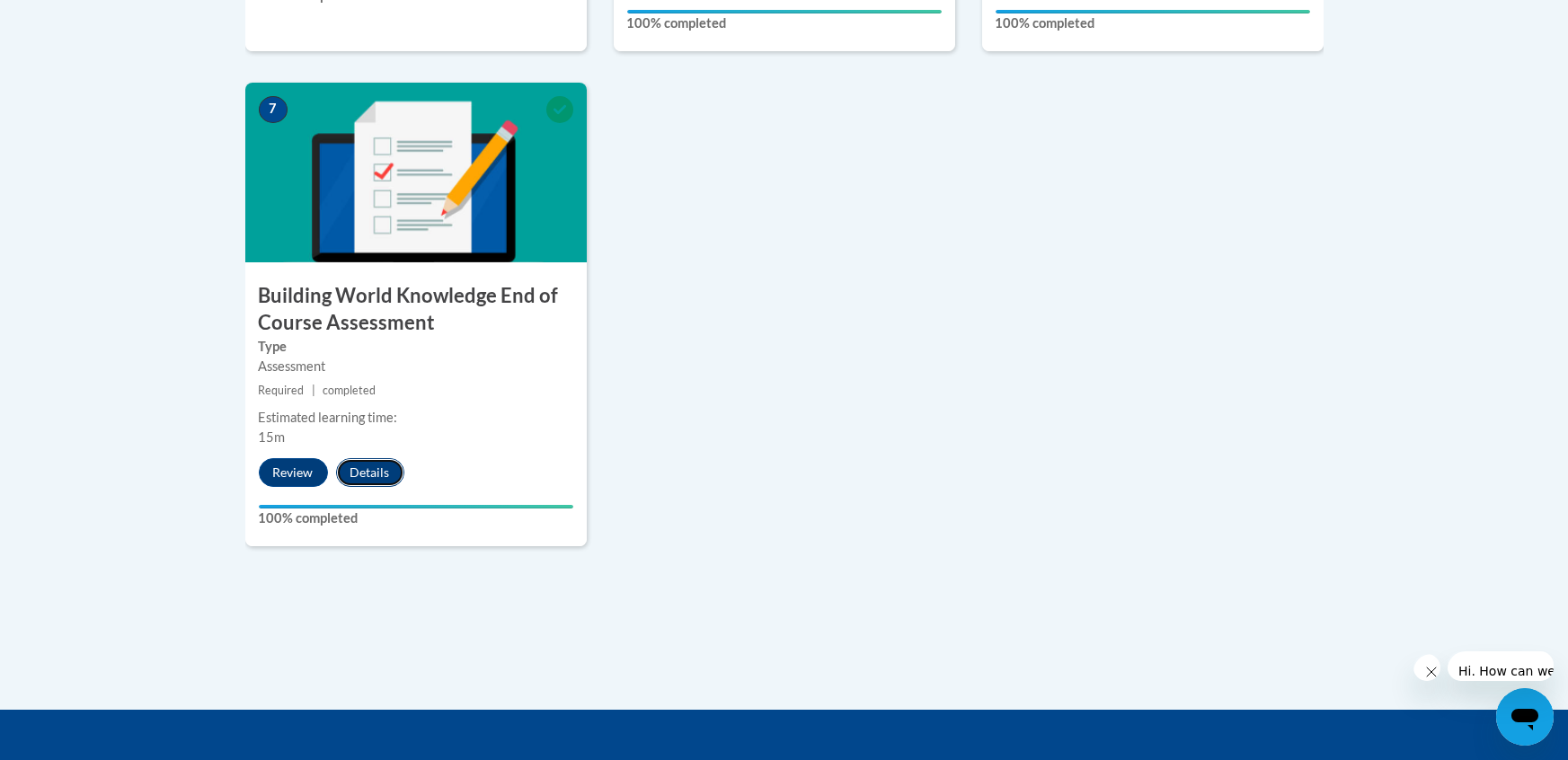
click at [366, 478] on button "Details" at bounding box center [369, 473] width 68 height 29
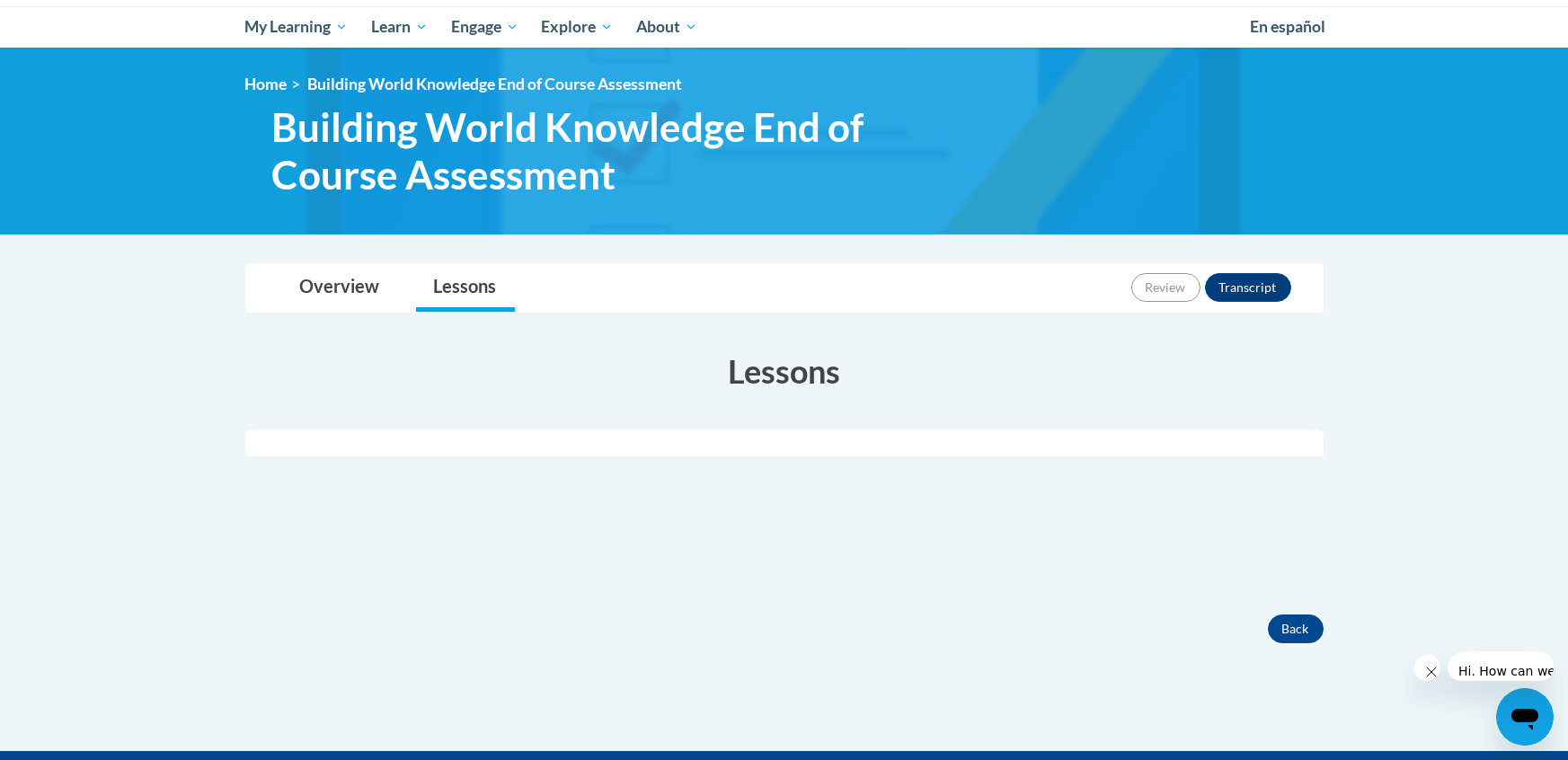
scroll to position [215, 0]
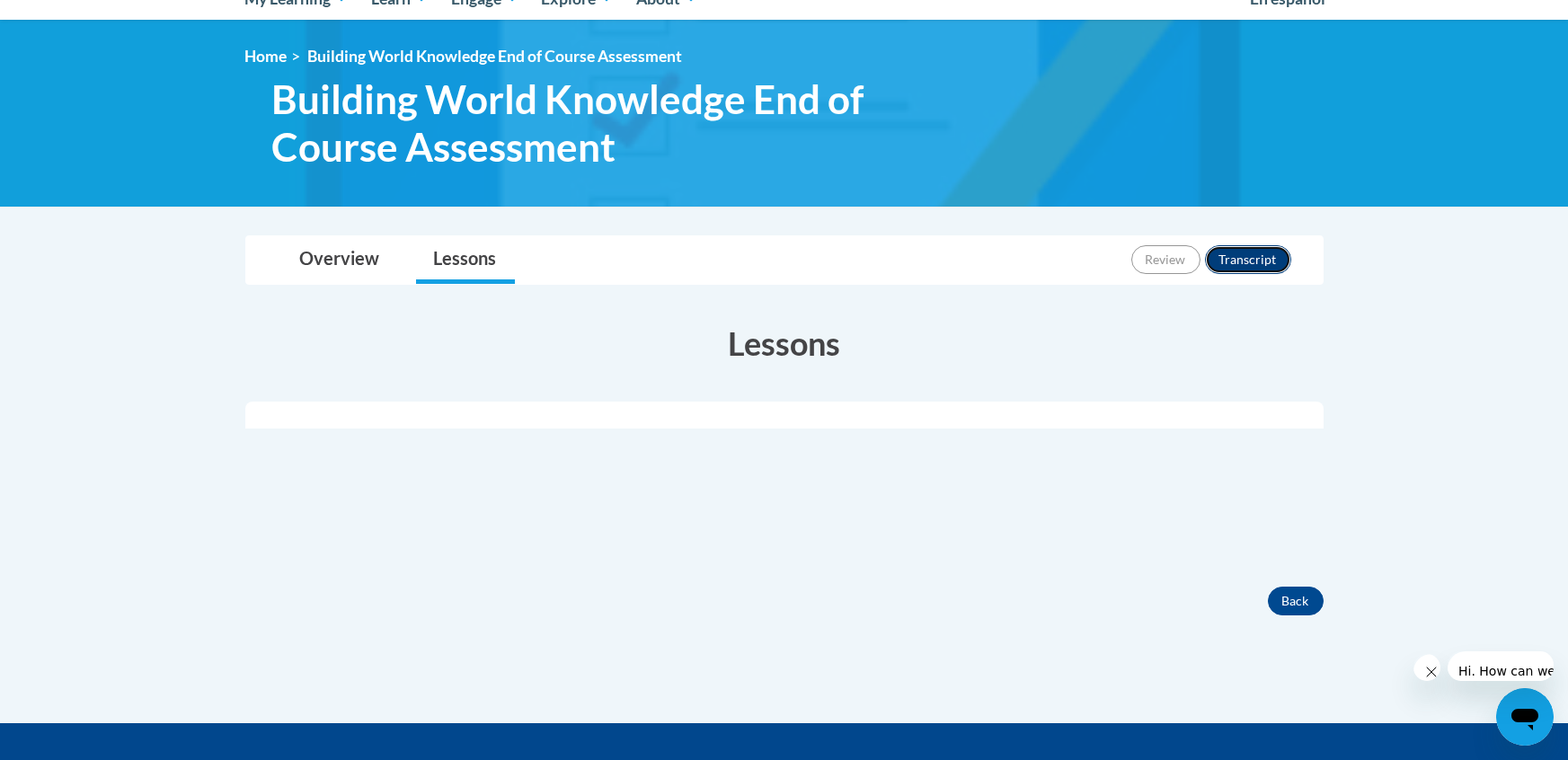
click at [1258, 258] on button "Transcript" at bounding box center [1248, 259] width 86 height 29
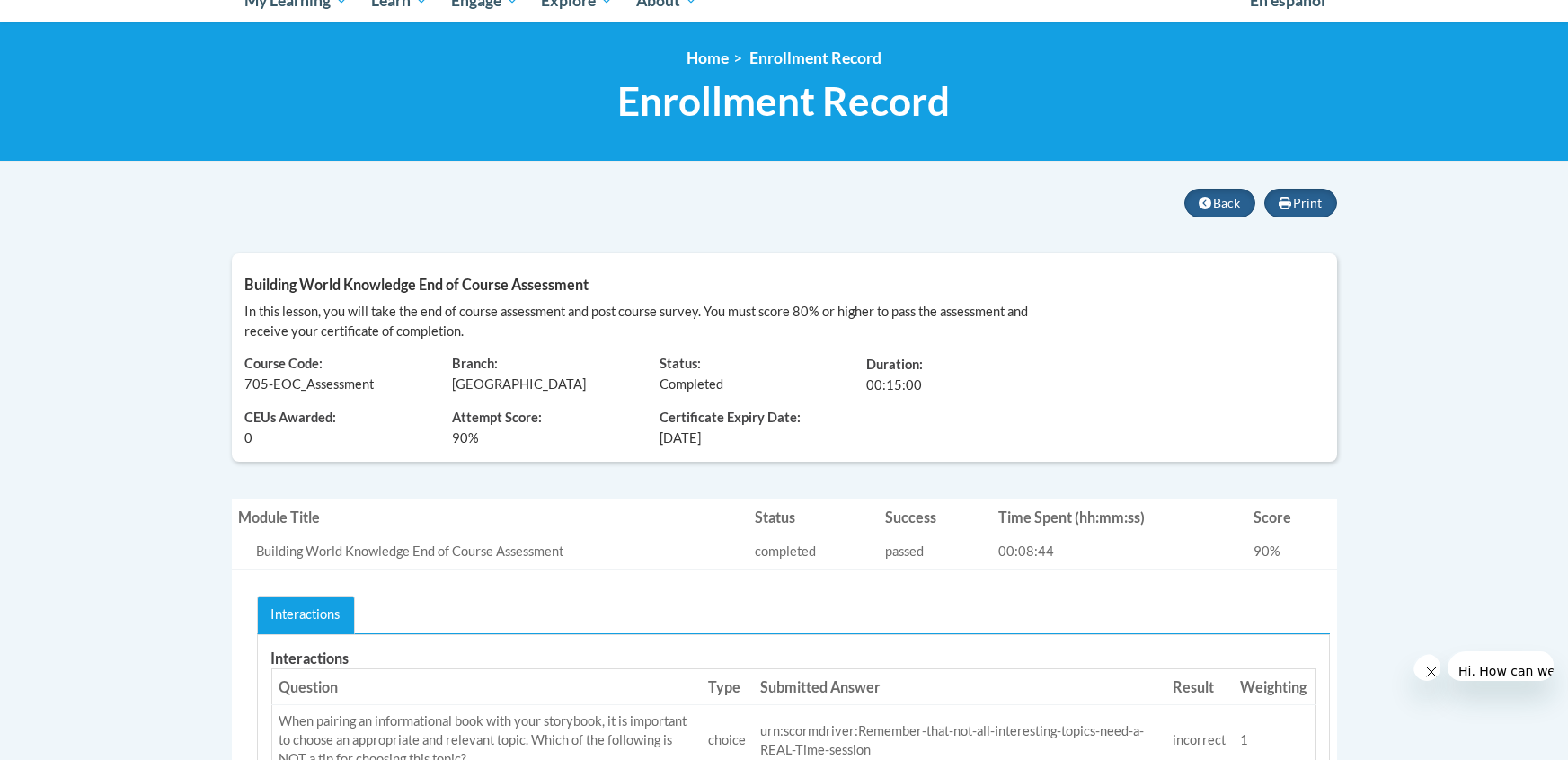
scroll to position [209, 0]
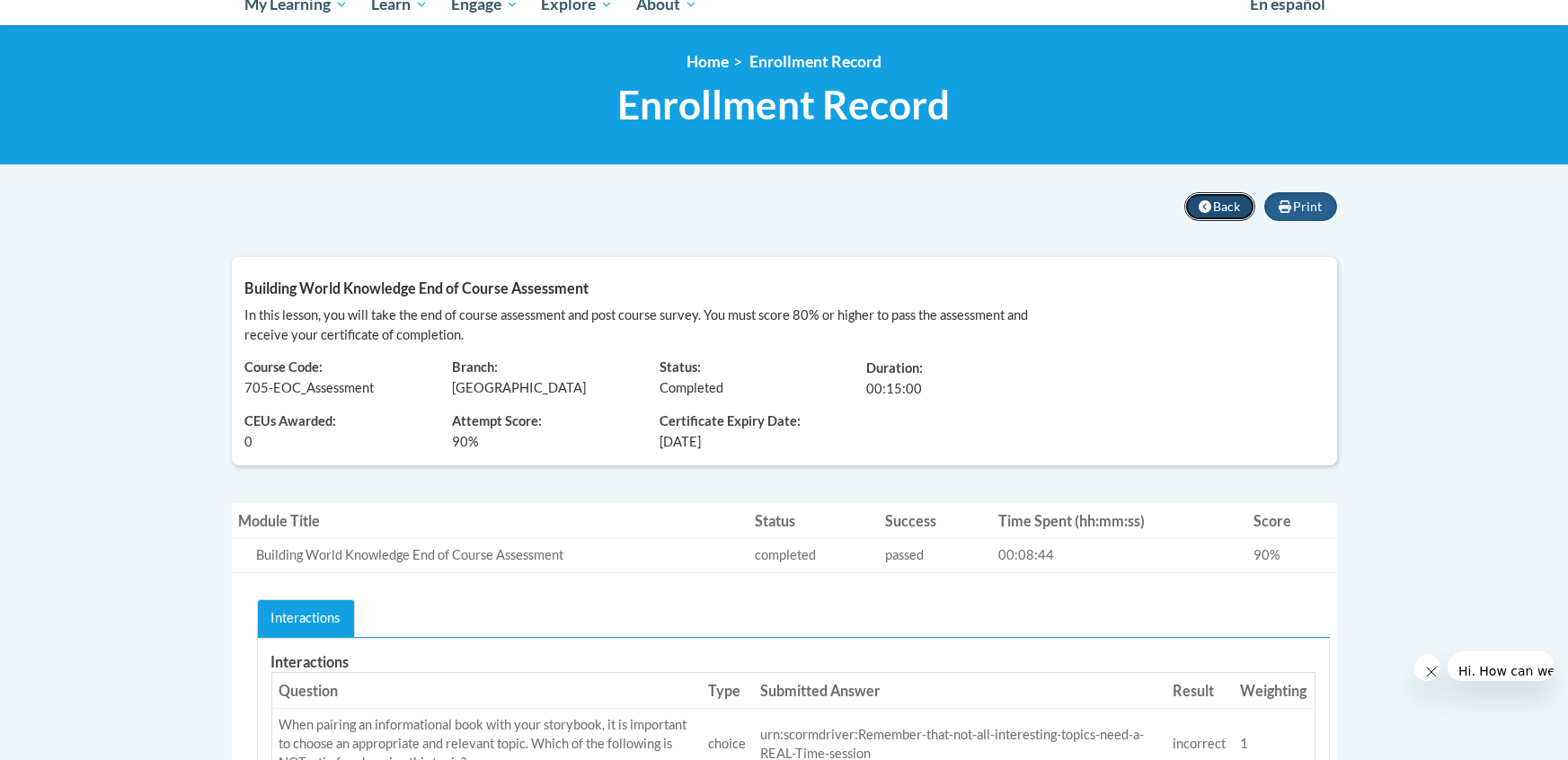
click at [1215, 212] on button "Back" at bounding box center [1220, 206] width 71 height 29
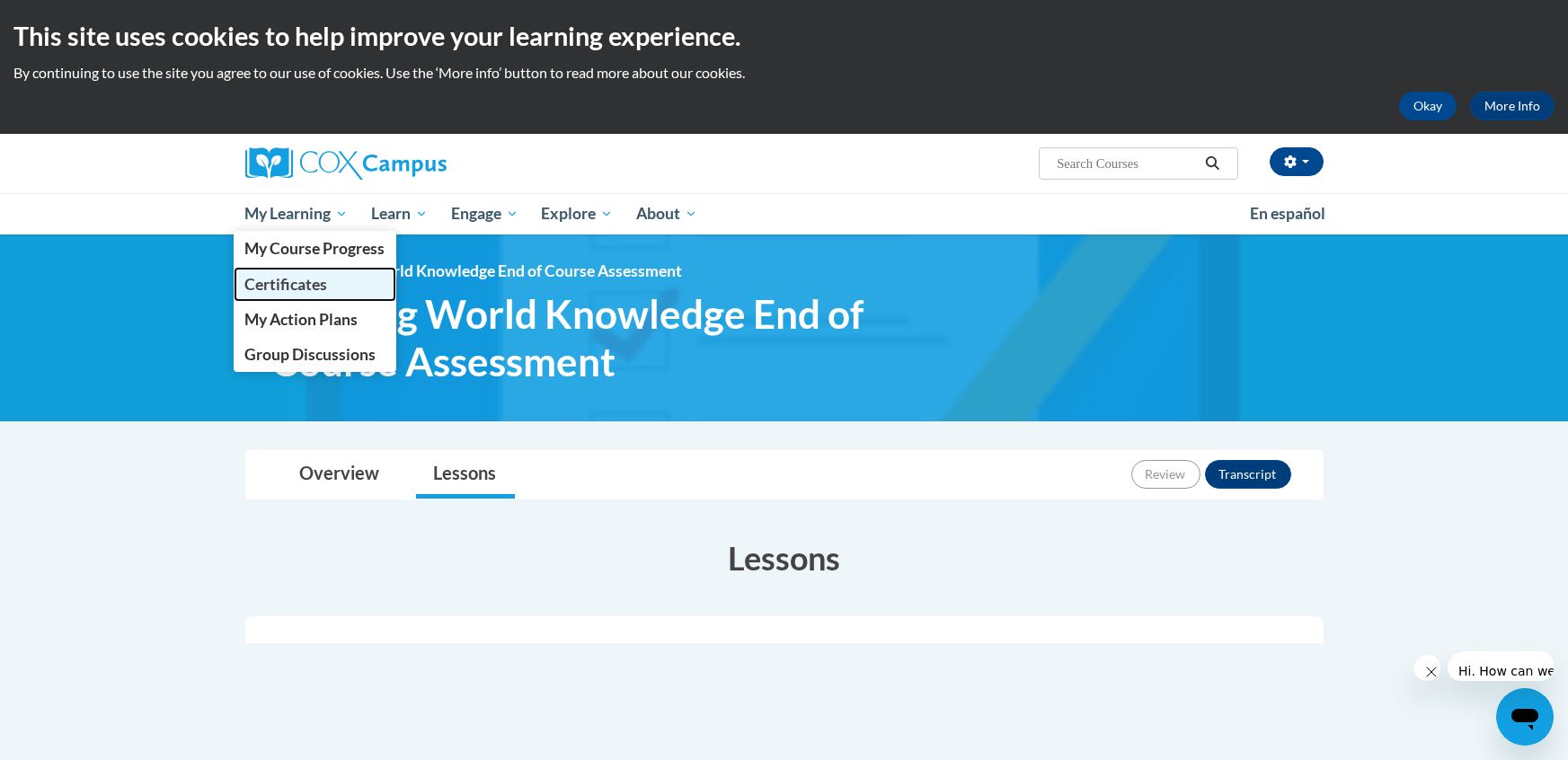
click at [324, 286] on span "Certificates" at bounding box center [285, 285] width 83 height 19
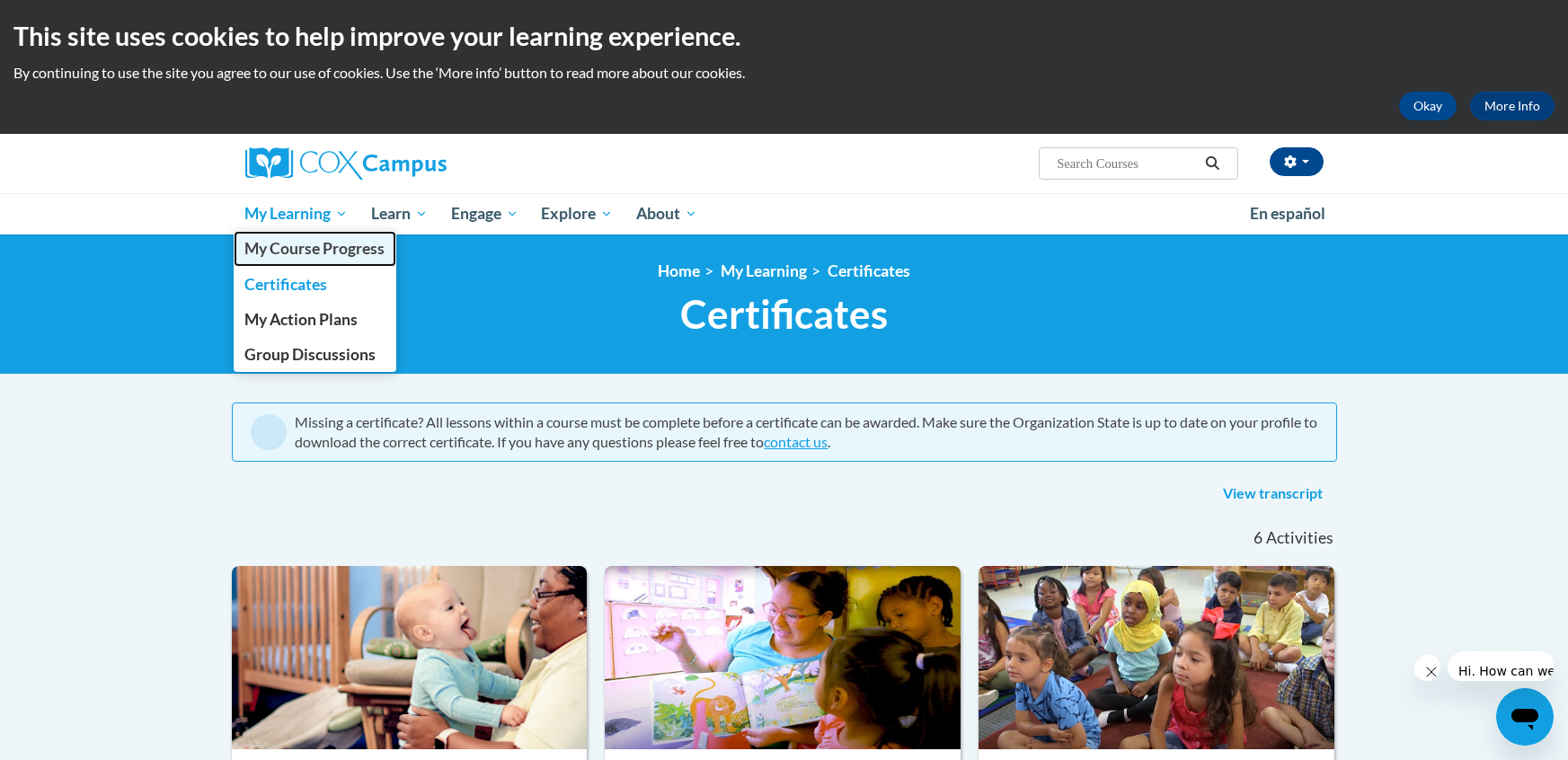
click at [318, 256] on span "My Course Progress" at bounding box center [313, 249] width 140 height 19
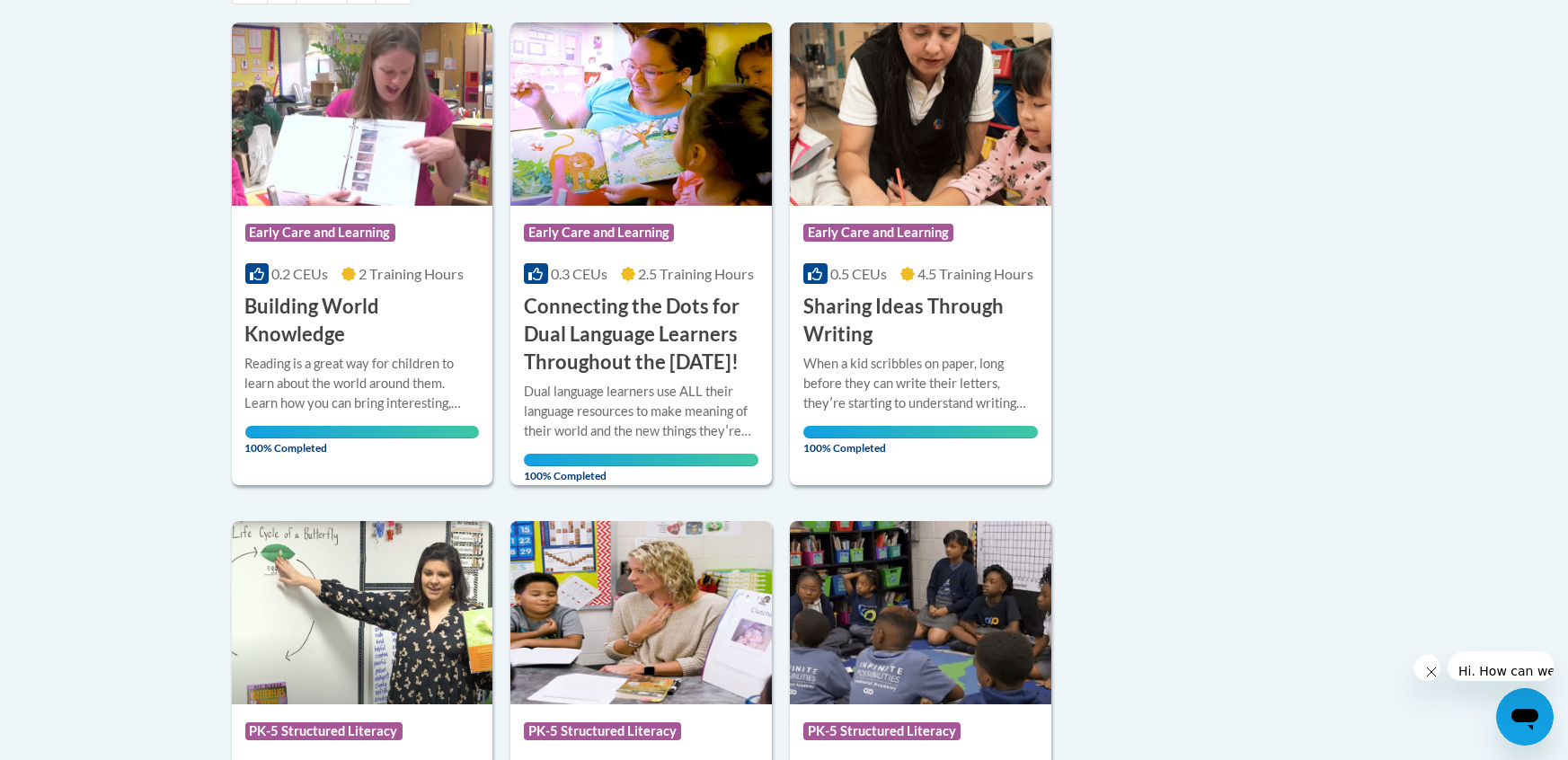
scroll to position [456, 0]
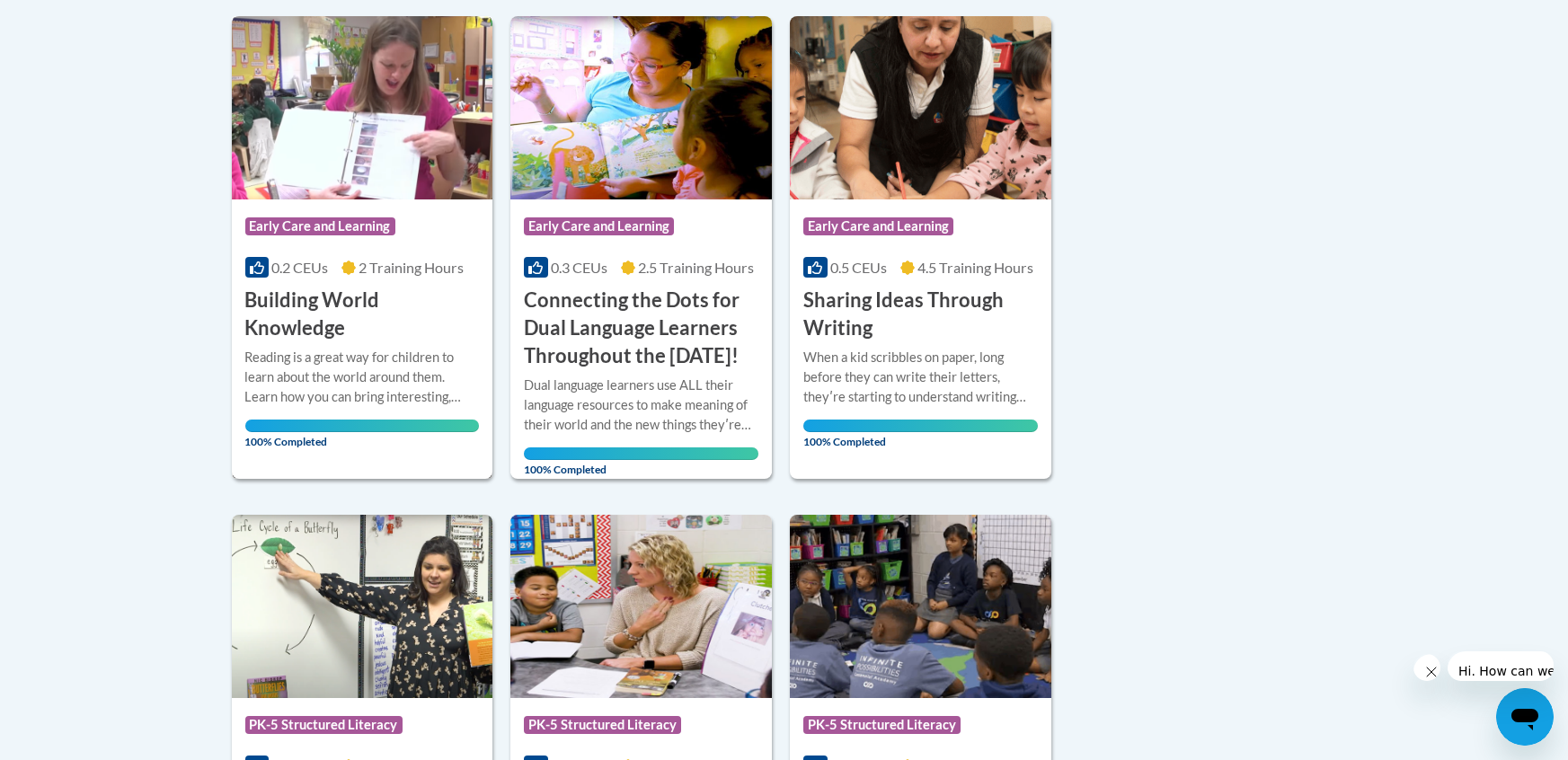
click at [375, 299] on h3 "Building World Knowledge" at bounding box center [362, 314] width 234 height 56
